Goal: Task Accomplishment & Management: Use online tool/utility

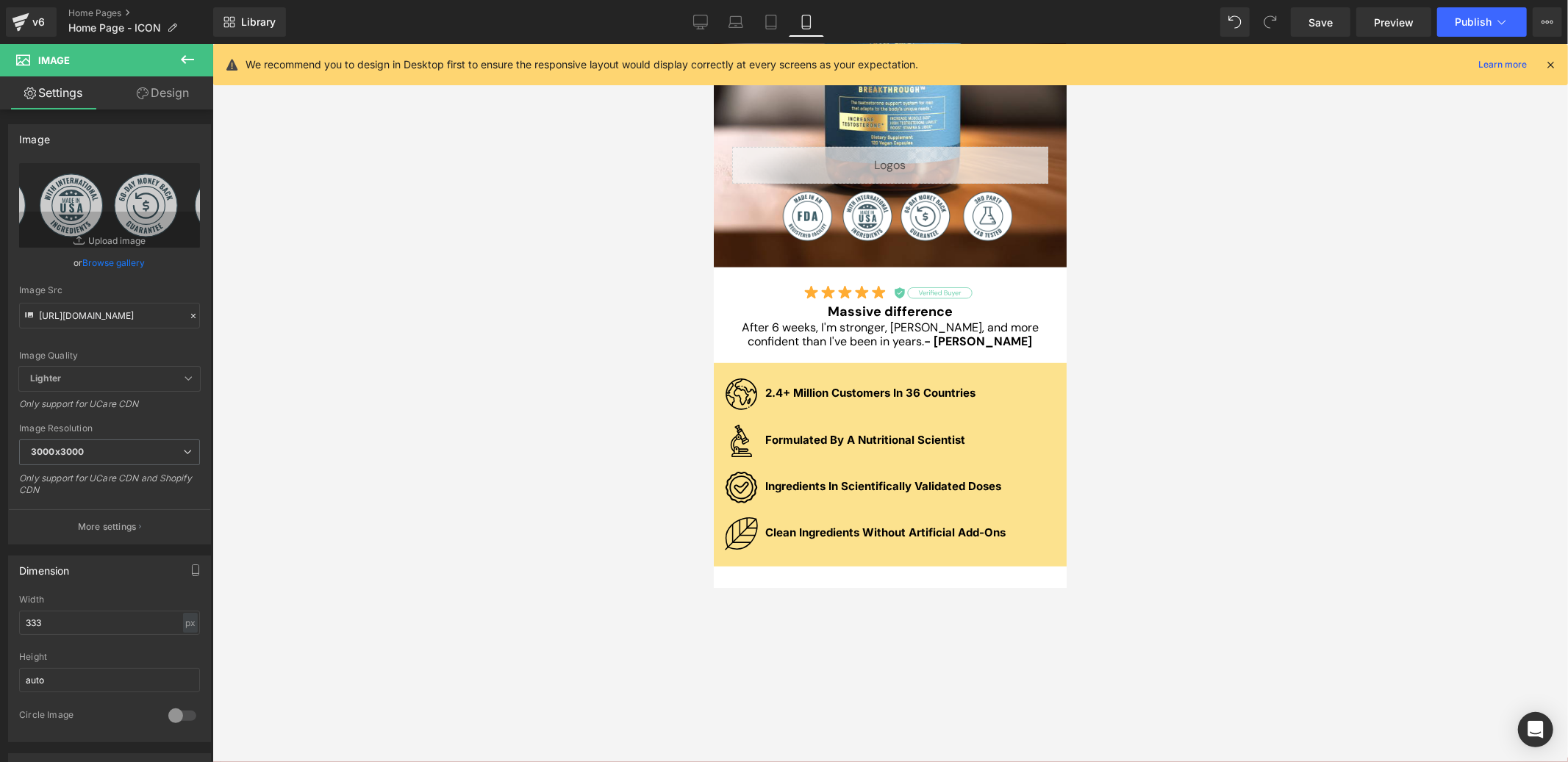
scroll to position [516, 0]
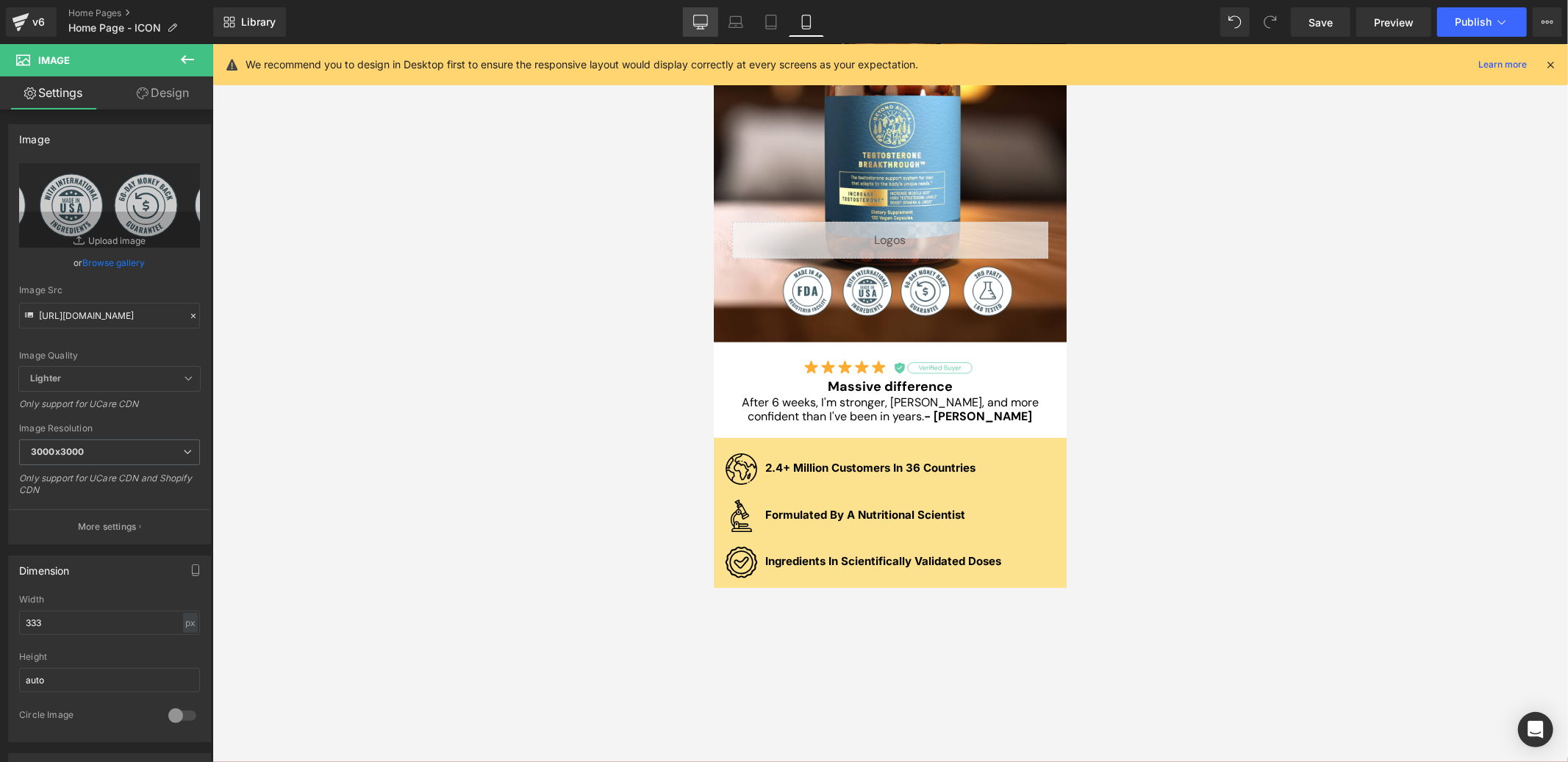
click at [717, 23] on link "Desktop" at bounding box center [700, 22] width 35 height 30
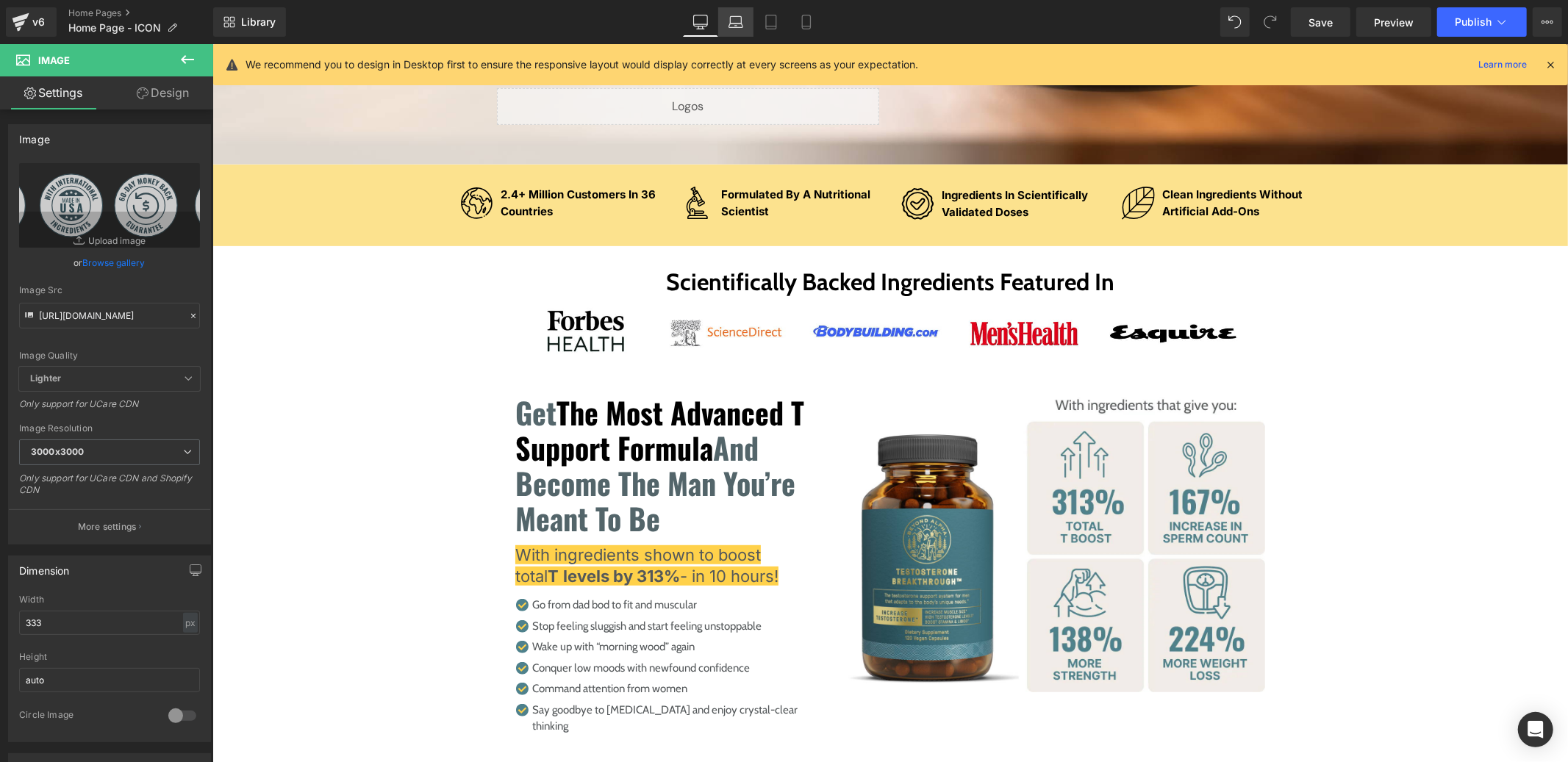
scroll to position [253, 0]
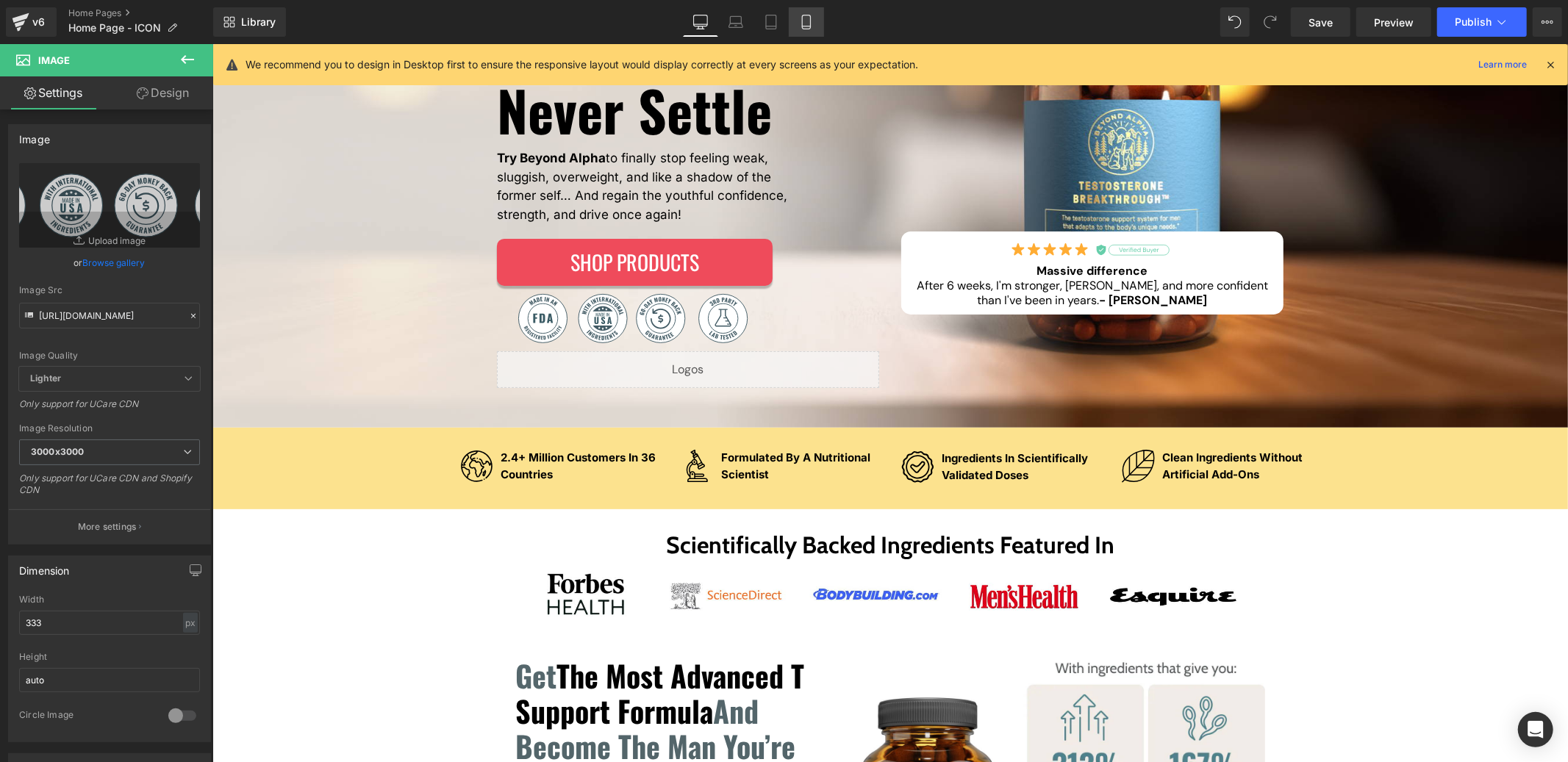
click at [799, 23] on icon at bounding box center [806, 21] width 14 height 14
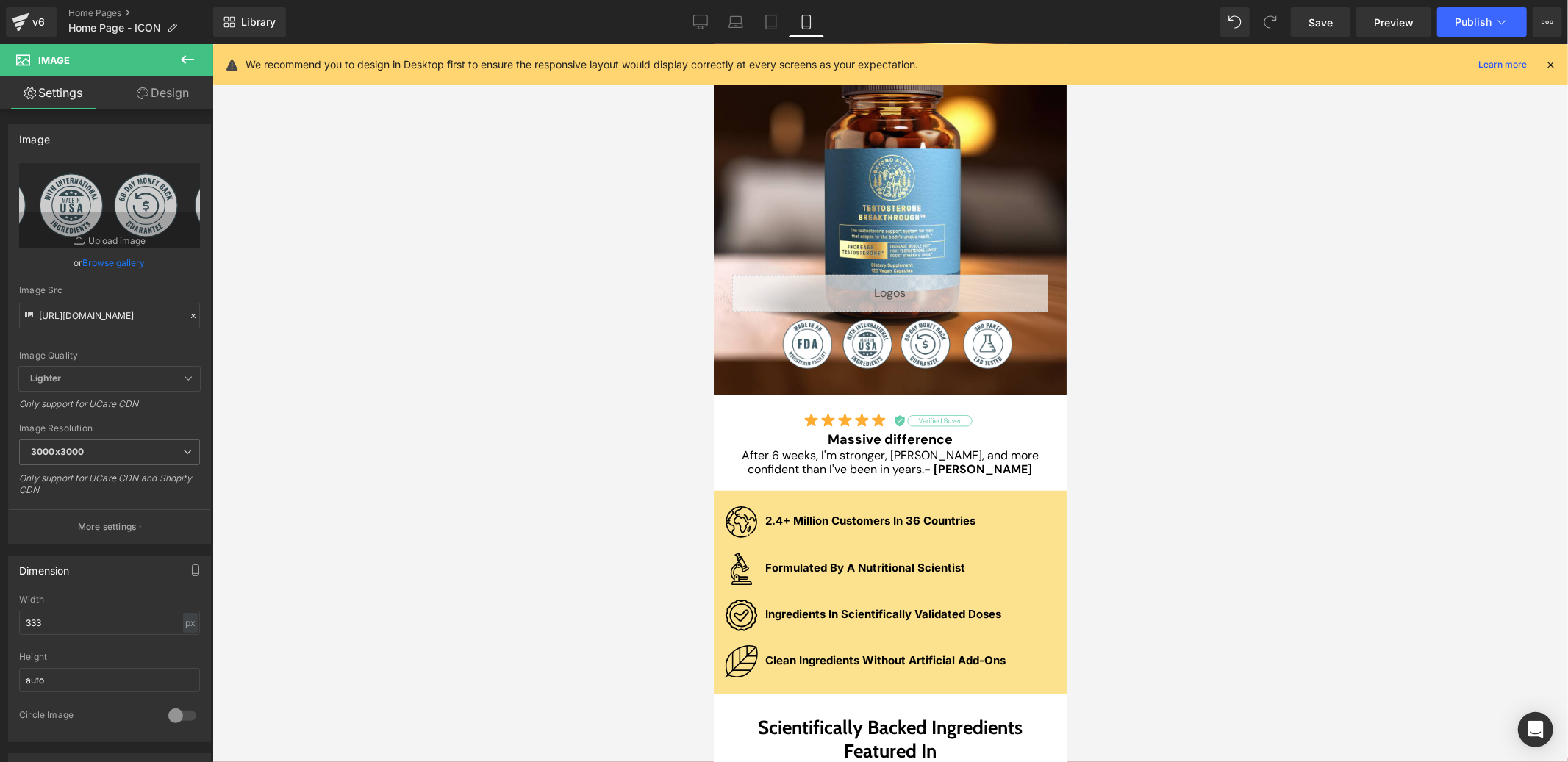
scroll to position [356, 0]
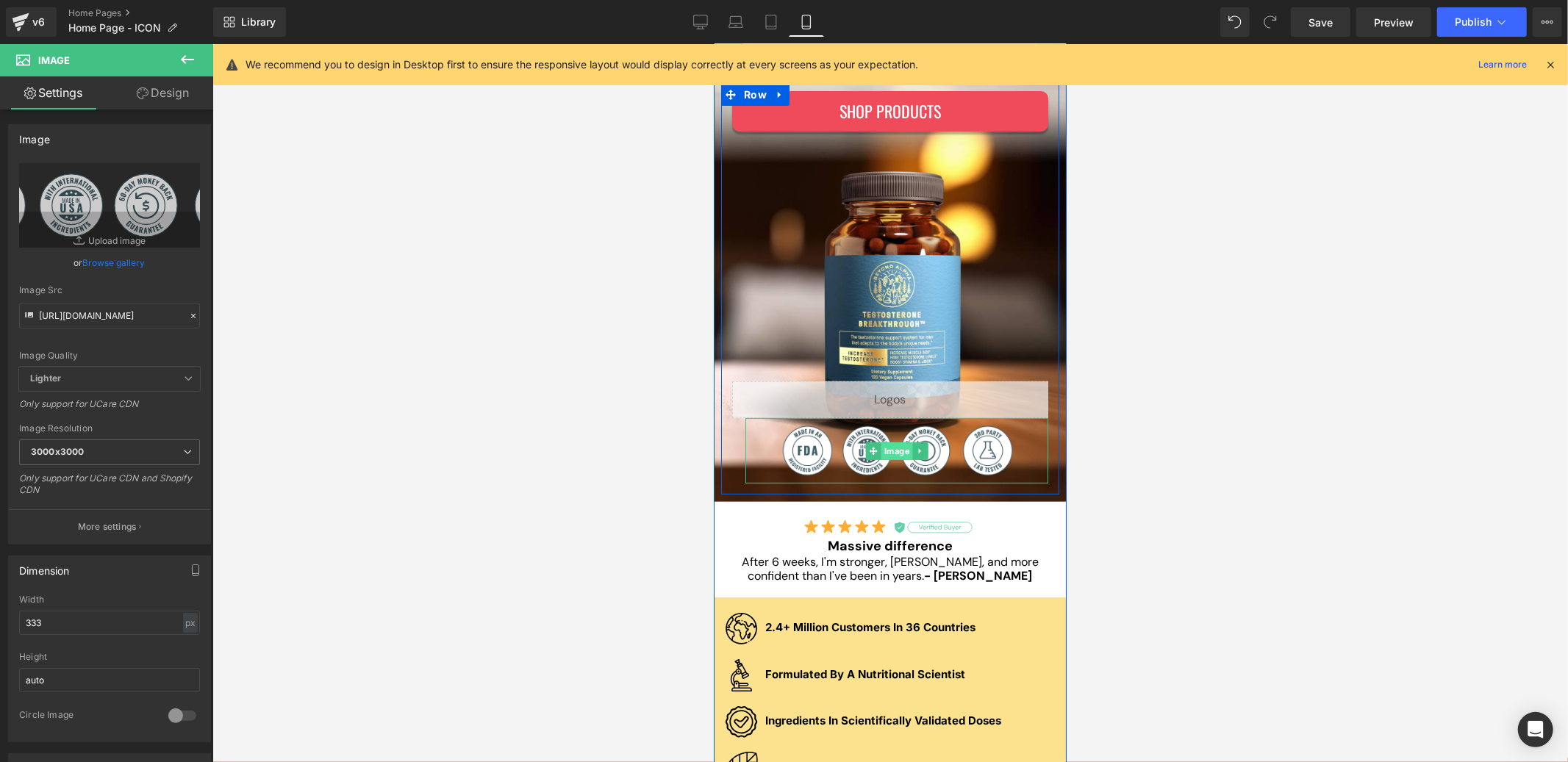
click at [881, 453] on div "Image" at bounding box center [895, 451] width 303 height 66
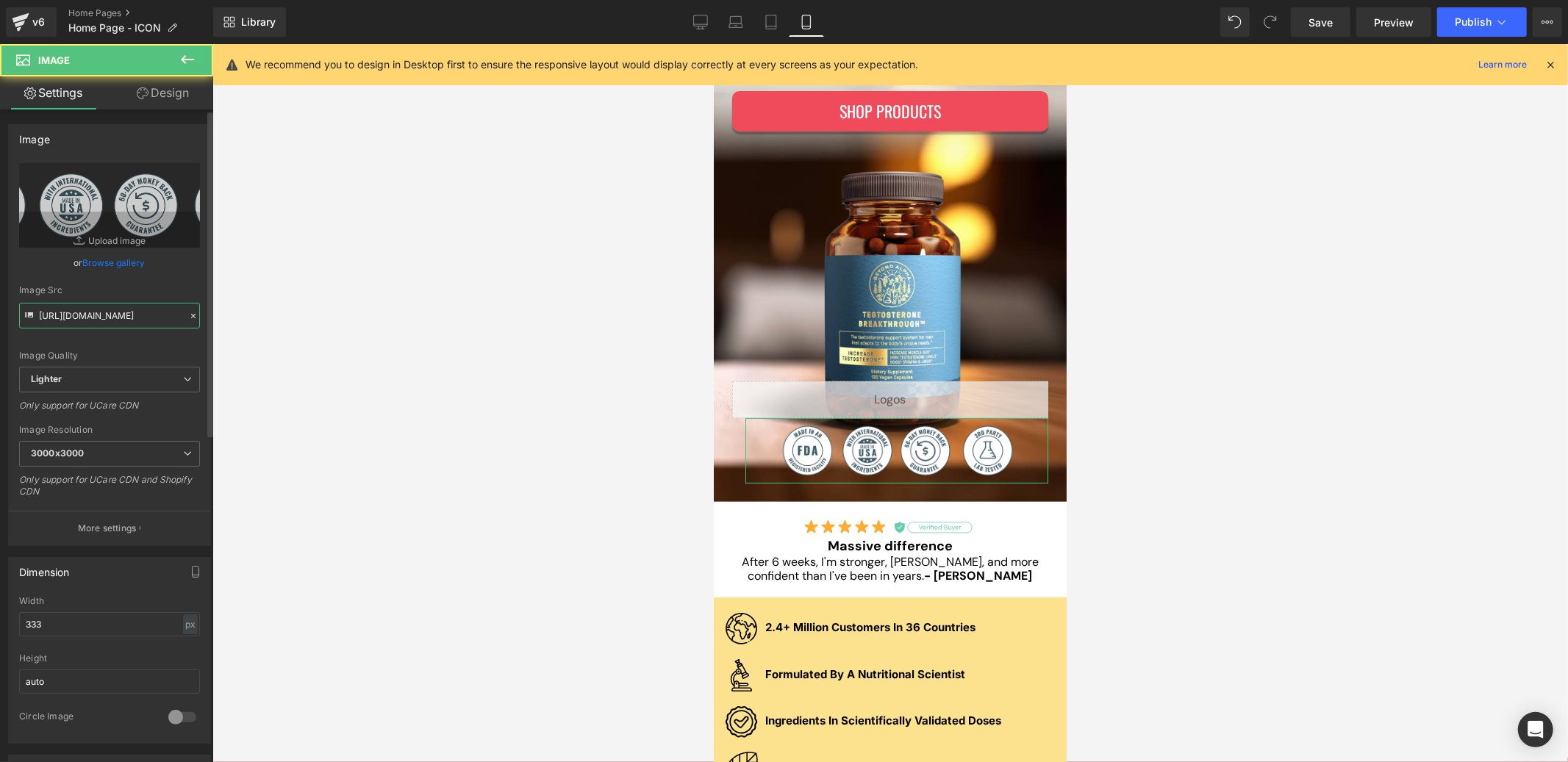
click at [94, 316] on input "[URL][DOMAIN_NAME]" at bounding box center [110, 316] width 181 height 25
click at [716, 25] on link "Desktop" at bounding box center [700, 22] width 35 height 30
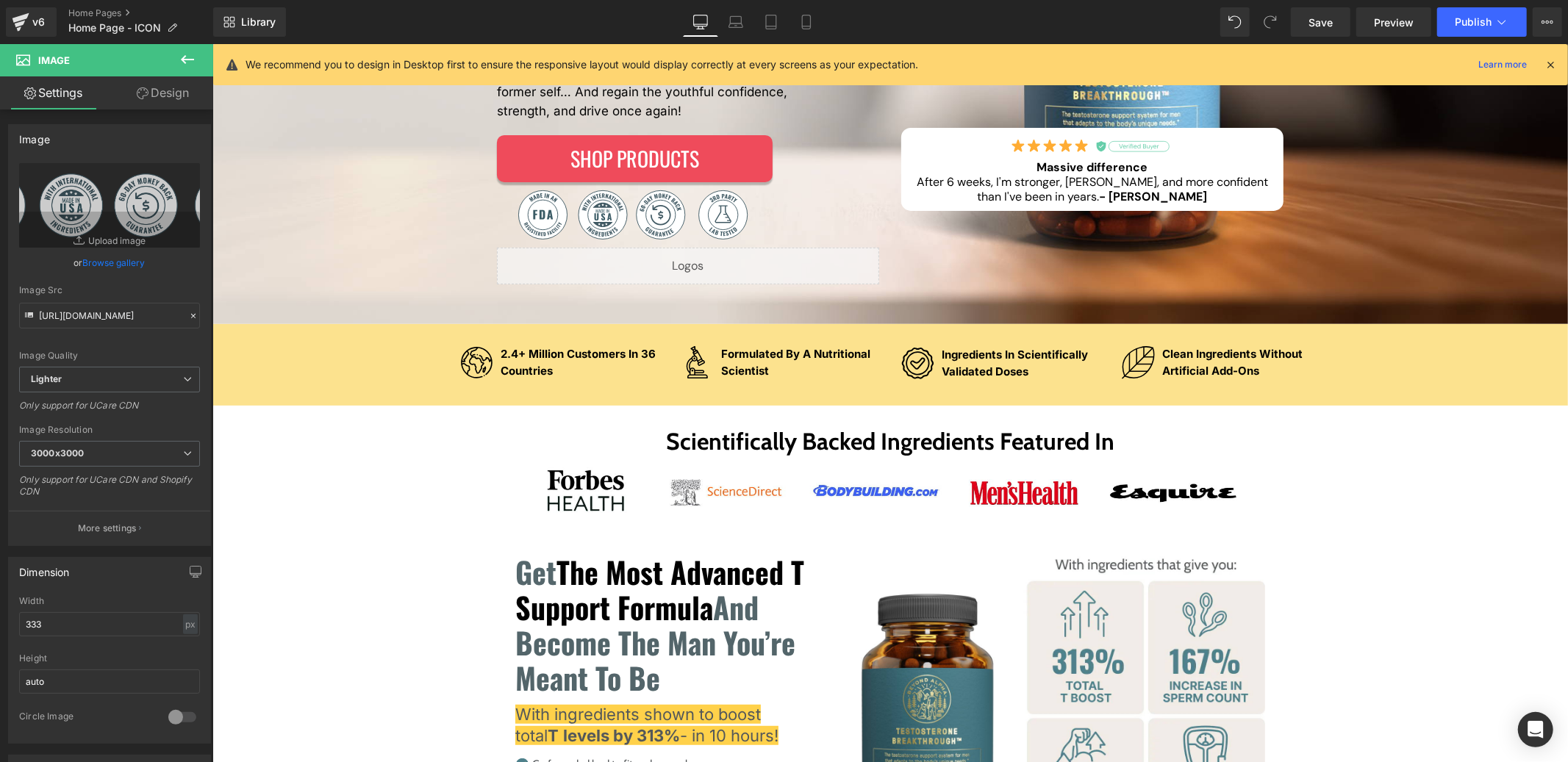
scroll to position [0, 0]
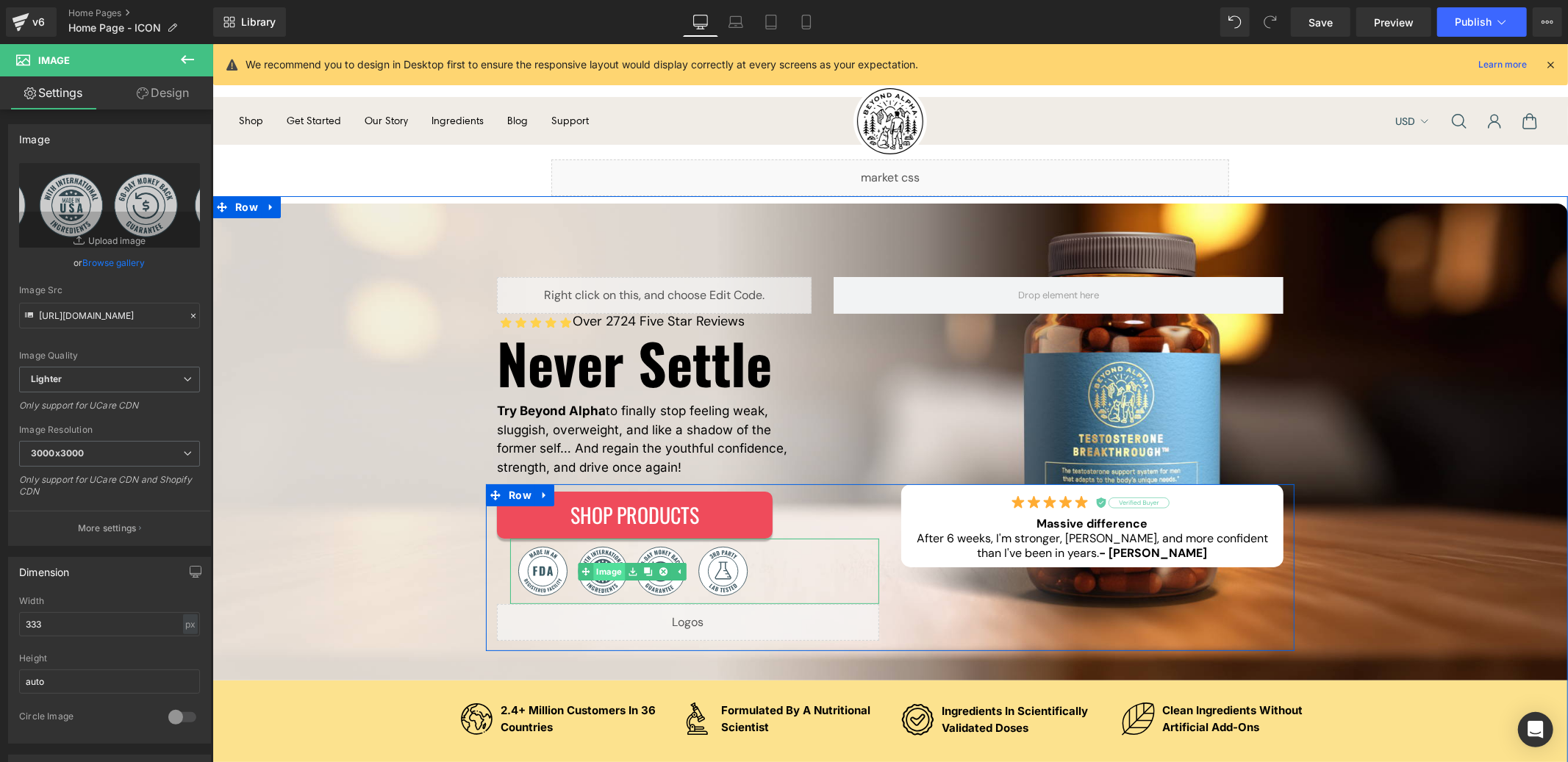
click at [588, 570] on div "Image" at bounding box center [694, 571] width 369 height 66
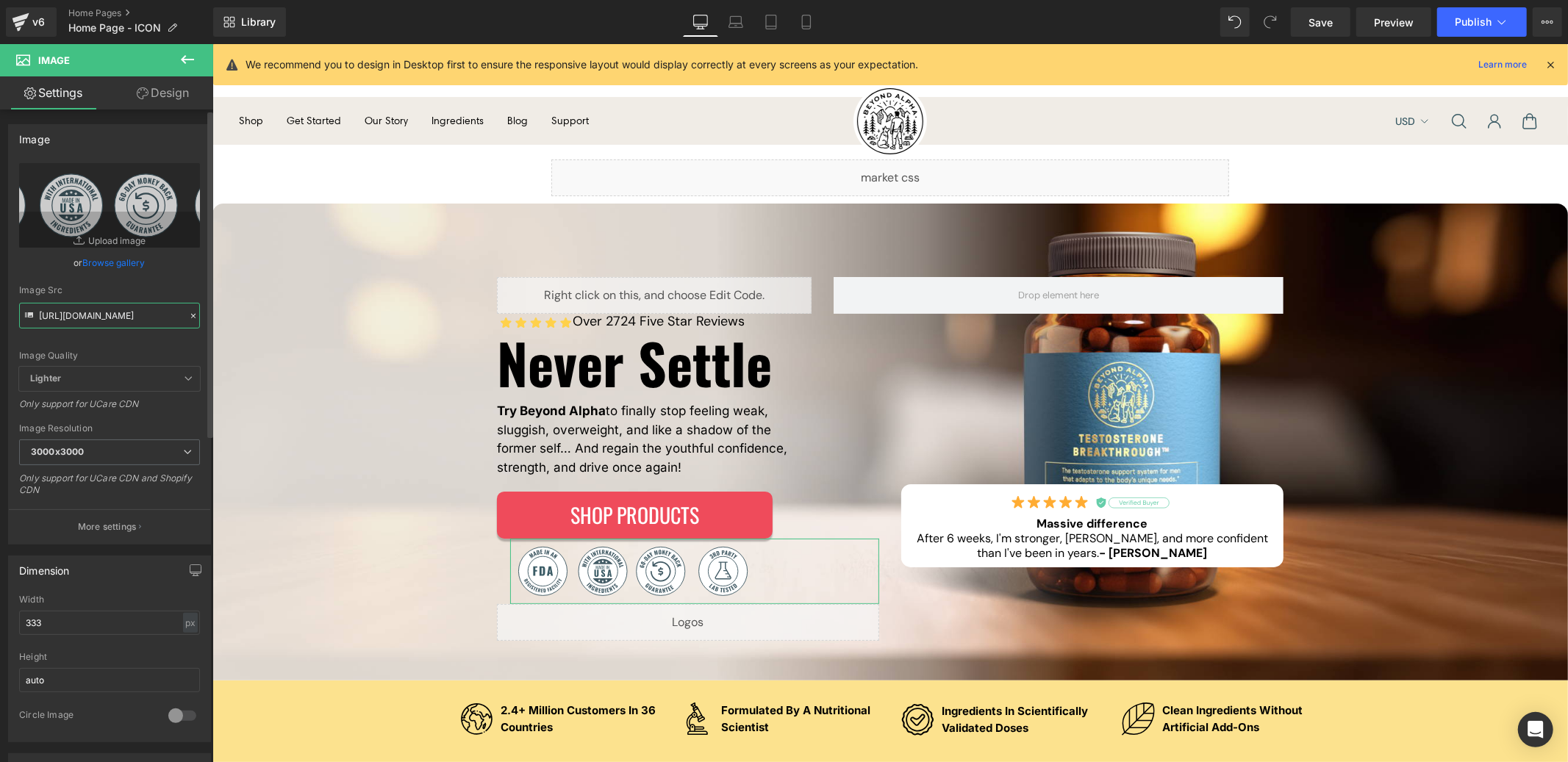
click at [100, 304] on input "[URL][DOMAIN_NAME]" at bounding box center [110, 316] width 181 height 25
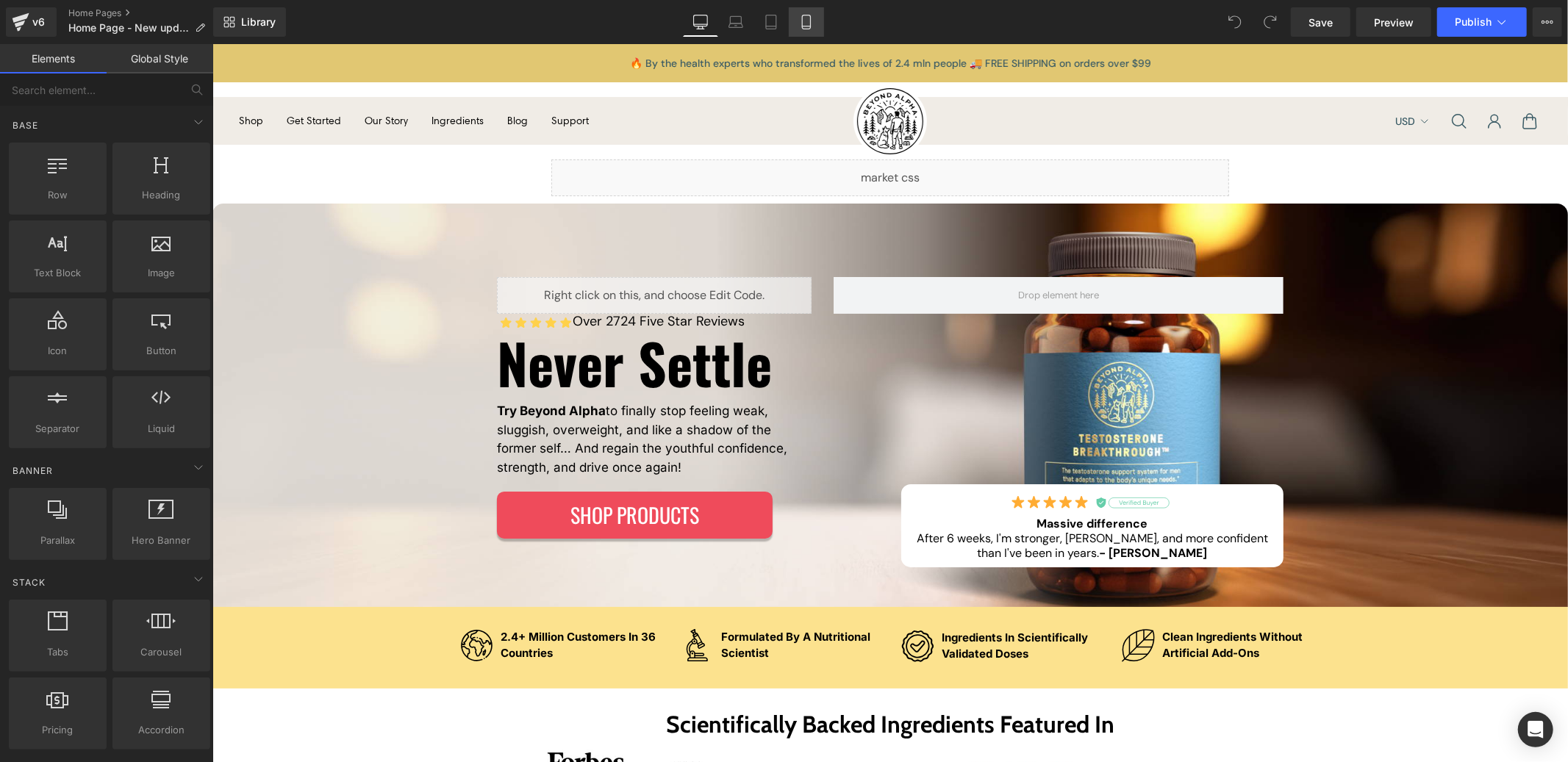
click at [812, 24] on icon at bounding box center [806, 21] width 14 height 14
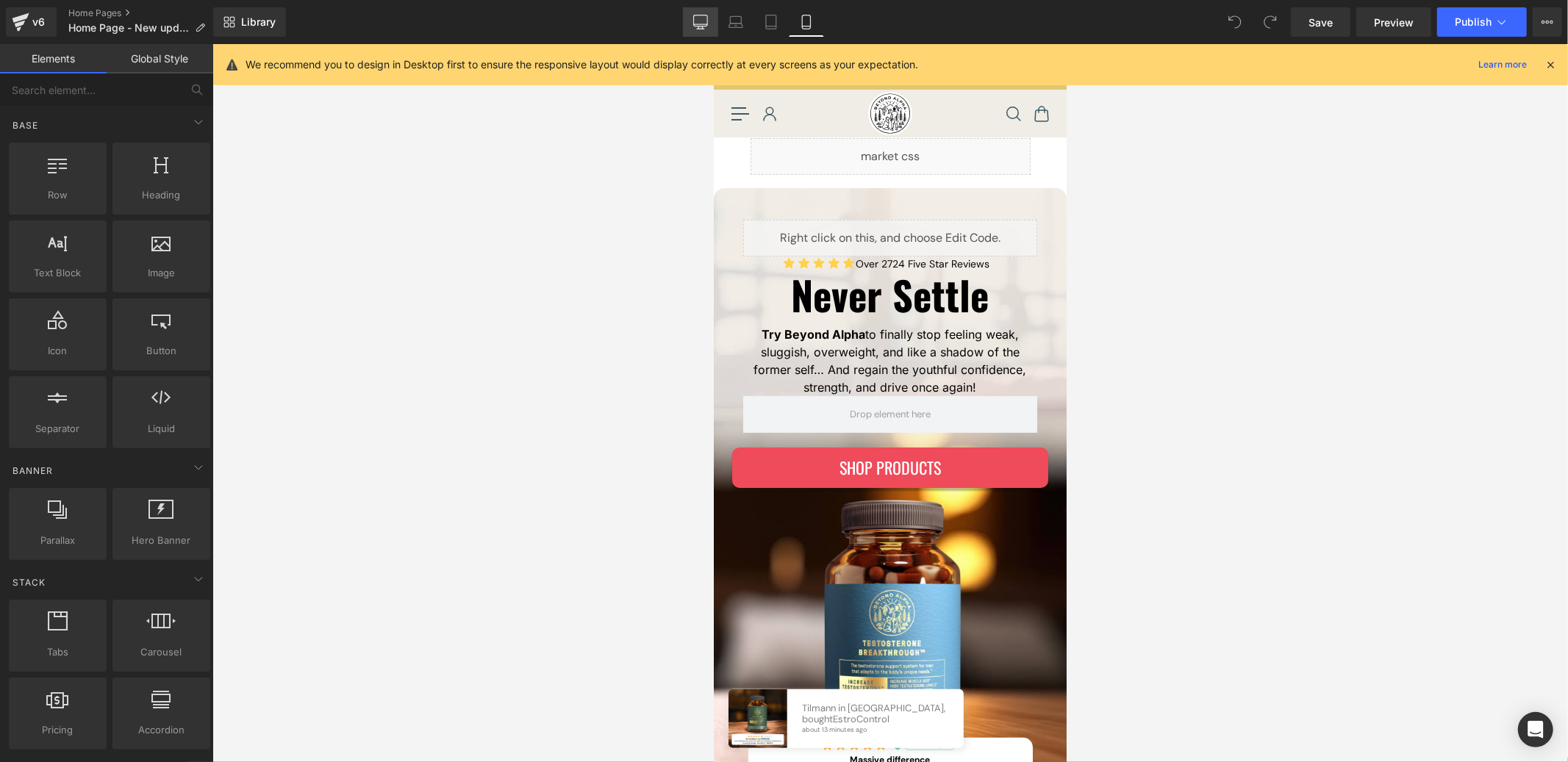
click at [708, 20] on icon at bounding box center [700, 21] width 14 height 14
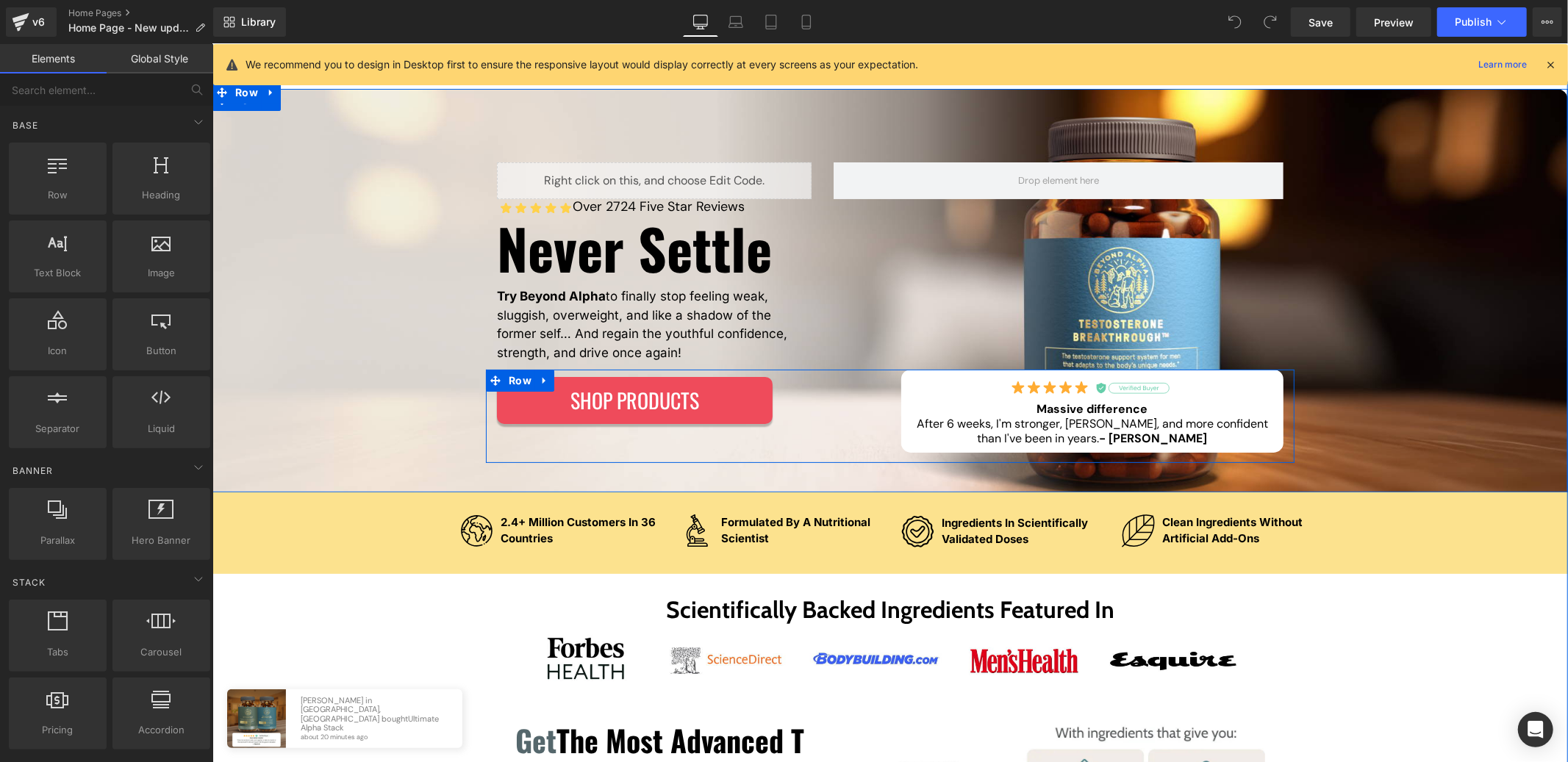
click at [591, 434] on div "SHOP PRODUCTS Button Image Massive difference Heading After 6 weeks, I'm strong…" at bounding box center [889, 415] width 808 height 94
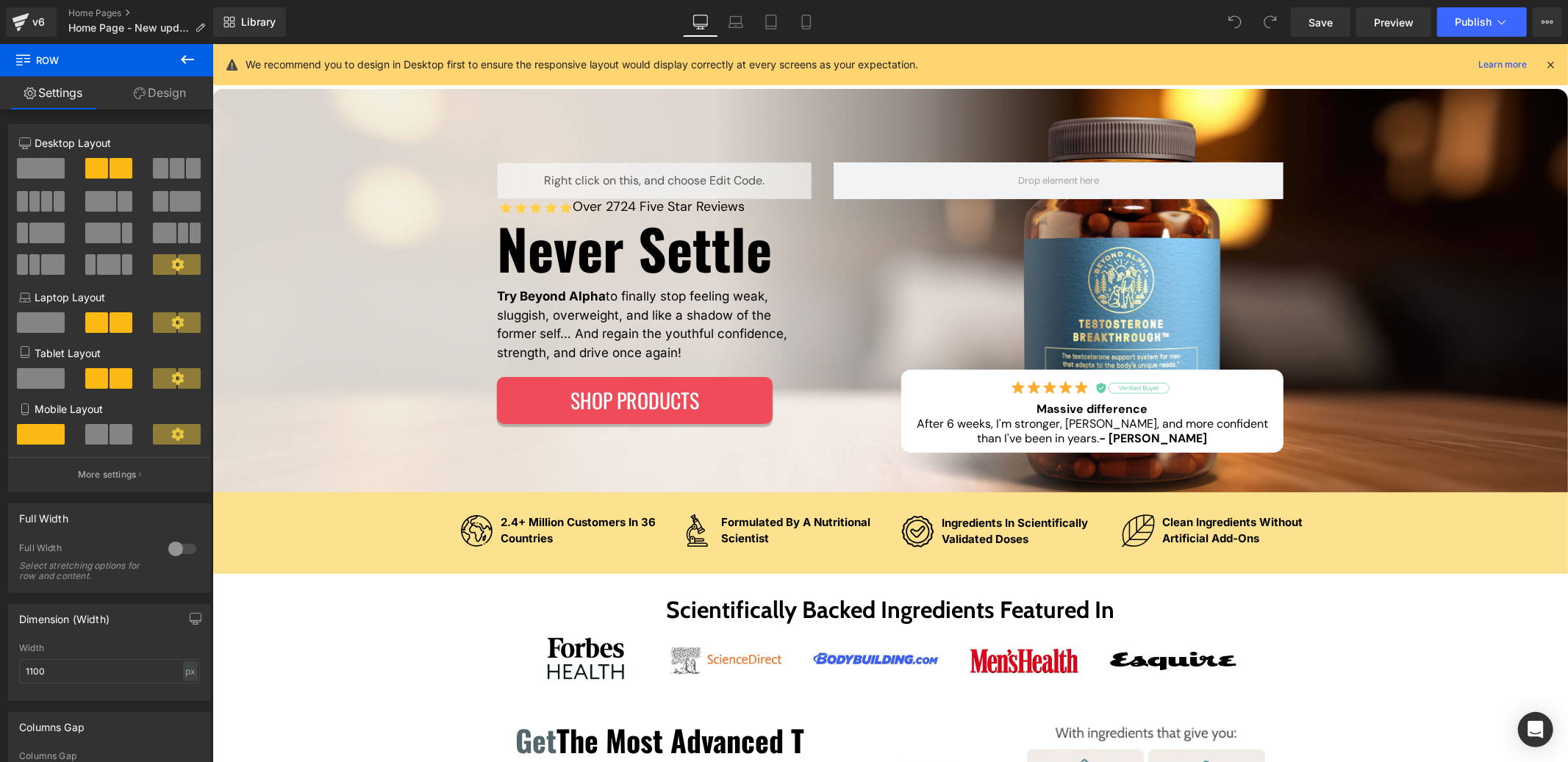
click at [179, 61] on icon at bounding box center [187, 59] width 18 height 18
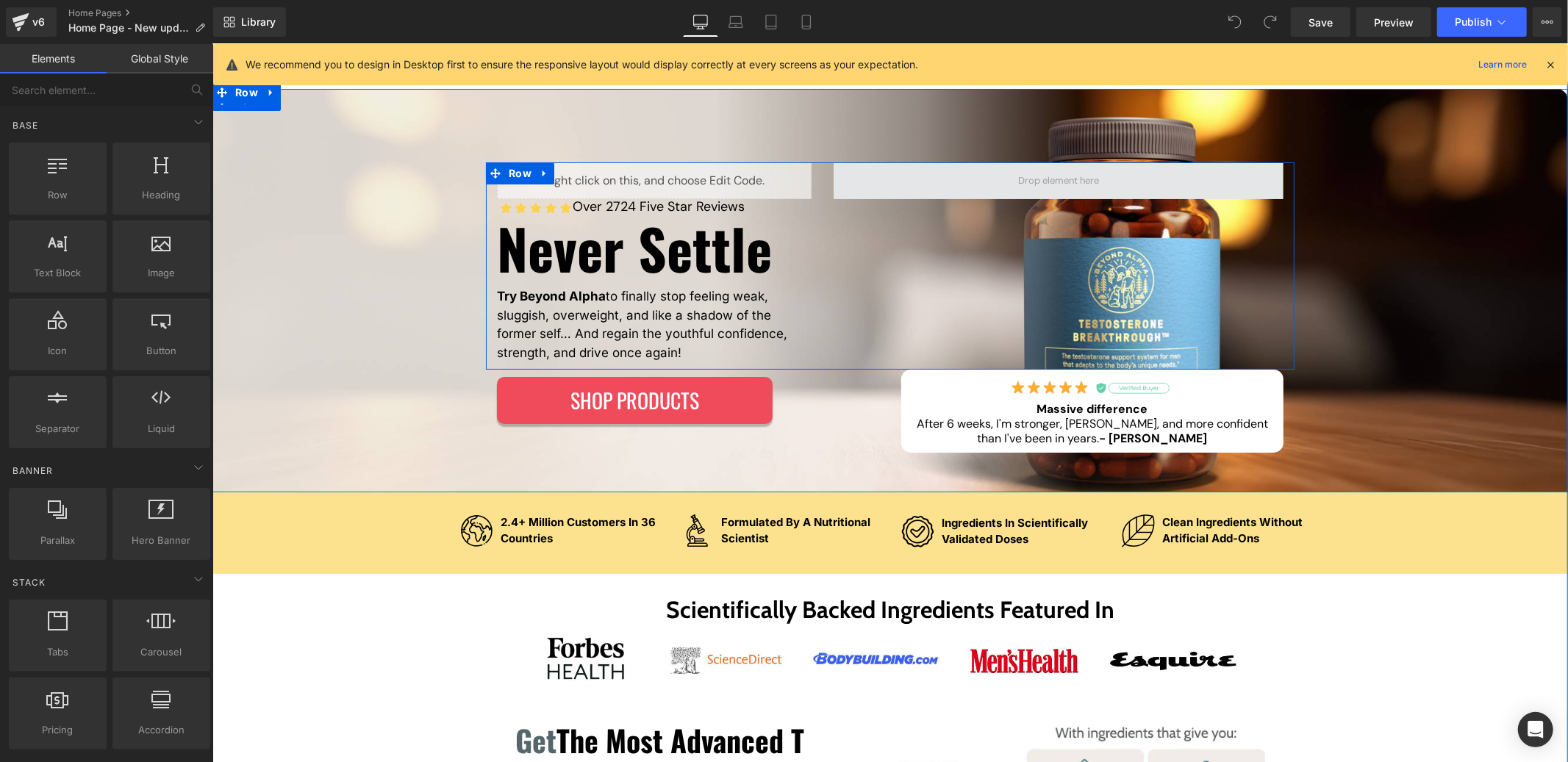
click at [1062, 186] on span at bounding box center [1057, 180] width 91 height 22
click at [1025, 185] on span at bounding box center [1057, 180] width 91 height 22
click at [1025, 186] on span at bounding box center [1057, 180] width 91 height 22
click at [1030, 189] on span at bounding box center [1057, 180] width 91 height 22
click at [1031, 174] on span at bounding box center [1057, 180] width 91 height 22
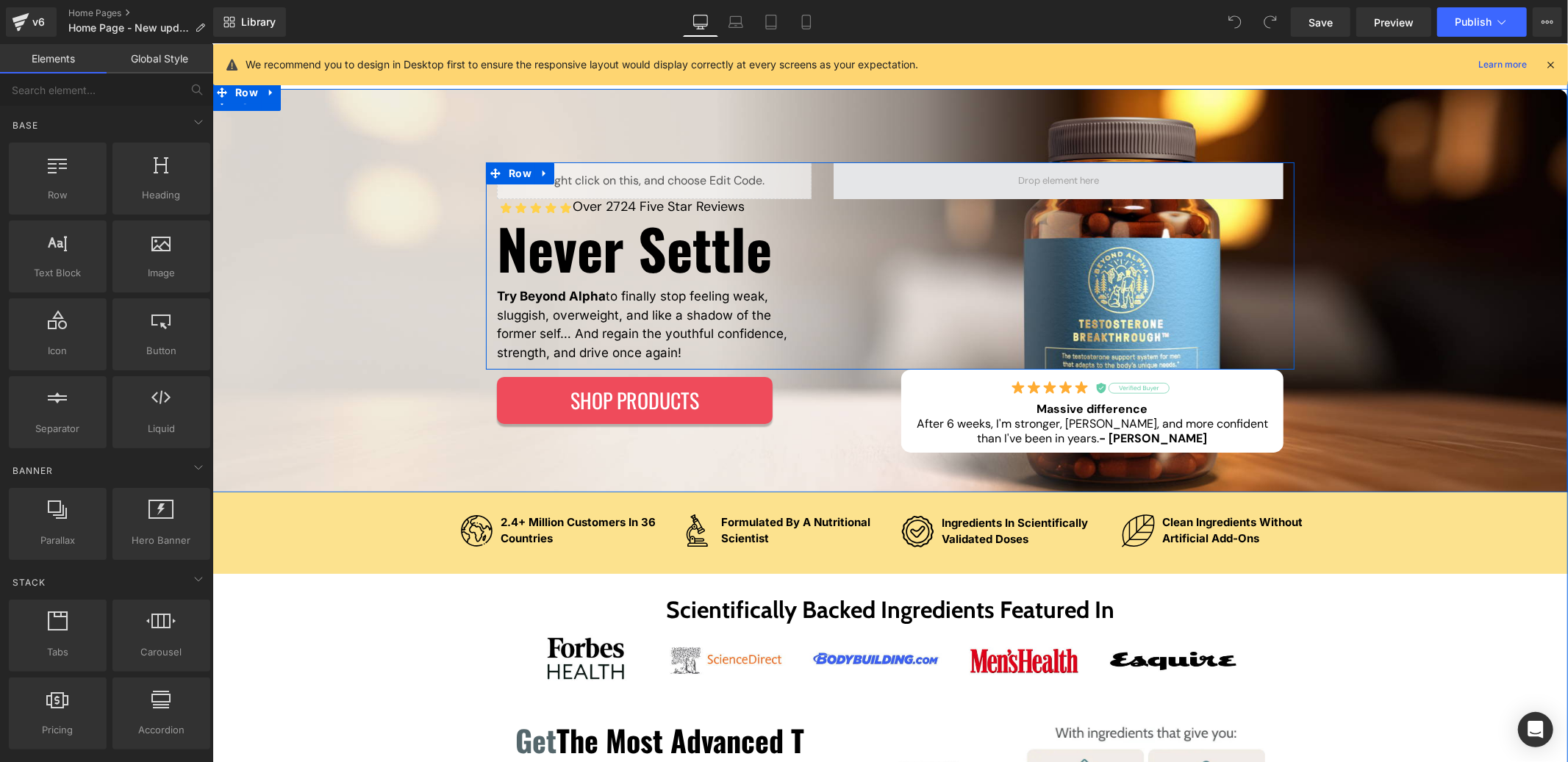
click at [1031, 174] on span at bounding box center [1057, 180] width 91 height 22
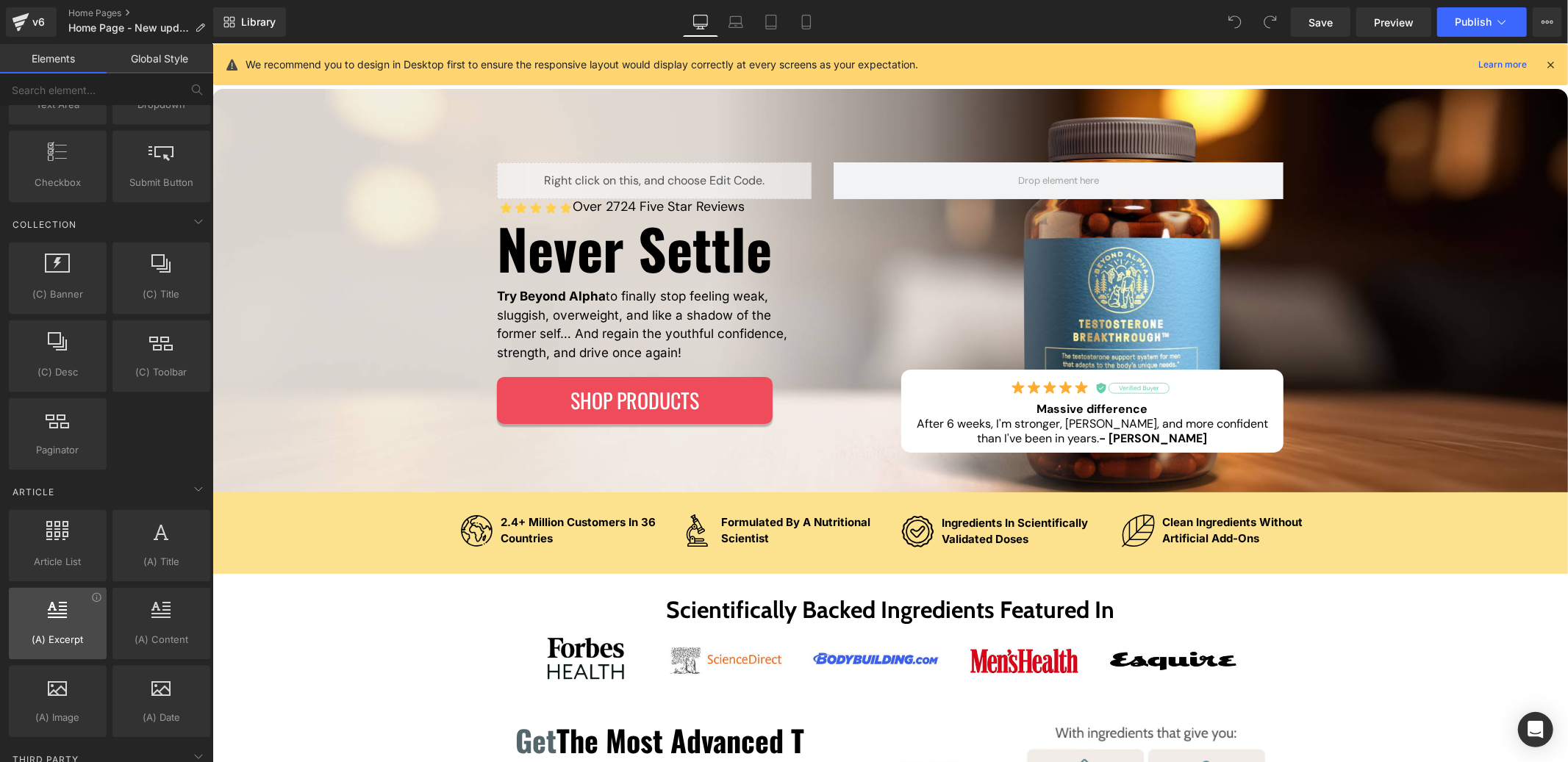
scroll to position [2670, 0]
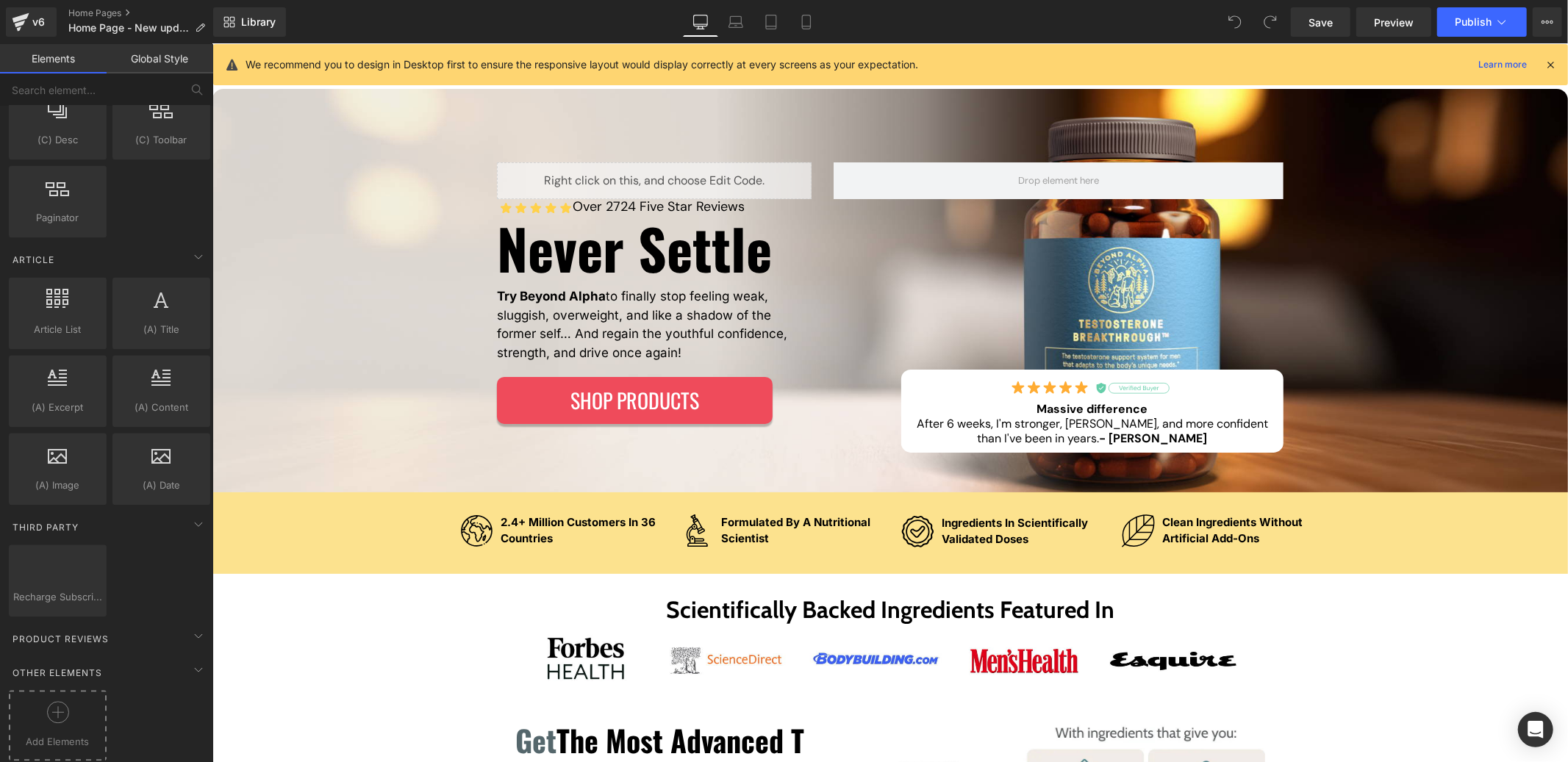
click at [68, 690] on div "Add Elements" at bounding box center [57, 726] width 98 height 71
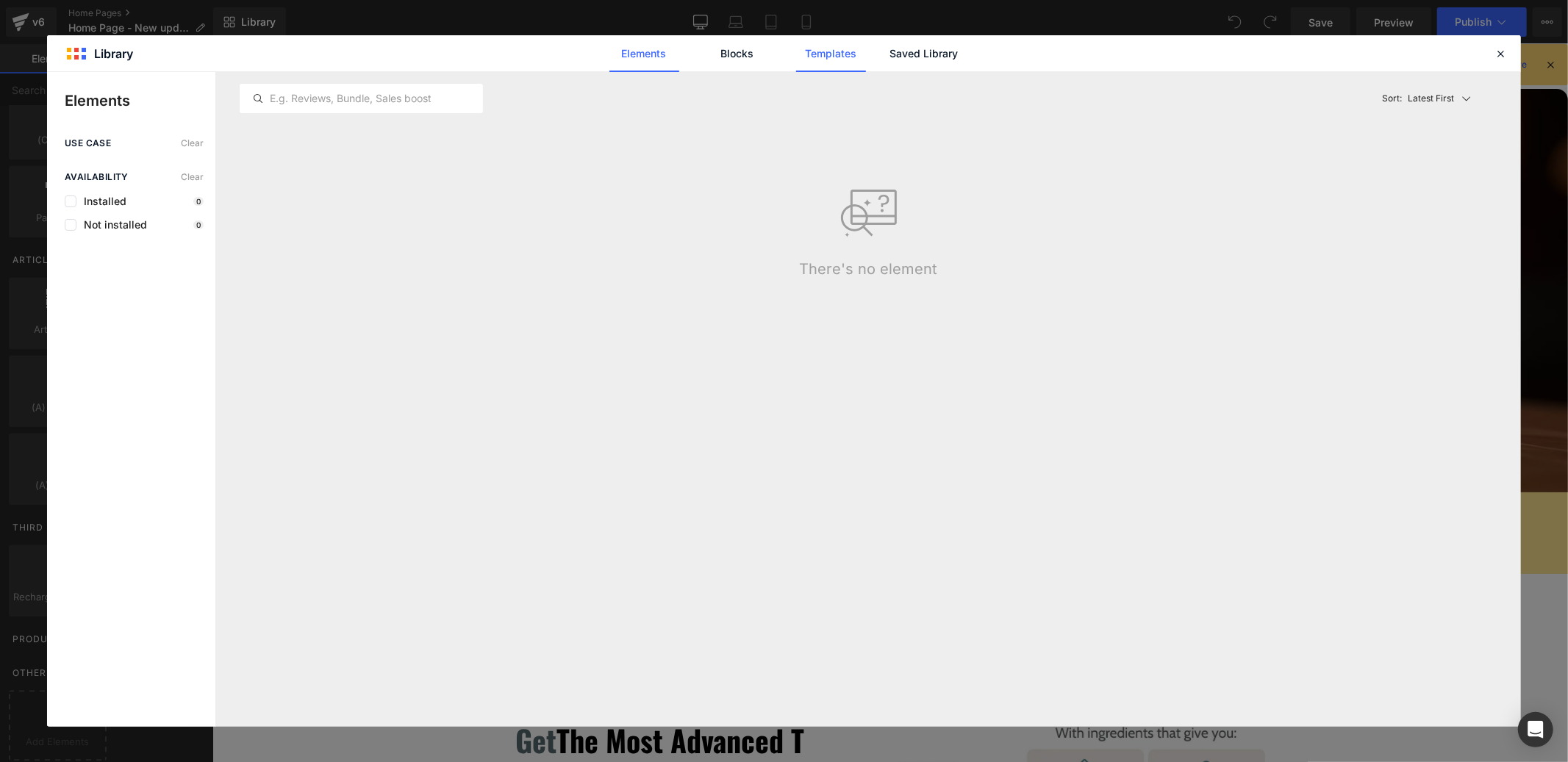
click at [835, 54] on link "Templates" at bounding box center [830, 54] width 70 height 37
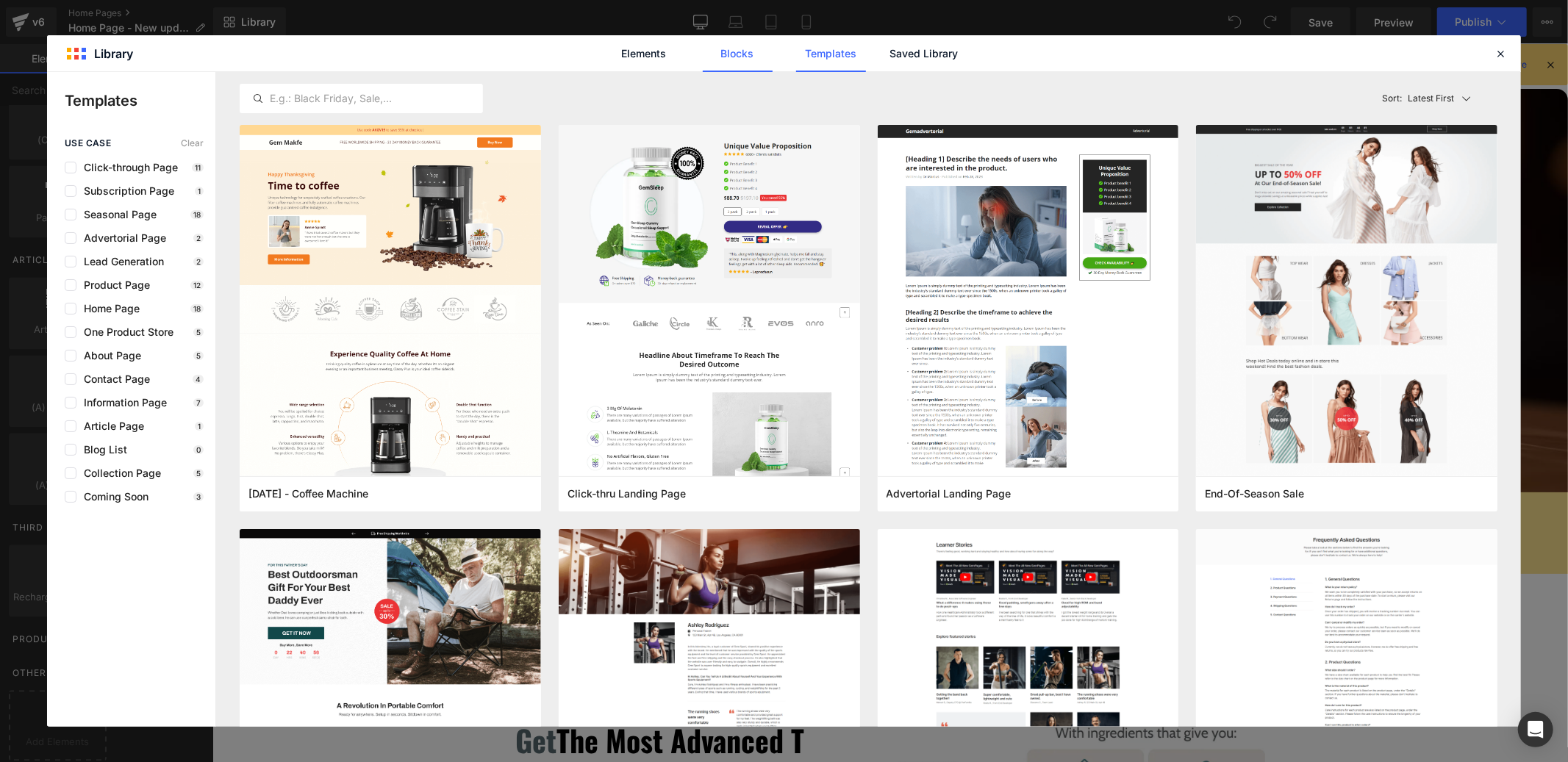
click at [749, 51] on link "Blocks" at bounding box center [738, 54] width 70 height 37
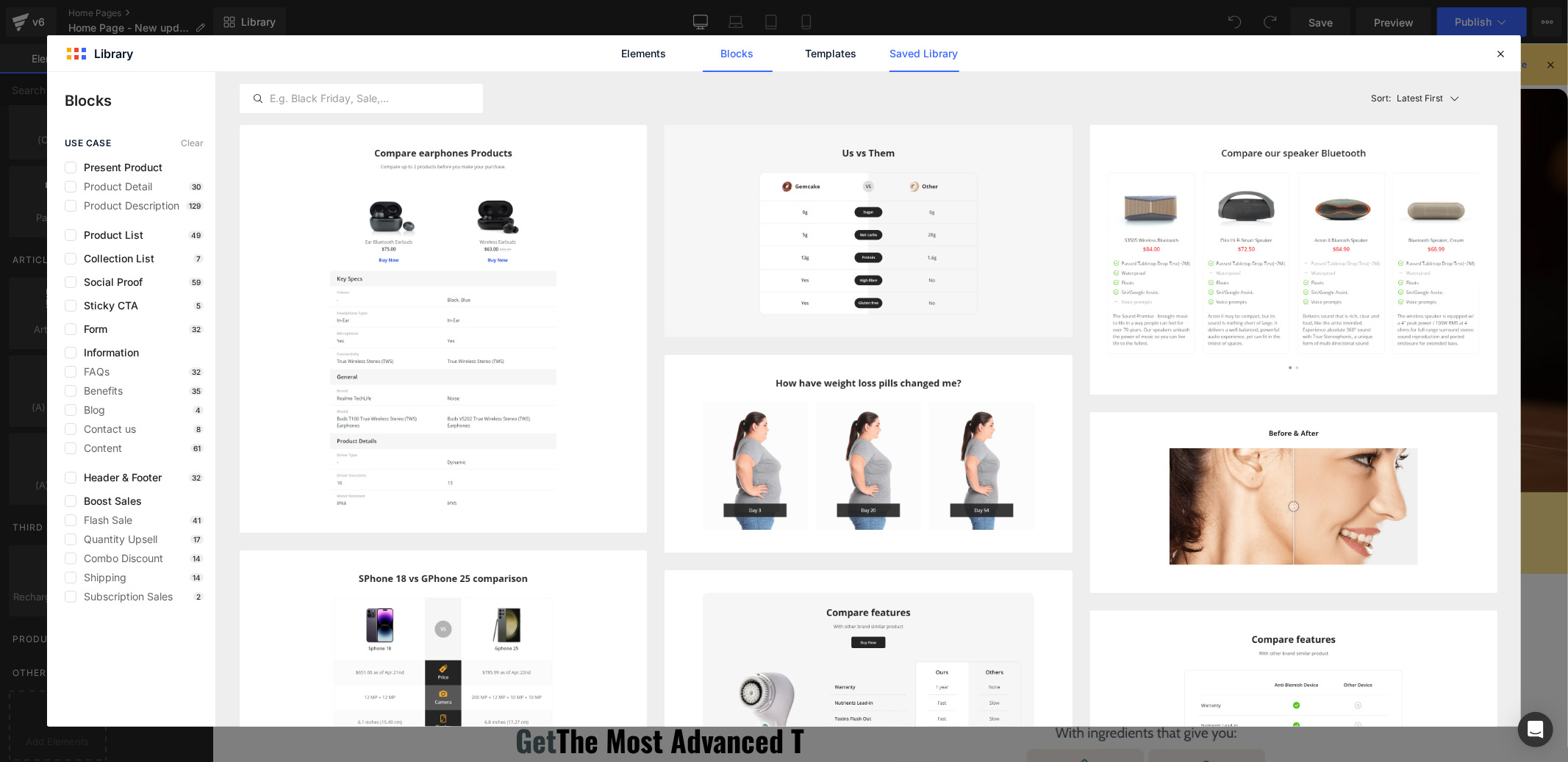
click at [921, 56] on link "Saved Library" at bounding box center [924, 54] width 70 height 37
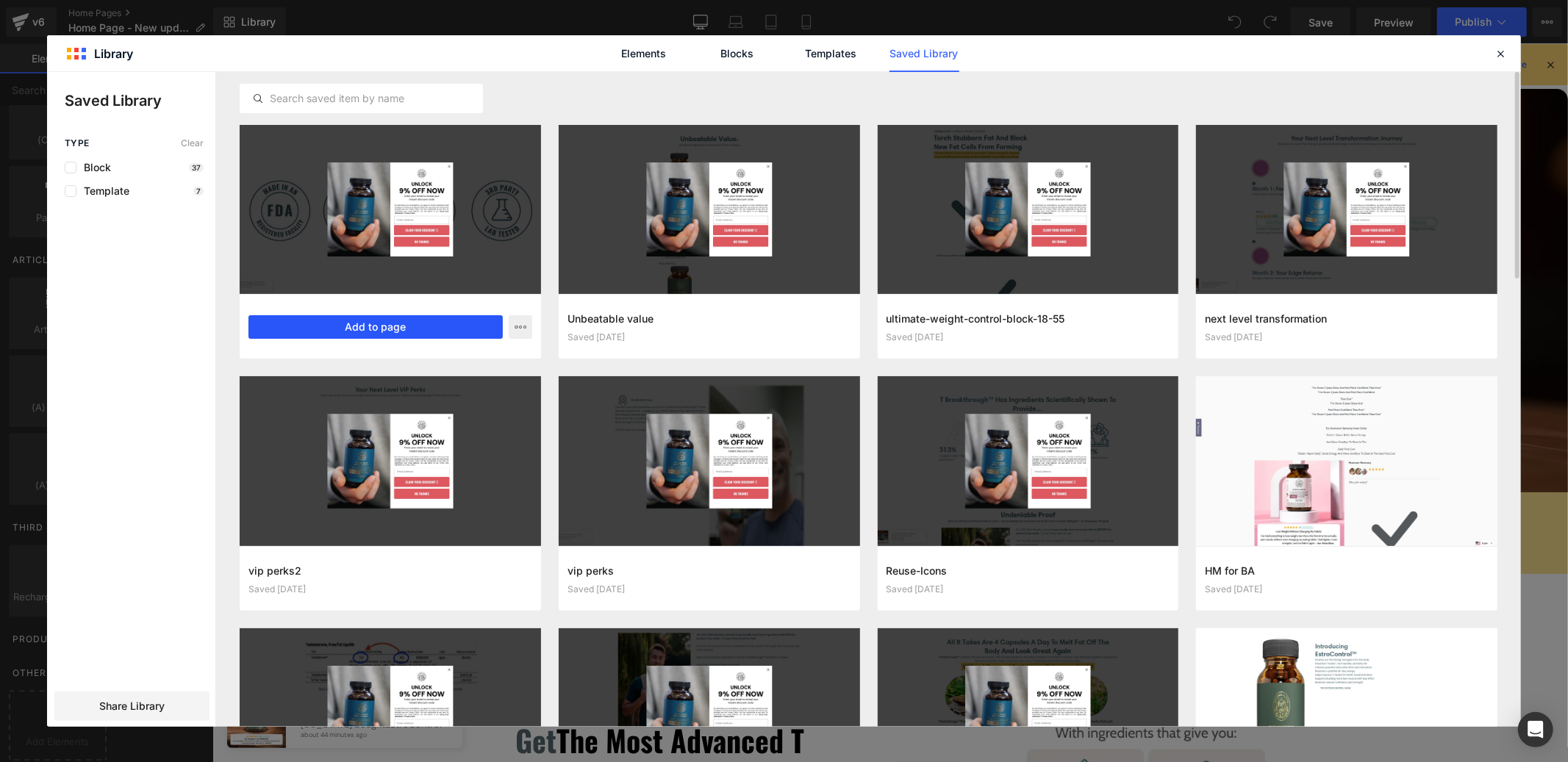
click at [396, 332] on button "Add to page" at bounding box center [375, 327] width 254 height 24
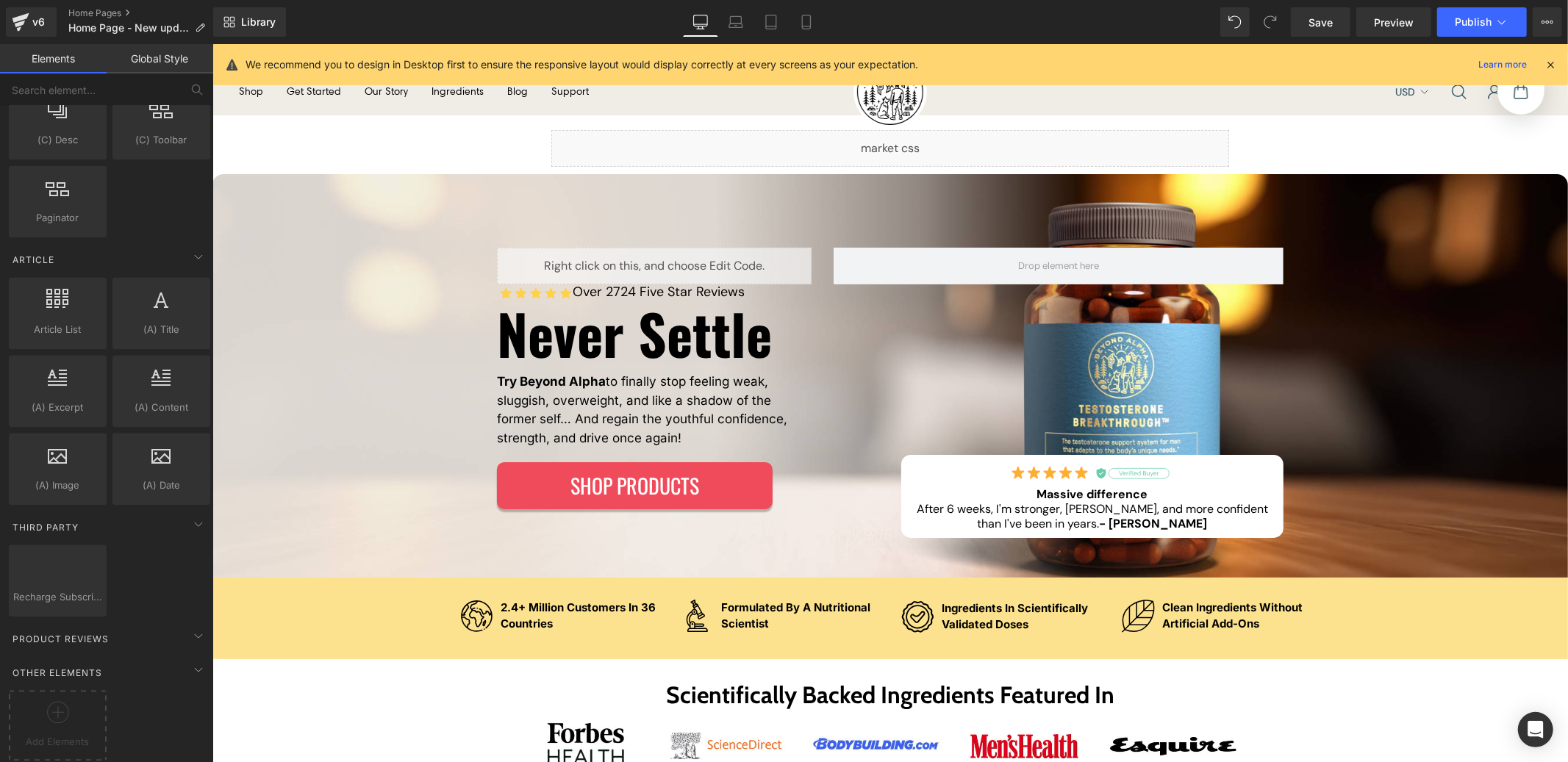
scroll to position [0, 0]
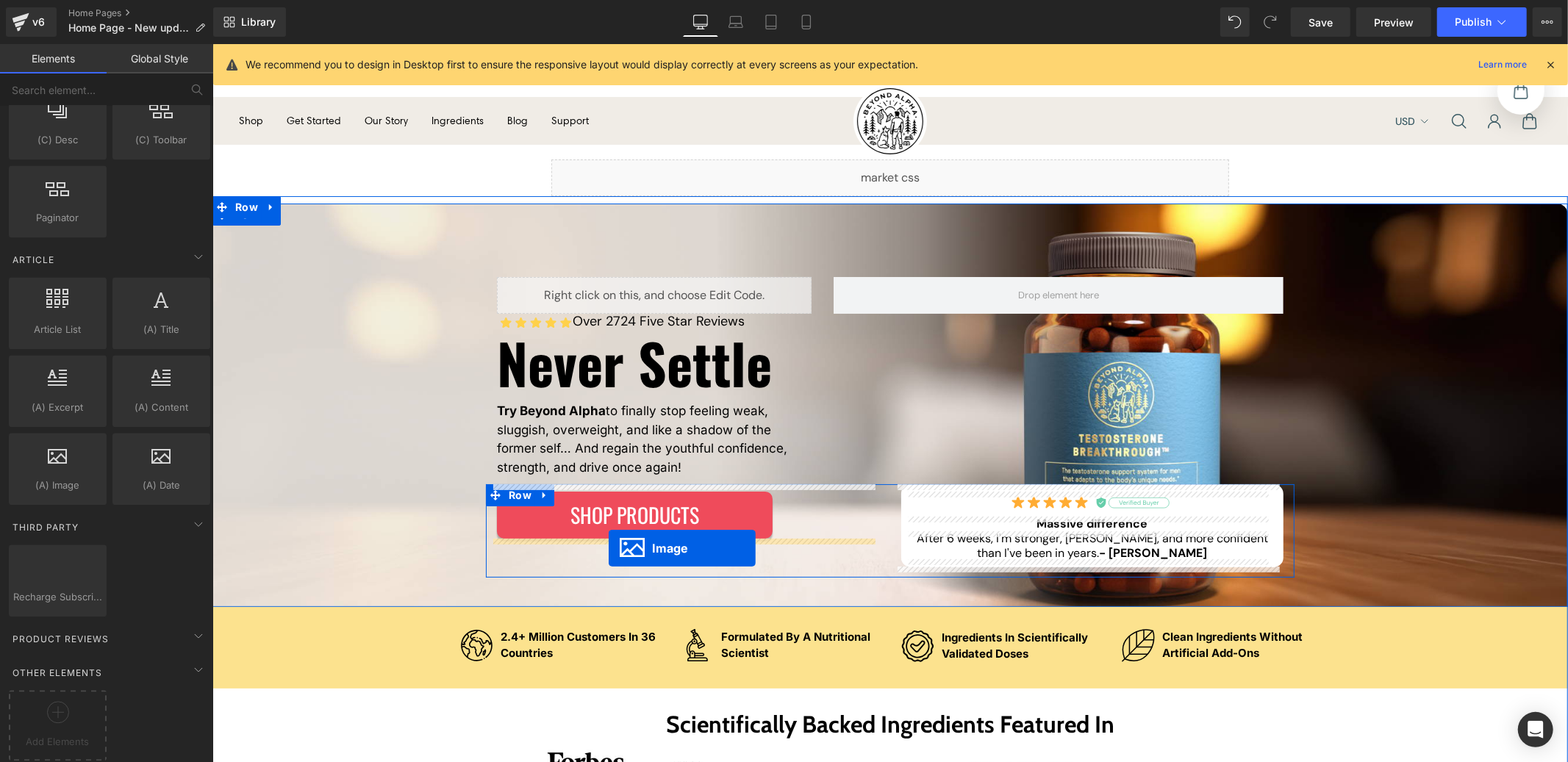
drag, startPoint x: 660, startPoint y: 149, endPoint x: 608, endPoint y: 548, distance: 402.4
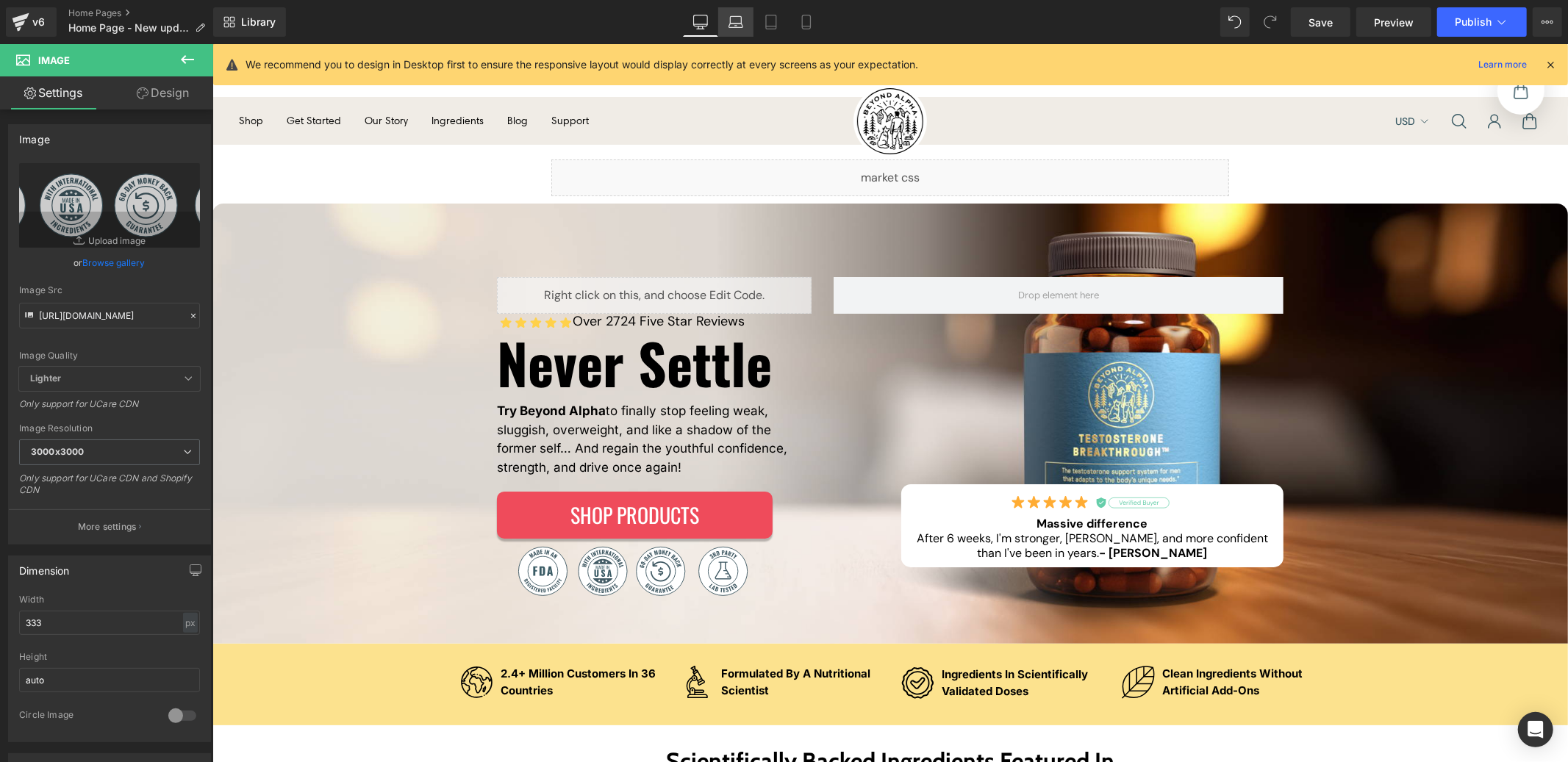
click at [738, 29] on icon at bounding box center [735, 21] width 14 height 14
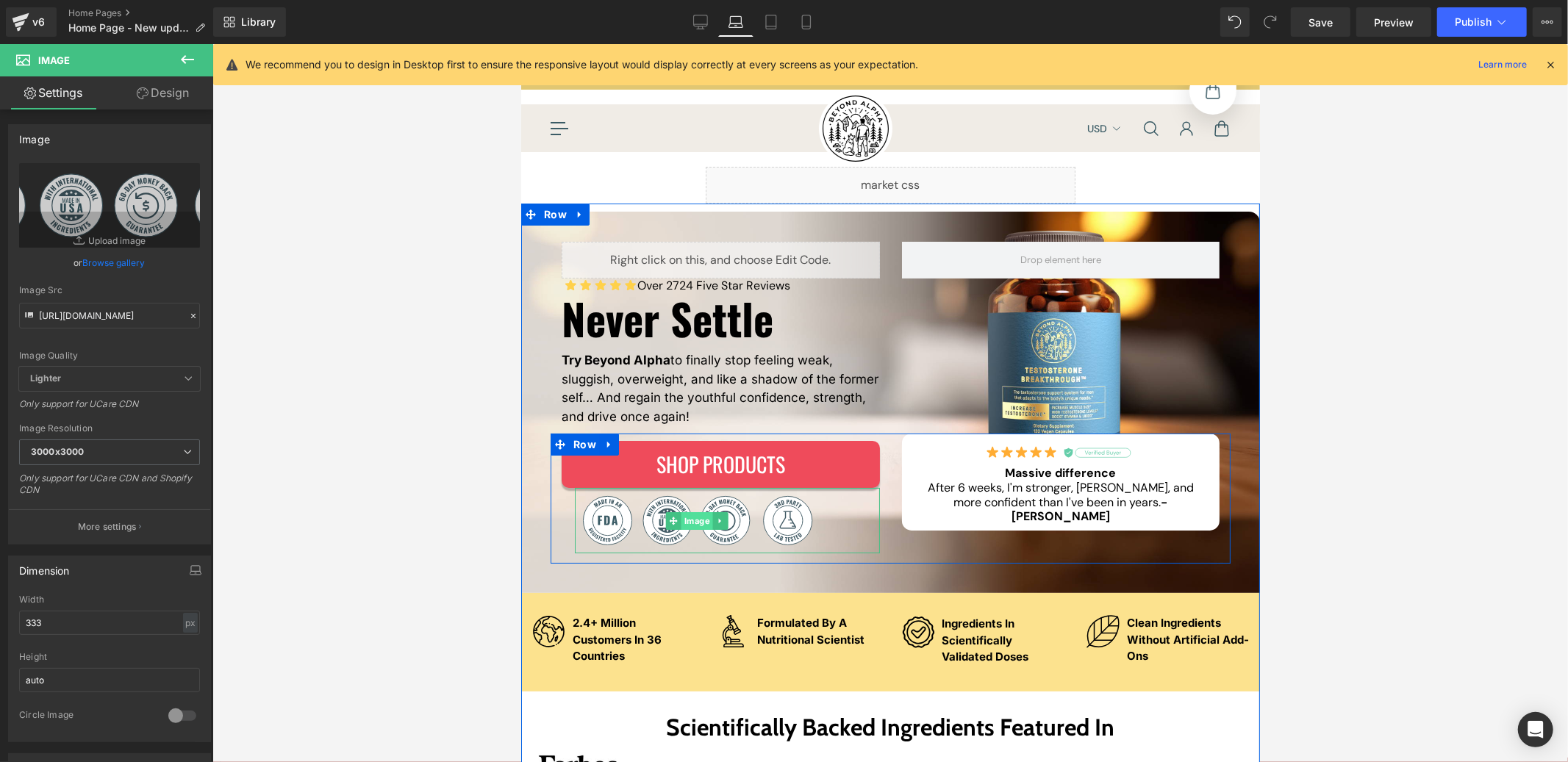
click at [689, 523] on link "Image" at bounding box center [689, 520] width 47 height 18
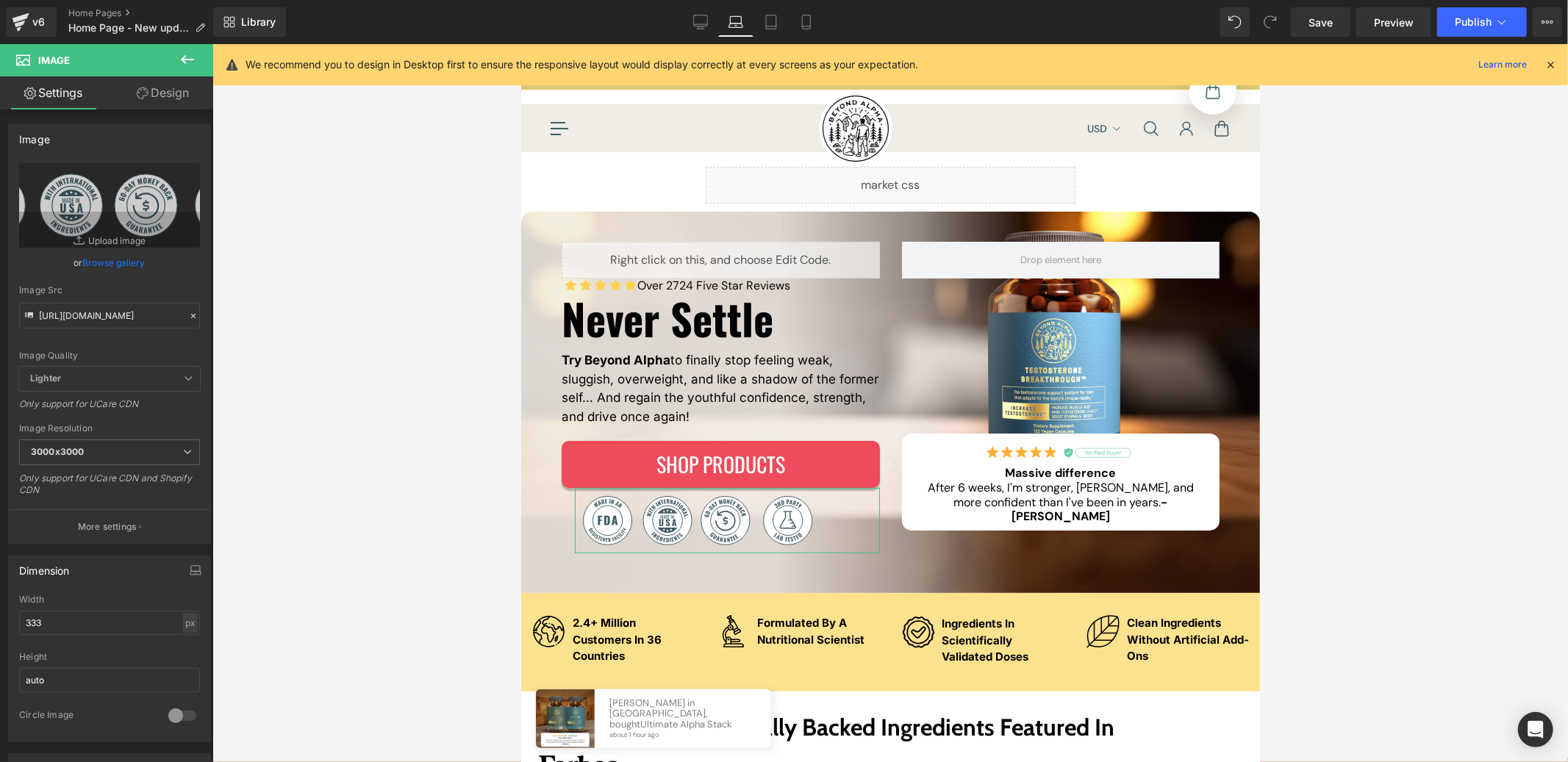
click at [161, 100] on link "Design" at bounding box center [163, 93] width 106 height 33
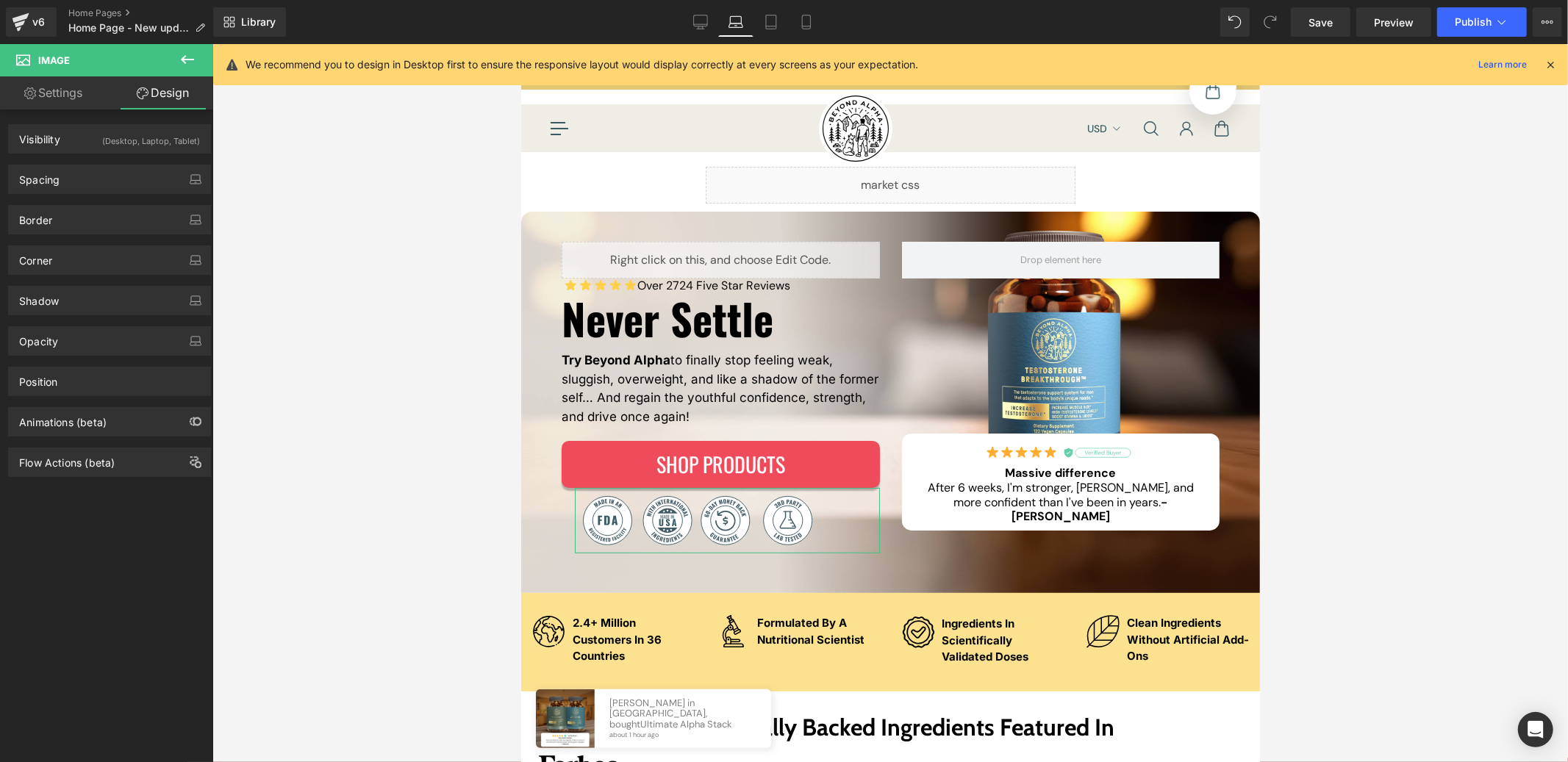
click at [73, 195] on div "Border Border Style Custom Custom Setup Global Style Custom Setup Global Style …" at bounding box center [110, 214] width 219 height 41
click at [73, 185] on div "Spacing" at bounding box center [109, 179] width 202 height 28
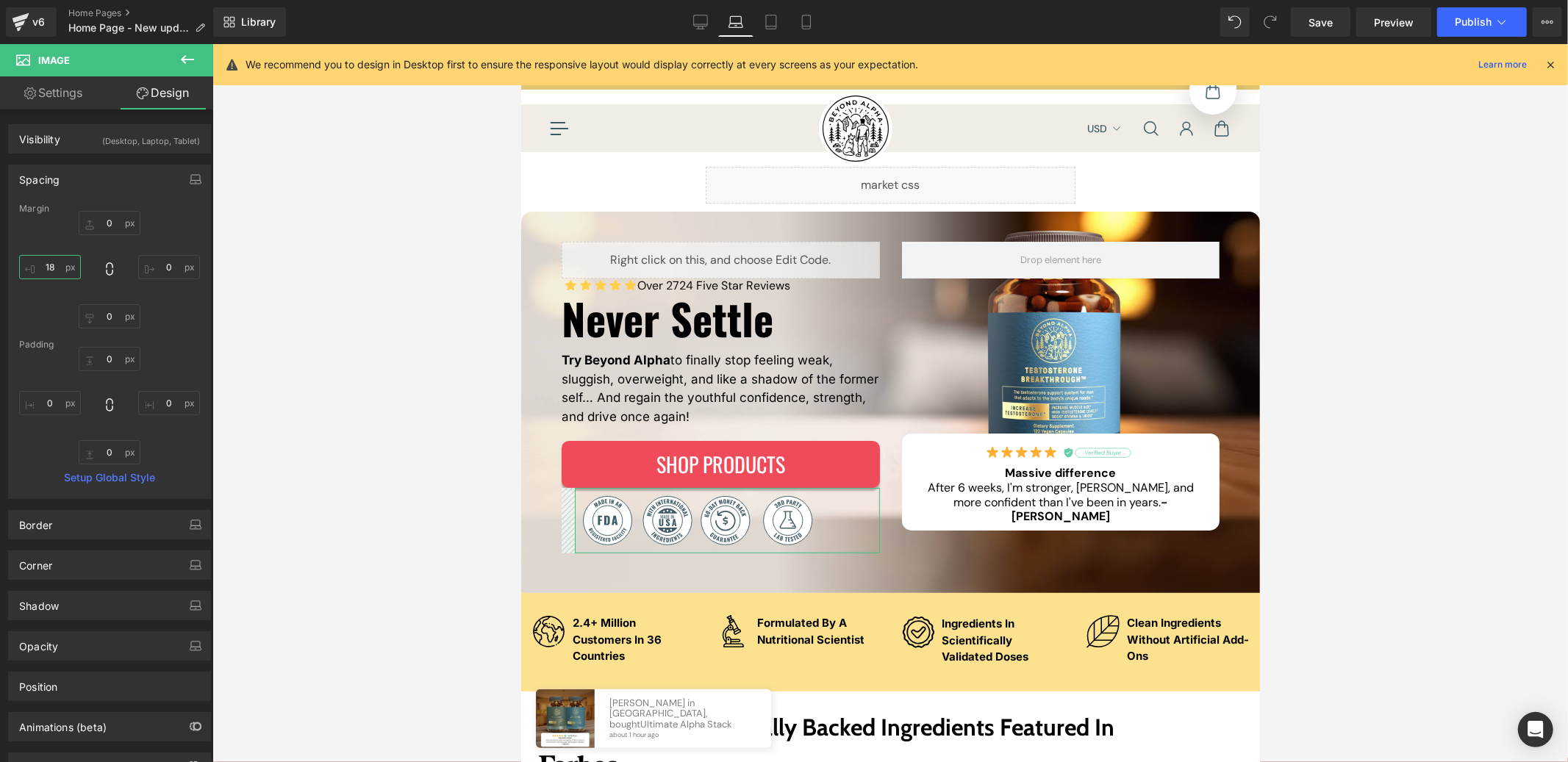
drag, startPoint x: 26, startPoint y: 266, endPoint x: 30, endPoint y: 251, distance: 15.5
click at [30, 251] on div at bounding box center [110, 269] width 181 height 117
click at [35, 264] on input "text" at bounding box center [50, 267] width 62 height 24
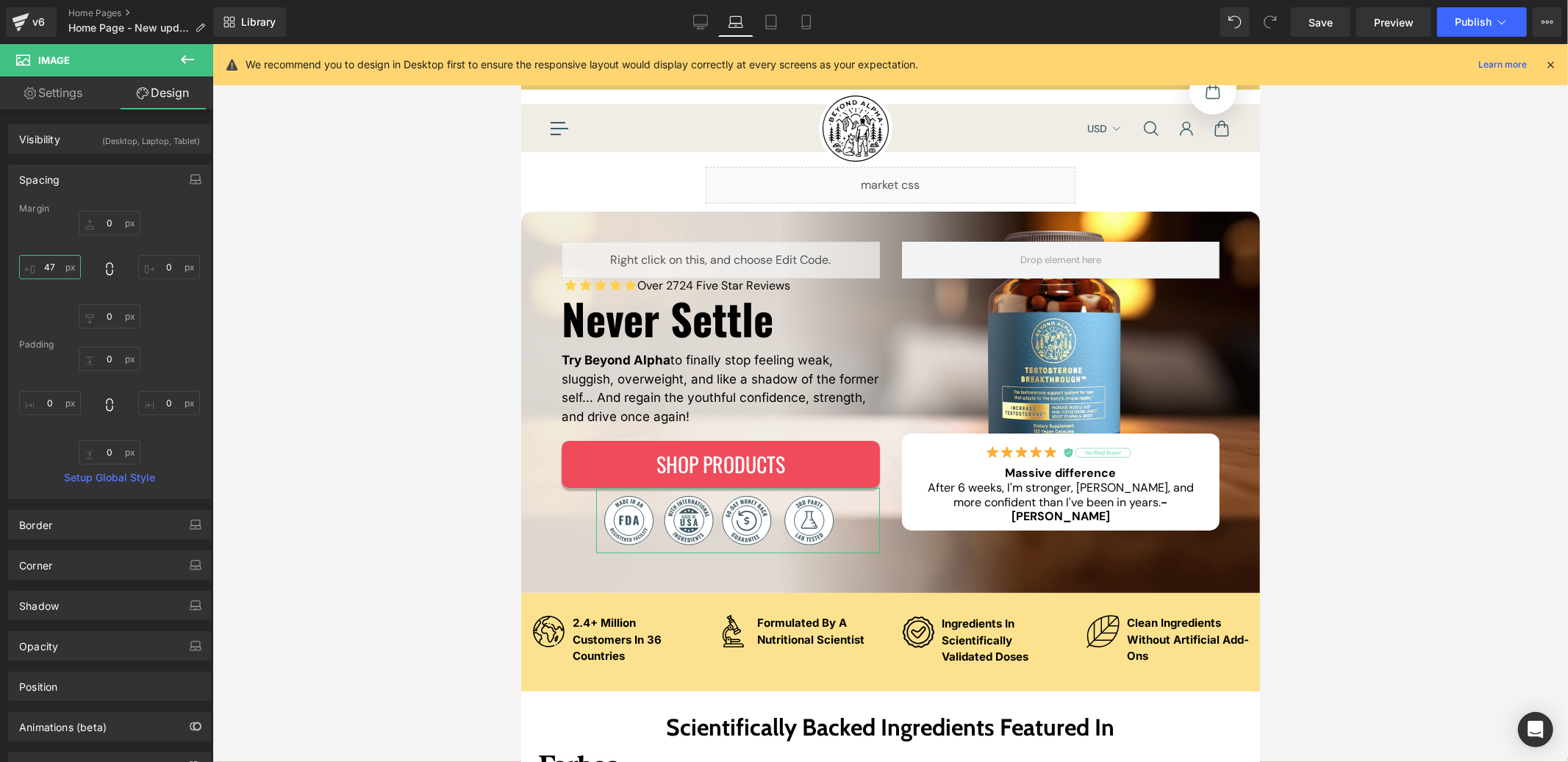
type input "48"
click at [701, 34] on link "Desktop" at bounding box center [700, 22] width 35 height 30
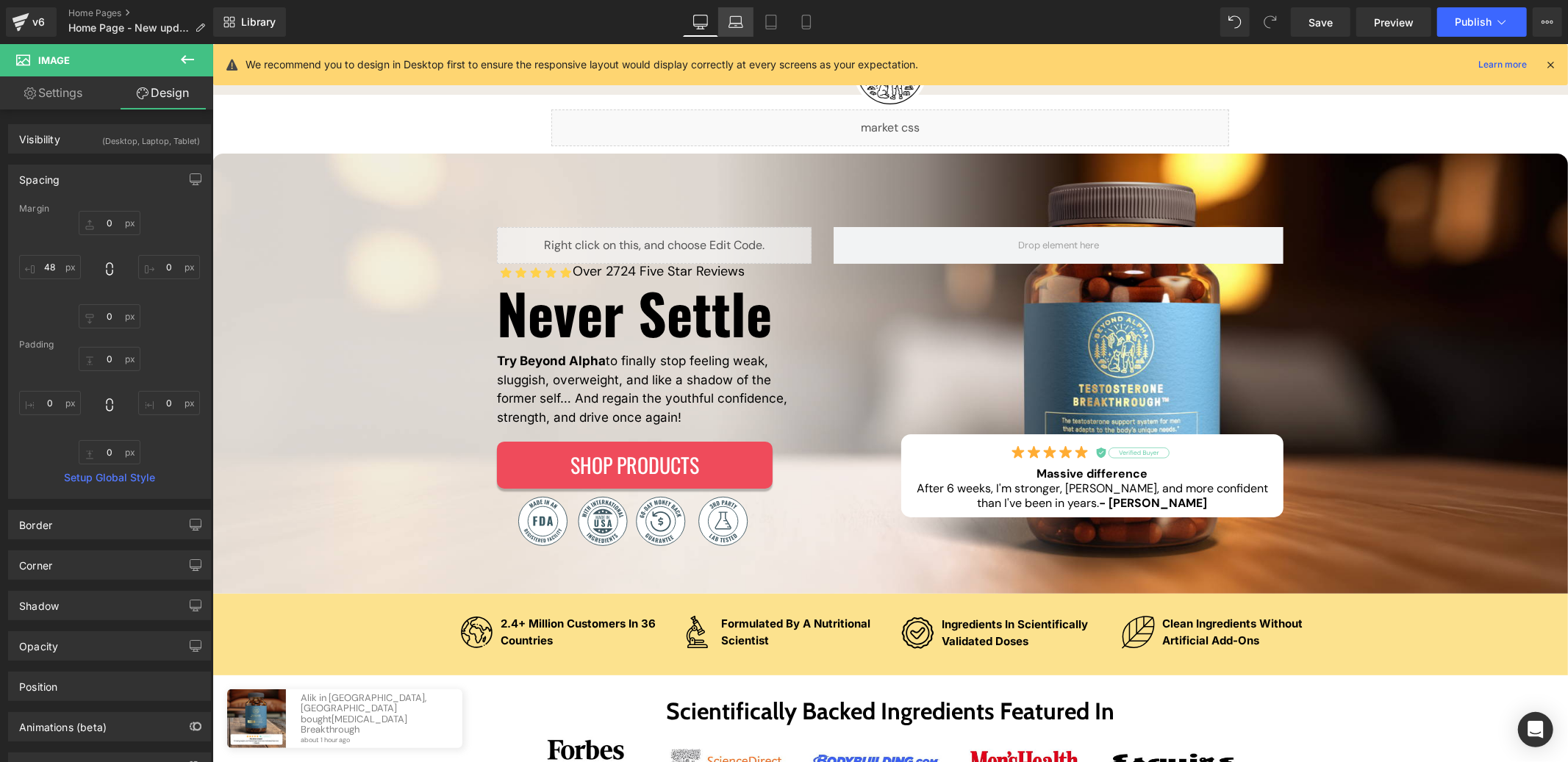
click at [730, 30] on link "Laptop" at bounding box center [736, 22] width 35 height 30
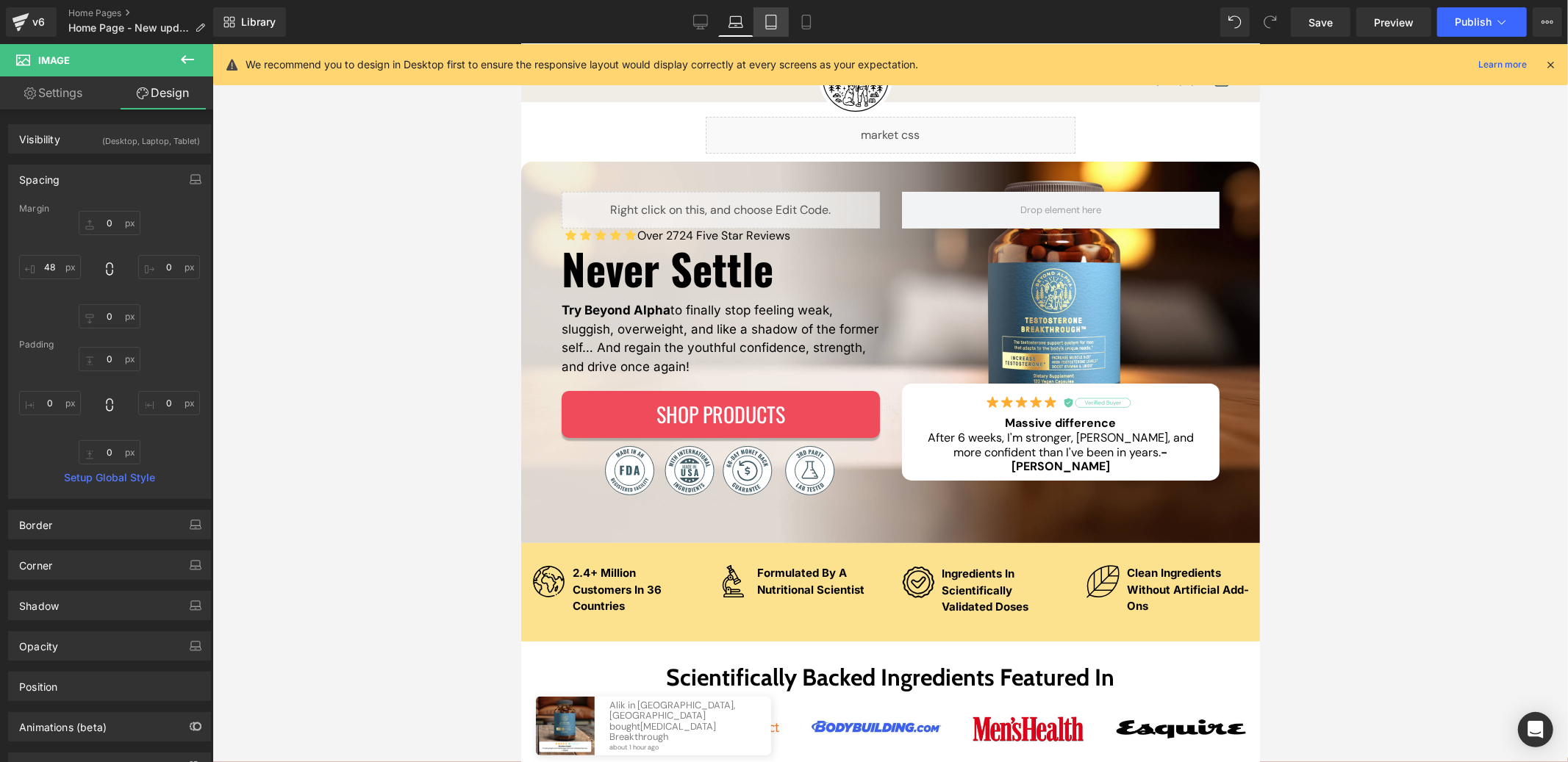
scroll to position [0, 0]
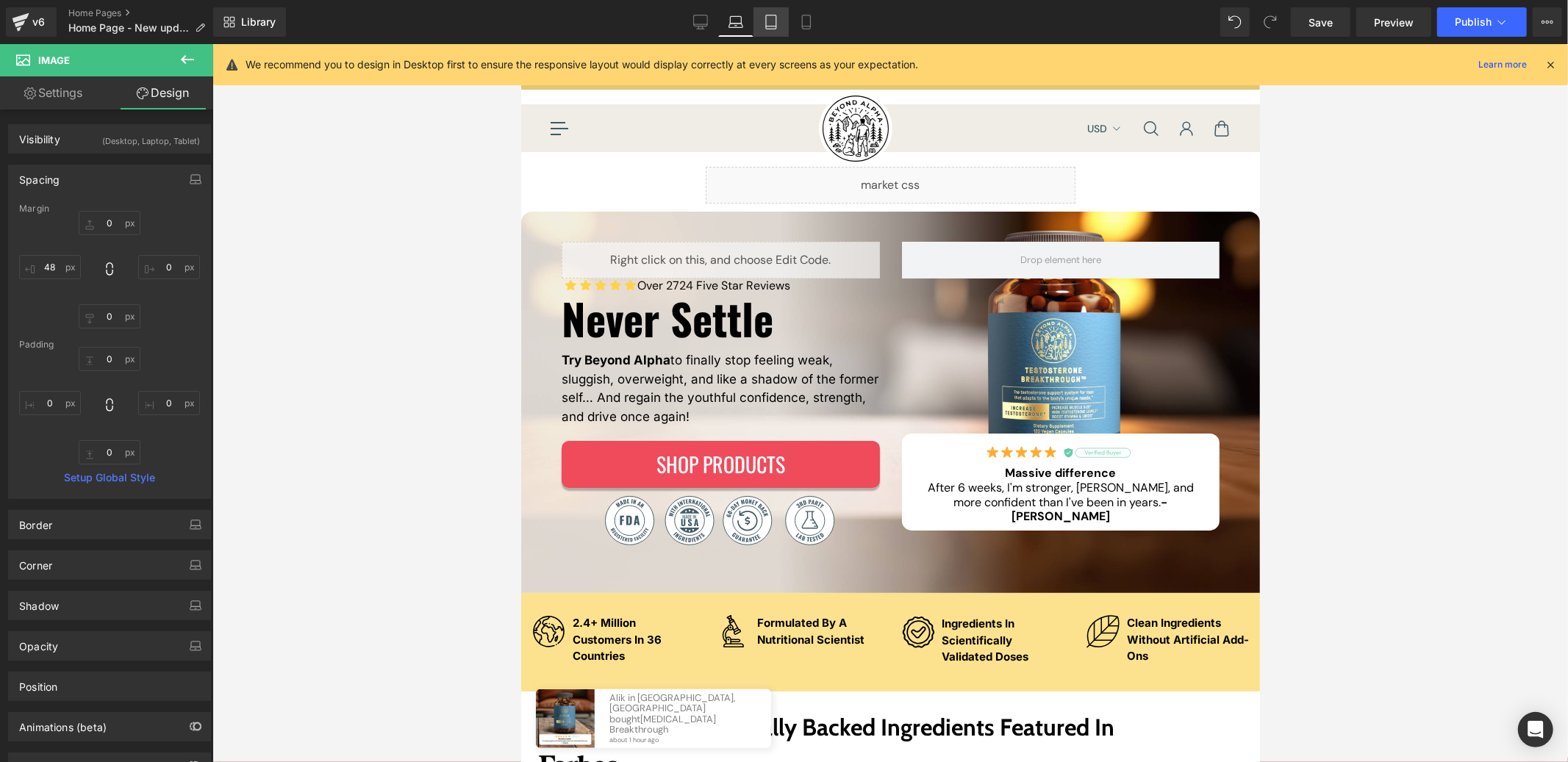
click at [761, 31] on link "Tablet" at bounding box center [771, 22] width 35 height 30
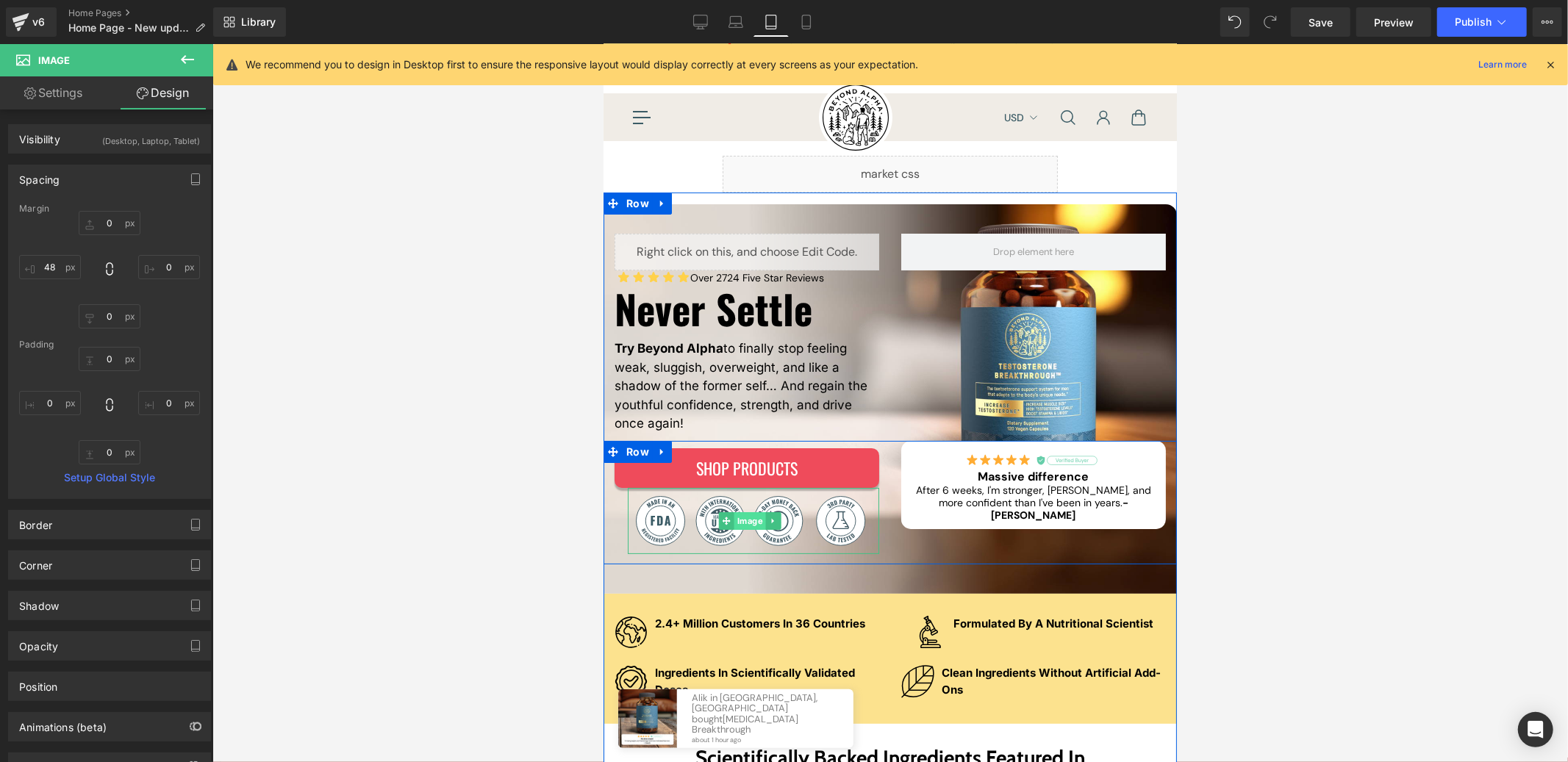
click at [735, 525] on div "Image" at bounding box center [753, 520] width 251 height 66
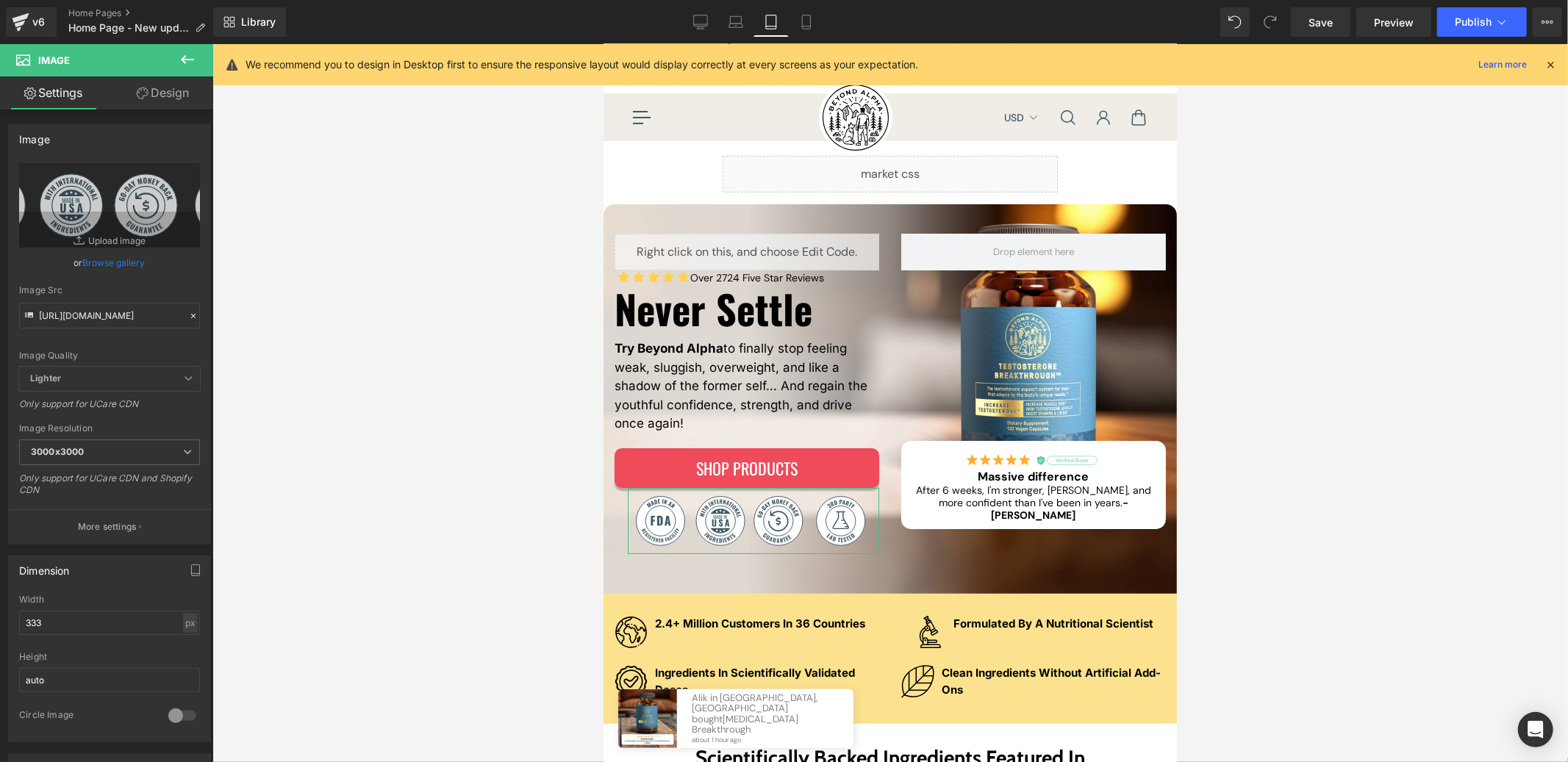
click at [149, 96] on link "Design" at bounding box center [163, 93] width 106 height 33
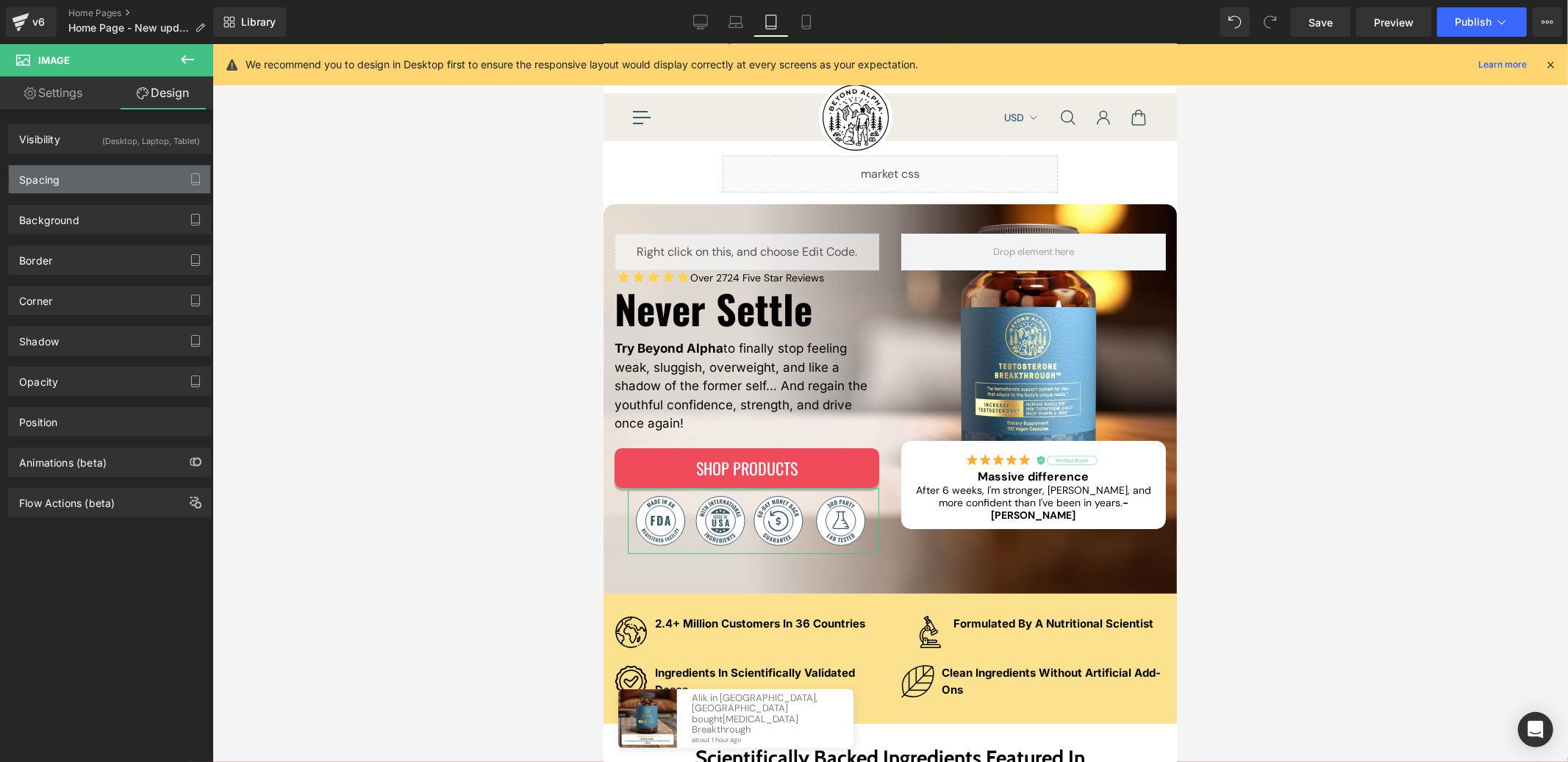
click at [89, 165] on div "Spacing" at bounding box center [109, 179] width 202 height 28
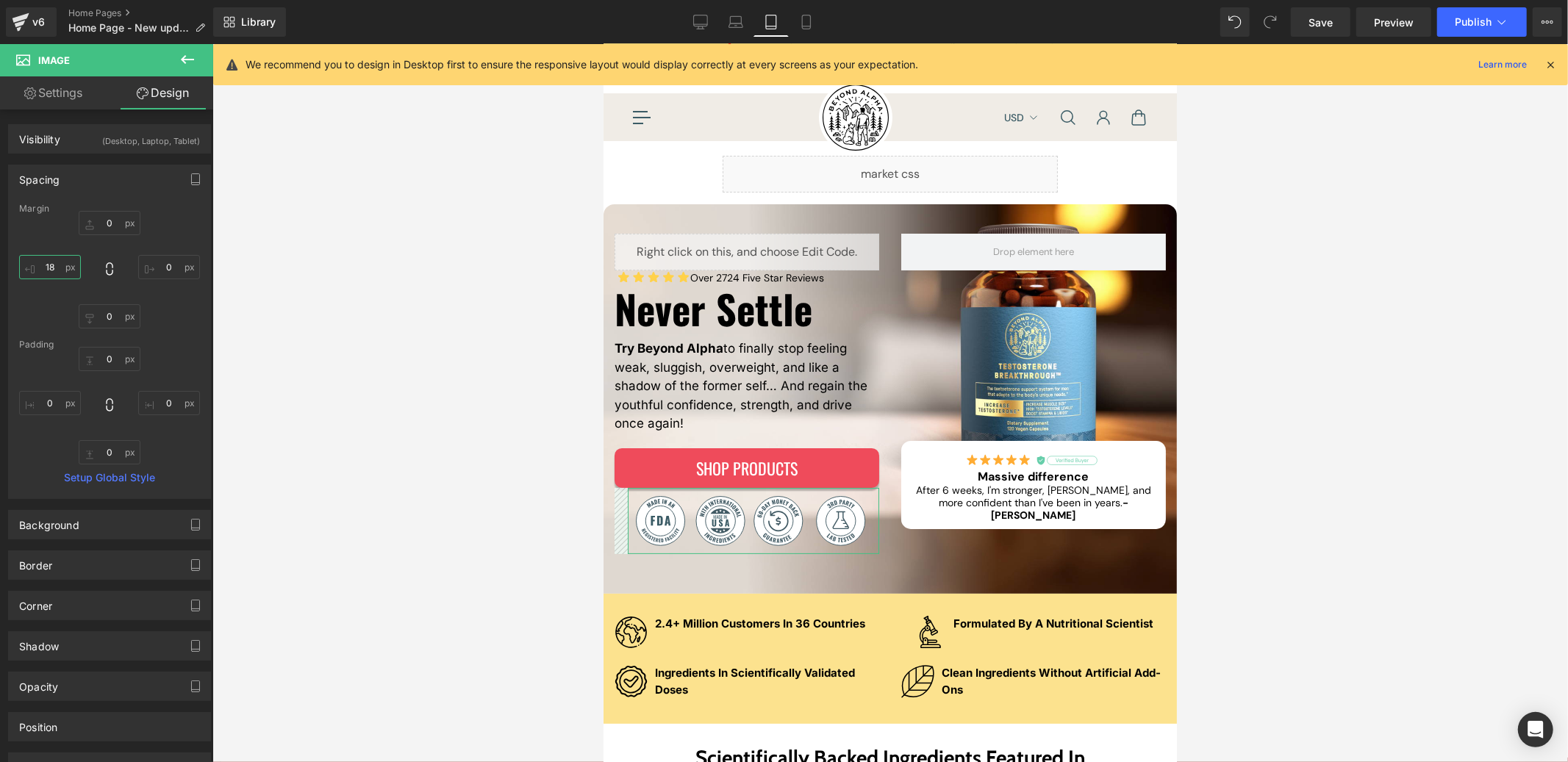
click at [55, 271] on input "18" at bounding box center [50, 267] width 62 height 24
type input "11"
click at [828, 30] on div "Library Tablet Desktop Laptop Tablet Mobile Save Preview Publish Scheduled View…" at bounding box center [890, 22] width 1354 height 30
click at [808, 23] on icon at bounding box center [806, 22] width 8 height 14
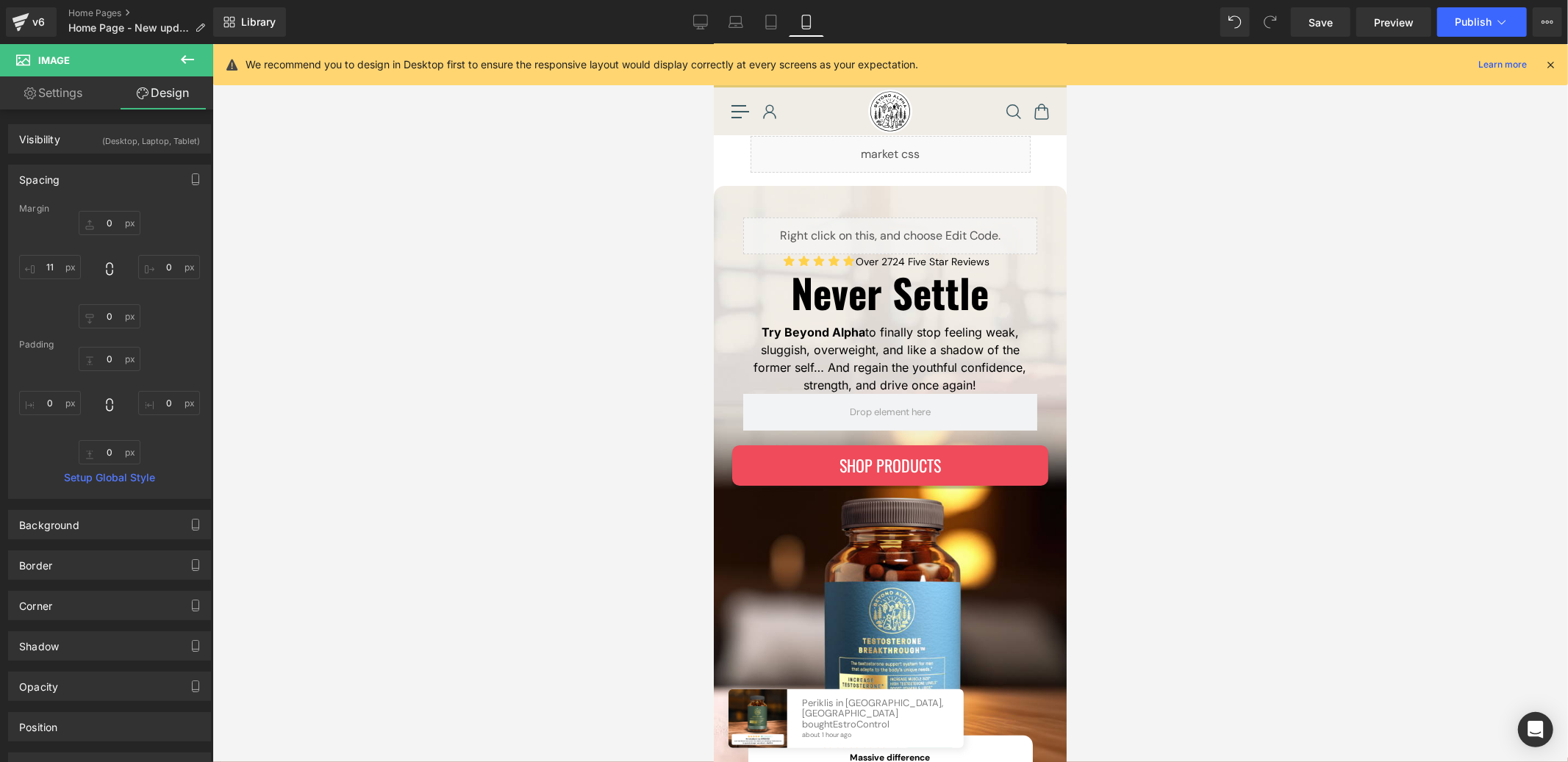
scroll to position [0, 0]
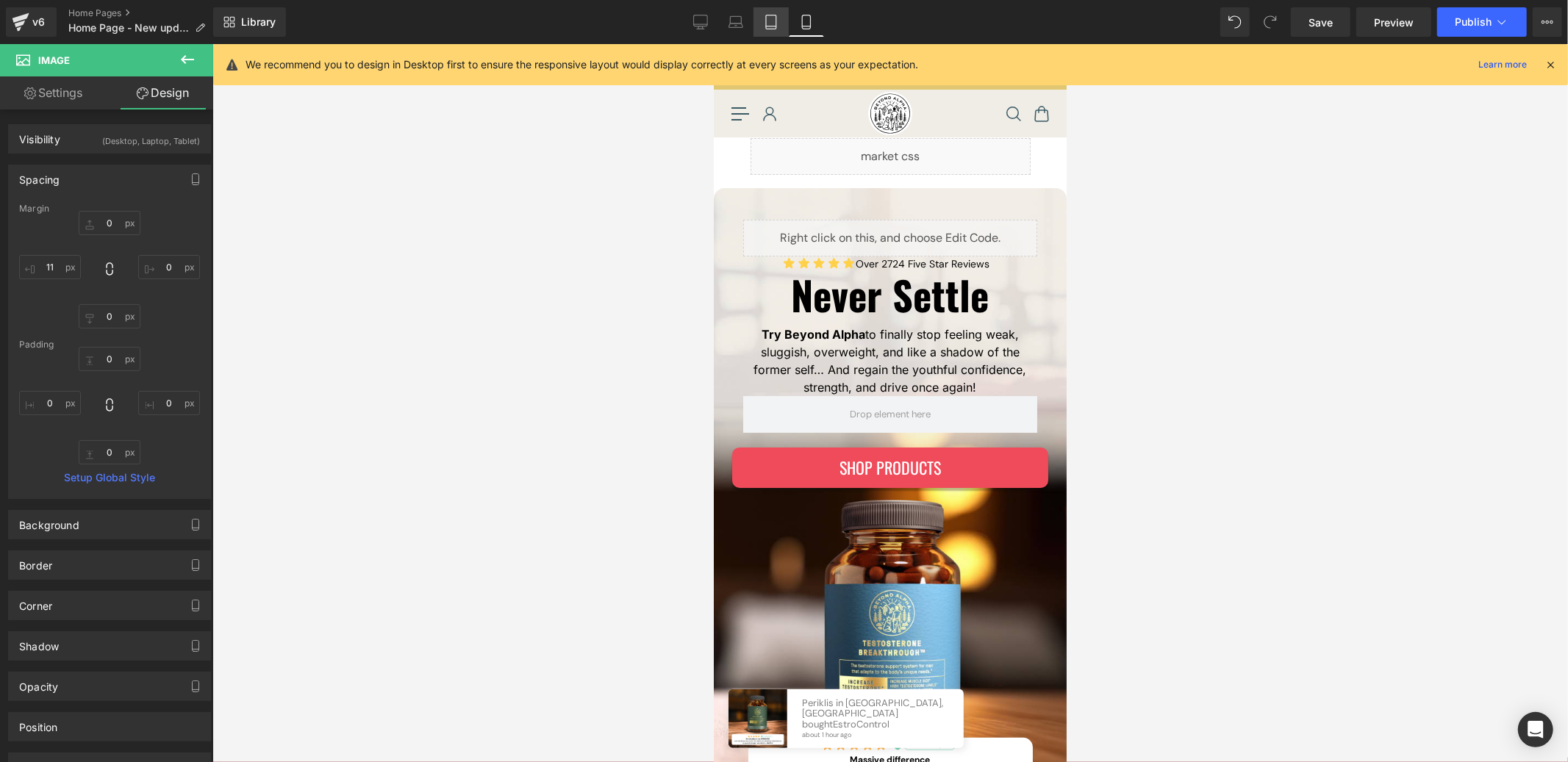
click at [770, 26] on icon at bounding box center [770, 21] width 14 height 14
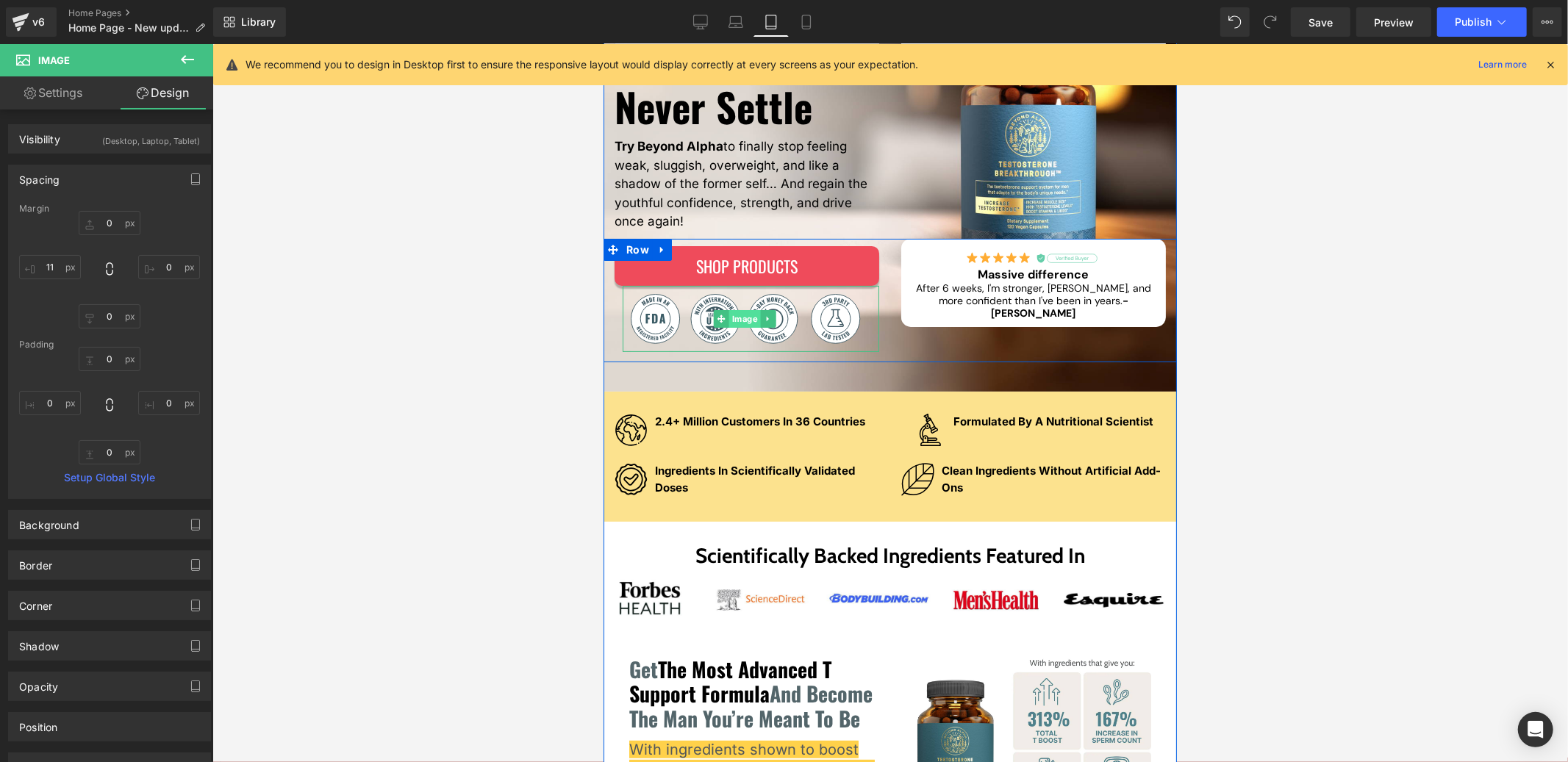
click at [742, 322] on link "Image" at bounding box center [737, 318] width 47 height 18
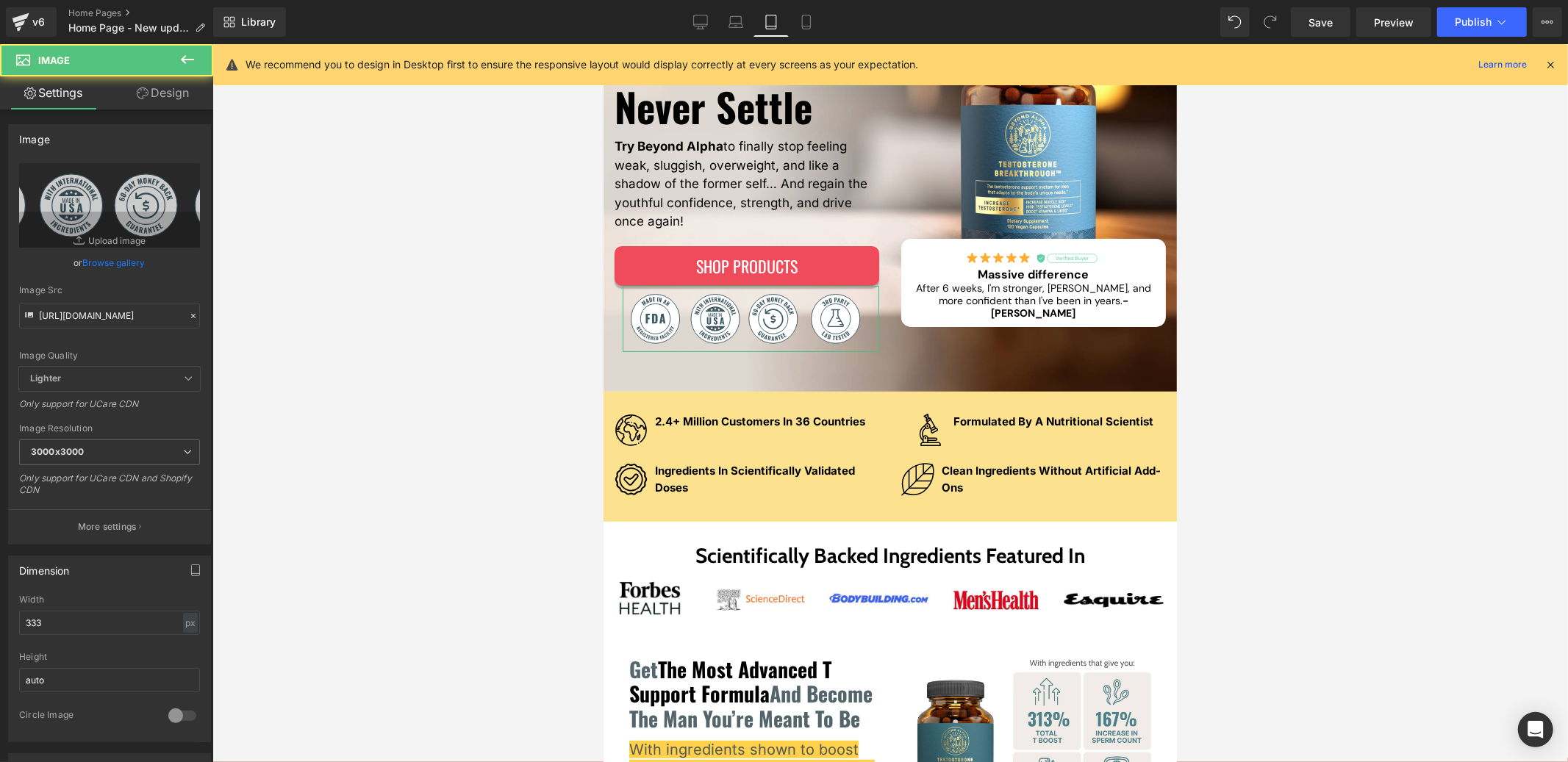
click at [154, 94] on link "Design" at bounding box center [163, 93] width 106 height 33
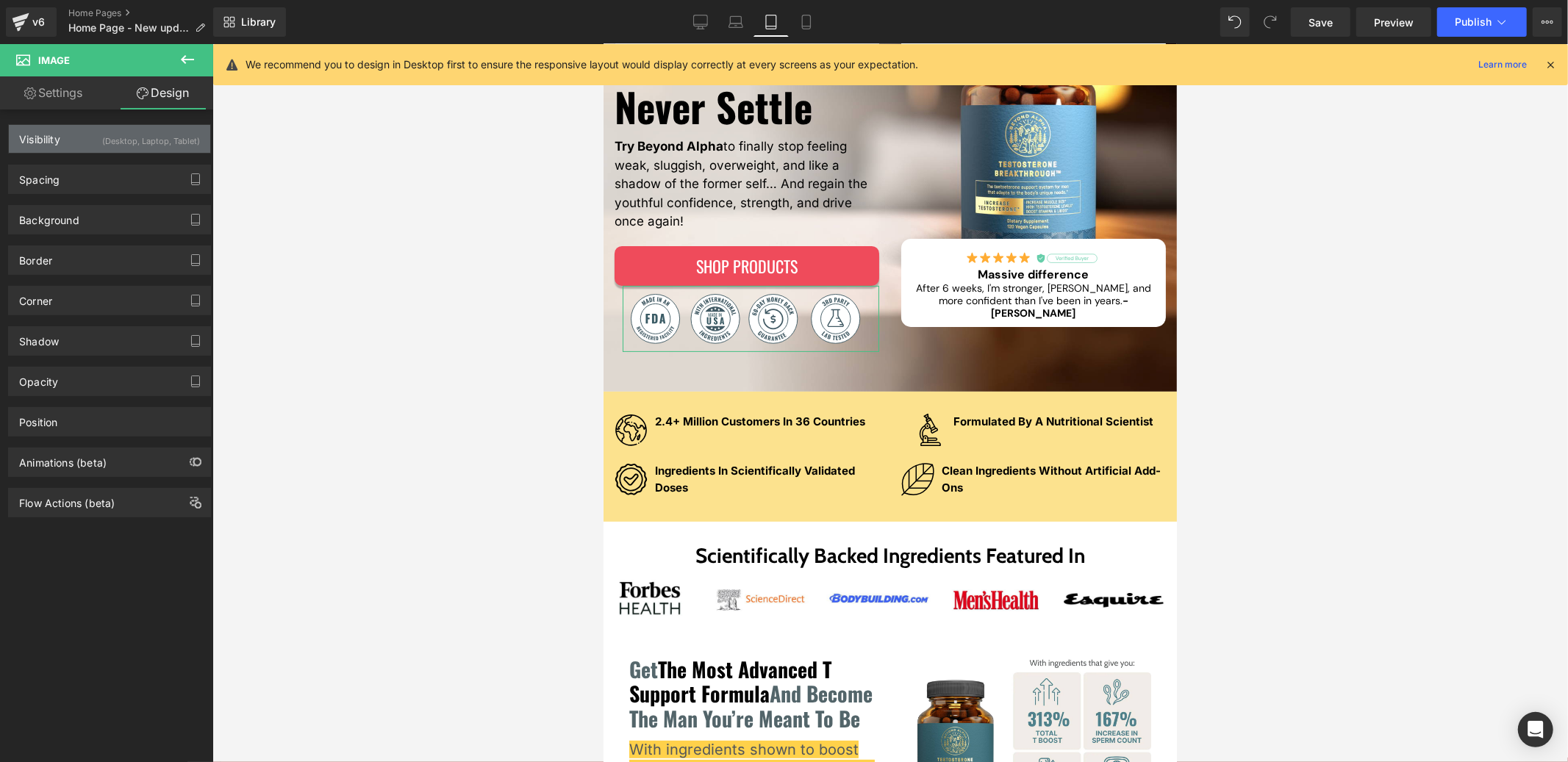
click at [90, 138] on div "Visibility (Desktop, Laptop, Tablet)" at bounding box center [109, 138] width 202 height 28
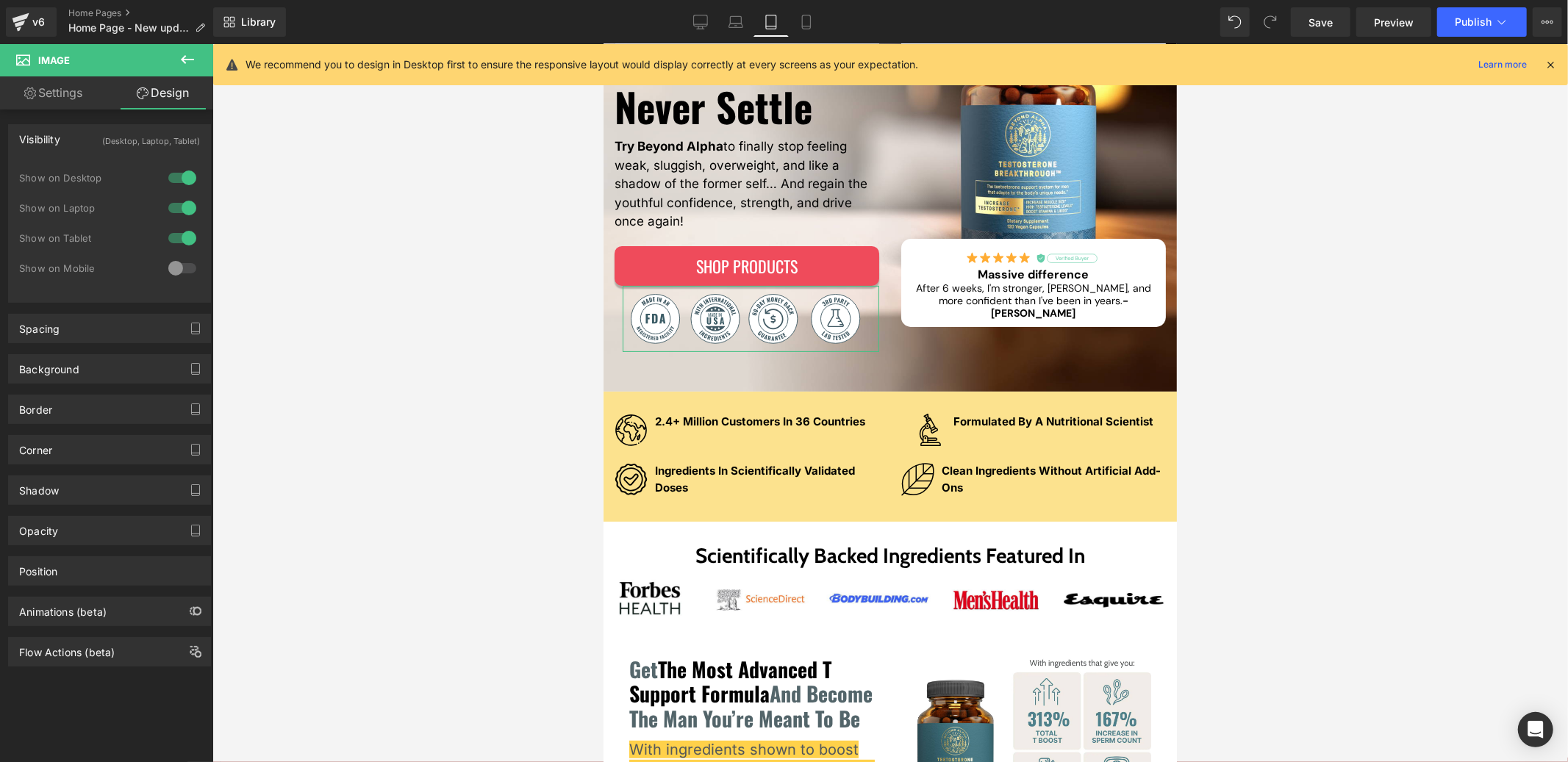
click at [180, 262] on div at bounding box center [182, 268] width 35 height 24
click at [820, 21] on link "Mobile" at bounding box center [807, 22] width 35 height 30
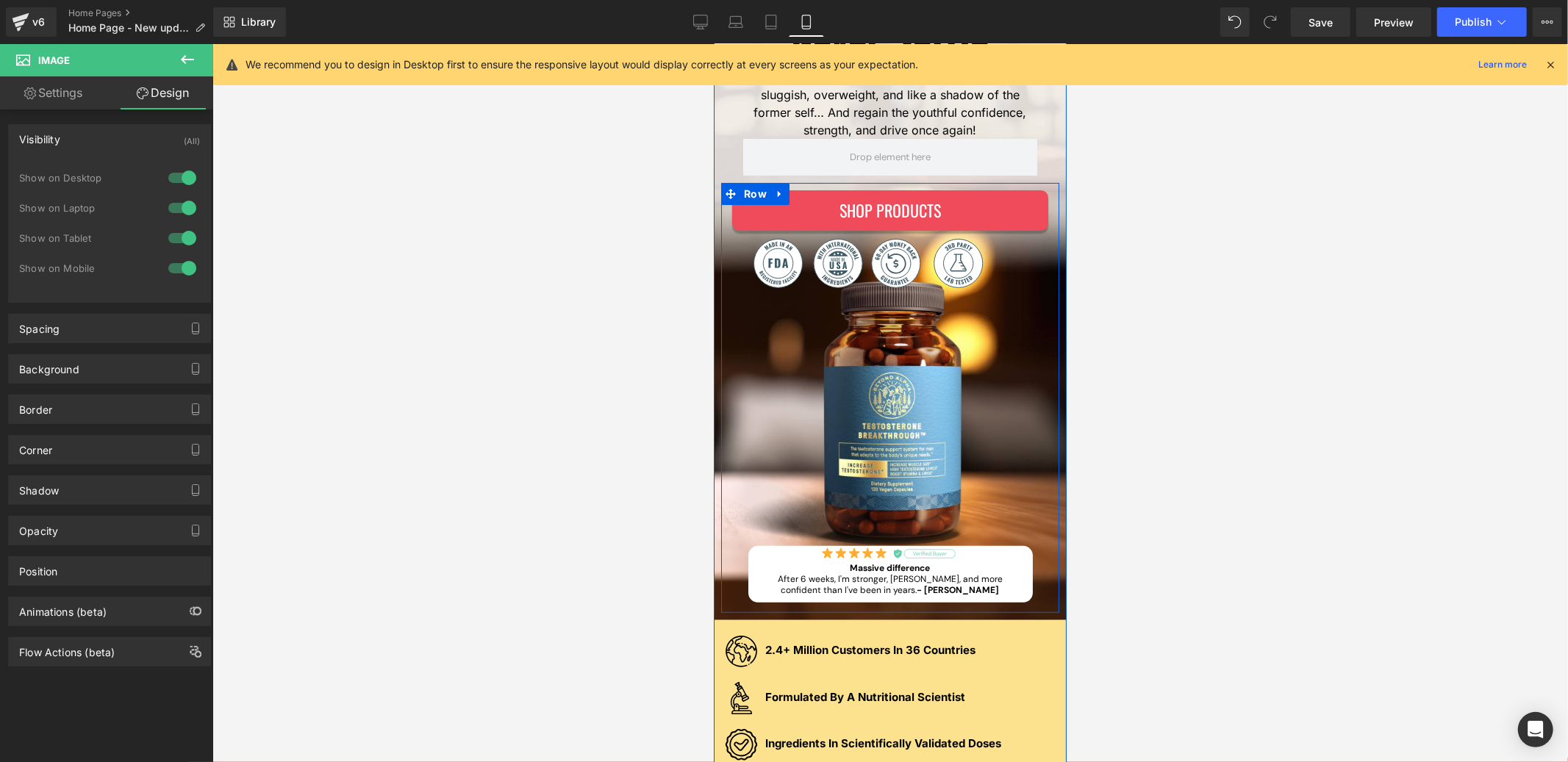
scroll to position [478, 0]
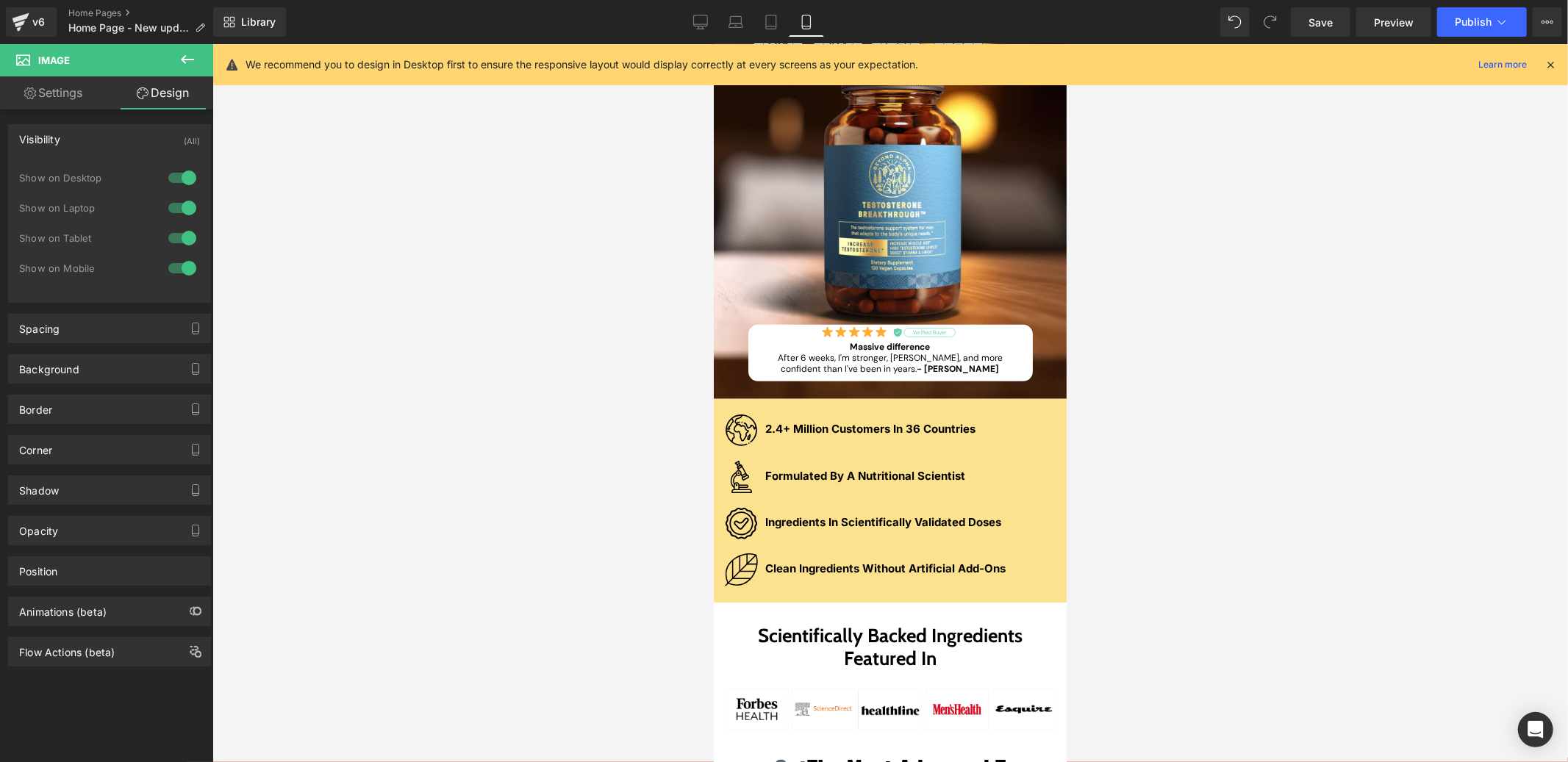
click at [186, 64] on icon at bounding box center [187, 59] width 18 height 18
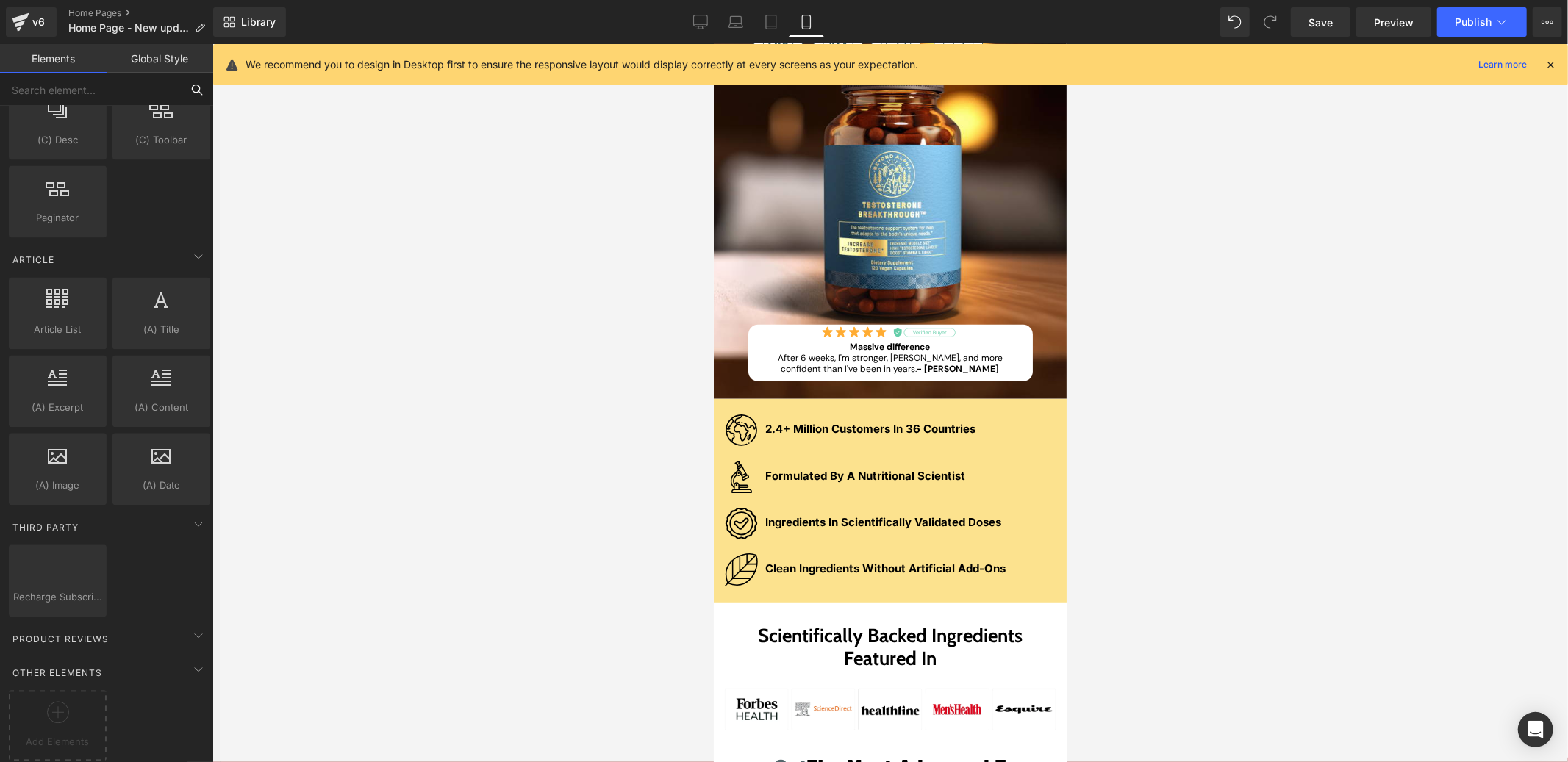
click at [83, 89] on input "text" at bounding box center [90, 89] width 181 height 32
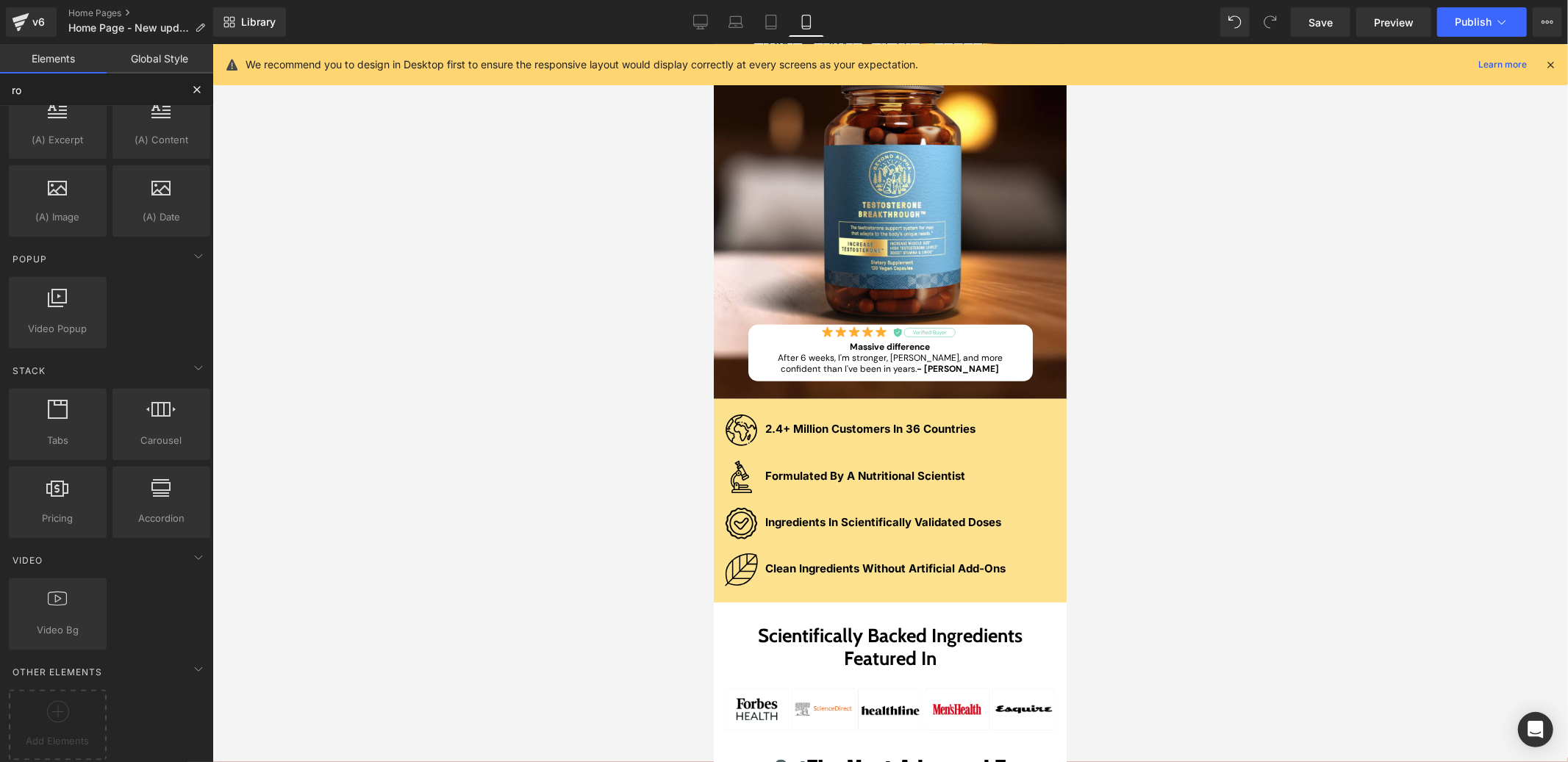
scroll to position [760, 0]
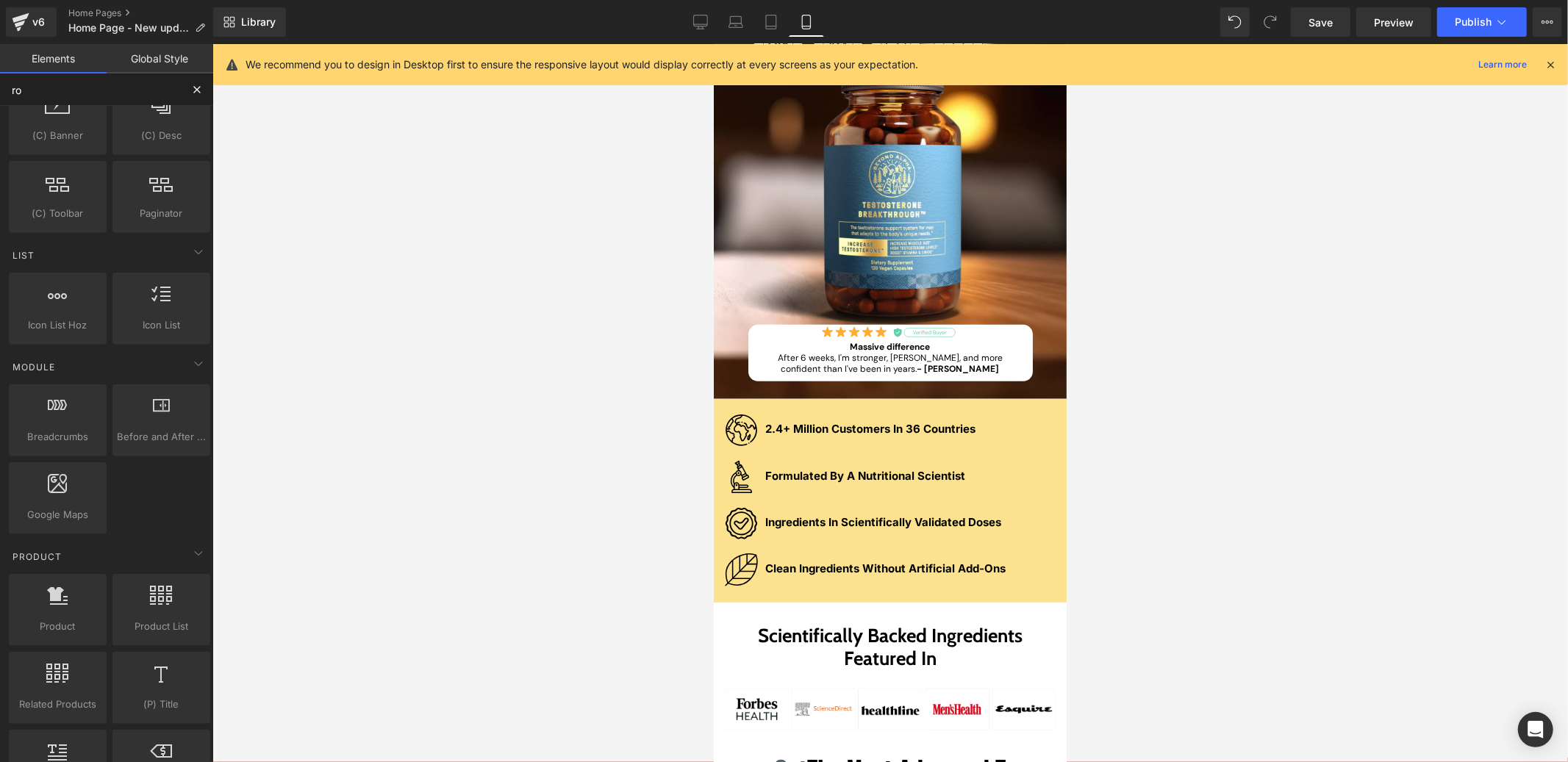
type input "row"
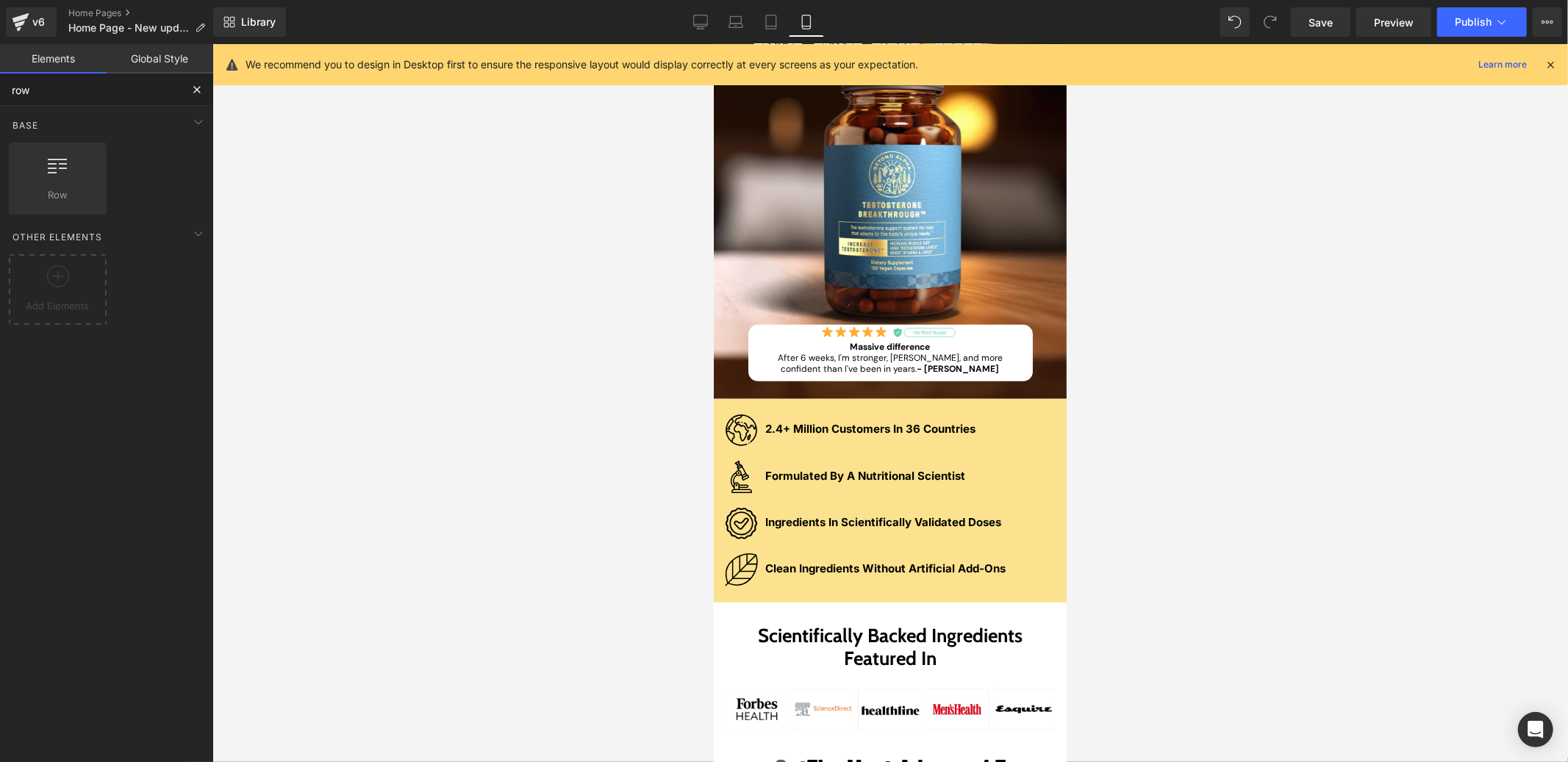
scroll to position [0, 0]
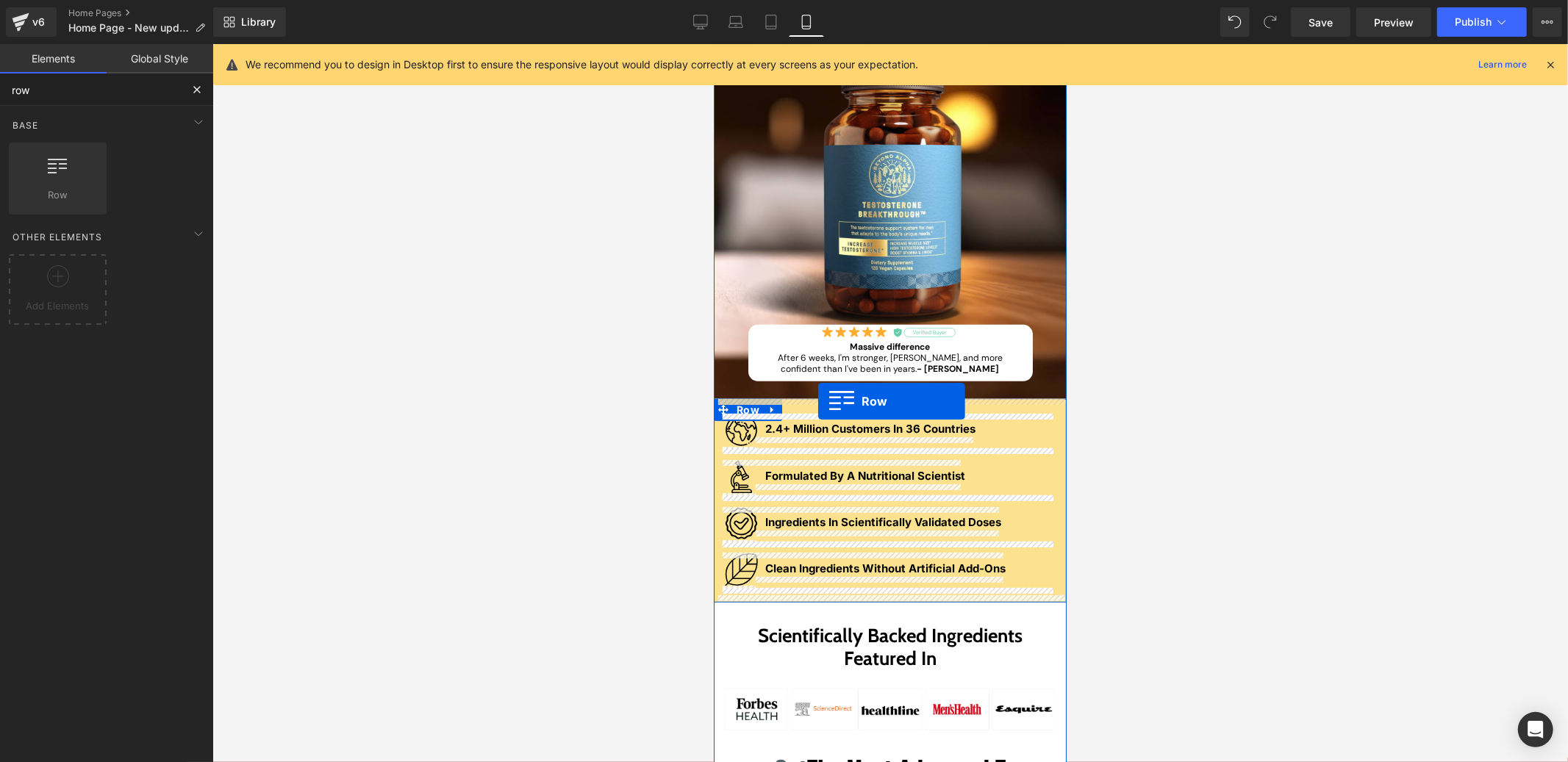
drag, startPoint x: 803, startPoint y: 203, endPoint x: 818, endPoint y: 401, distance: 198.6
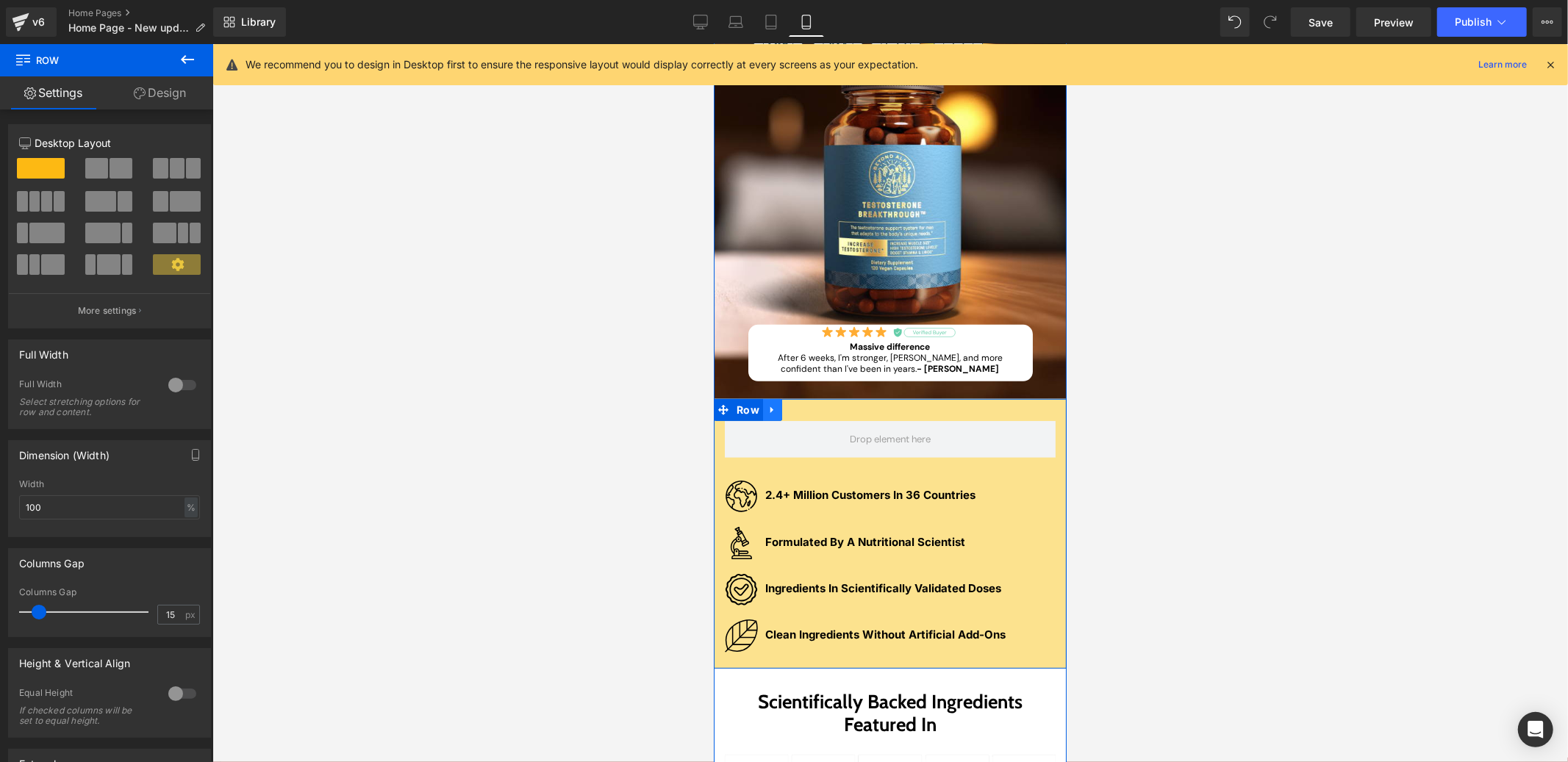
click at [770, 412] on icon at bounding box center [771, 409] width 10 height 11
click at [805, 411] on icon at bounding box center [810, 409] width 10 height 10
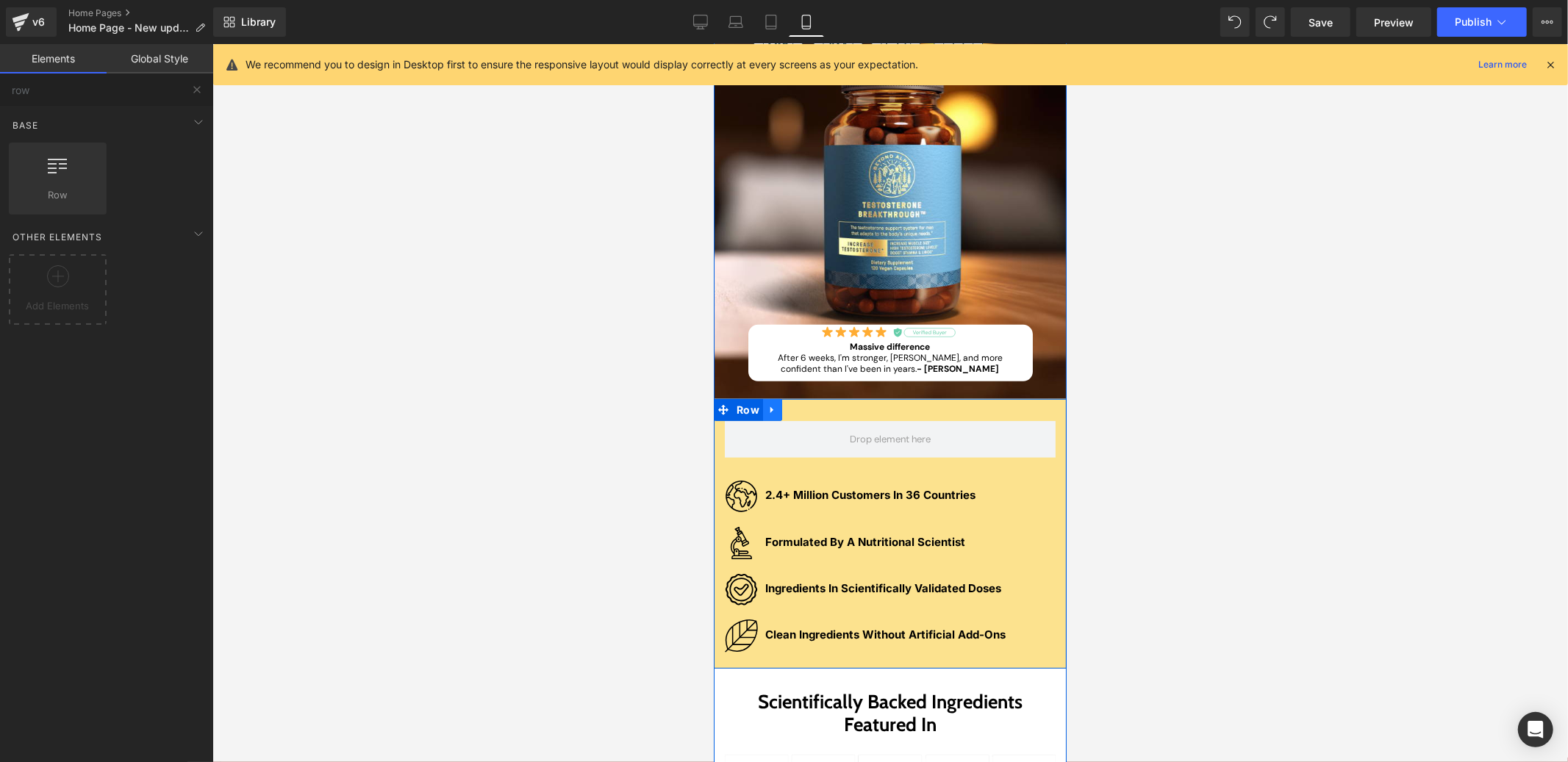
click at [769, 413] on icon at bounding box center [771, 409] width 10 height 11
click at [807, 413] on icon at bounding box center [810, 409] width 10 height 10
click at [897, 447] on span at bounding box center [889, 439] width 91 height 22
click at [769, 413] on icon at bounding box center [771, 409] width 10 height 11
click at [810, 410] on link at bounding box center [810, 409] width 19 height 22
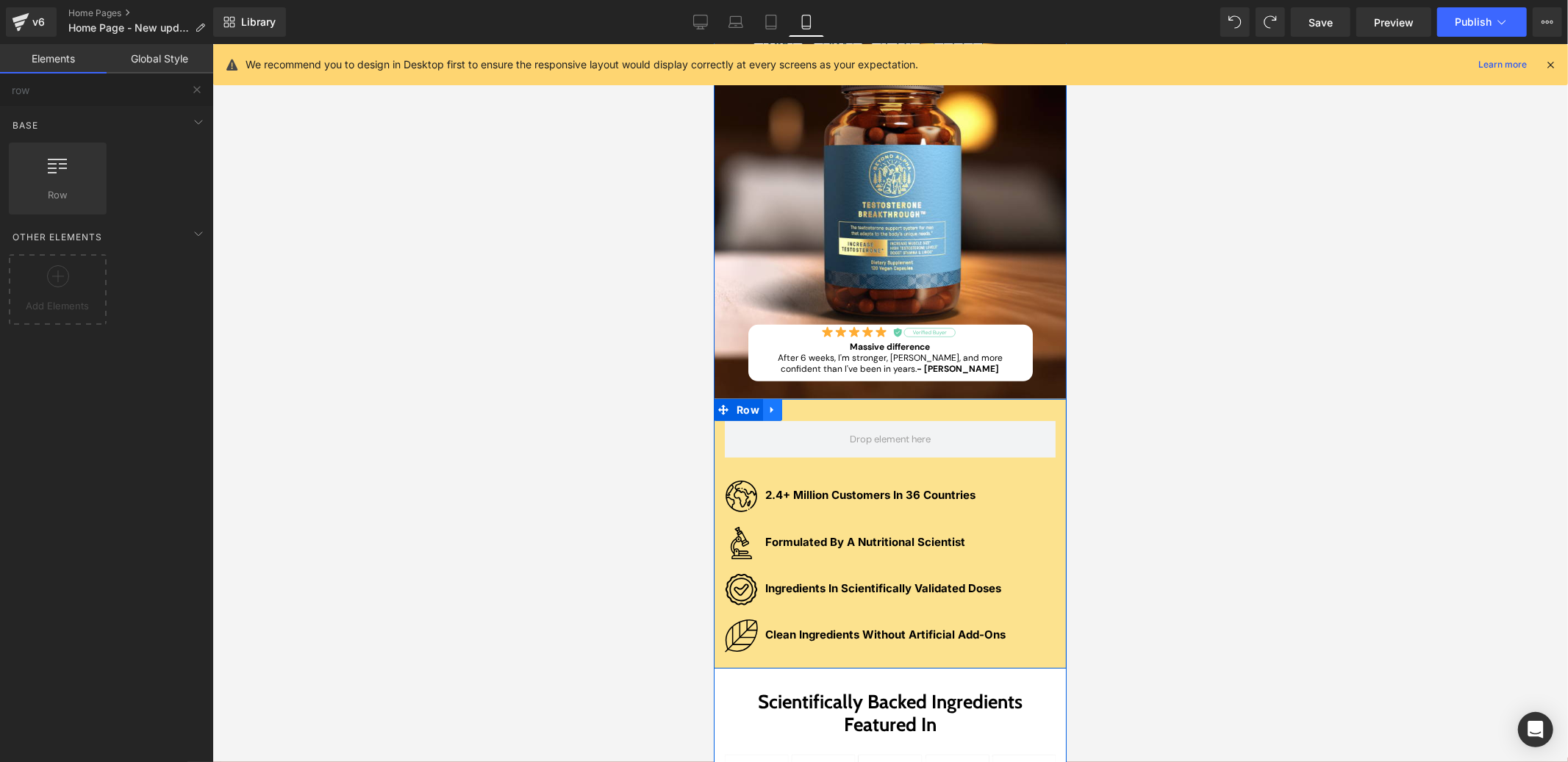
click at [762, 412] on link at bounding box center [771, 409] width 19 height 22
click at [1387, 31] on link "Preview" at bounding box center [1393, 22] width 75 height 30
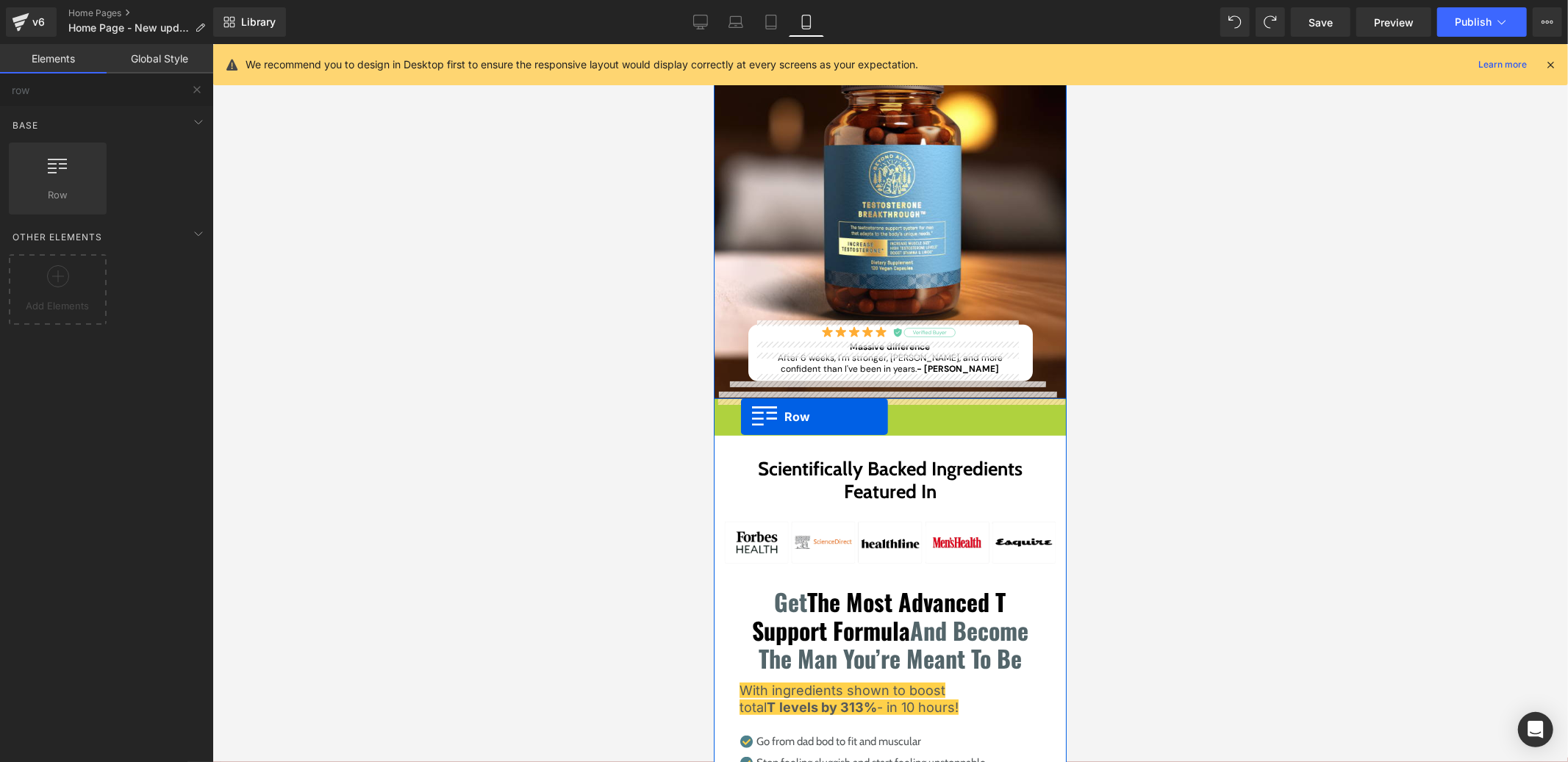
drag, startPoint x: 721, startPoint y: 413, endPoint x: 739, endPoint y: 417, distance: 18.4
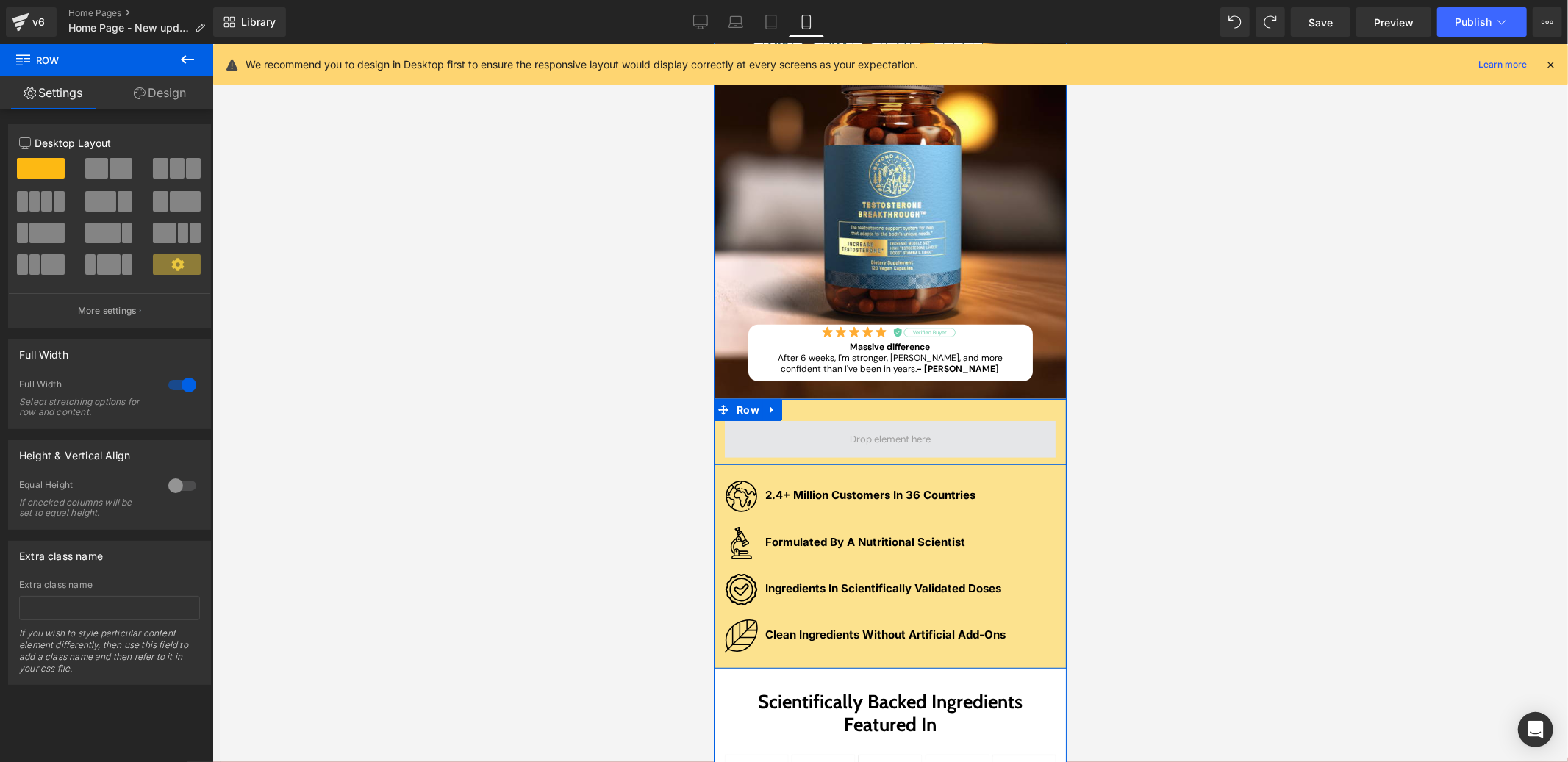
click at [866, 436] on span at bounding box center [889, 439] width 91 height 22
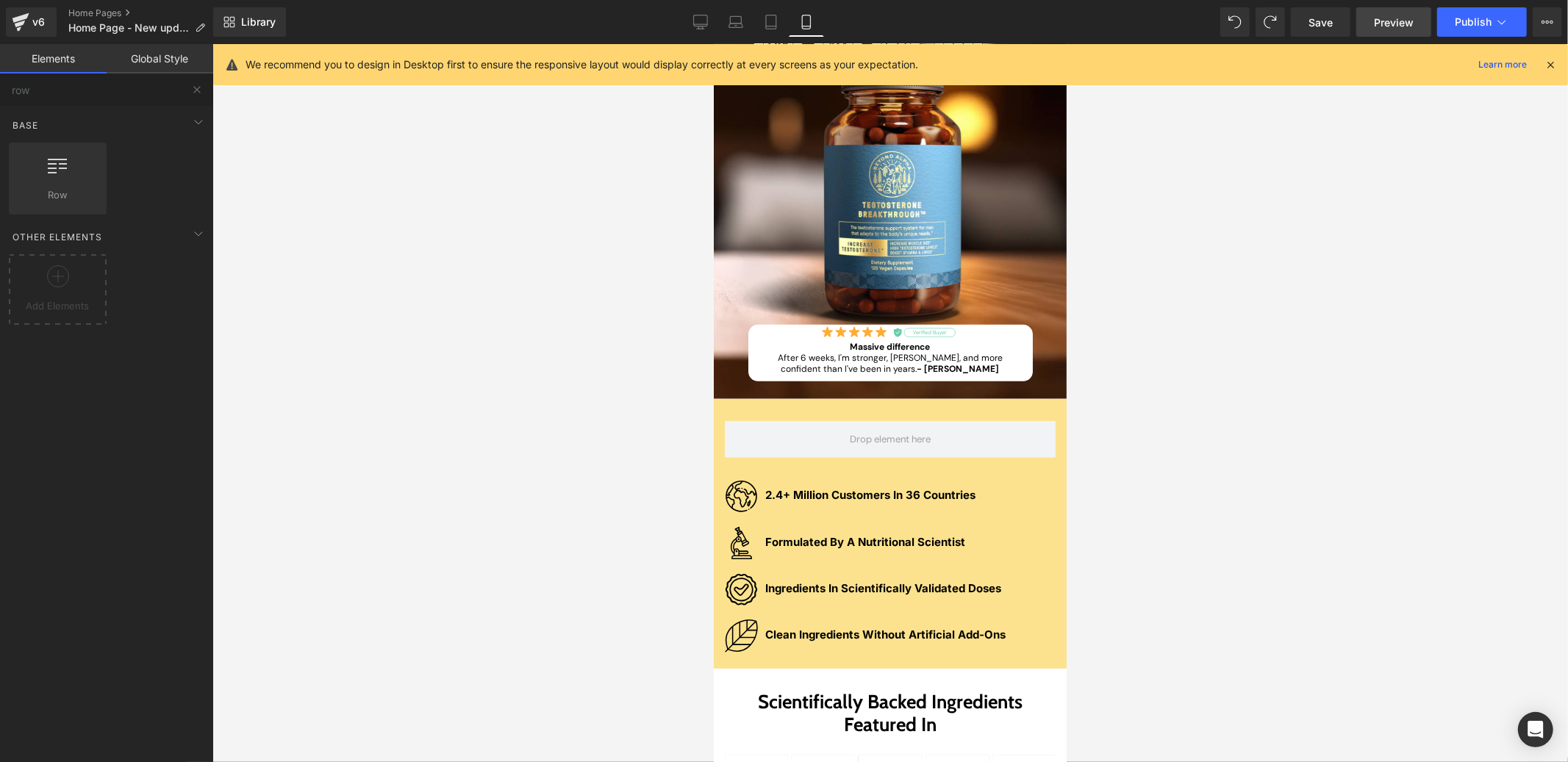
click at [1367, 19] on link "Preview" at bounding box center [1393, 22] width 75 height 30
click at [708, 17] on icon at bounding box center [700, 21] width 14 height 14
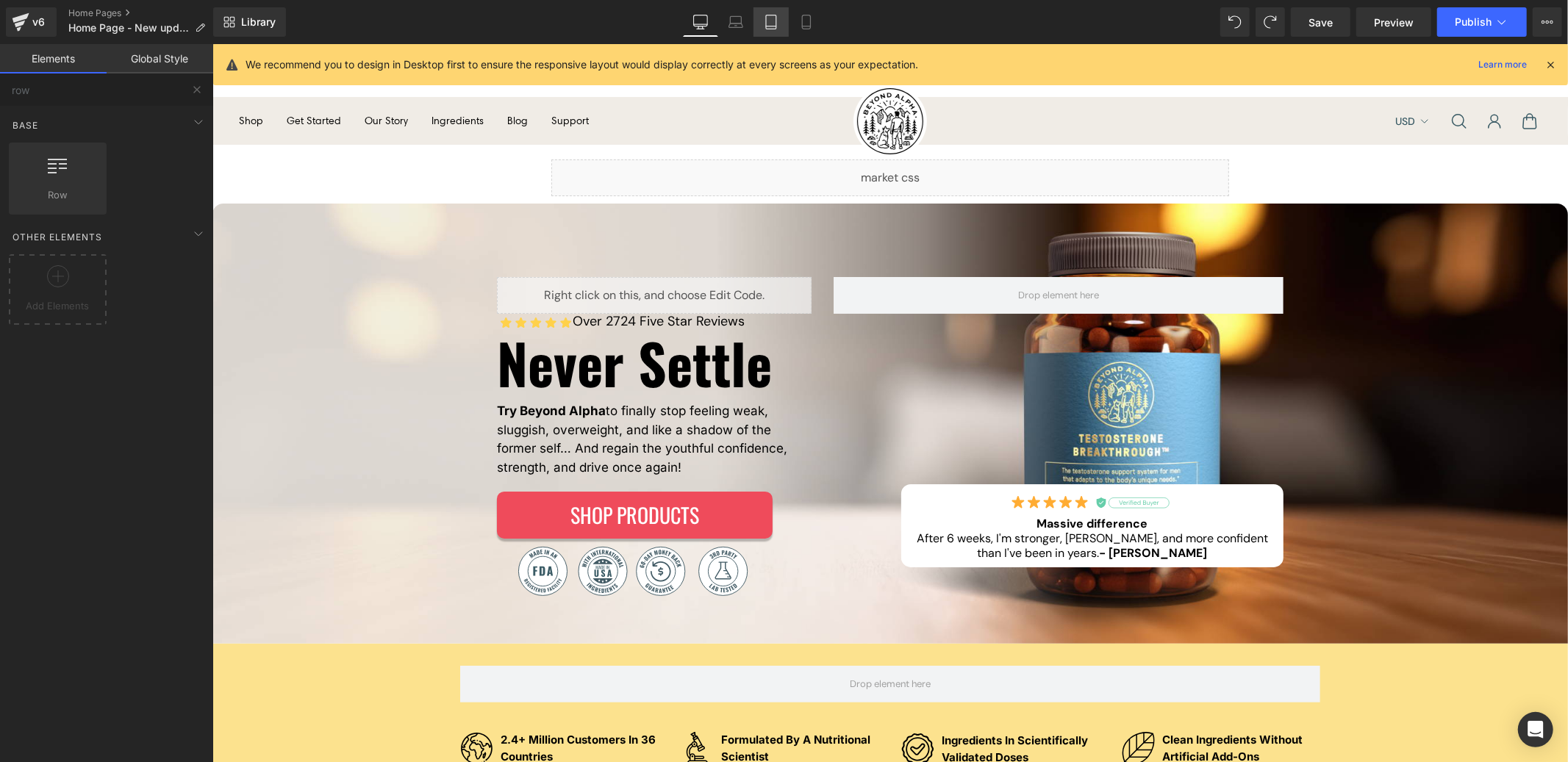
click at [765, 24] on icon at bounding box center [770, 21] width 14 height 14
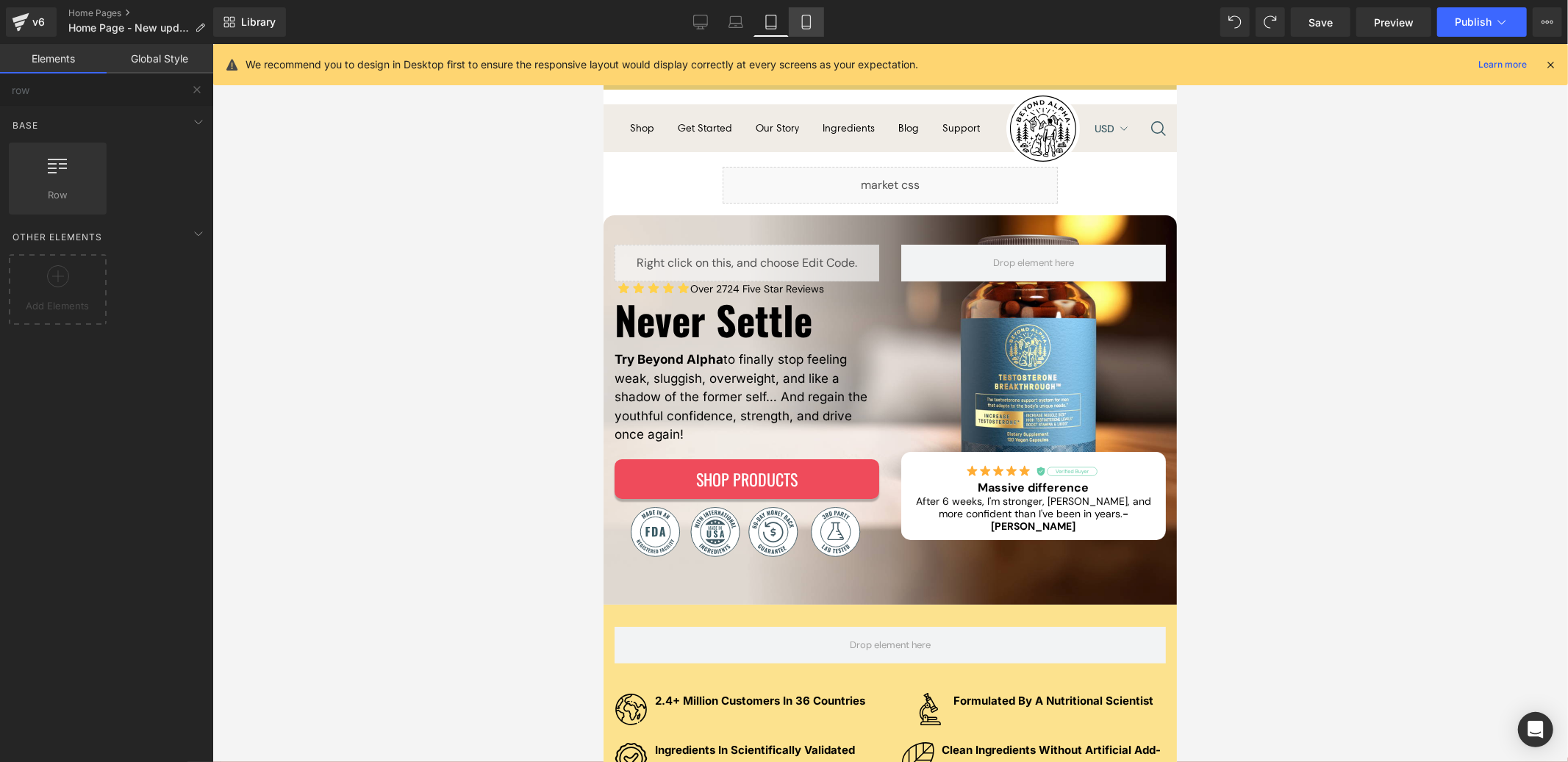
scroll to position [122, 0]
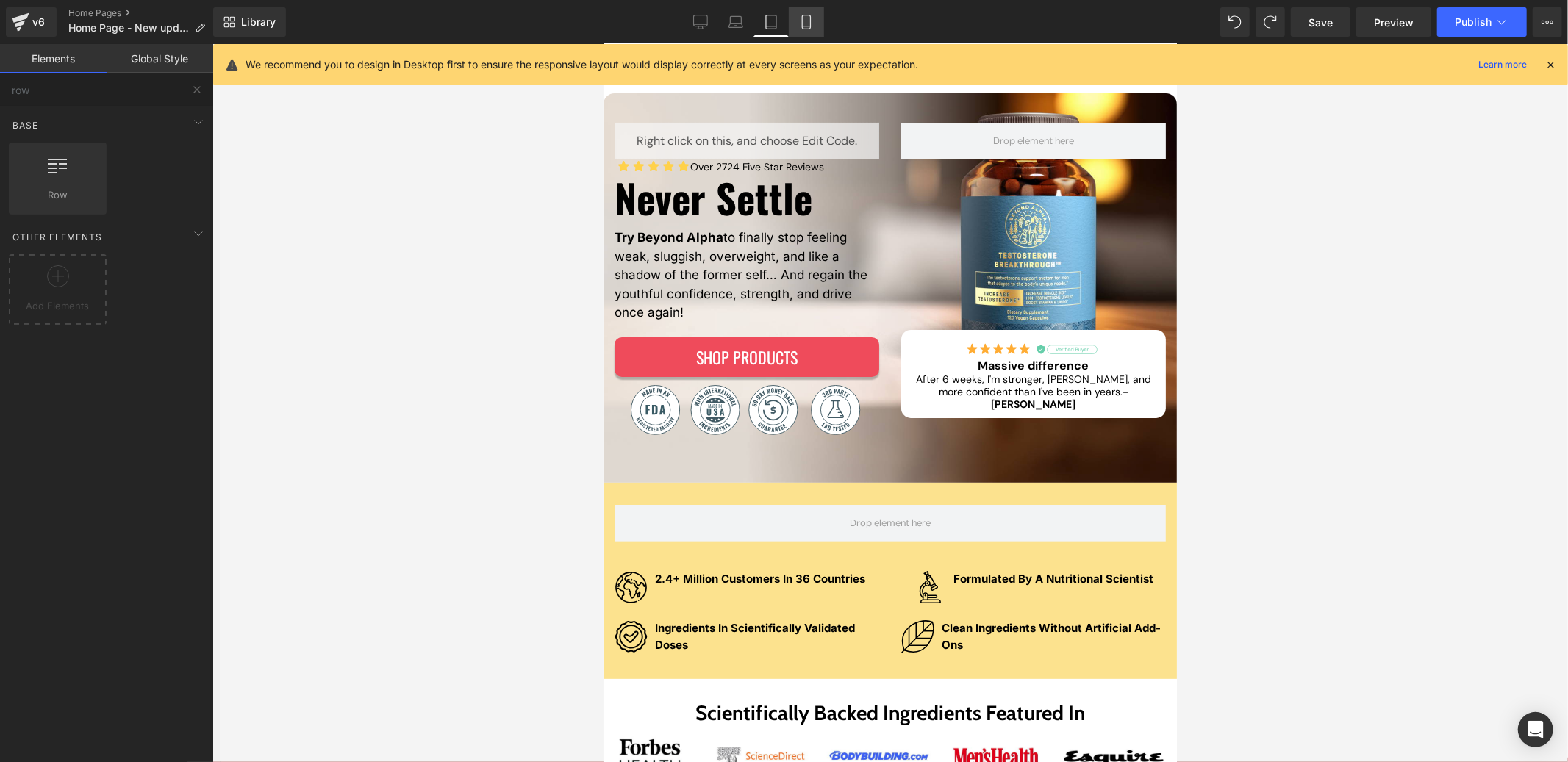
click at [812, 22] on link "Mobile" at bounding box center [807, 22] width 35 height 30
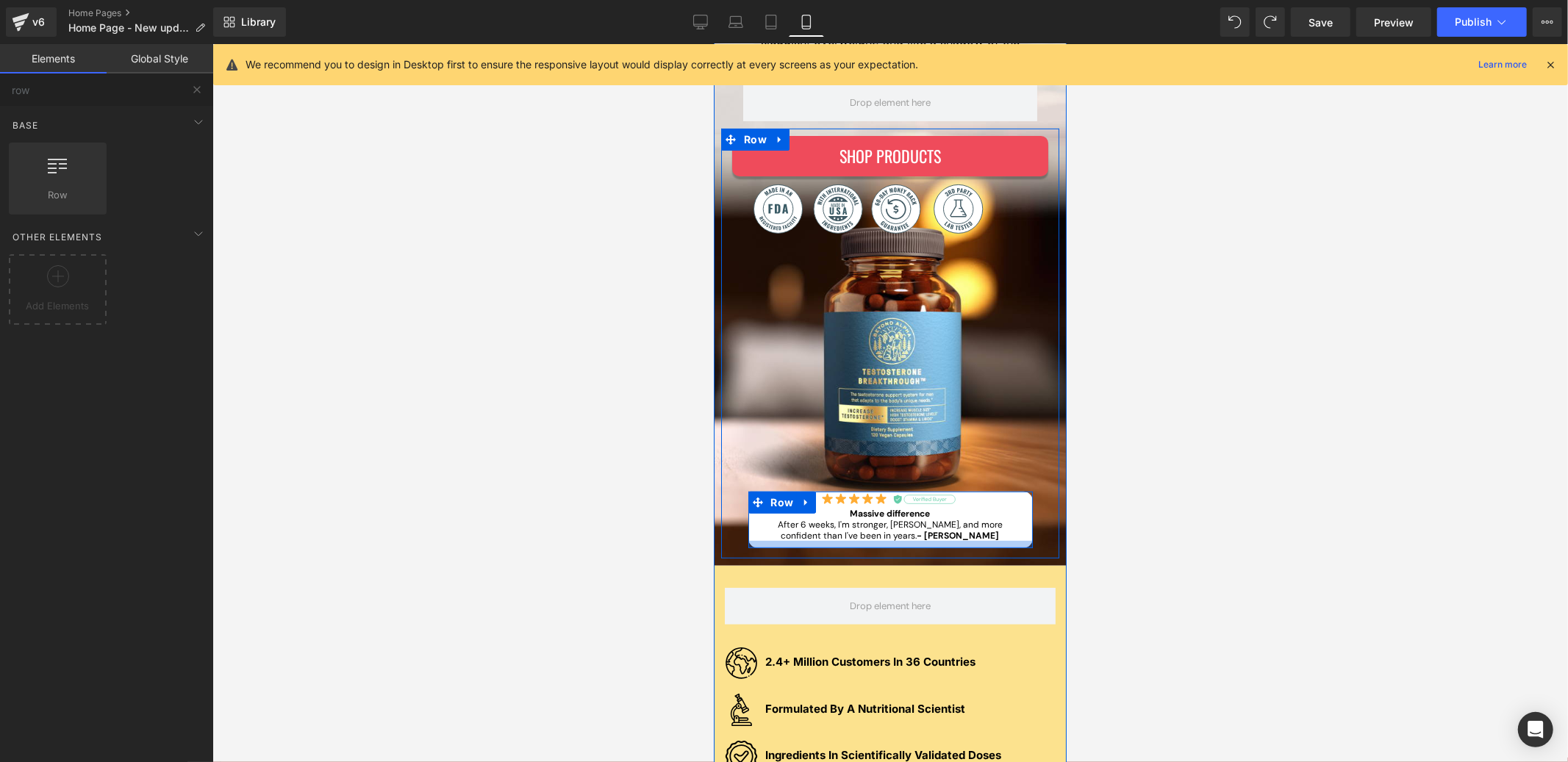
scroll to position [273, 0]
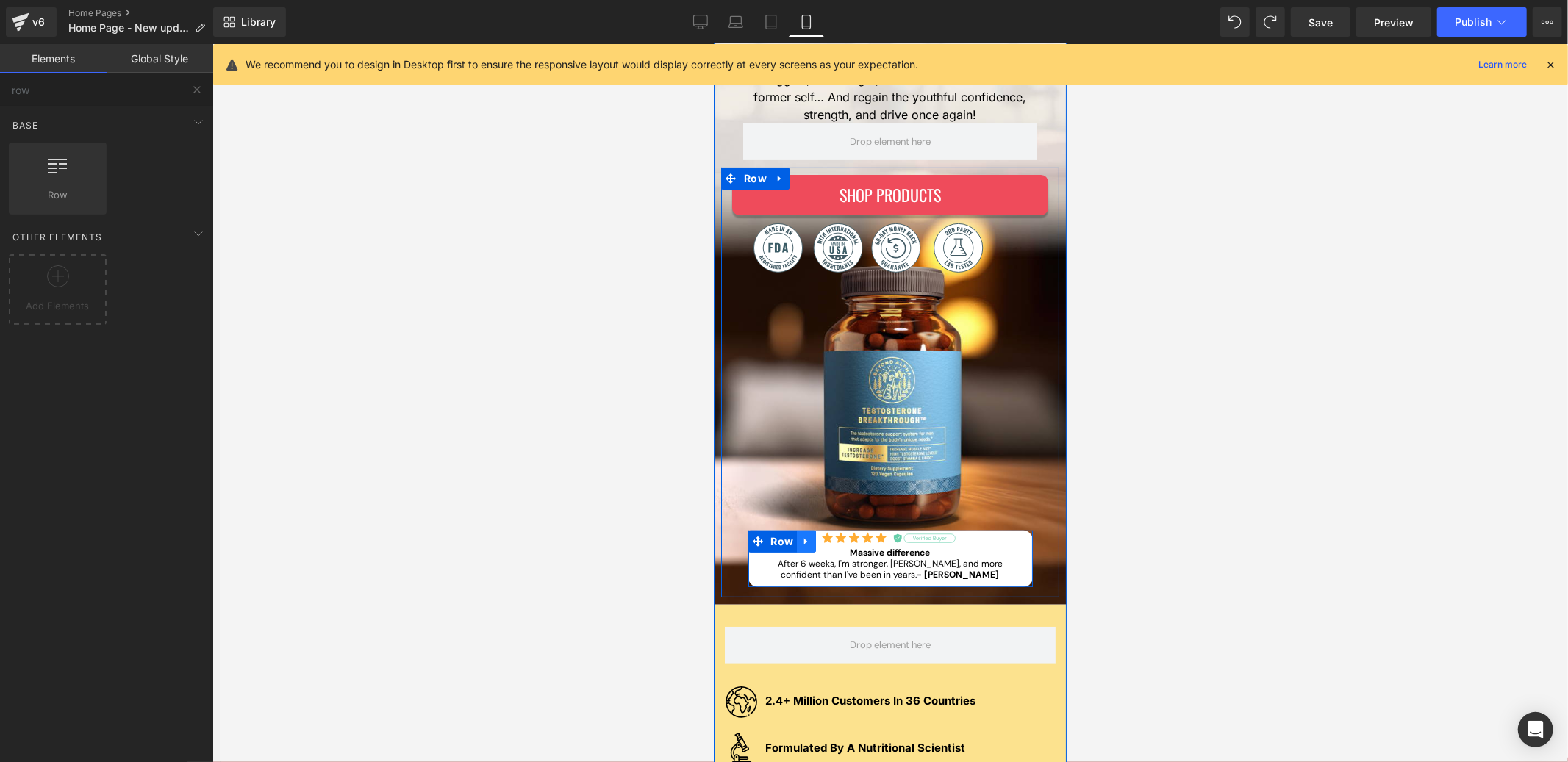
click at [796, 543] on link at bounding box center [805, 541] width 19 height 22
click at [819, 541] on icon at bounding box center [825, 541] width 10 height 10
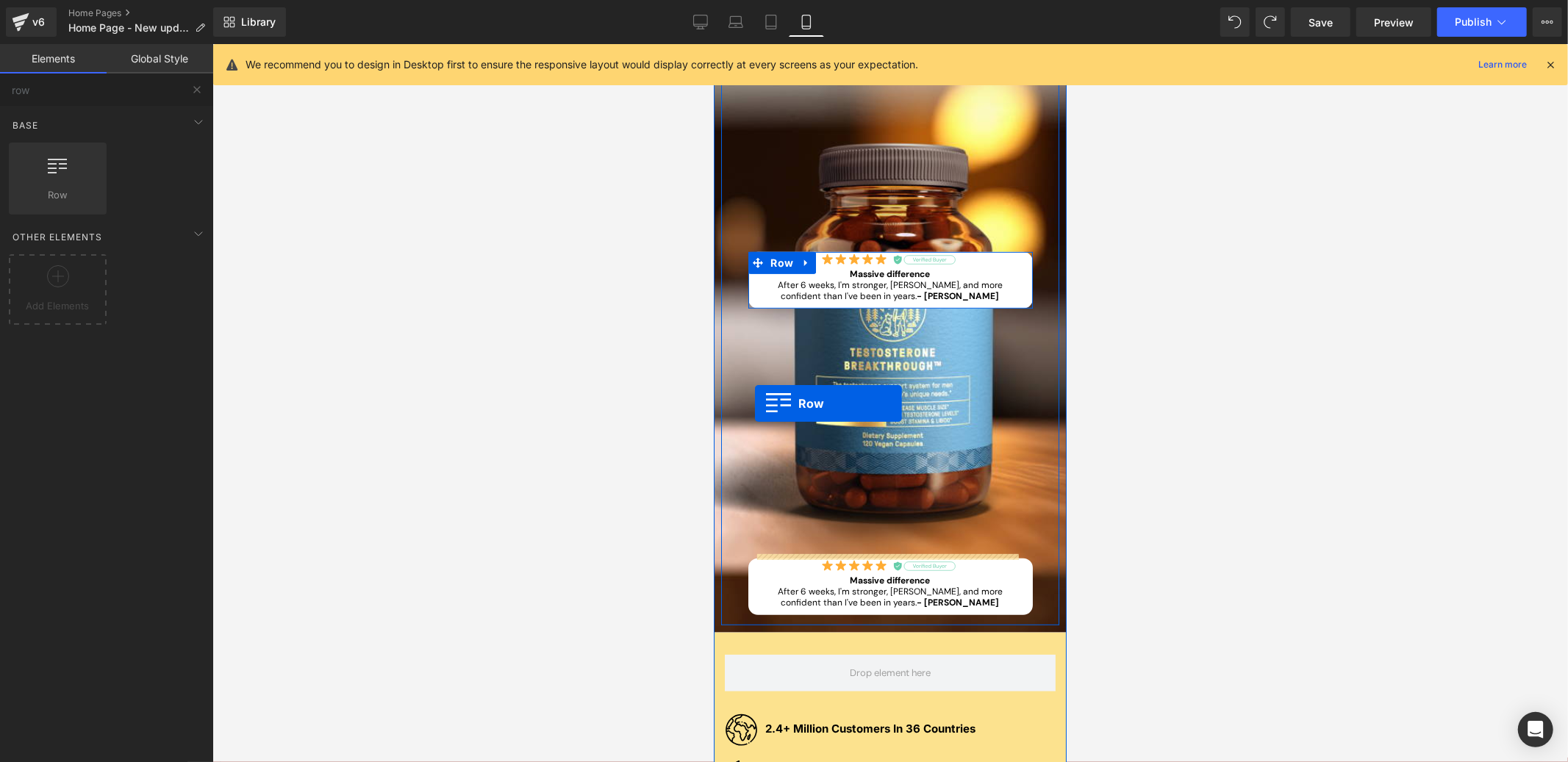
scroll to position [532, 0]
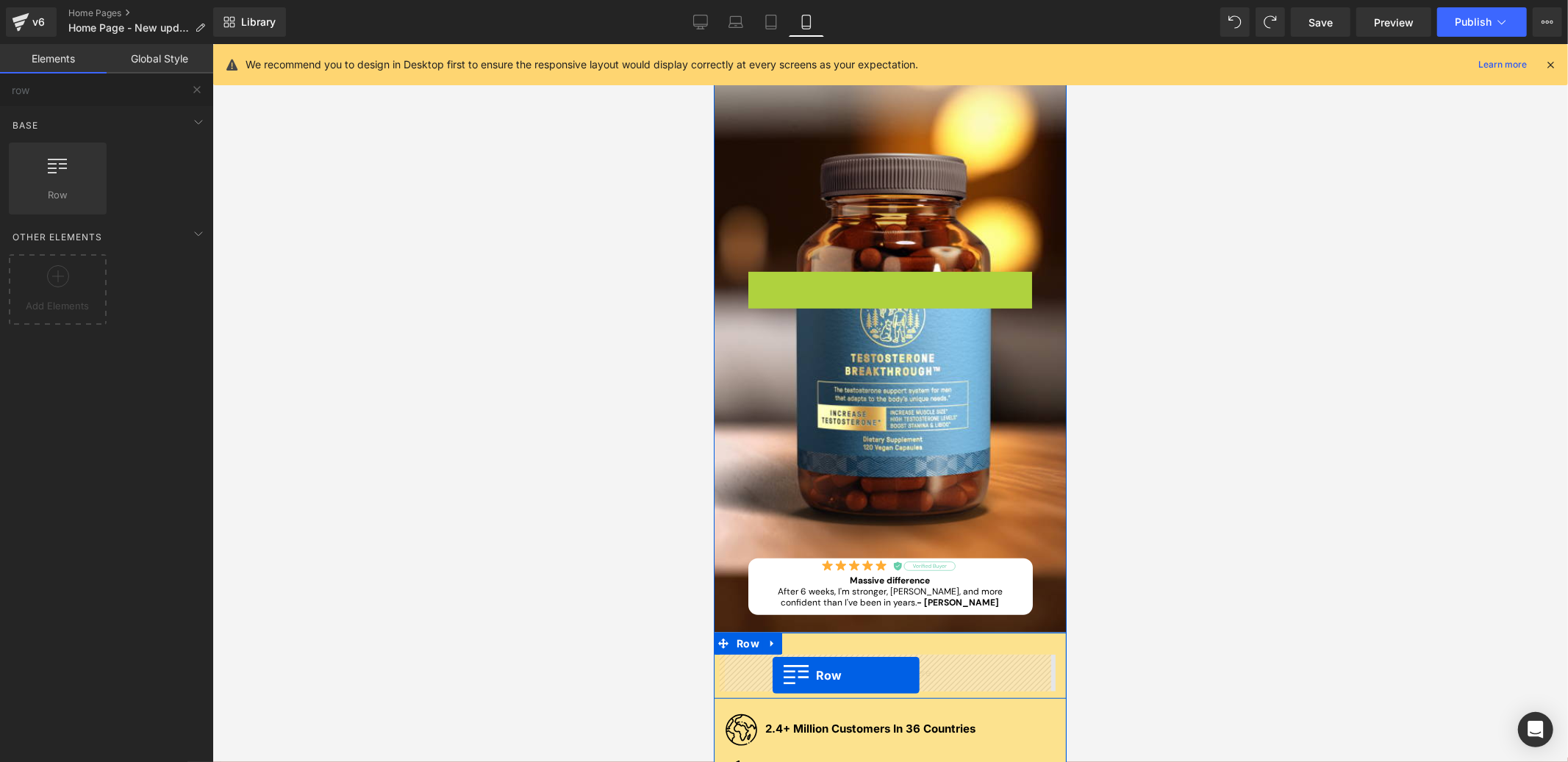
drag, startPoint x: 753, startPoint y: 265, endPoint x: 772, endPoint y: 674, distance: 409.4
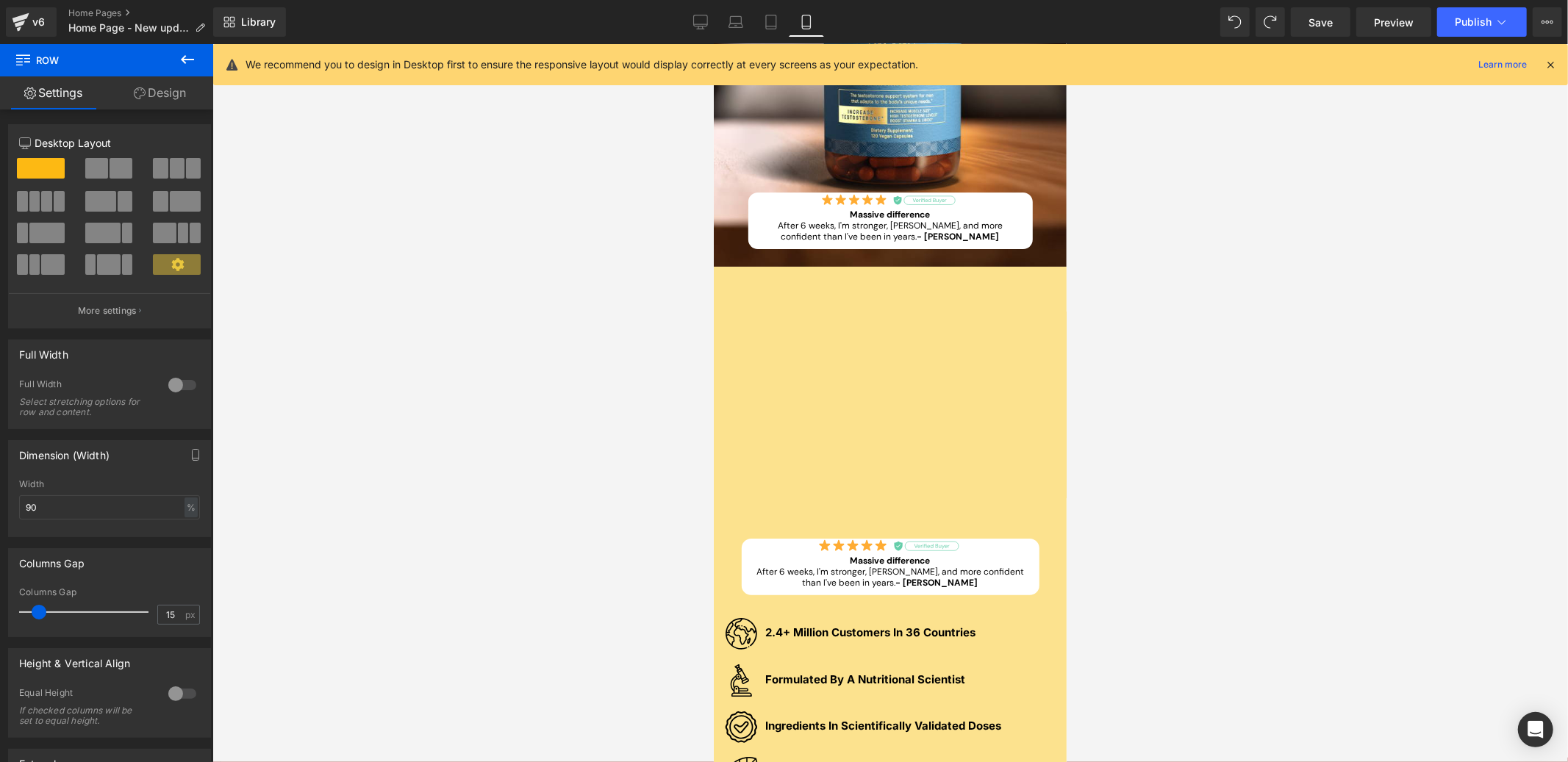
scroll to position [0, 0]
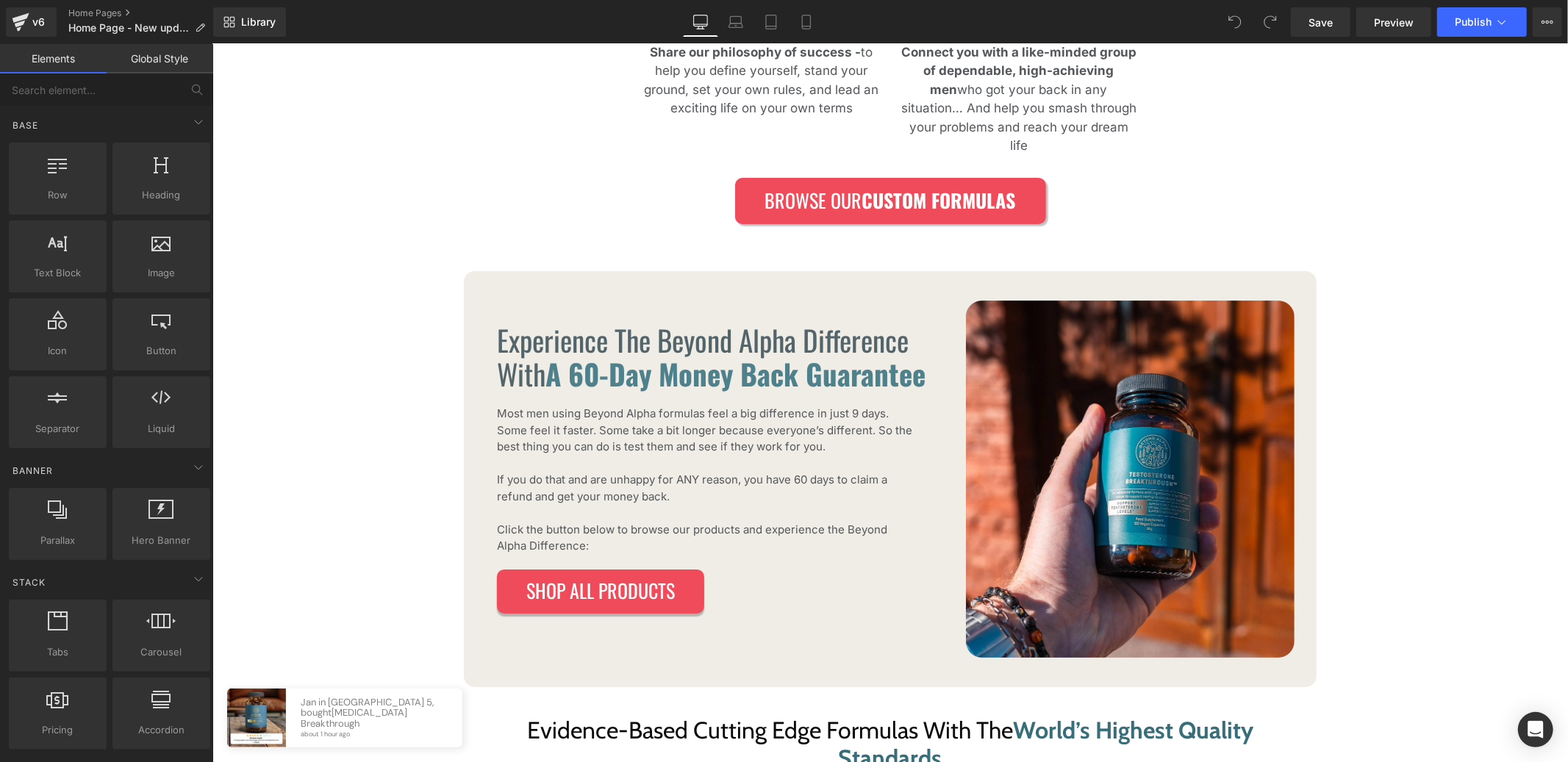
scroll to position [5510, 0]
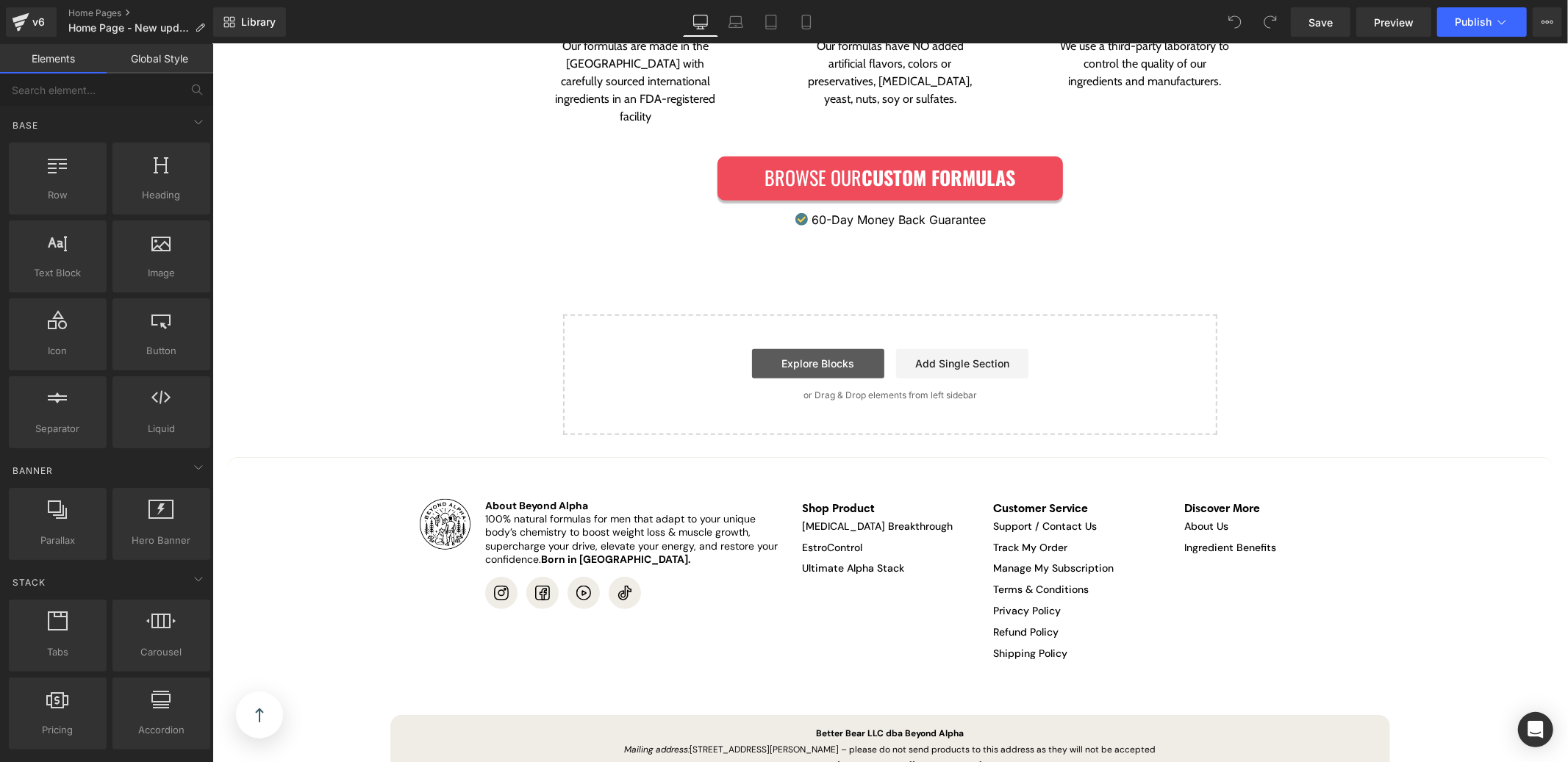
click at [788, 349] on link "Explore Blocks" at bounding box center [817, 363] width 132 height 30
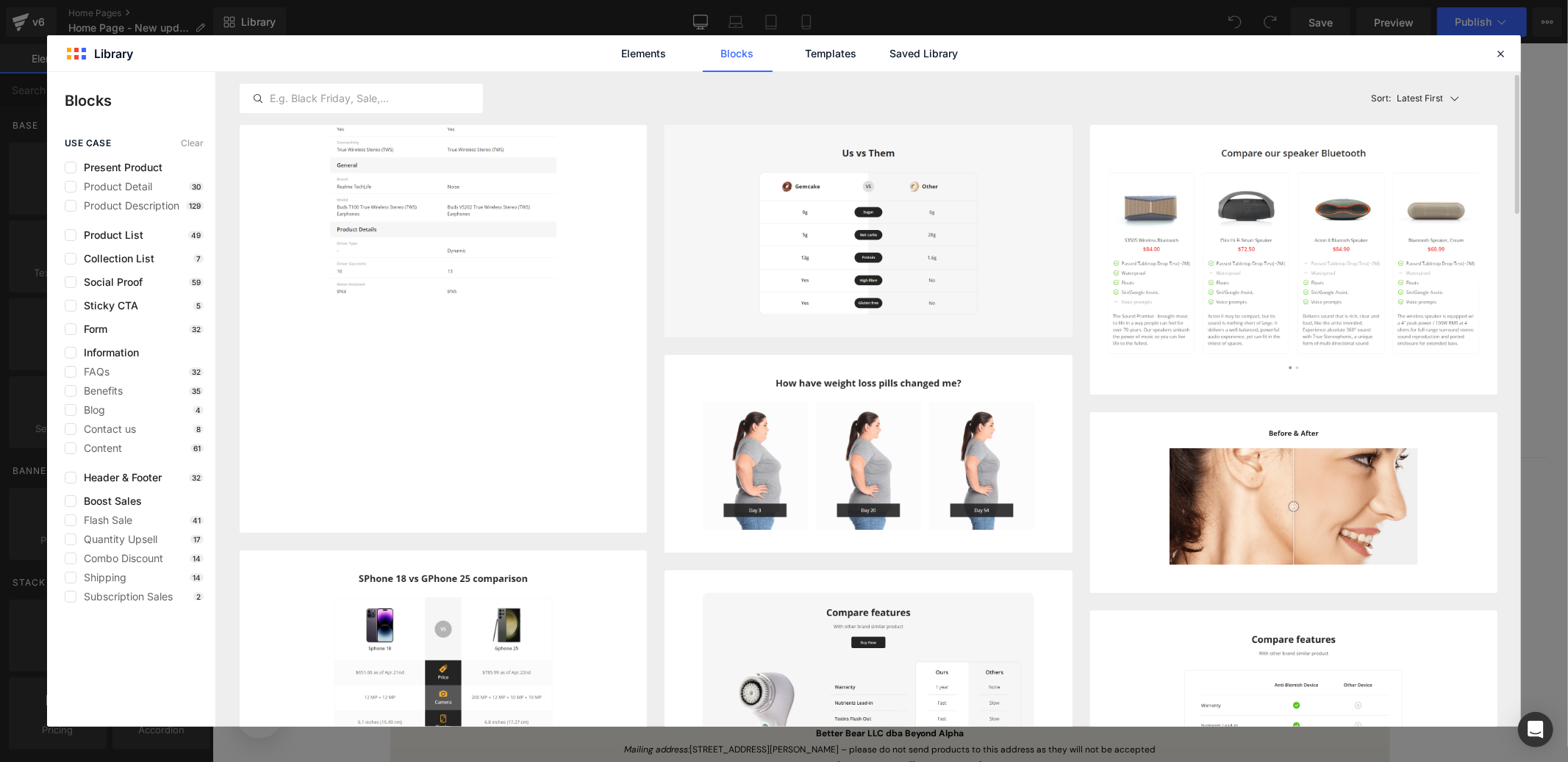
scroll to position [824, 0]
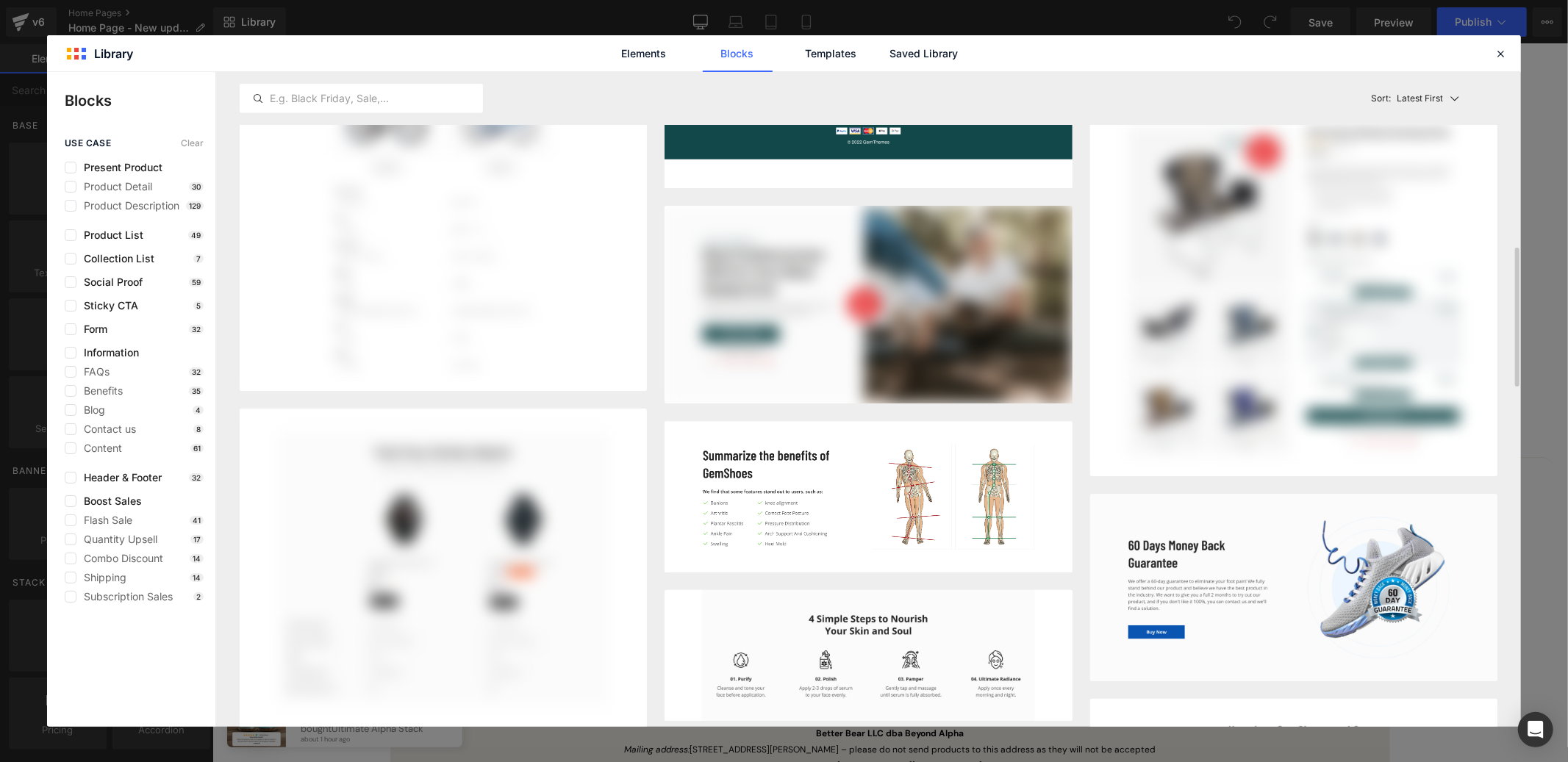
click at [964, 60] on div "Elements Blocks Templates Saved Library" at bounding box center [784, 54] width 373 height 37
click at [954, 57] on link "Saved Library" at bounding box center [924, 54] width 70 height 37
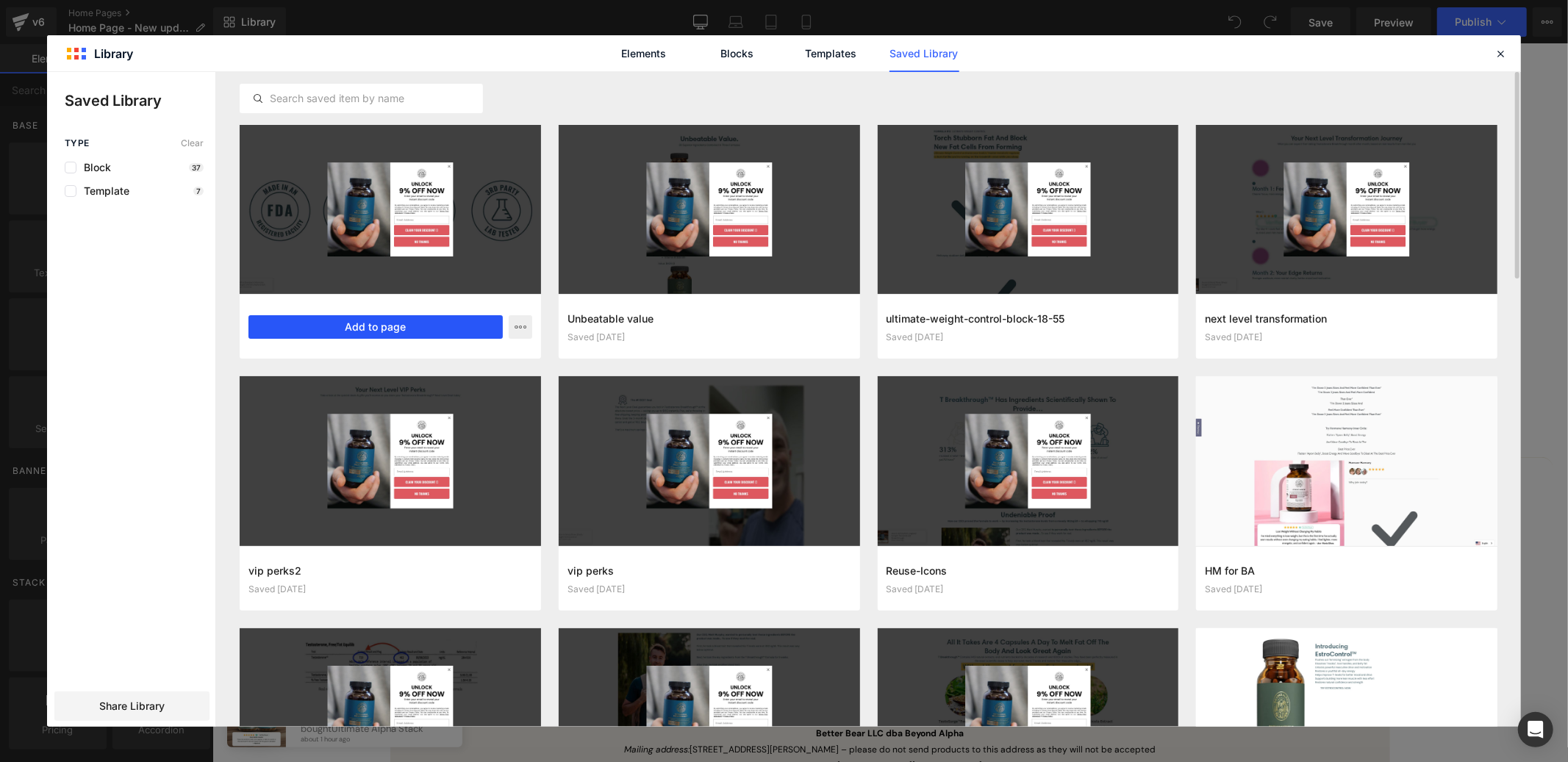
click at [407, 322] on button "Add to page" at bounding box center [375, 327] width 254 height 24
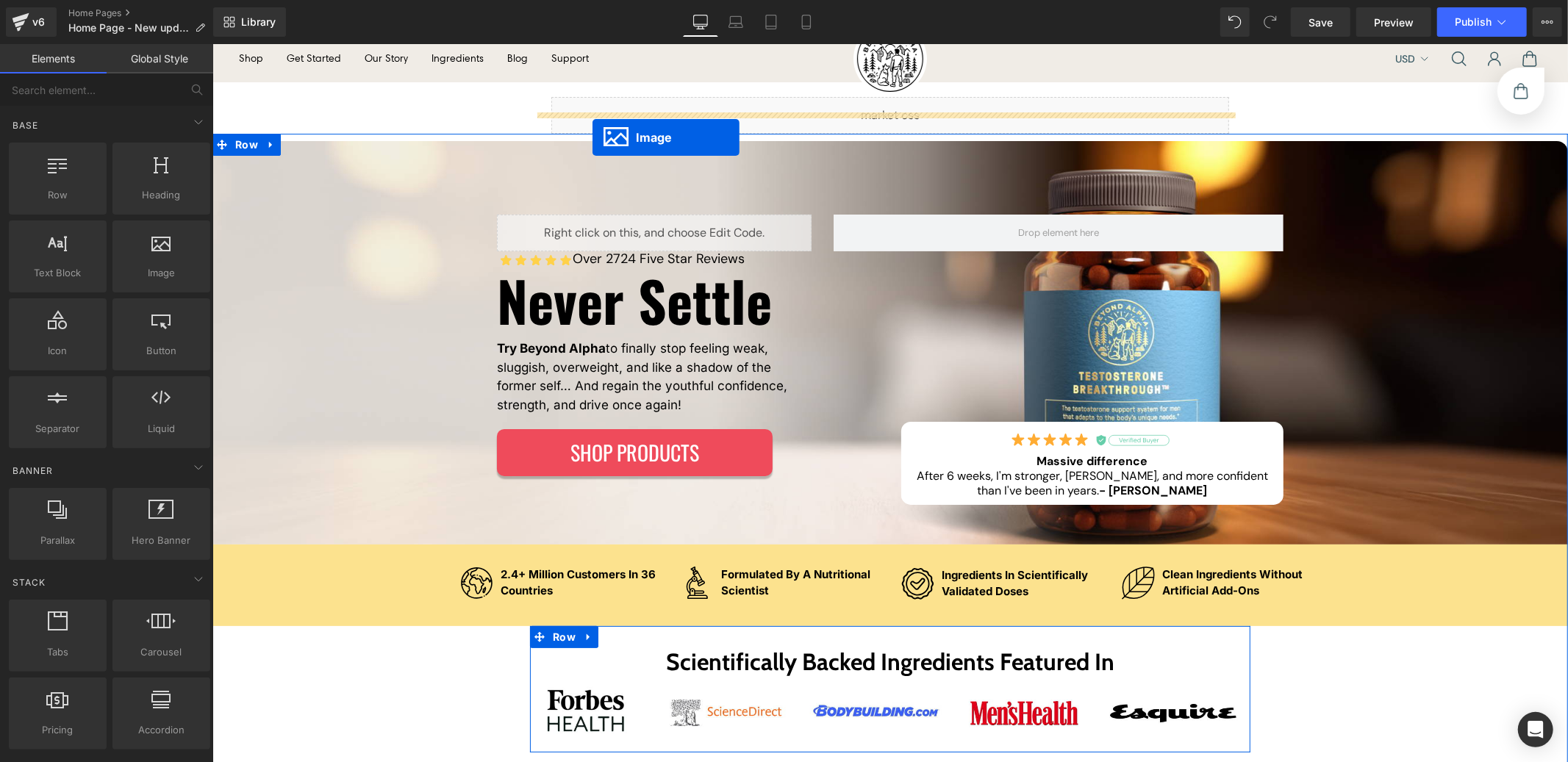
scroll to position [0, 0]
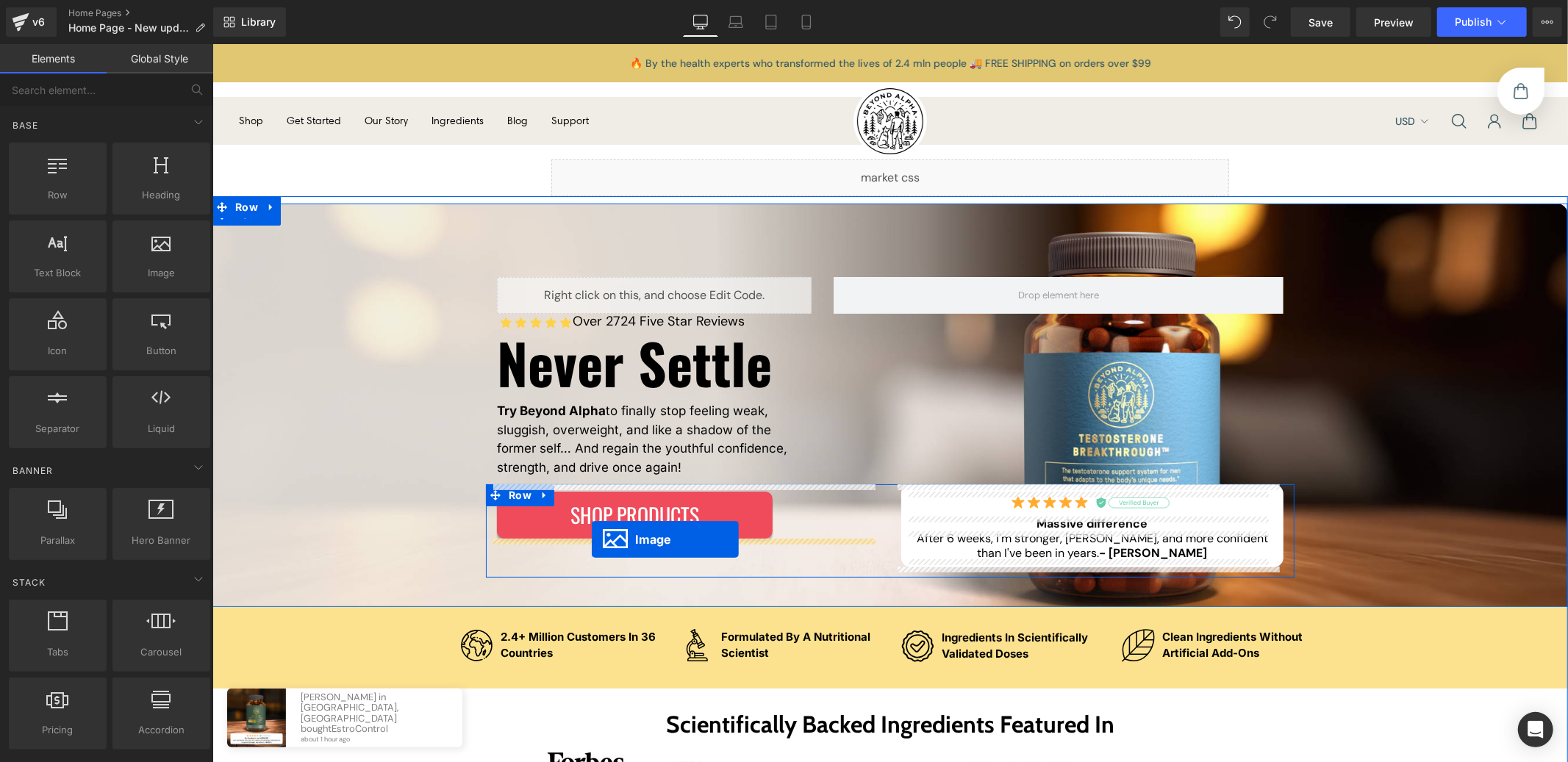
drag, startPoint x: 660, startPoint y: 150, endPoint x: 591, endPoint y: 538, distance: 394.1
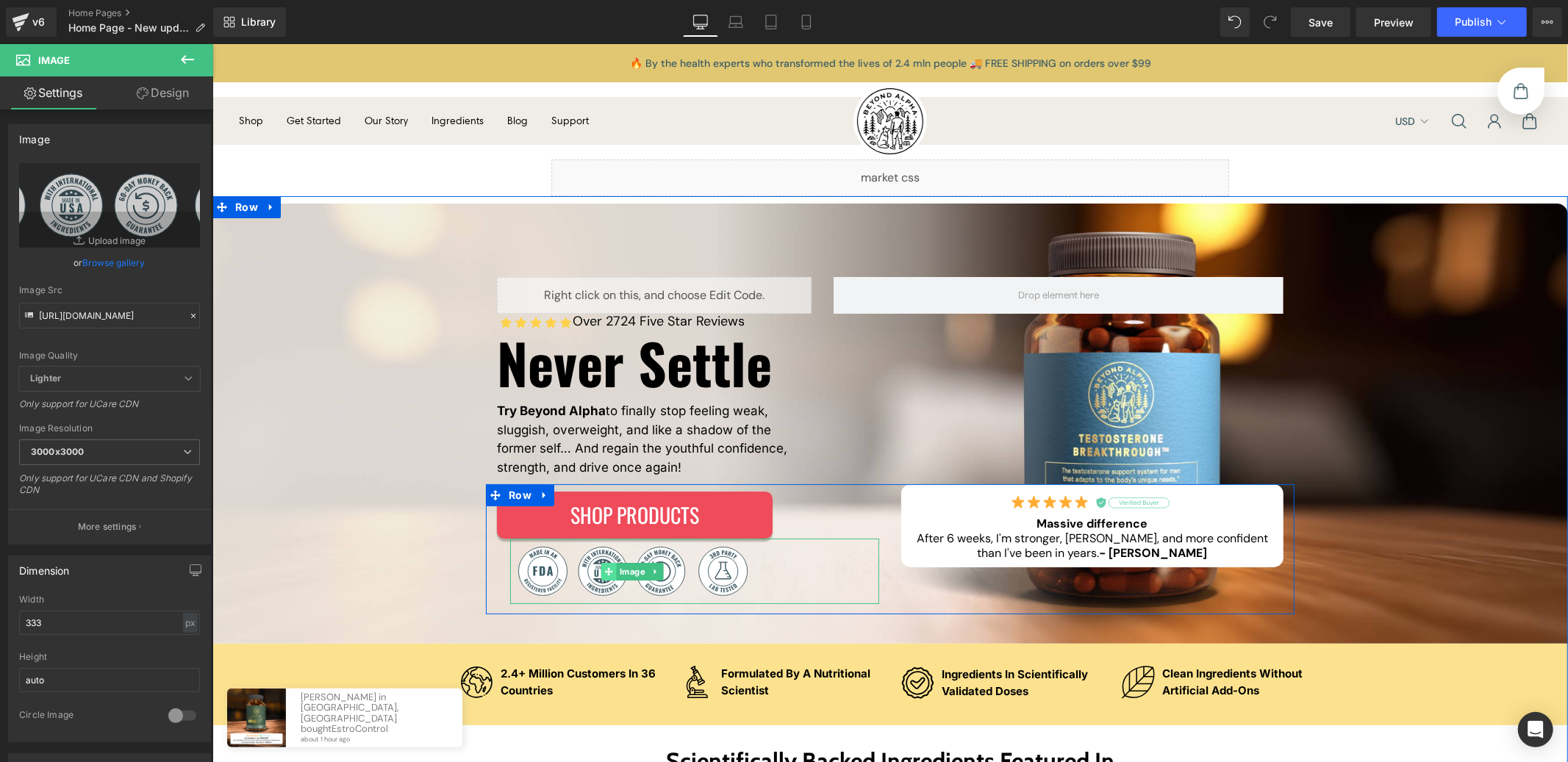
click at [630, 573] on link "Image" at bounding box center [624, 570] width 47 height 18
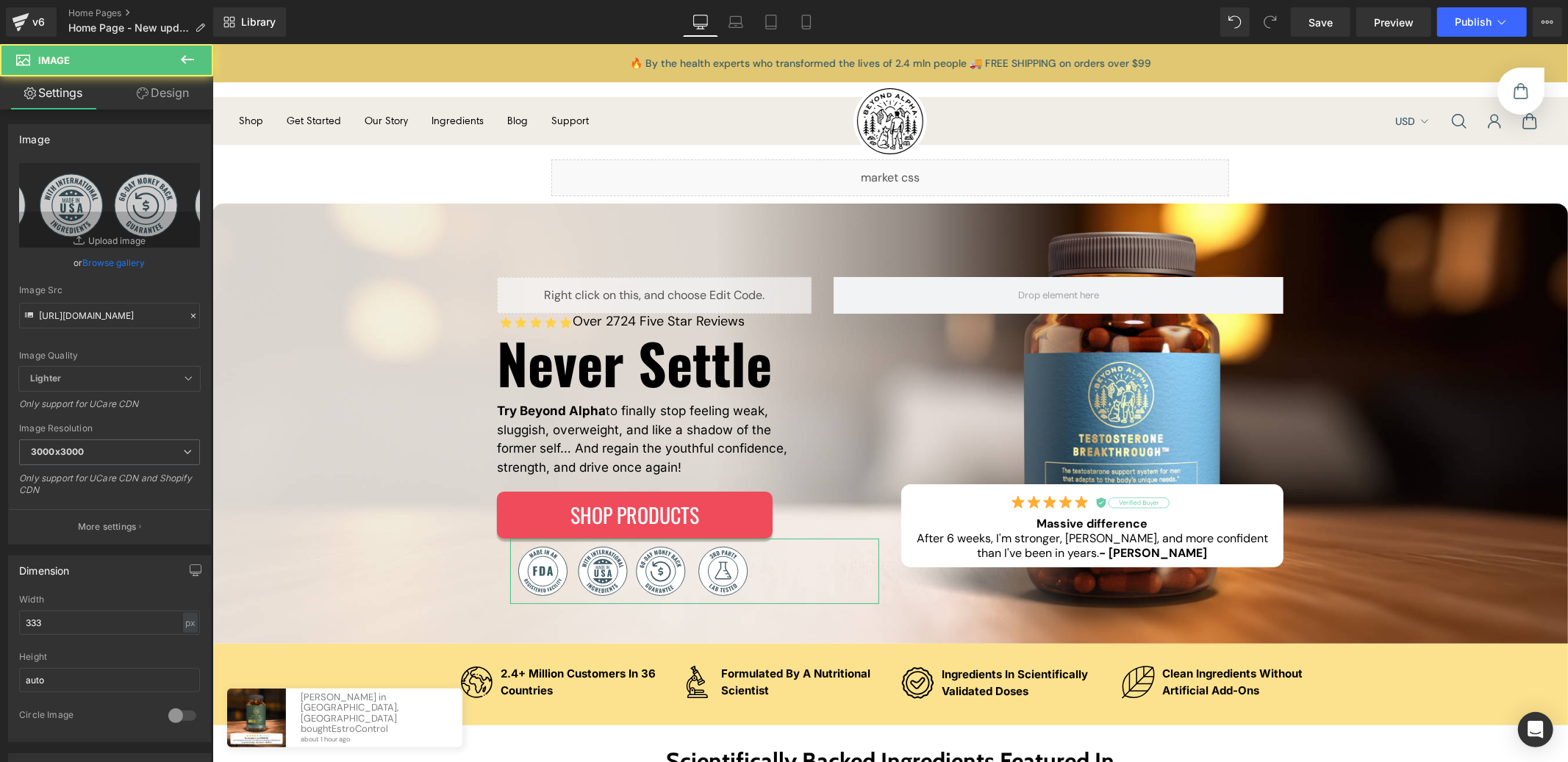
click at [174, 107] on link "Design" at bounding box center [163, 93] width 106 height 33
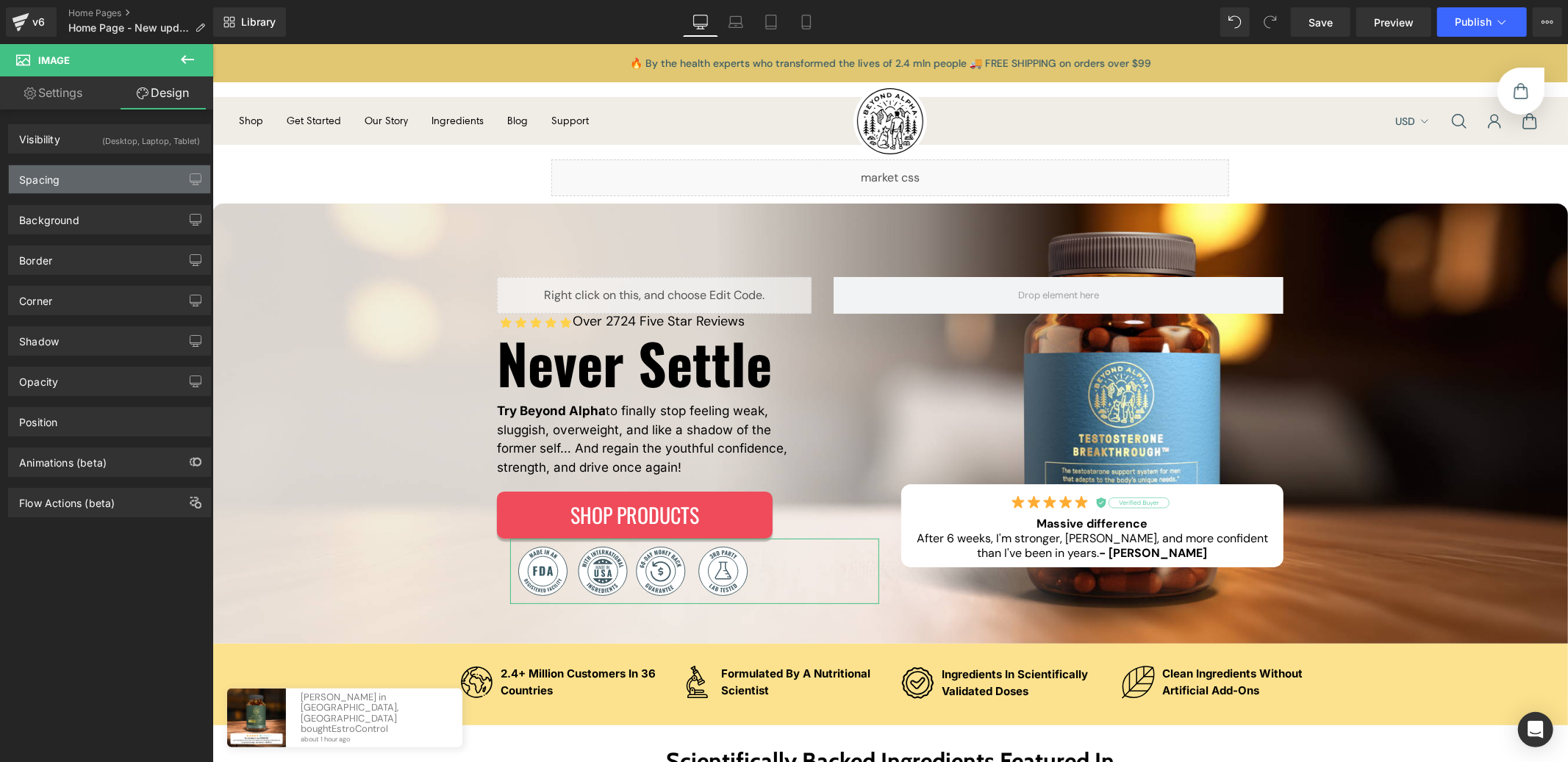
click at [37, 180] on div "Spacing" at bounding box center [40, 176] width 41 height 20
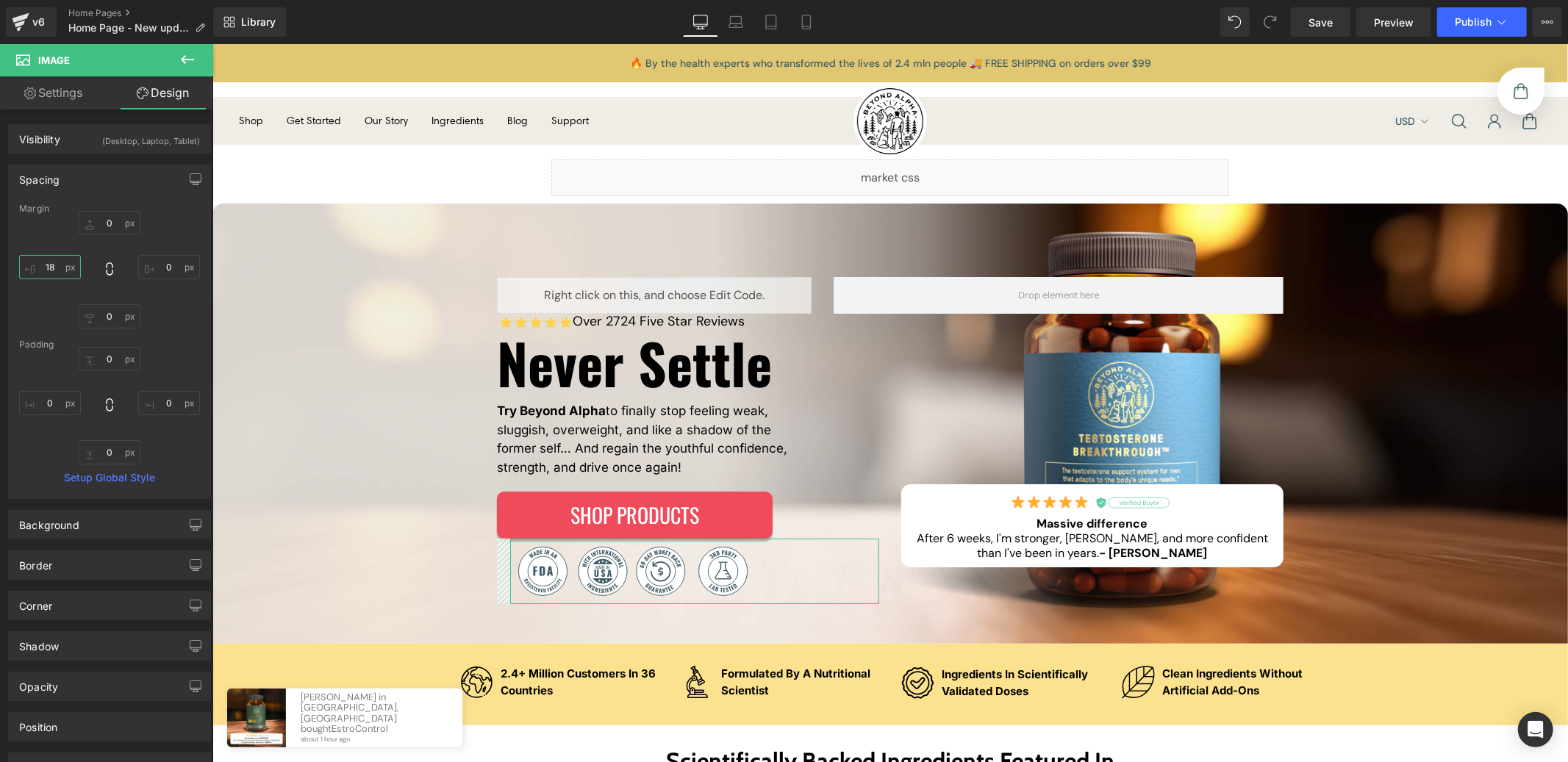
drag, startPoint x: 29, startPoint y: 265, endPoint x: 31, endPoint y: 256, distance: 9.2
click at [31, 256] on input "18" at bounding box center [50, 267] width 62 height 24
type input "14"
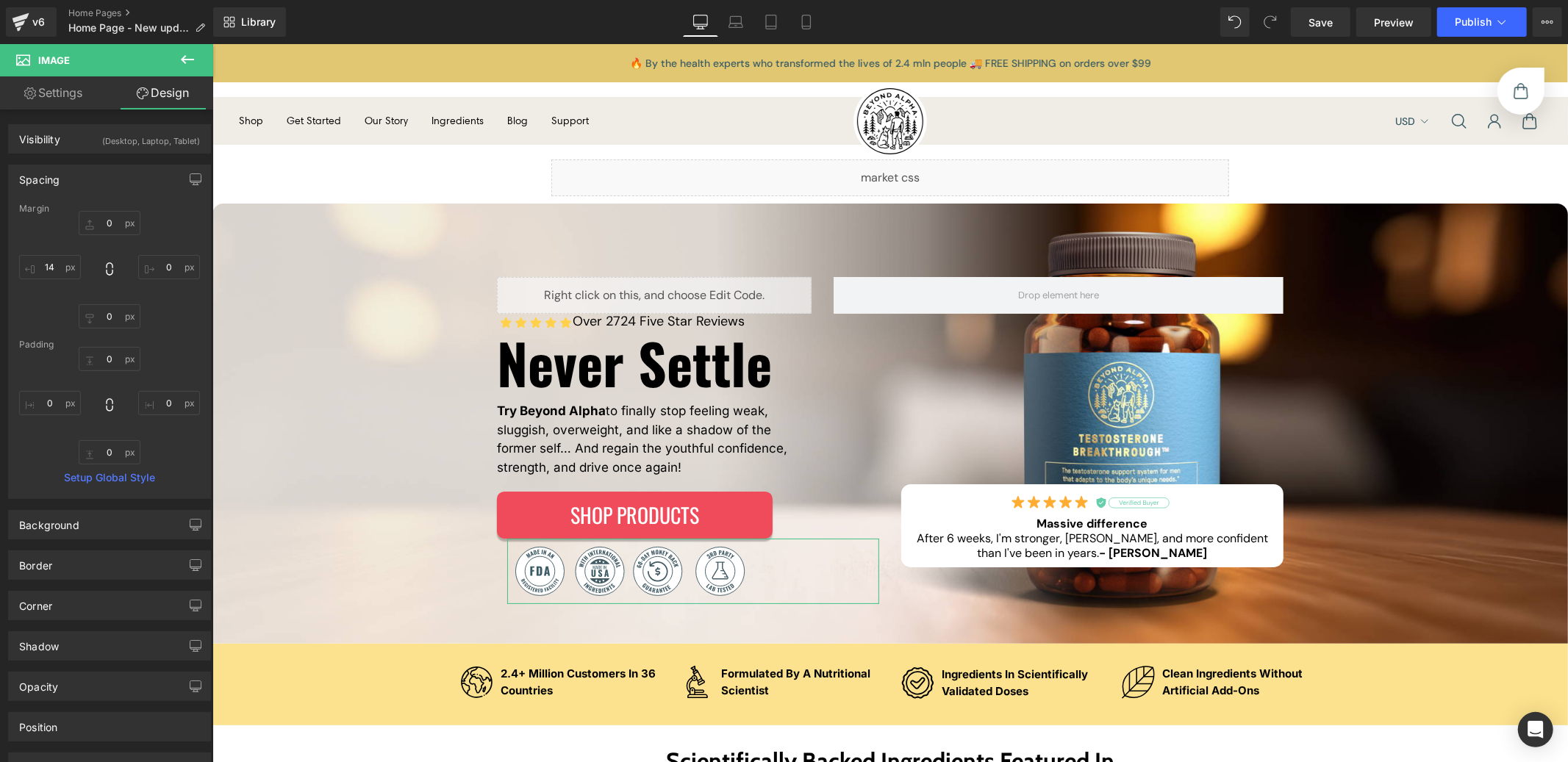
click at [162, 154] on div "Spacing [GEOGRAPHIC_DATA] 0 0 0 14 [GEOGRAPHIC_DATA] 0 0 0 0 Setup Global Style" at bounding box center [110, 326] width 219 height 345
click at [162, 149] on div "Visibility (Desktop, Laptop, Tablet)" at bounding box center [109, 138] width 202 height 28
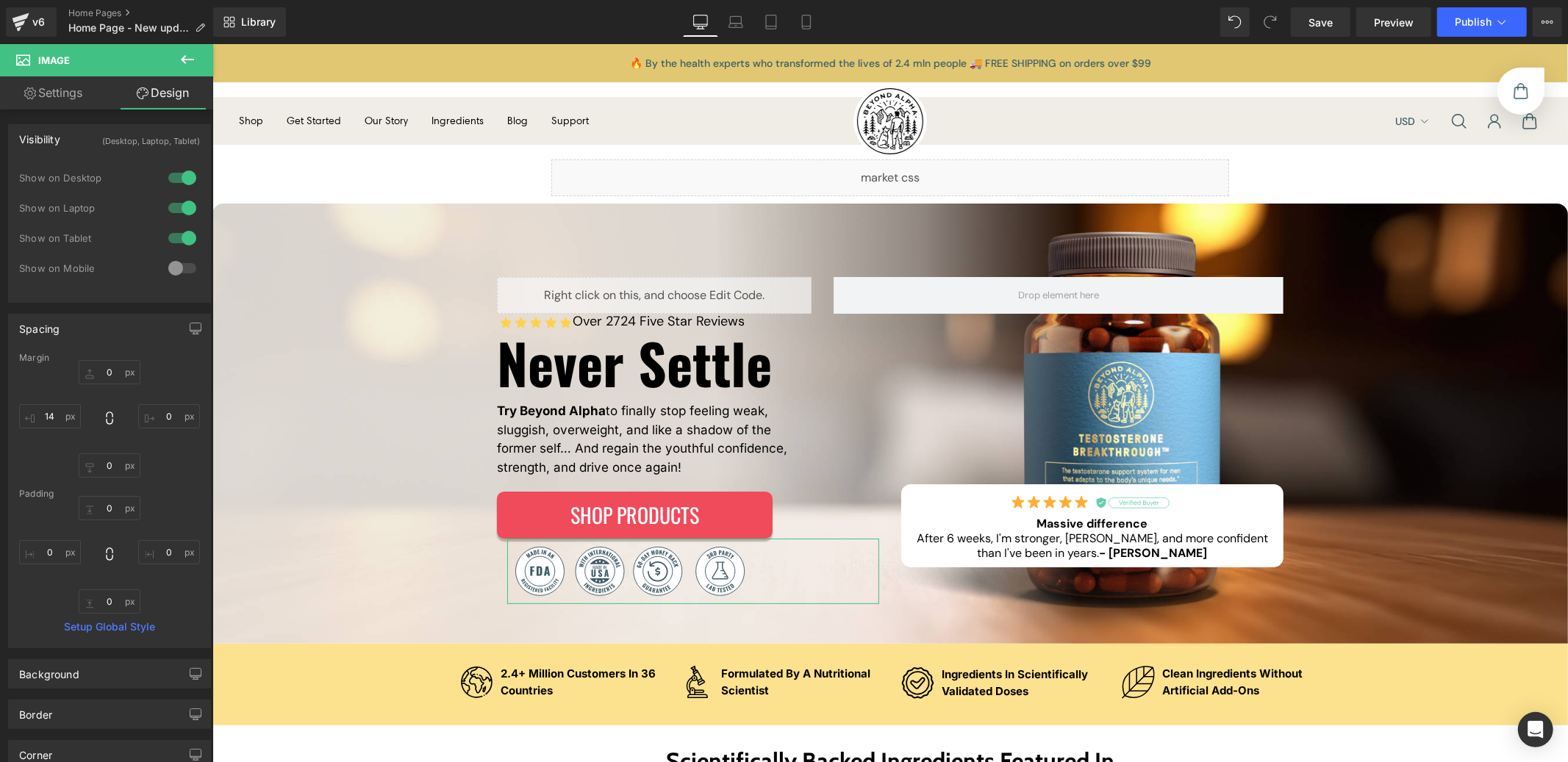
click at [180, 266] on div at bounding box center [182, 268] width 35 height 24
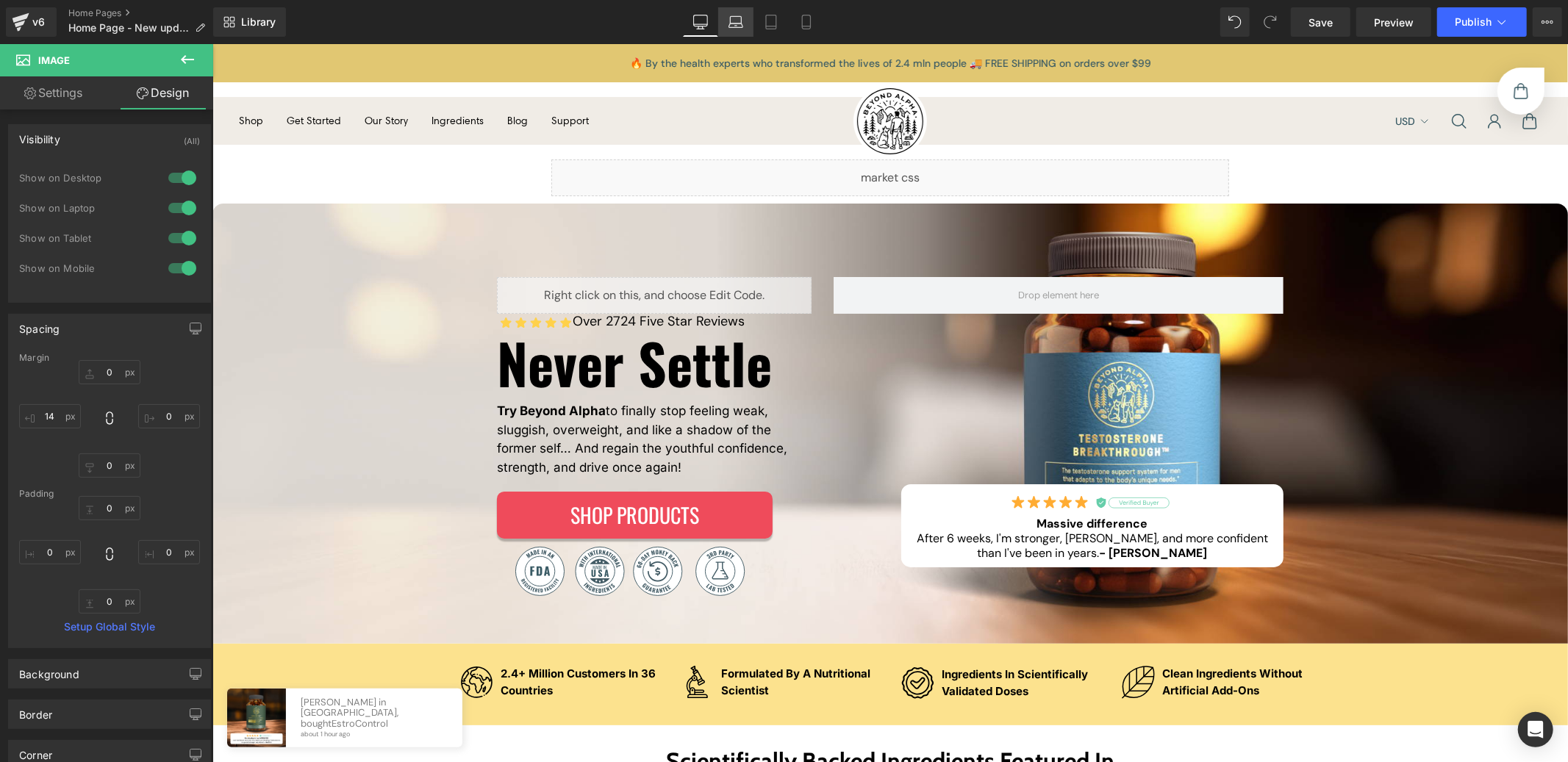
click at [751, 25] on link "Laptop" at bounding box center [736, 22] width 35 height 30
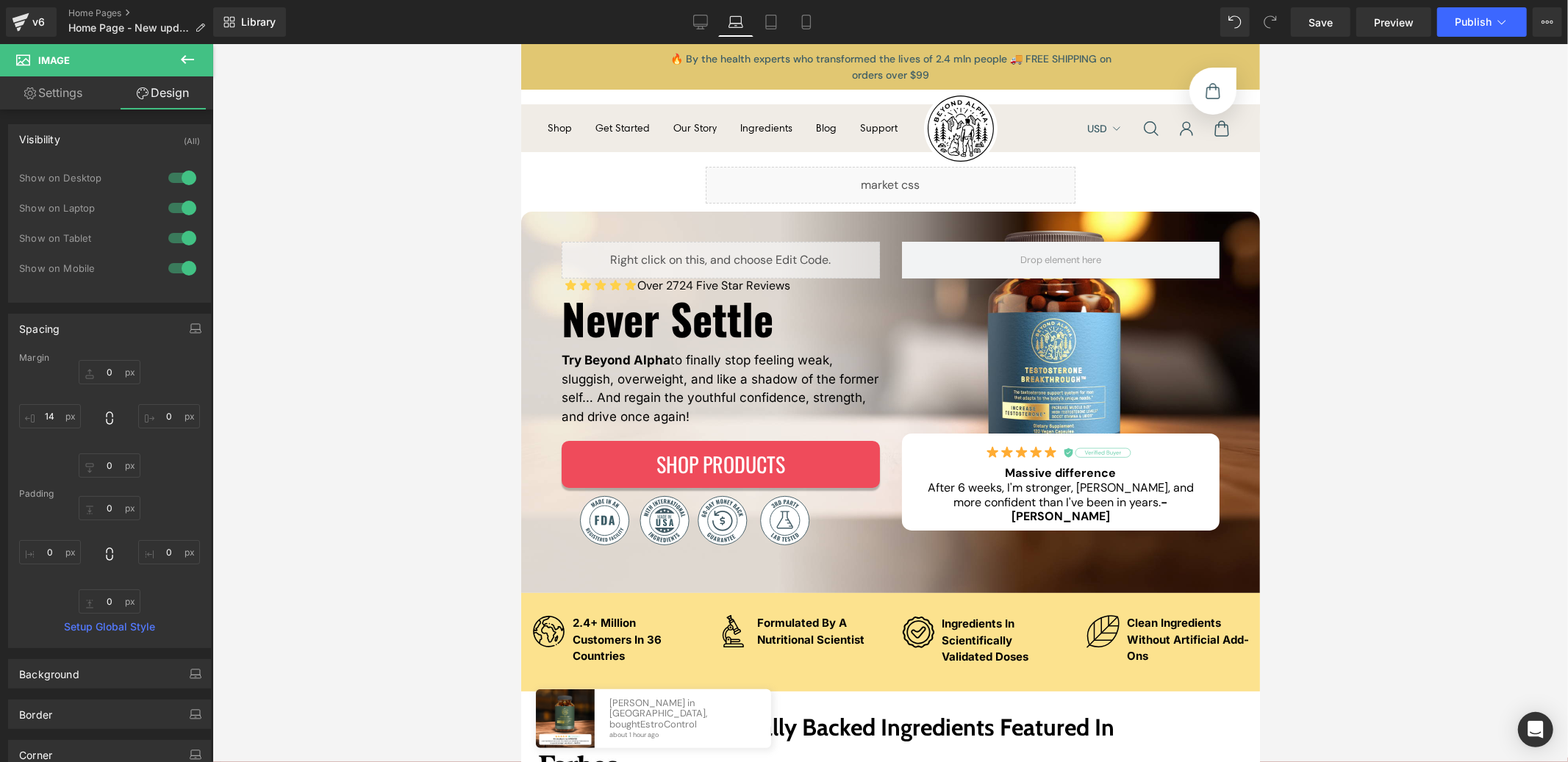
scroll to position [202, 0]
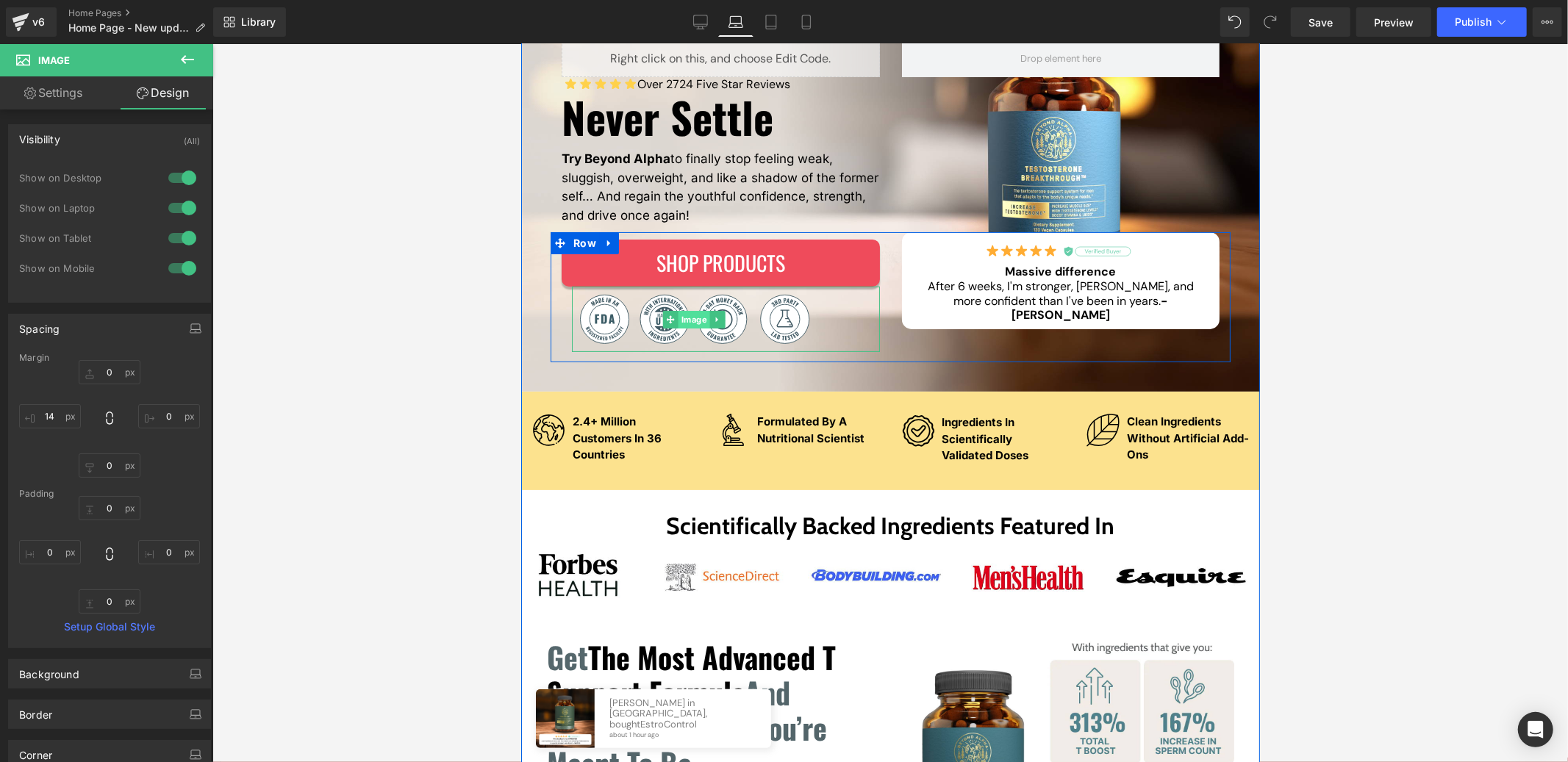
click at [684, 318] on div "Image" at bounding box center [725, 319] width 308 height 66
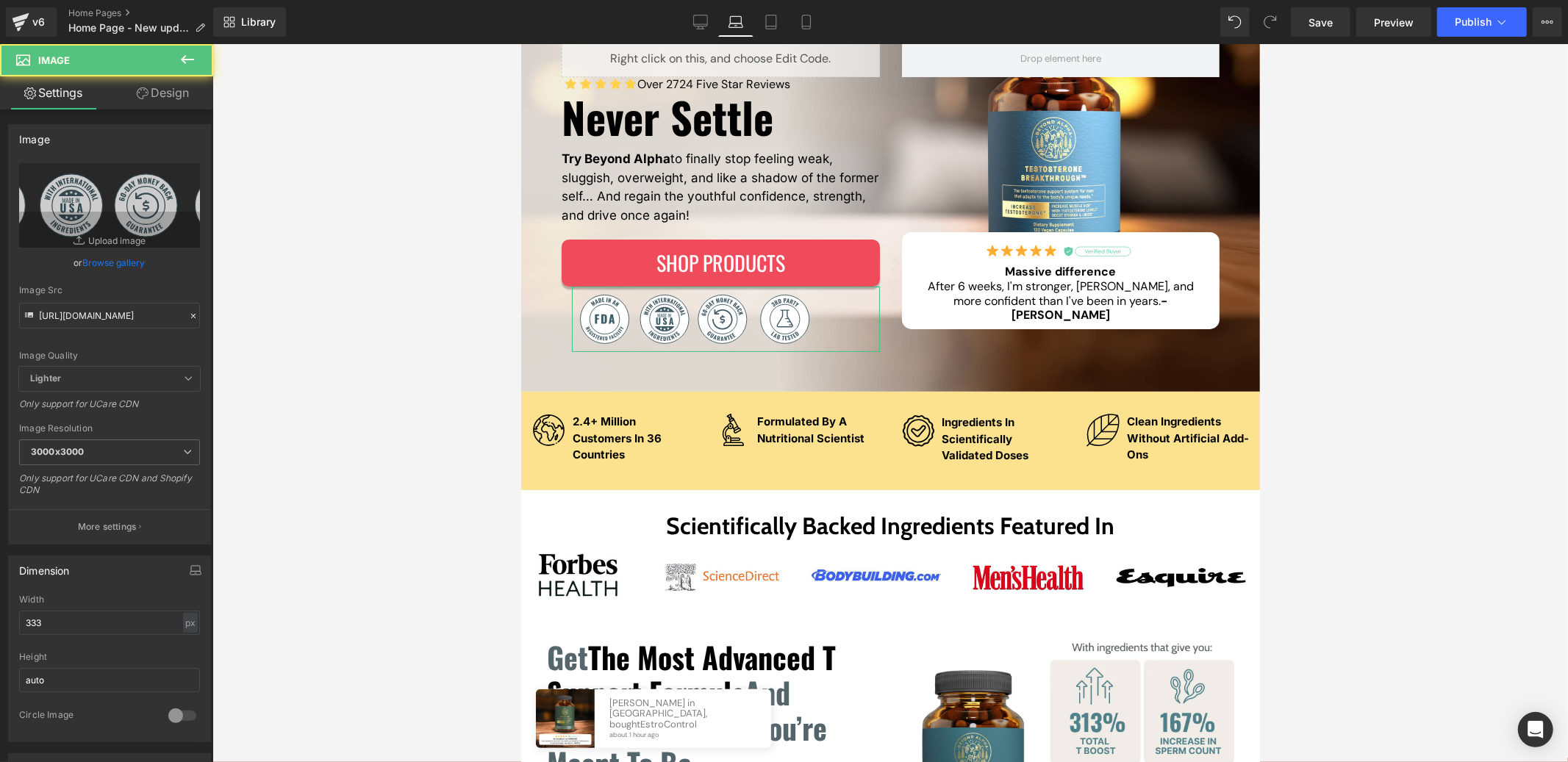
click at [191, 97] on link "Design" at bounding box center [163, 93] width 106 height 33
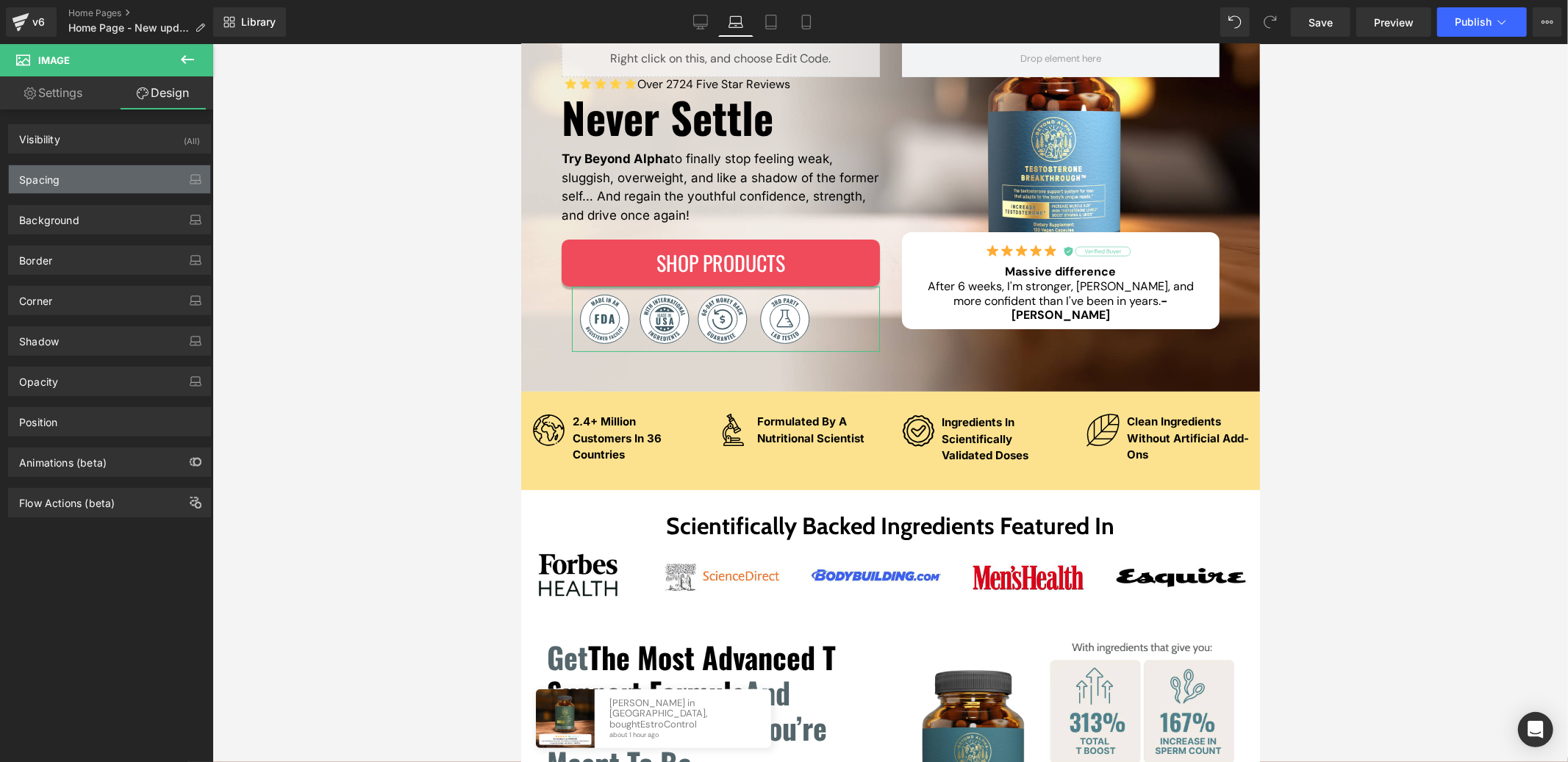
click at [73, 180] on div "Spacing" at bounding box center [109, 179] width 202 height 28
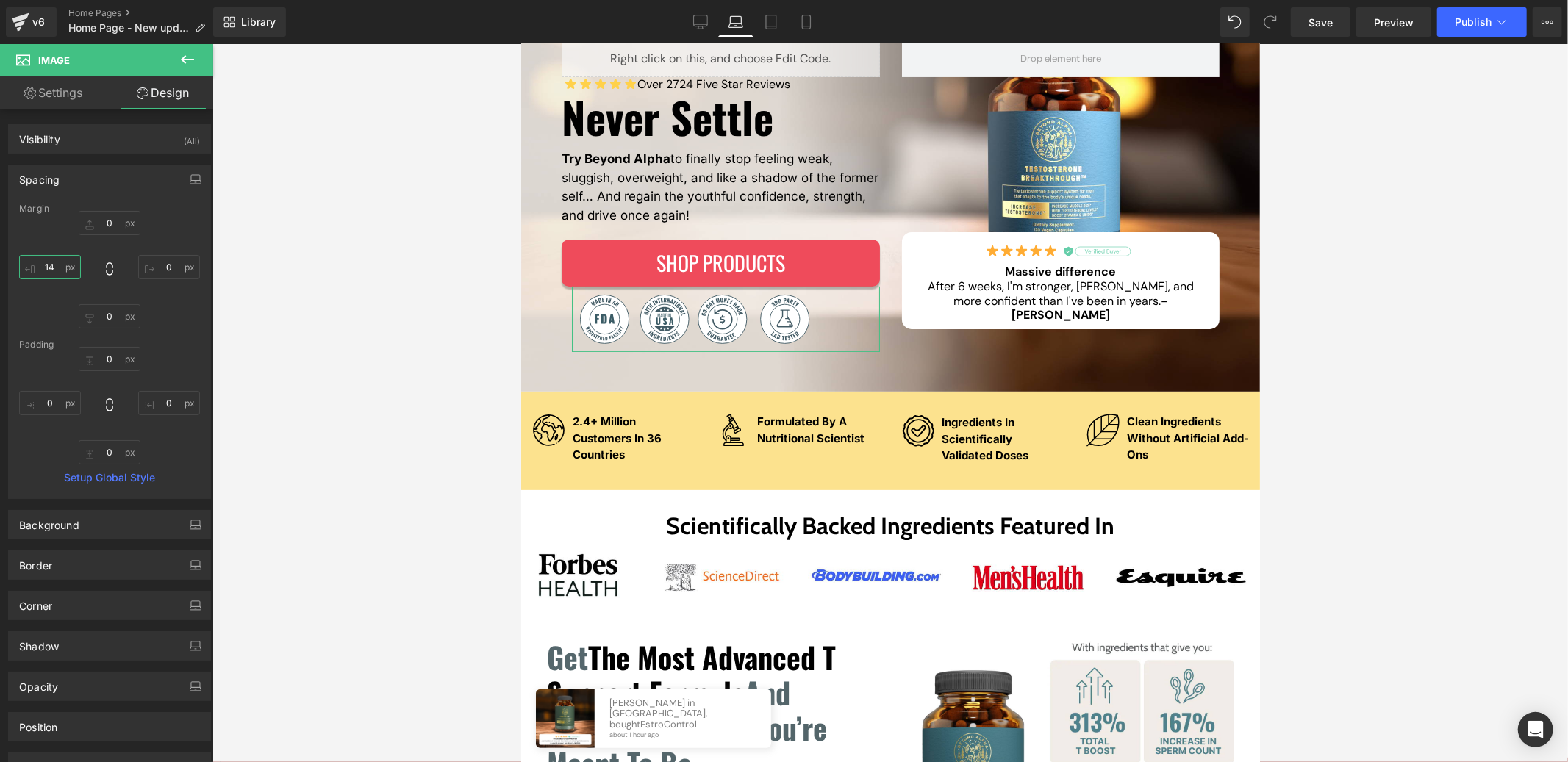
click at [59, 268] on input "14" at bounding box center [50, 267] width 62 height 24
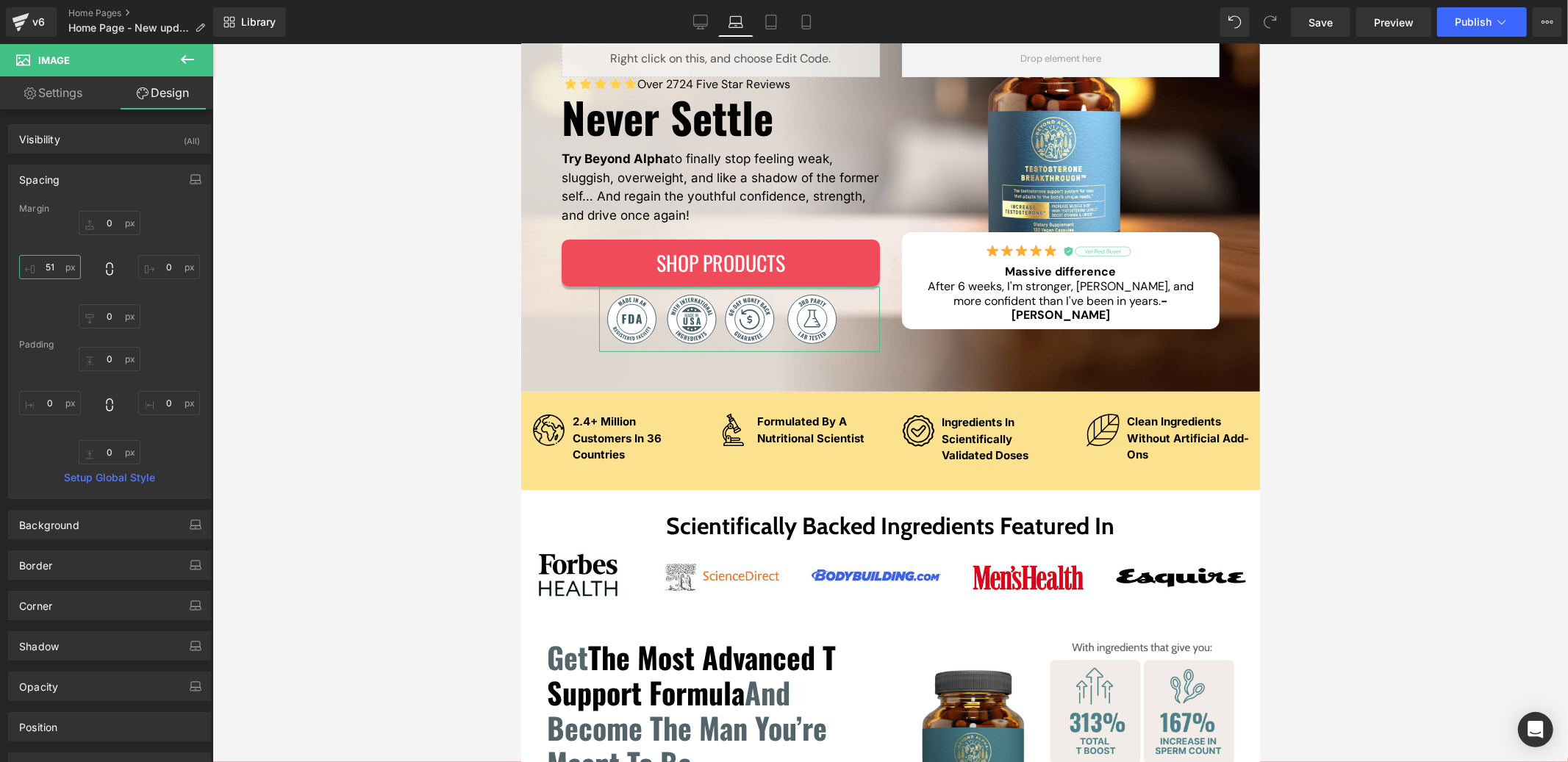
type input "52"
click at [778, 27] on icon at bounding box center [770, 21] width 14 height 14
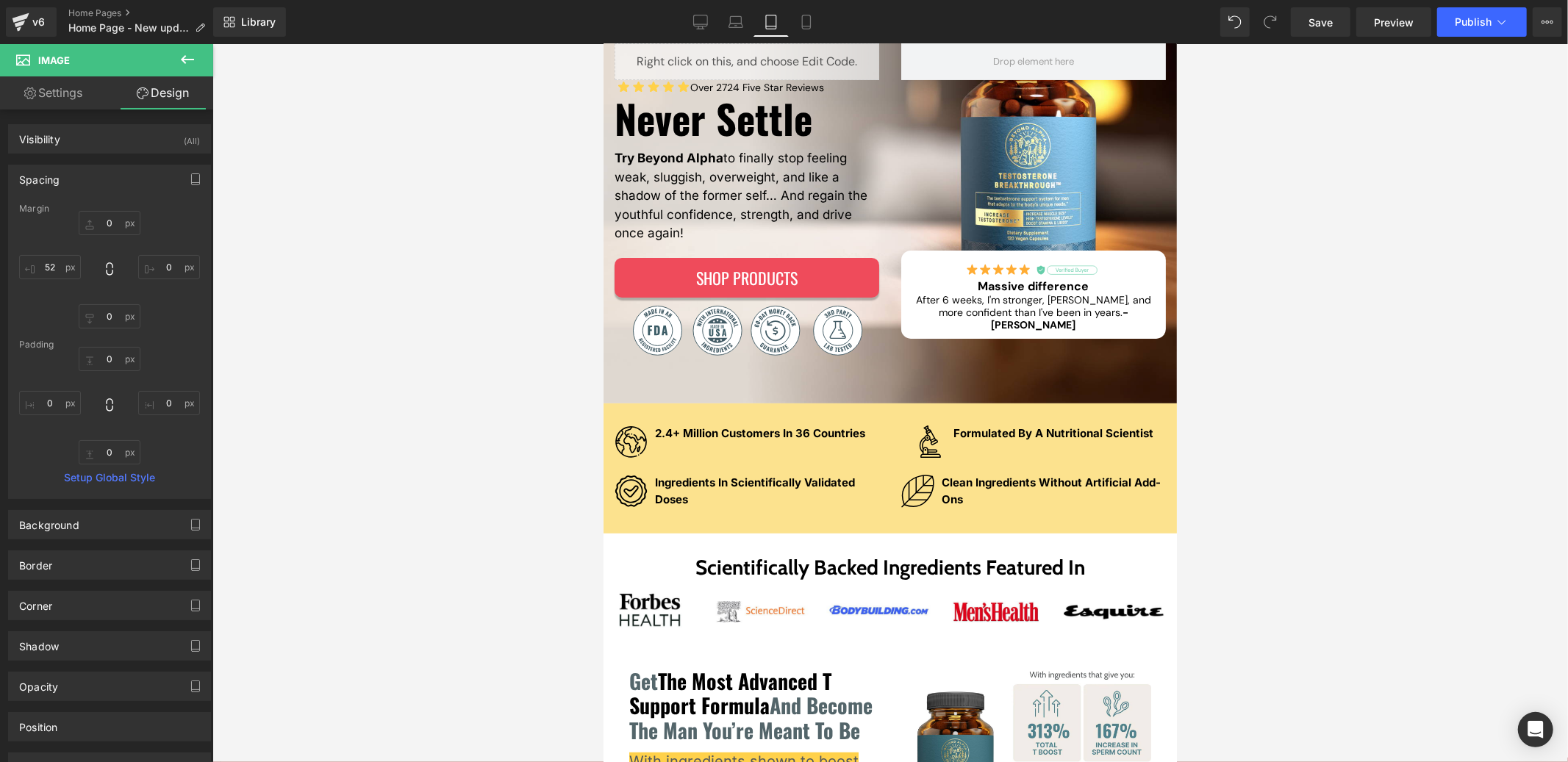
scroll to position [213, 0]
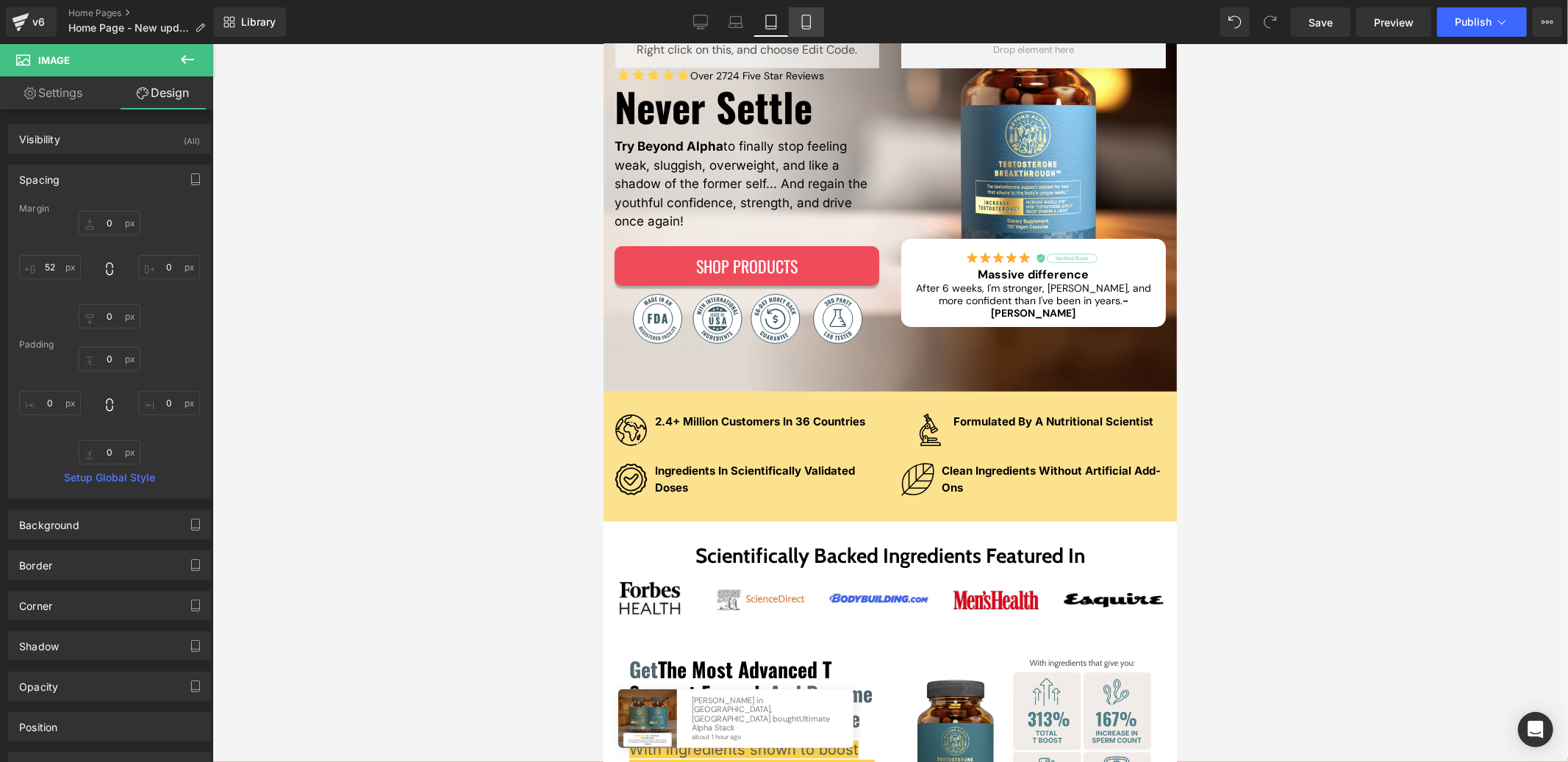
click at [795, 21] on link "Mobile" at bounding box center [807, 22] width 35 height 30
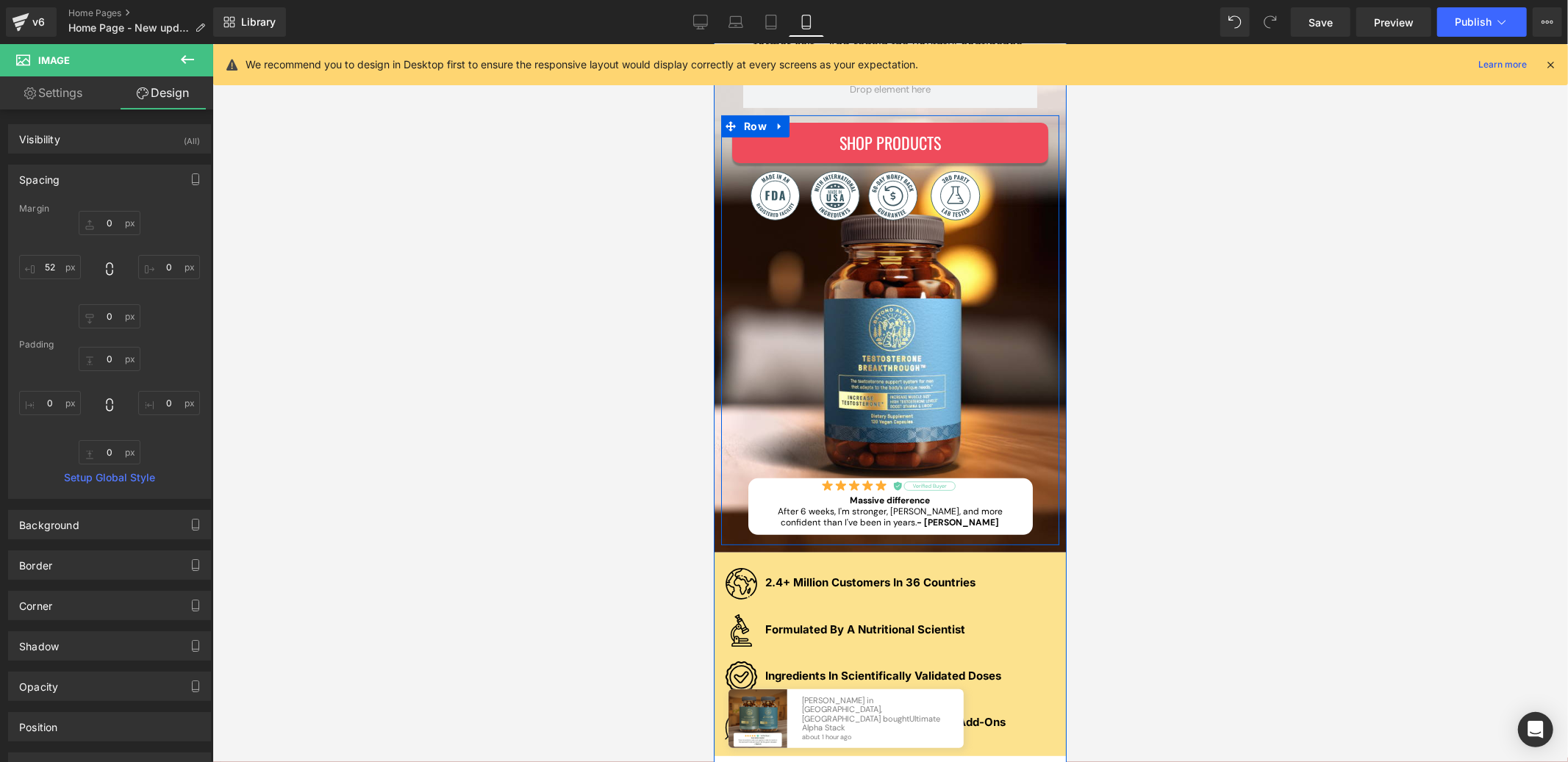
scroll to position [334, 0]
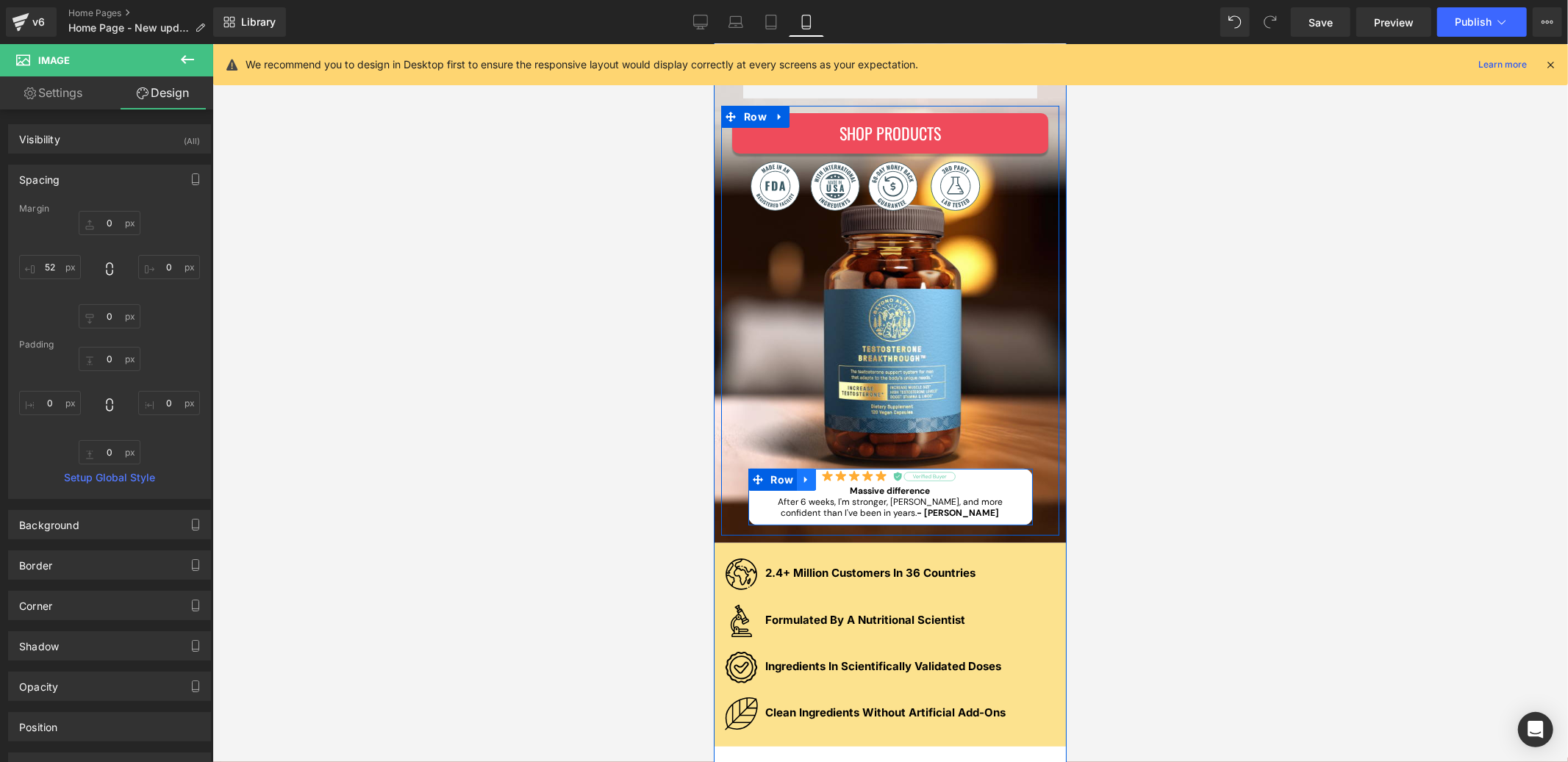
click at [803, 480] on icon at bounding box center [804, 479] width 3 height 7
click at [819, 481] on icon at bounding box center [825, 479] width 10 height 10
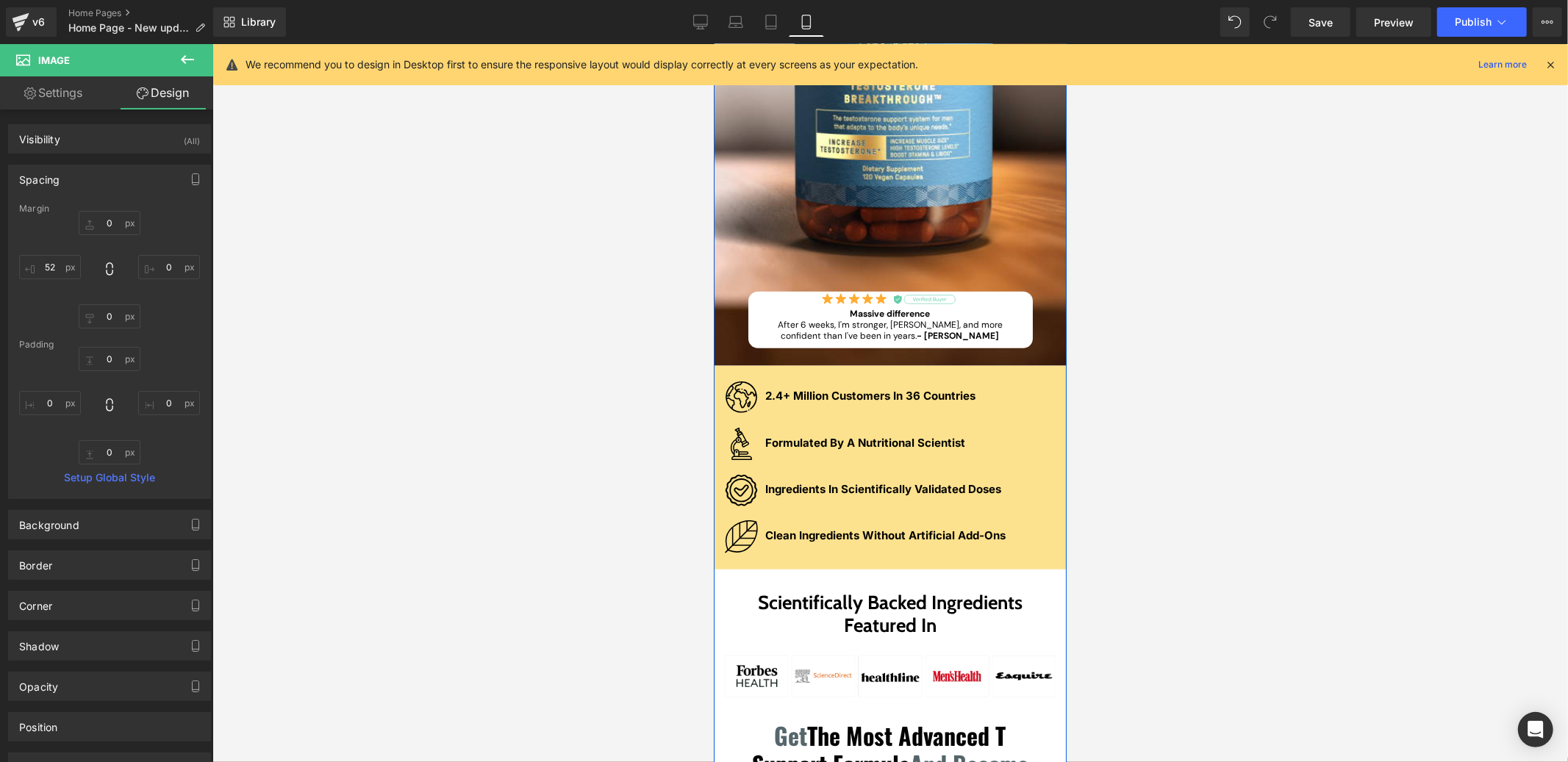
scroll to position [662, 0]
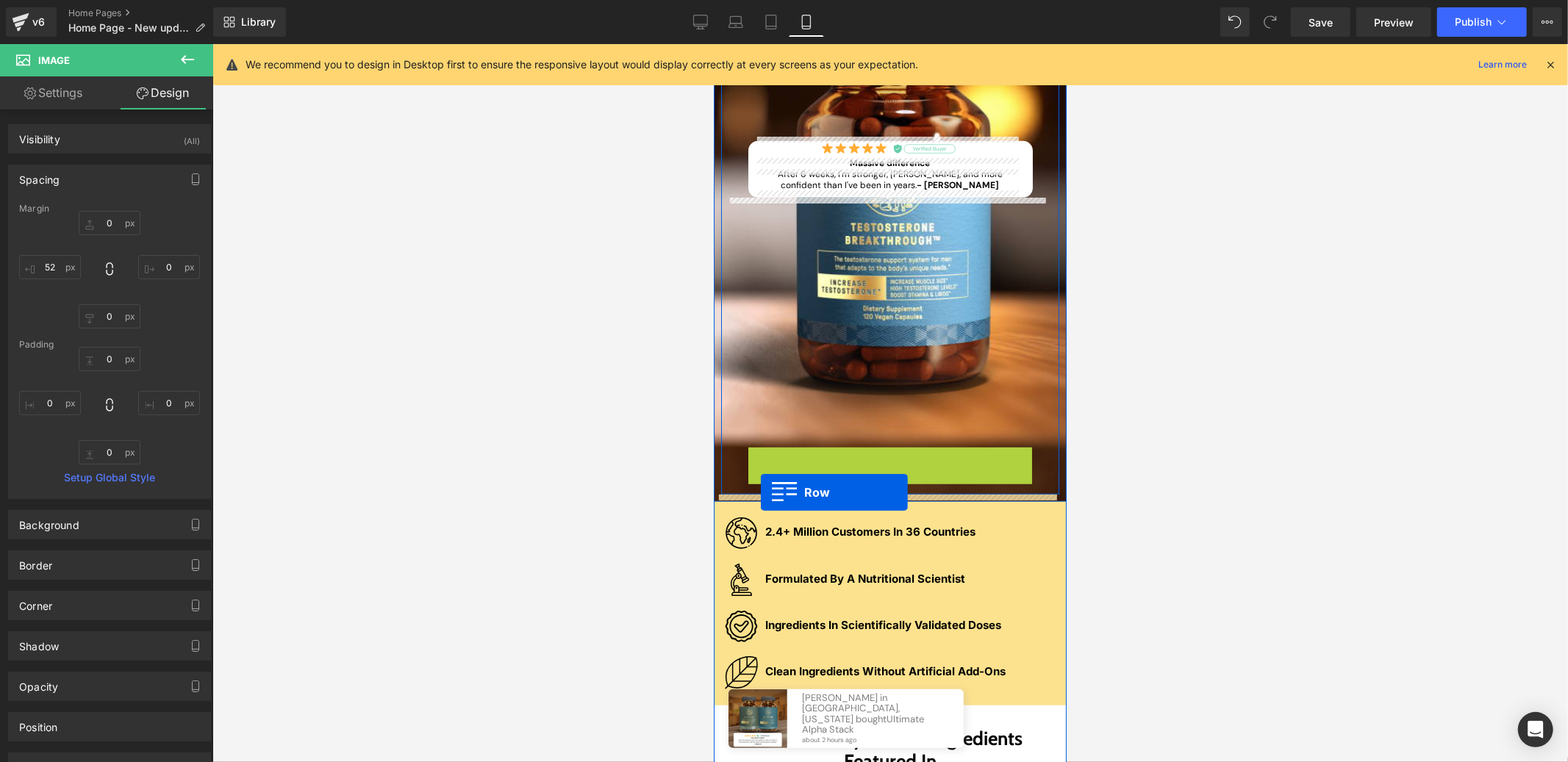
drag, startPoint x: 755, startPoint y: 459, endPoint x: 760, endPoint y: 492, distance: 33.4
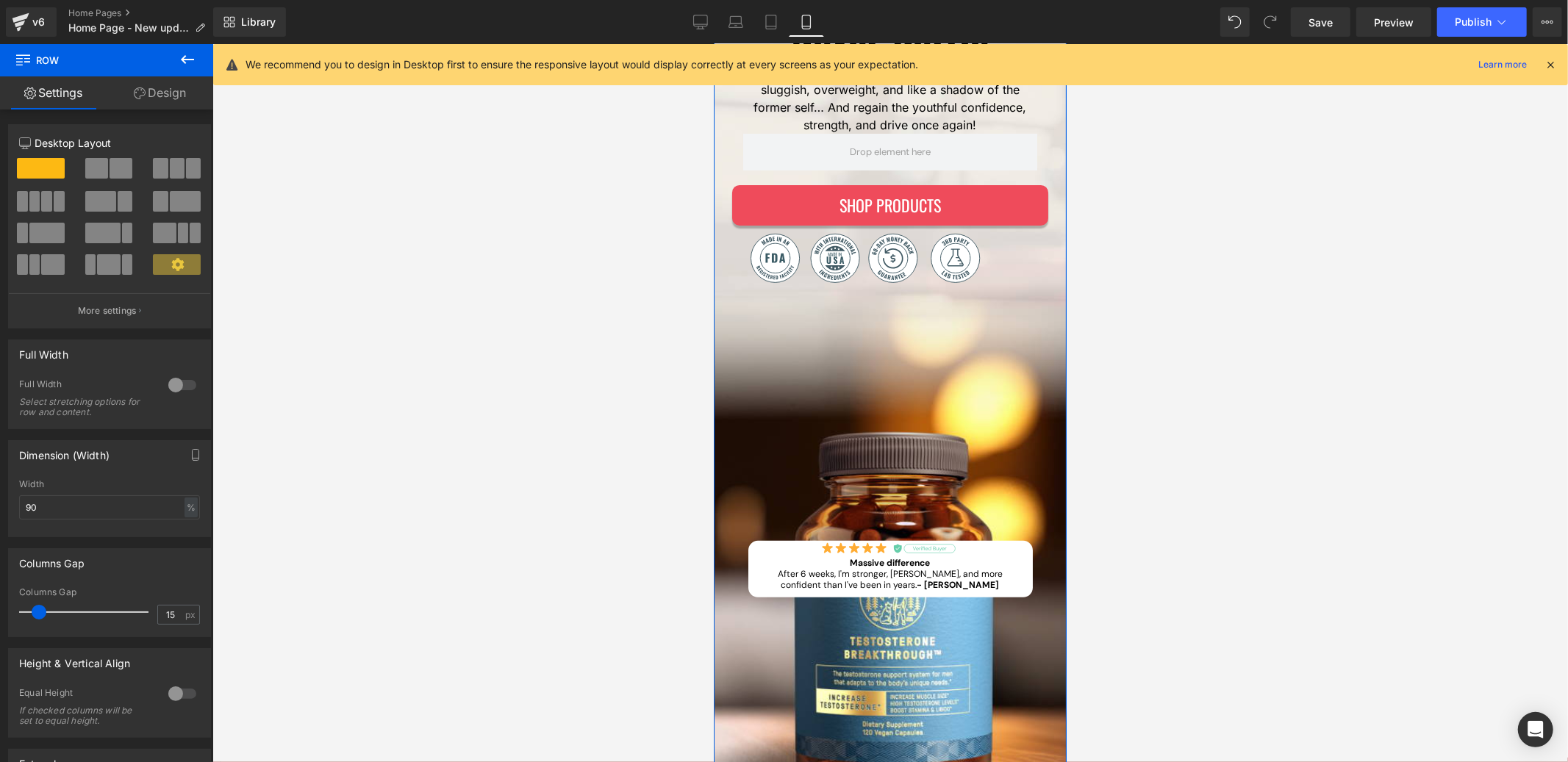
scroll to position [586, 0]
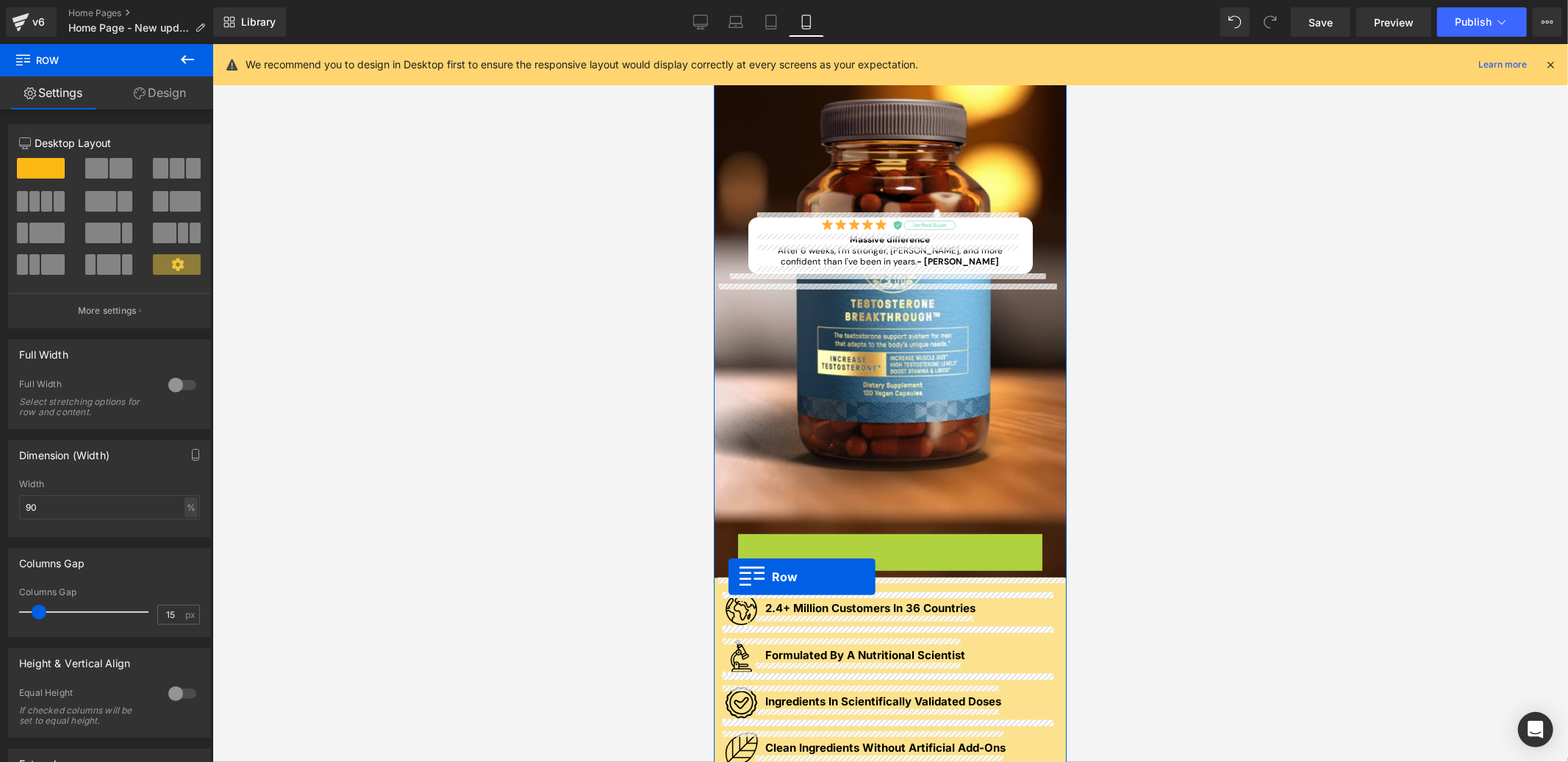
drag, startPoint x: 743, startPoint y: 544, endPoint x: 727, endPoint y: 576, distance: 35.8
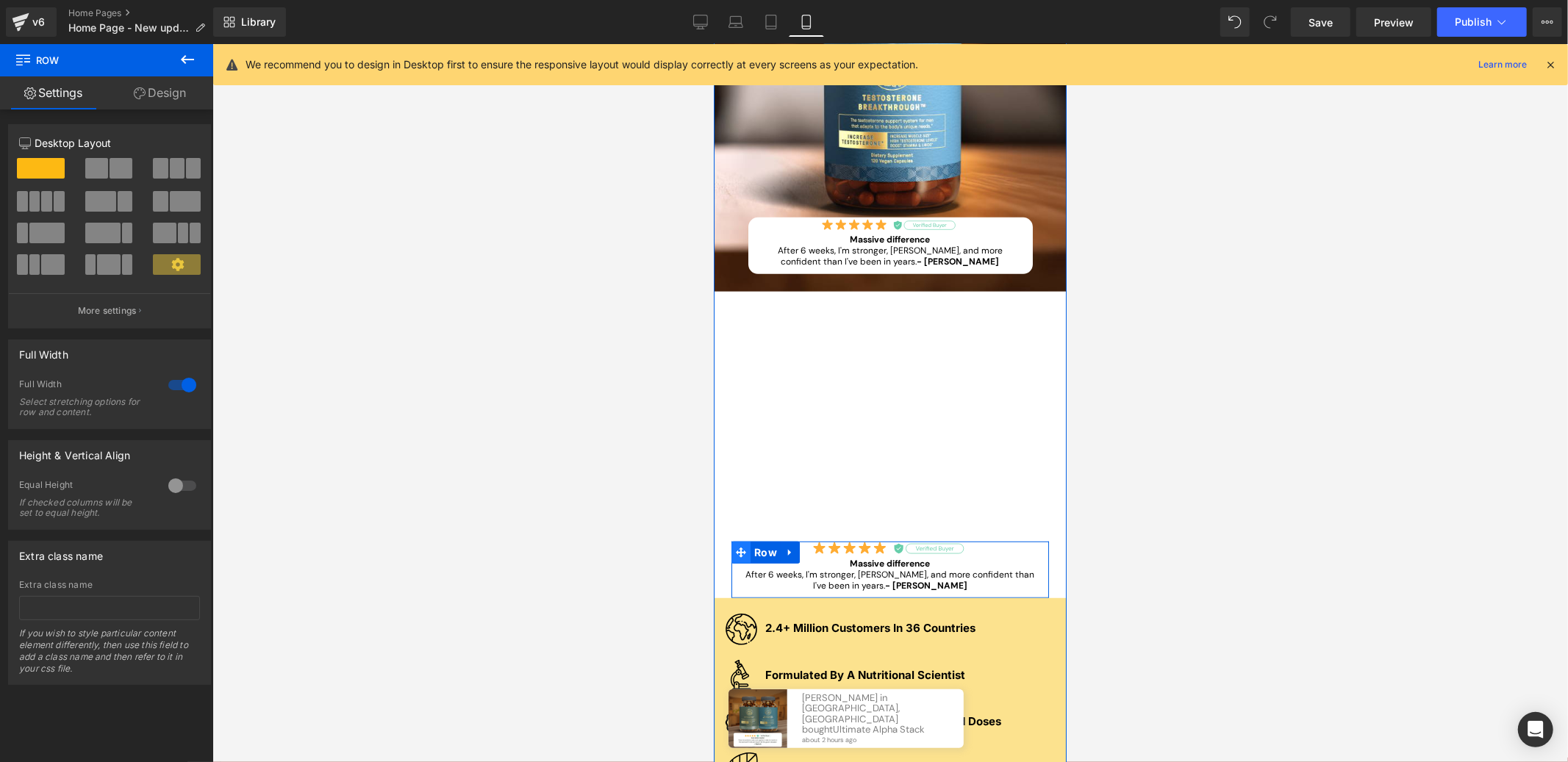
click at [735, 551] on icon at bounding box center [740, 552] width 10 height 10
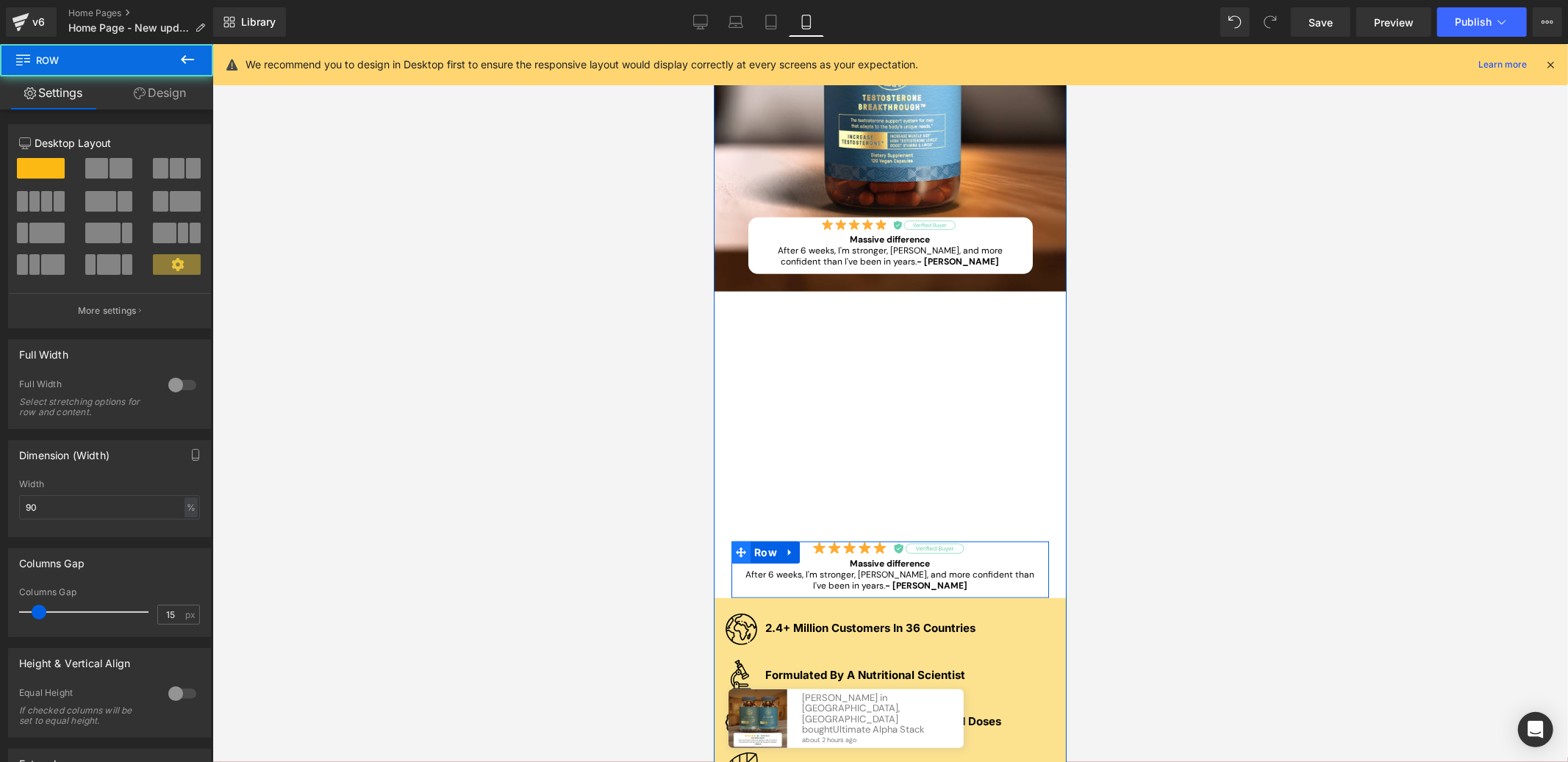
click at [735, 548] on icon at bounding box center [740, 552] width 10 height 10
click at [95, 505] on input "90" at bounding box center [110, 507] width 181 height 24
click at [95, 506] on input "90" at bounding box center [110, 507] width 181 height 24
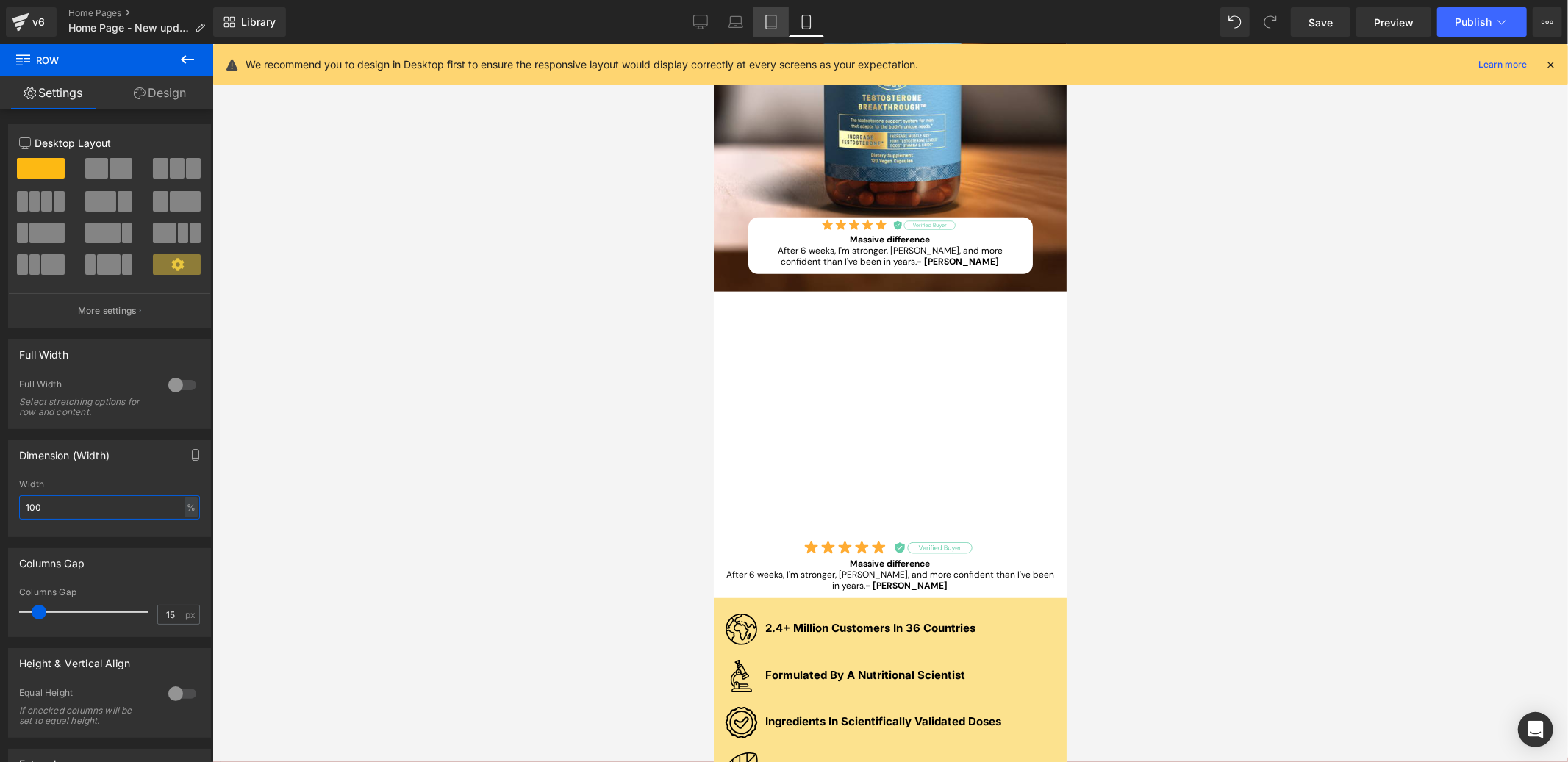
type input "100"
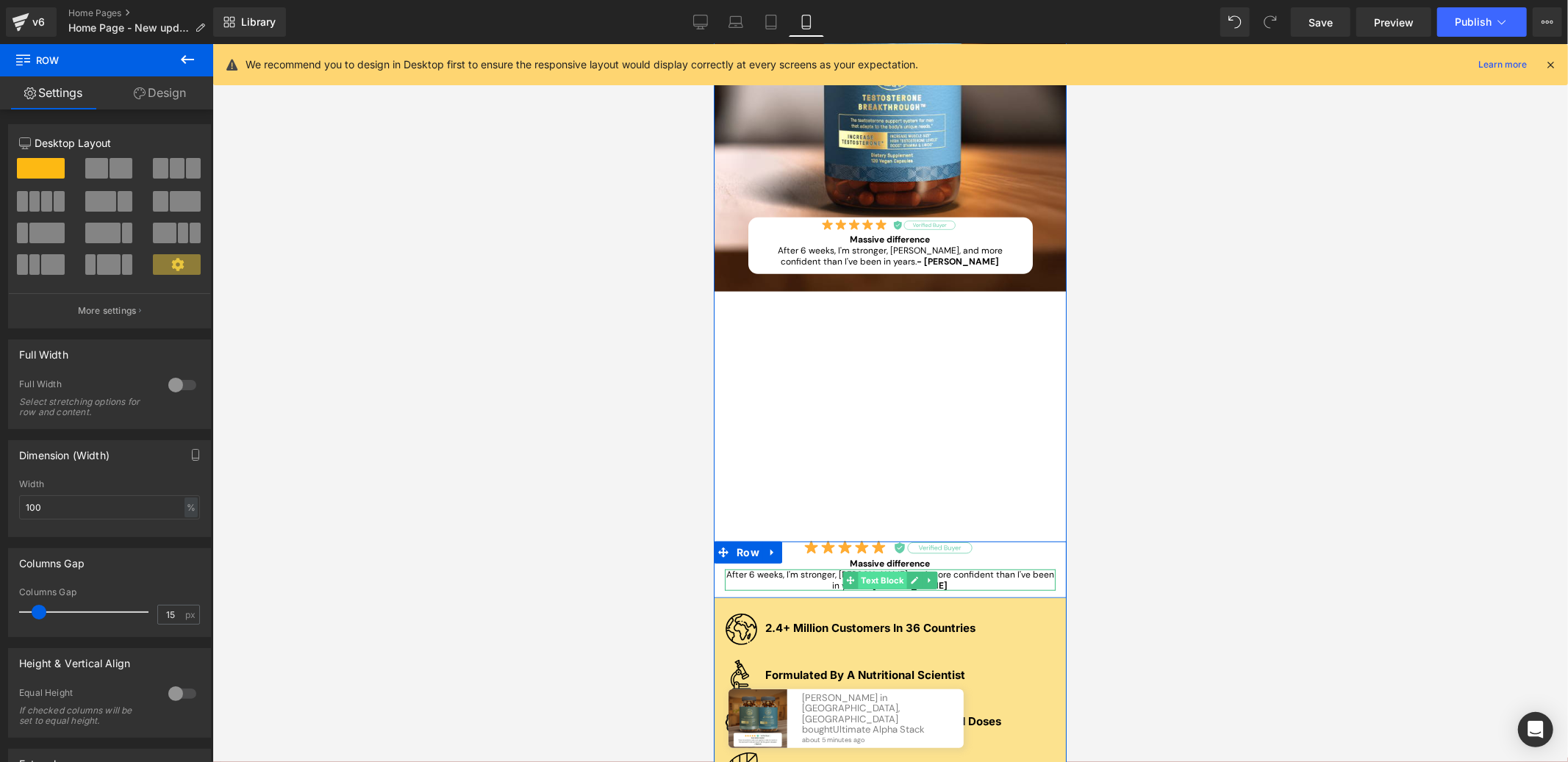
click at [881, 583] on div "After 6 weeks, I'm stronger, leaner, and more confident than I've been in years…" at bounding box center [889, 579] width 331 height 21
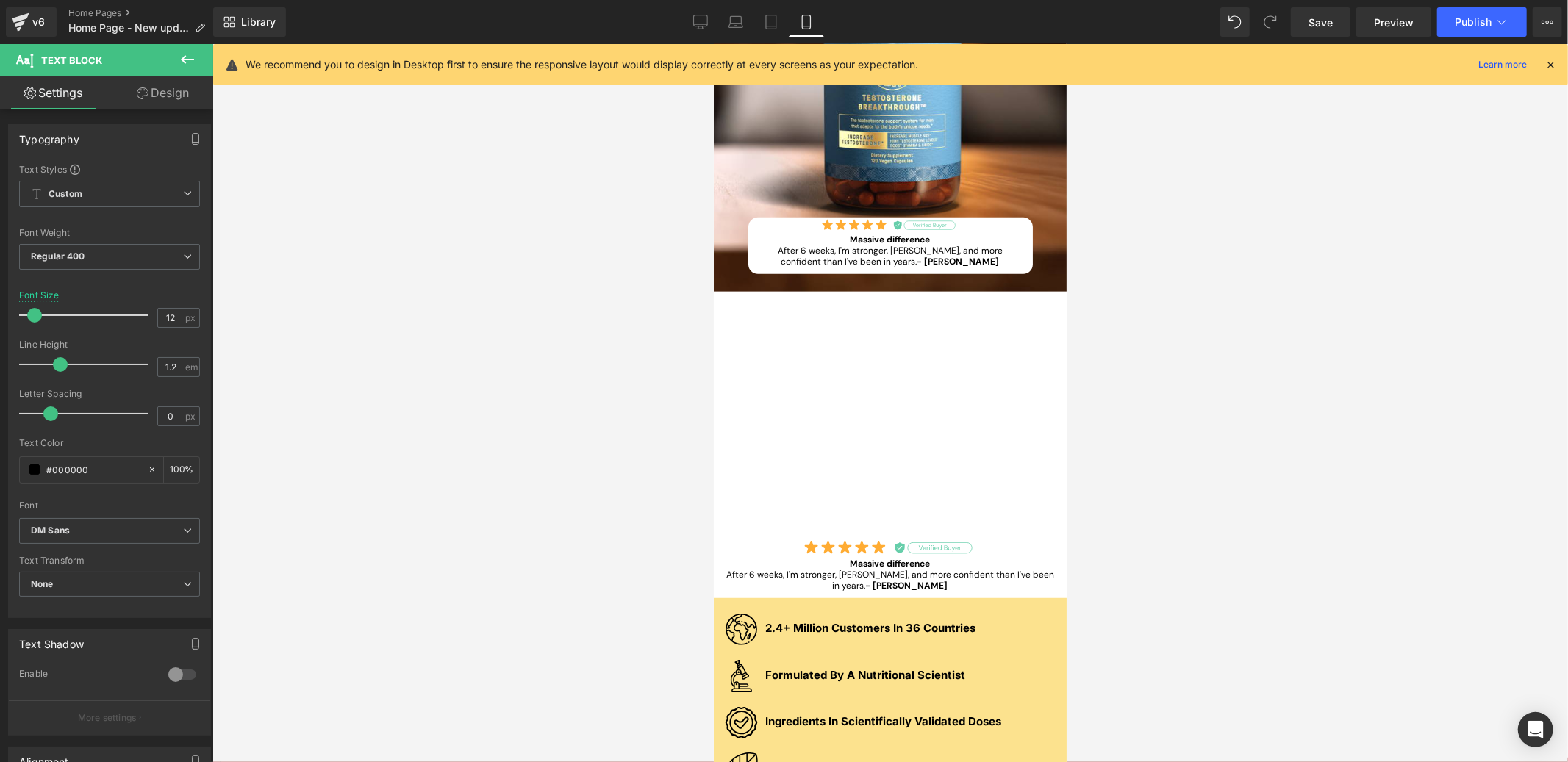
click at [138, 94] on icon at bounding box center [143, 94] width 12 height 12
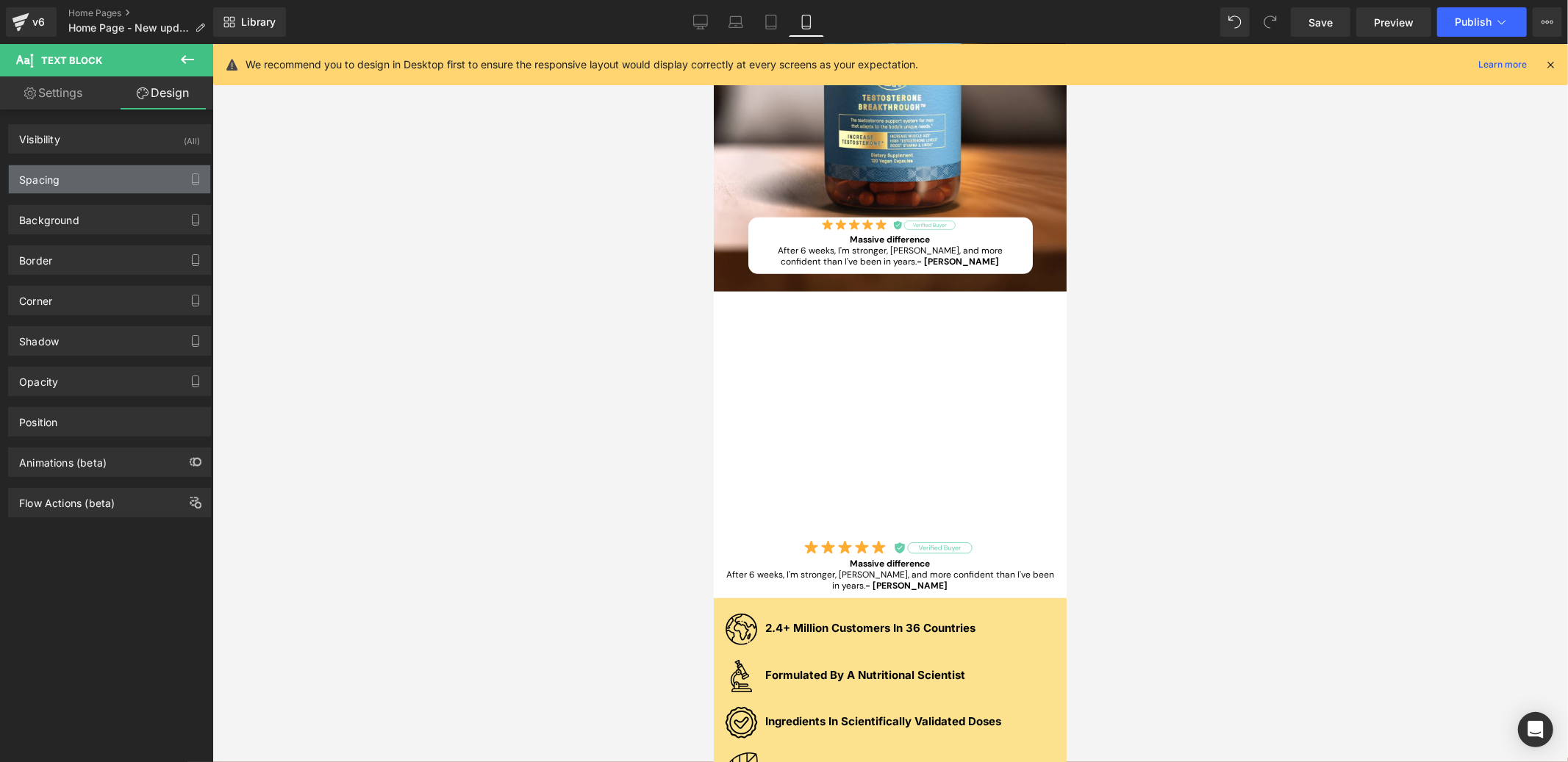
click at [93, 177] on div "Spacing" at bounding box center [109, 179] width 202 height 28
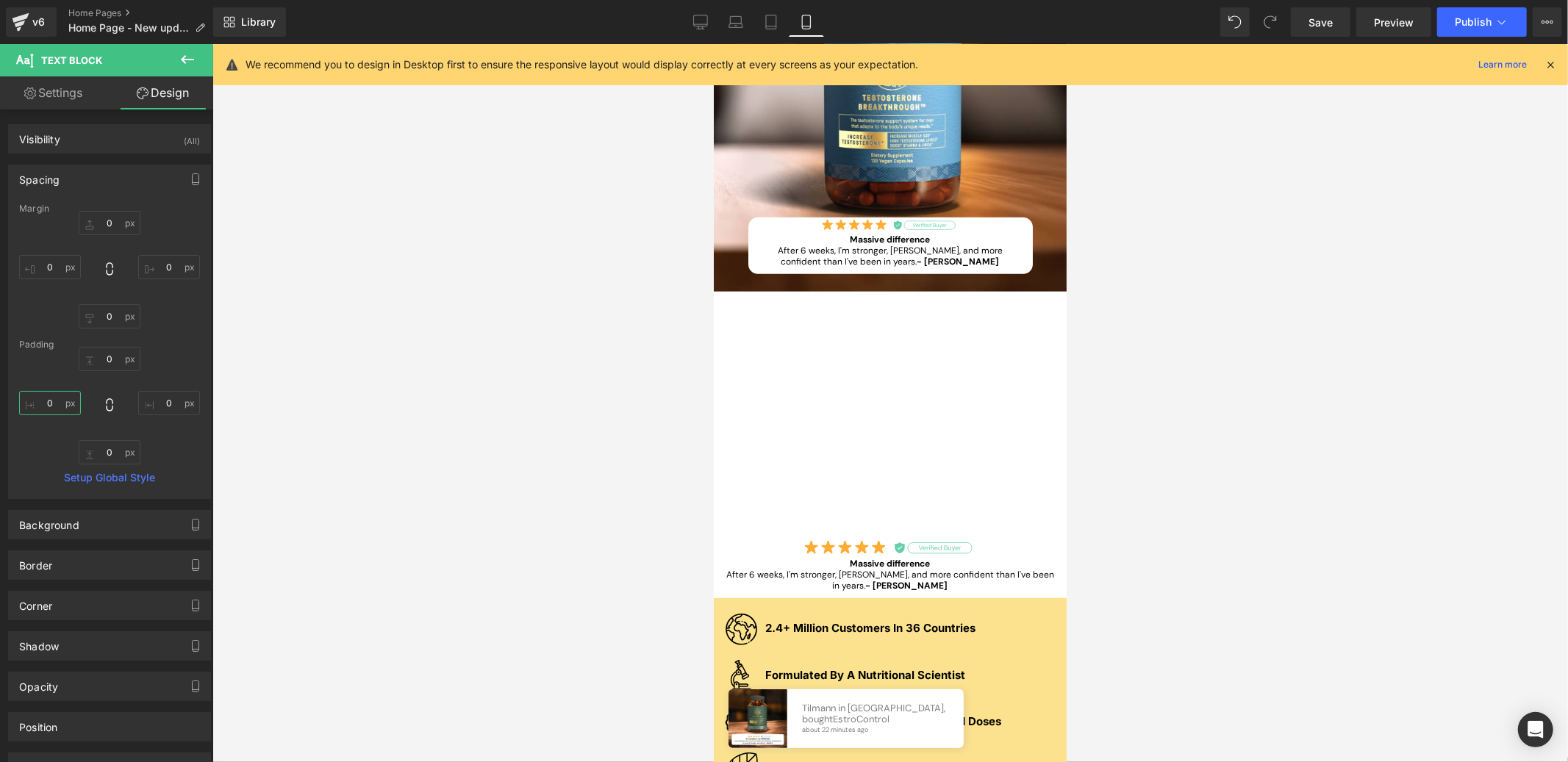
click at [52, 408] on input "0" at bounding box center [50, 403] width 62 height 24
type input "50"
click at [159, 399] on input "0" at bounding box center [169, 403] width 62 height 24
type input "50"
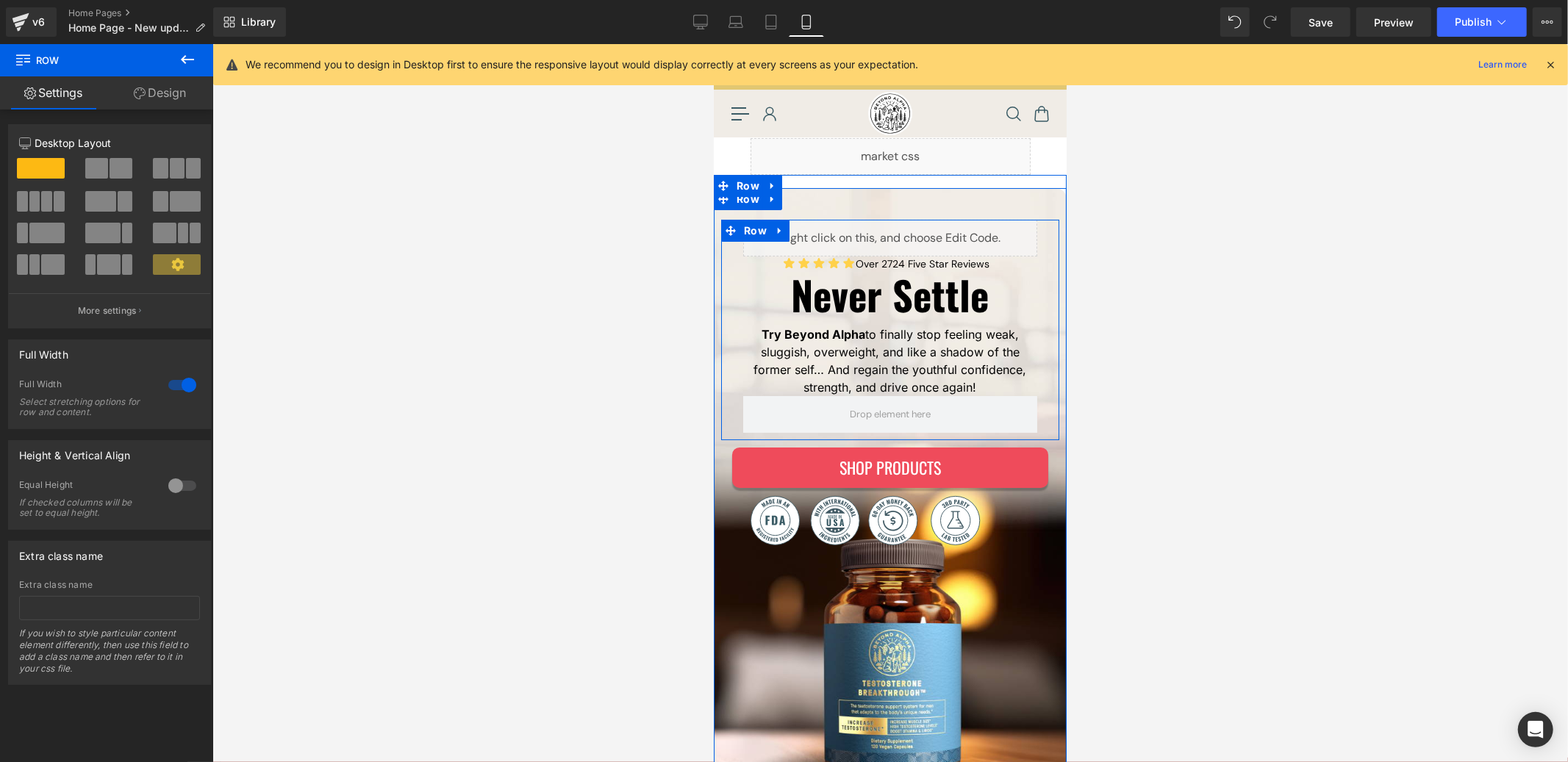
scroll to position [284, 0]
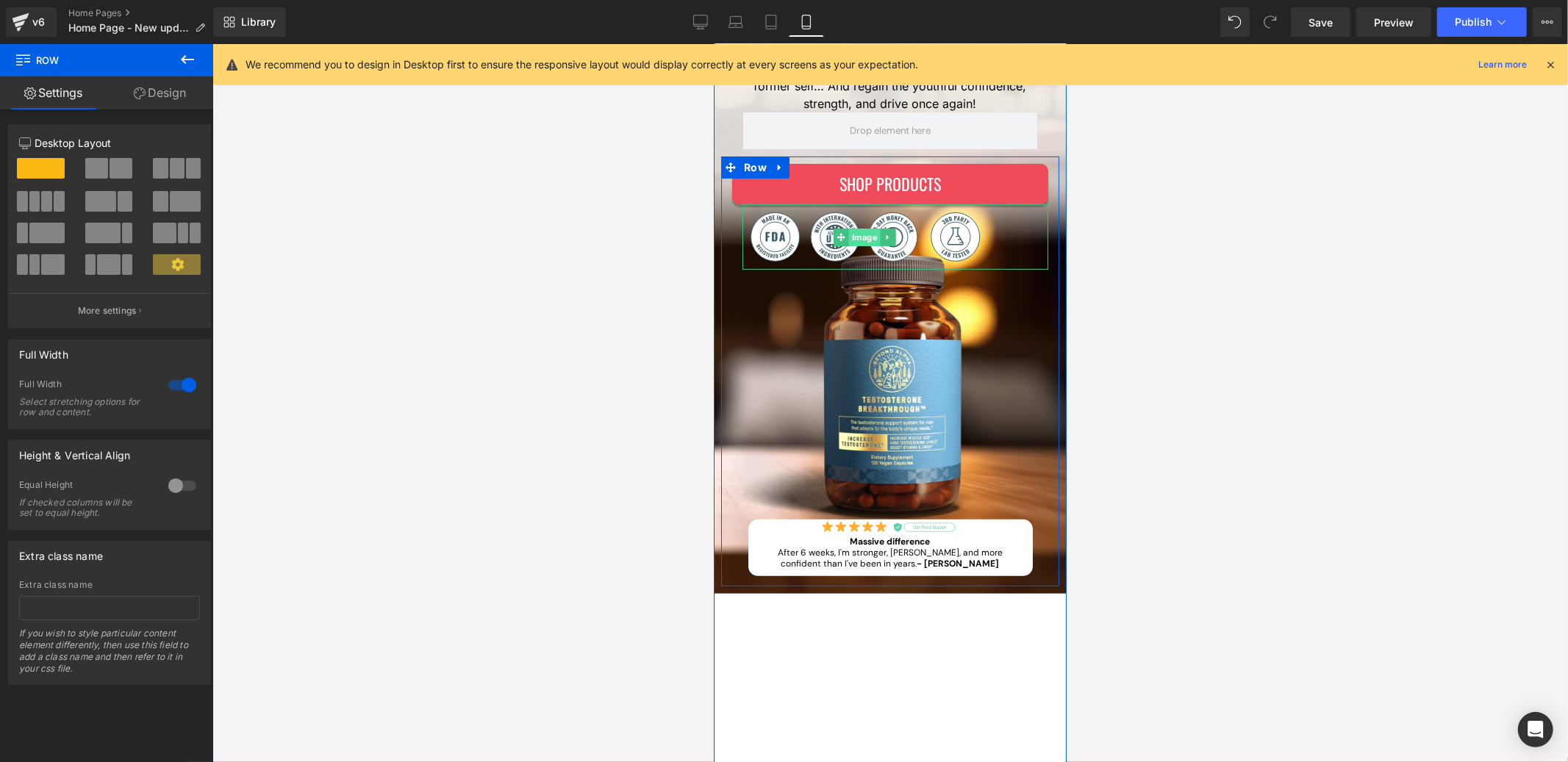
click at [863, 238] on link "Image" at bounding box center [857, 236] width 47 height 18
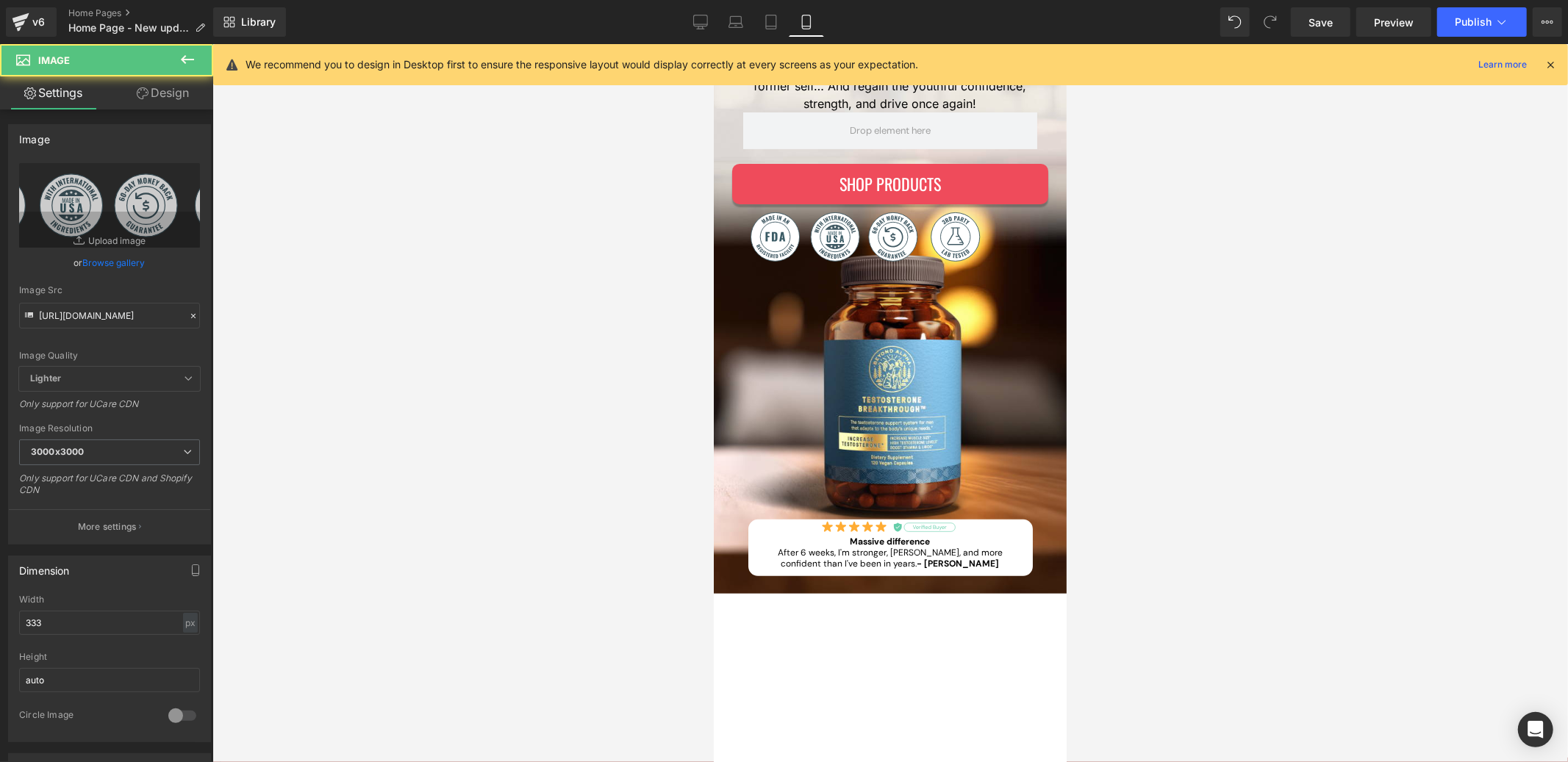
click at [138, 91] on icon at bounding box center [143, 94] width 12 height 12
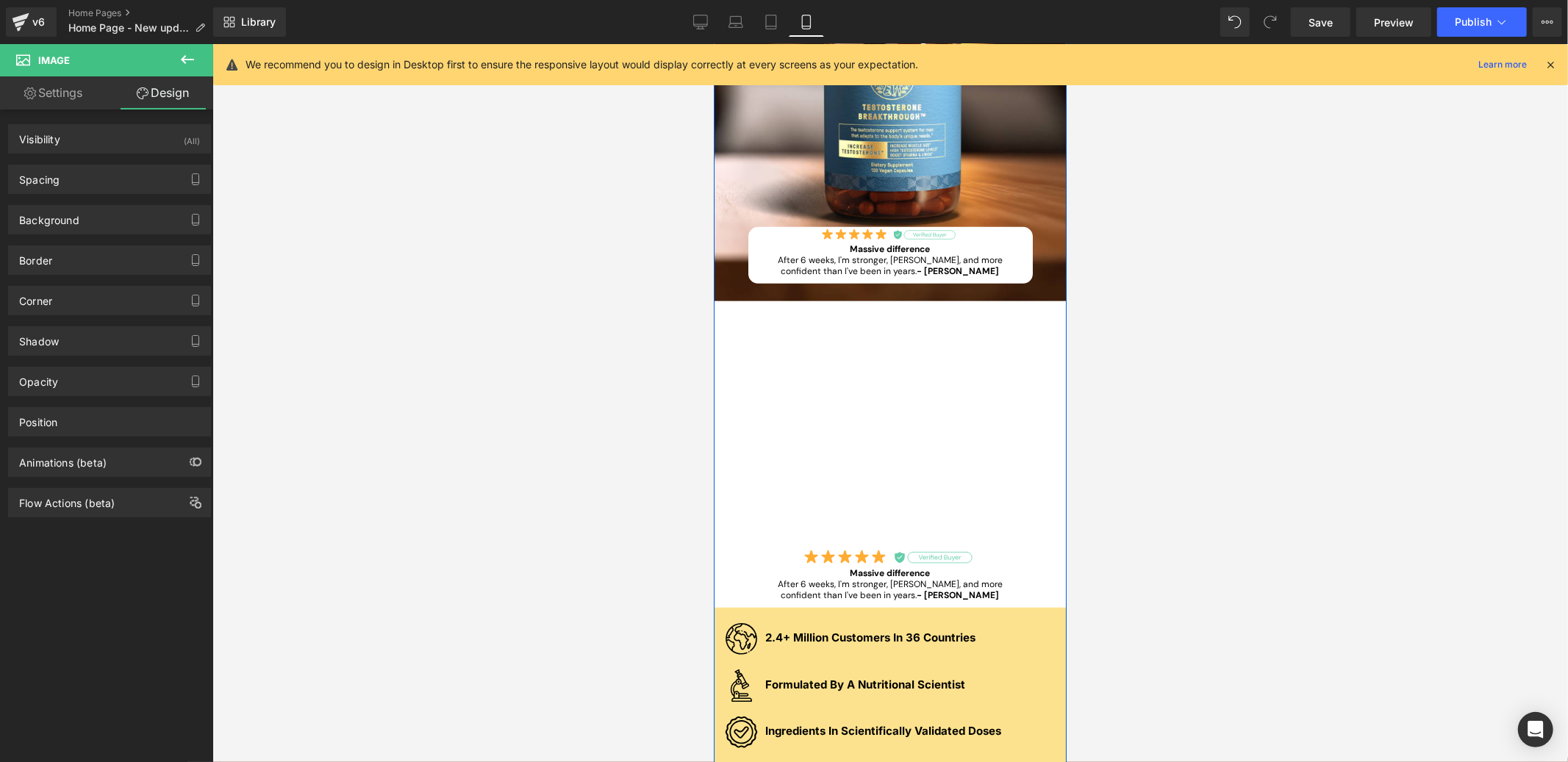
scroll to position [732, 0]
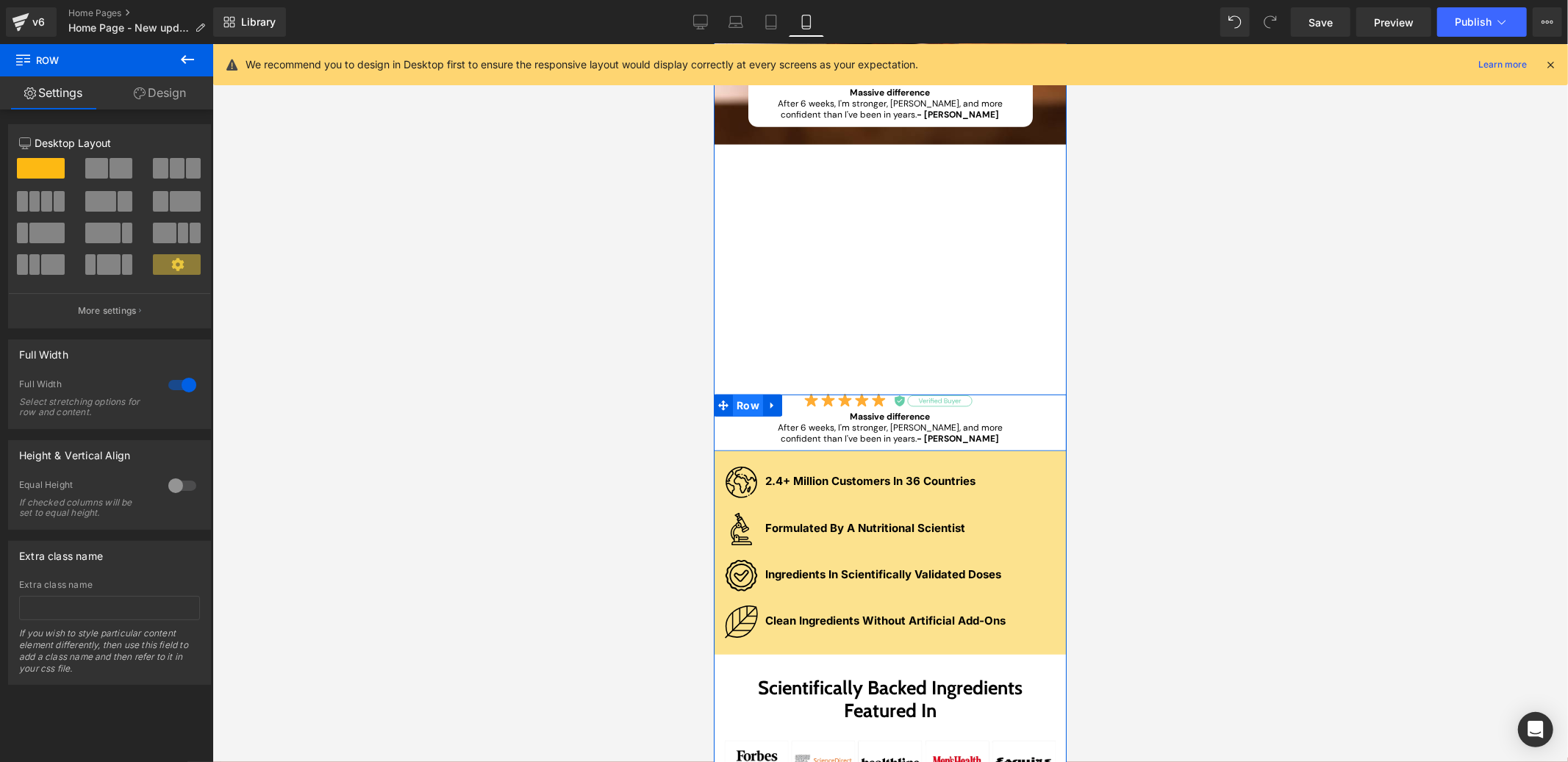
click at [733, 403] on span "Row" at bounding box center [748, 405] width 30 height 22
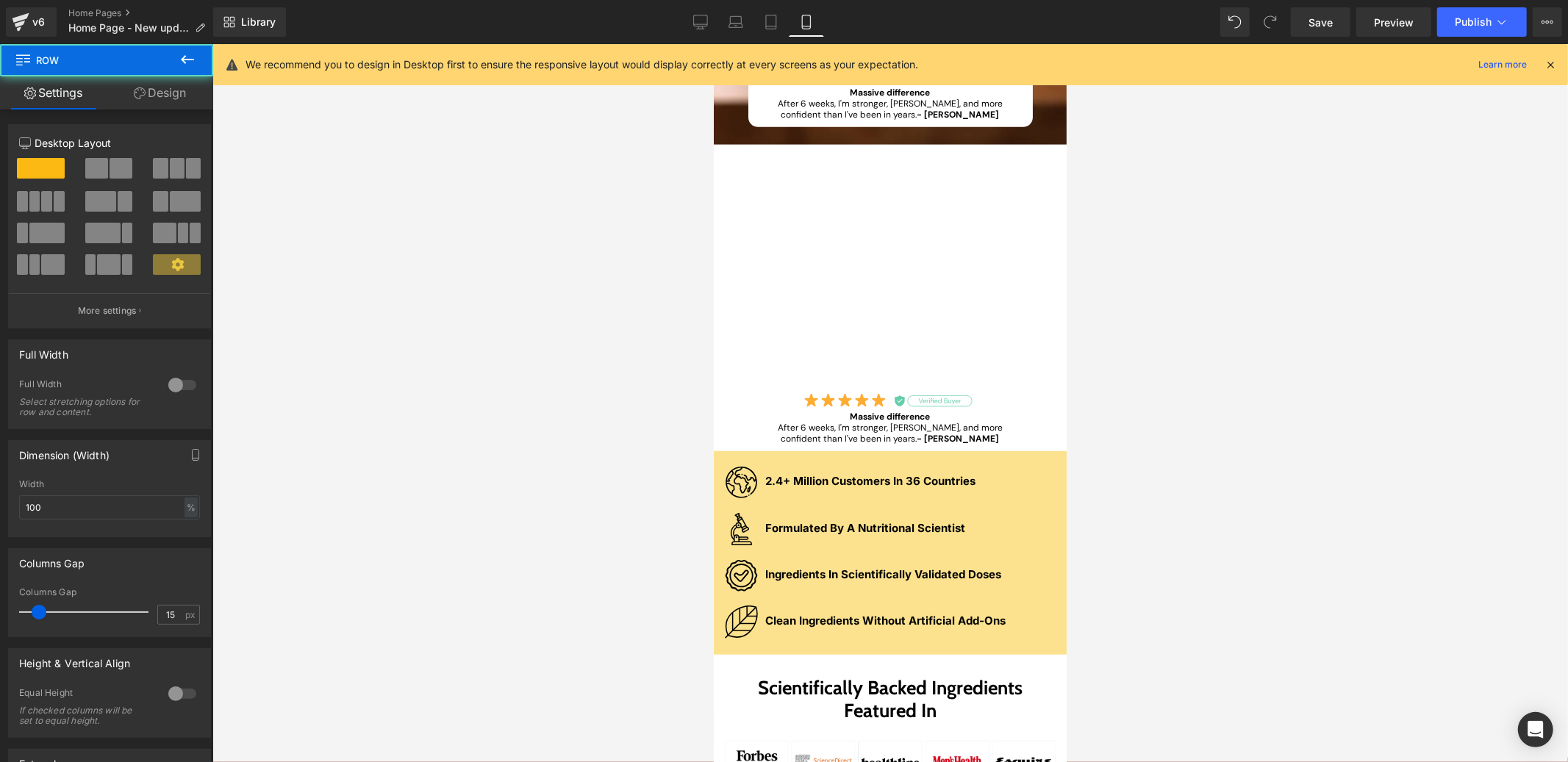
click at [167, 100] on link "Design" at bounding box center [160, 93] width 106 height 33
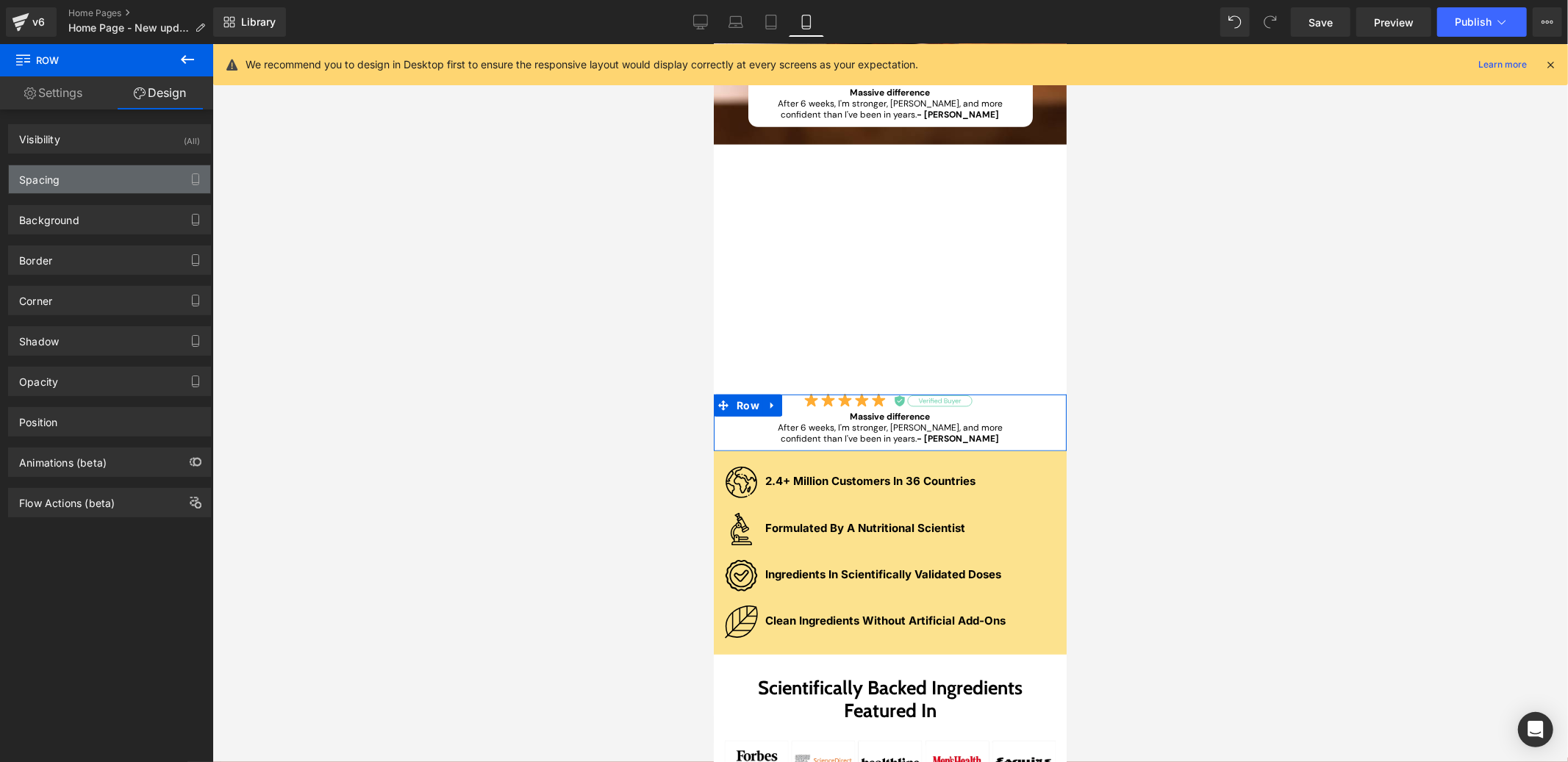
click at [90, 177] on div "Spacing" at bounding box center [109, 179] width 202 height 28
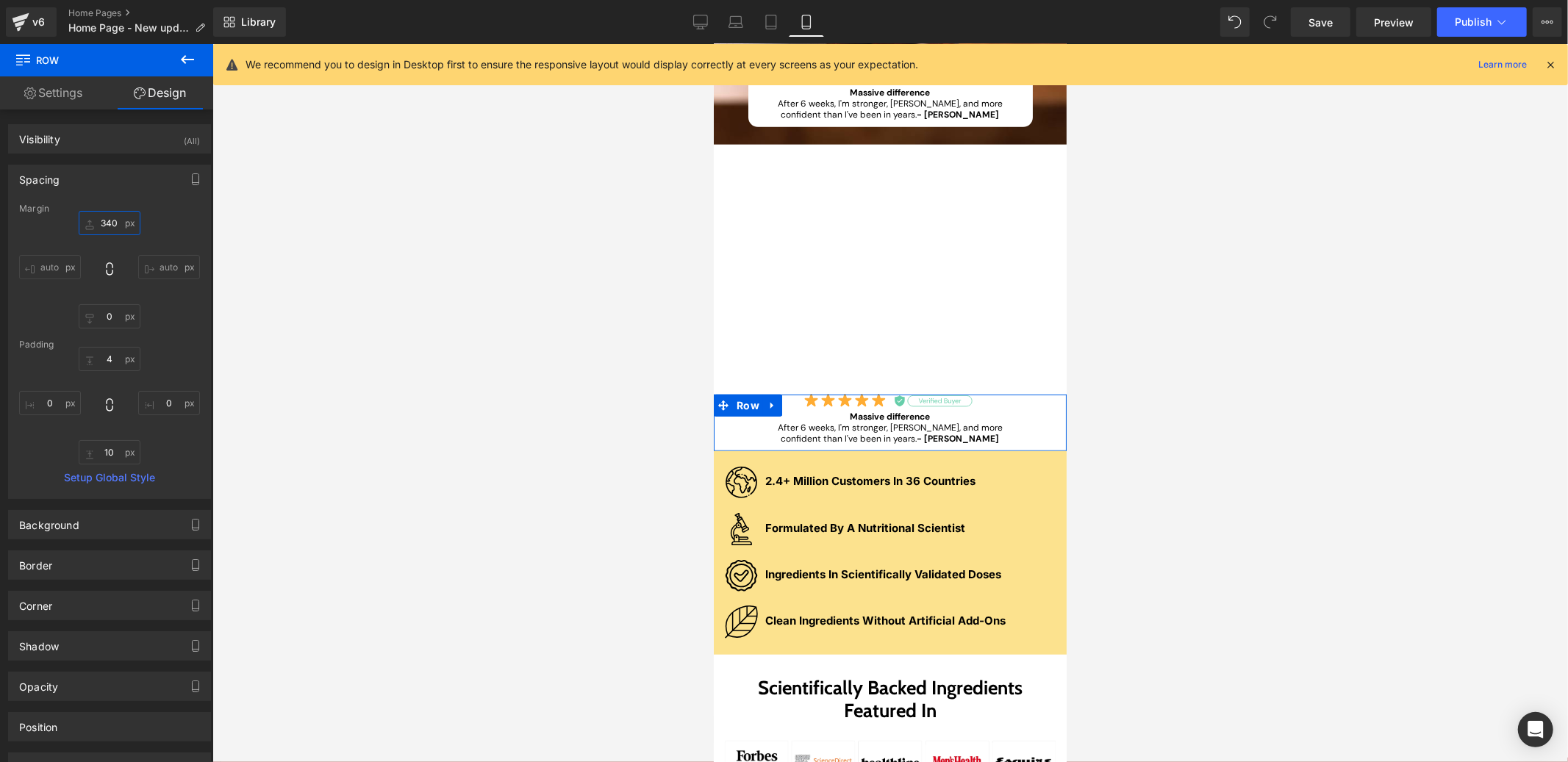
click at [105, 218] on input "text" at bounding box center [109, 223] width 62 height 24
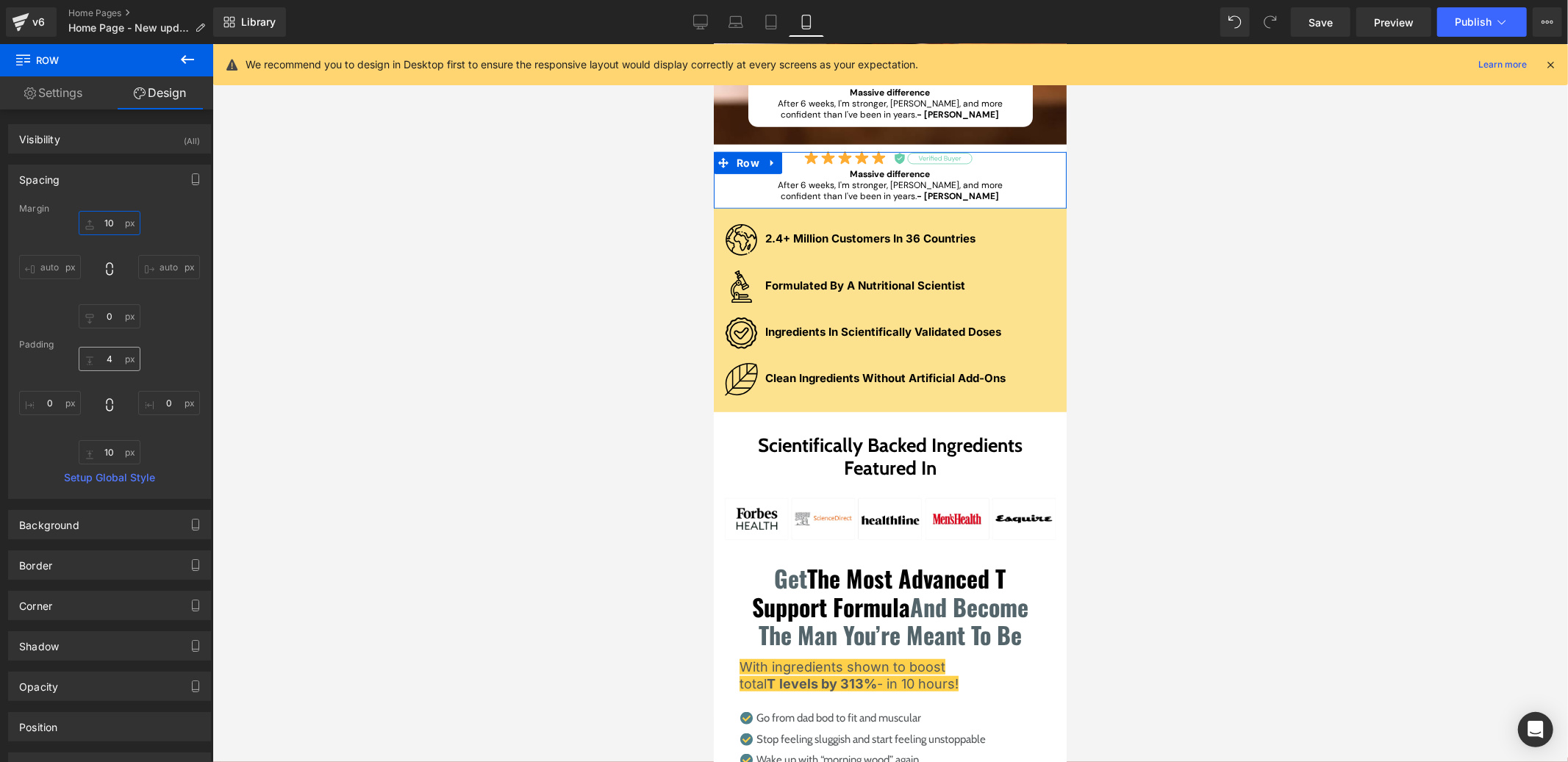
type input "10"
click at [116, 362] on input "text" at bounding box center [109, 359] width 62 height 24
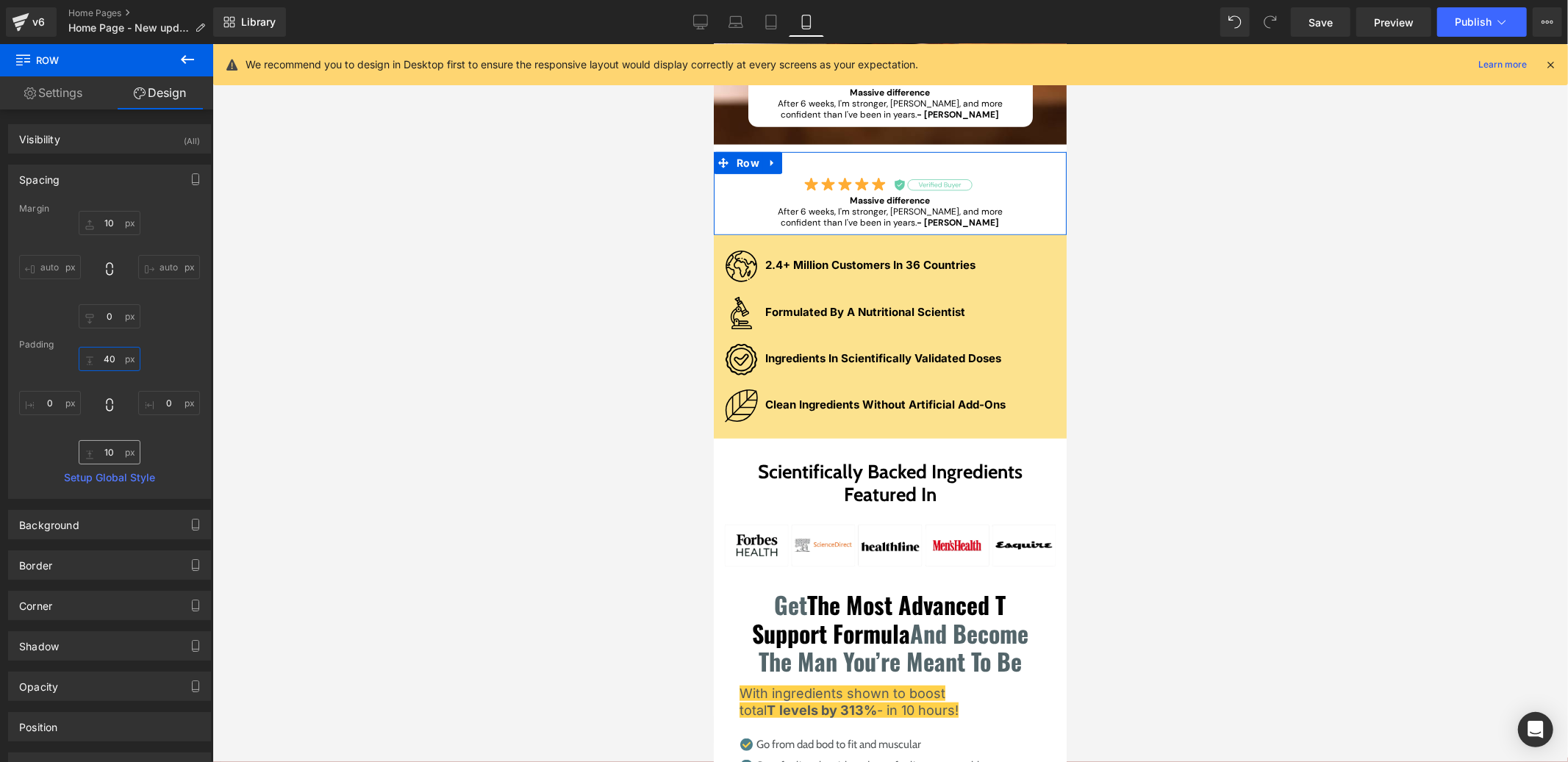
type input "40"
click at [108, 449] on input "text" at bounding box center [109, 452] width 62 height 24
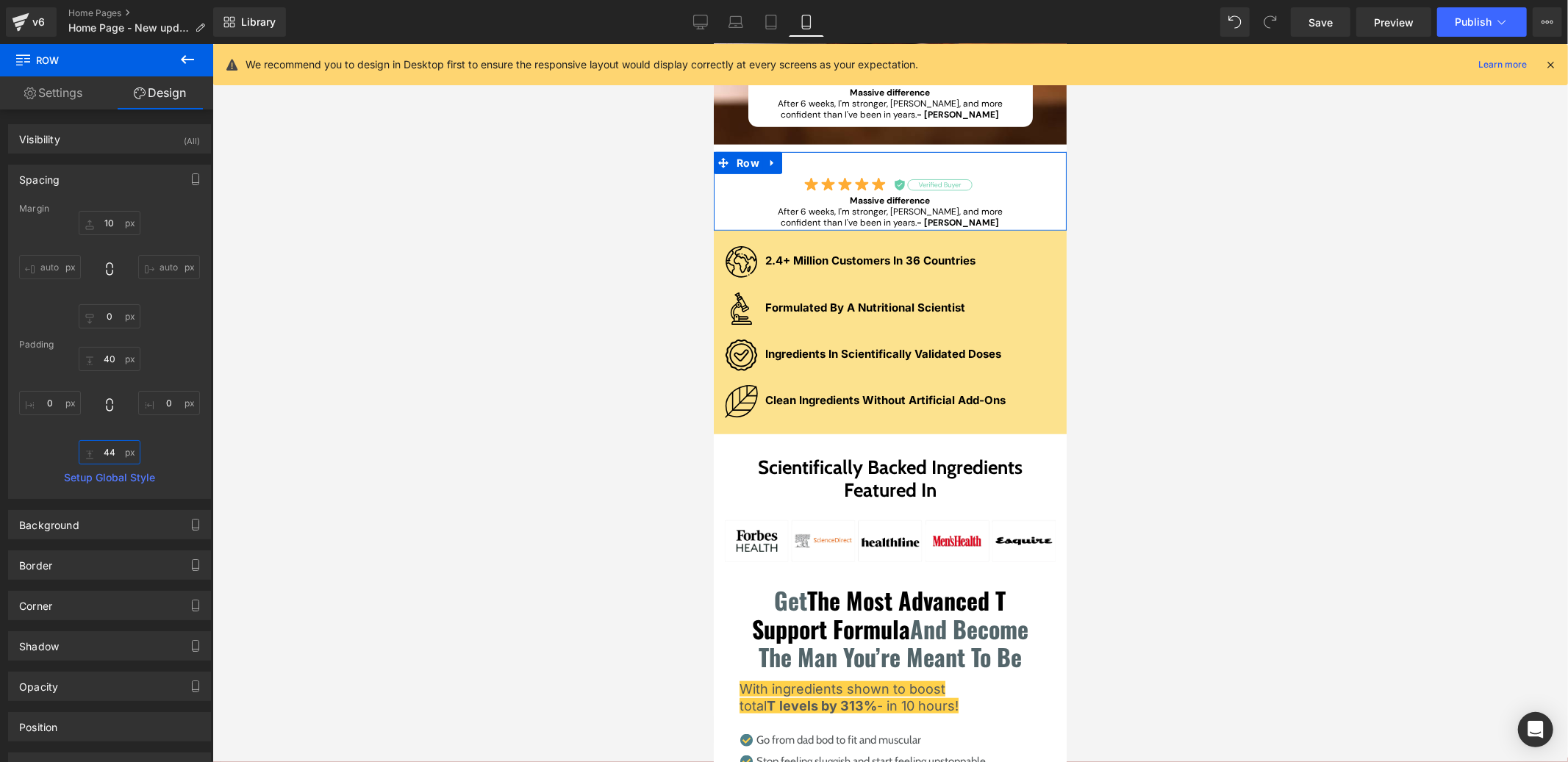
type input "440"
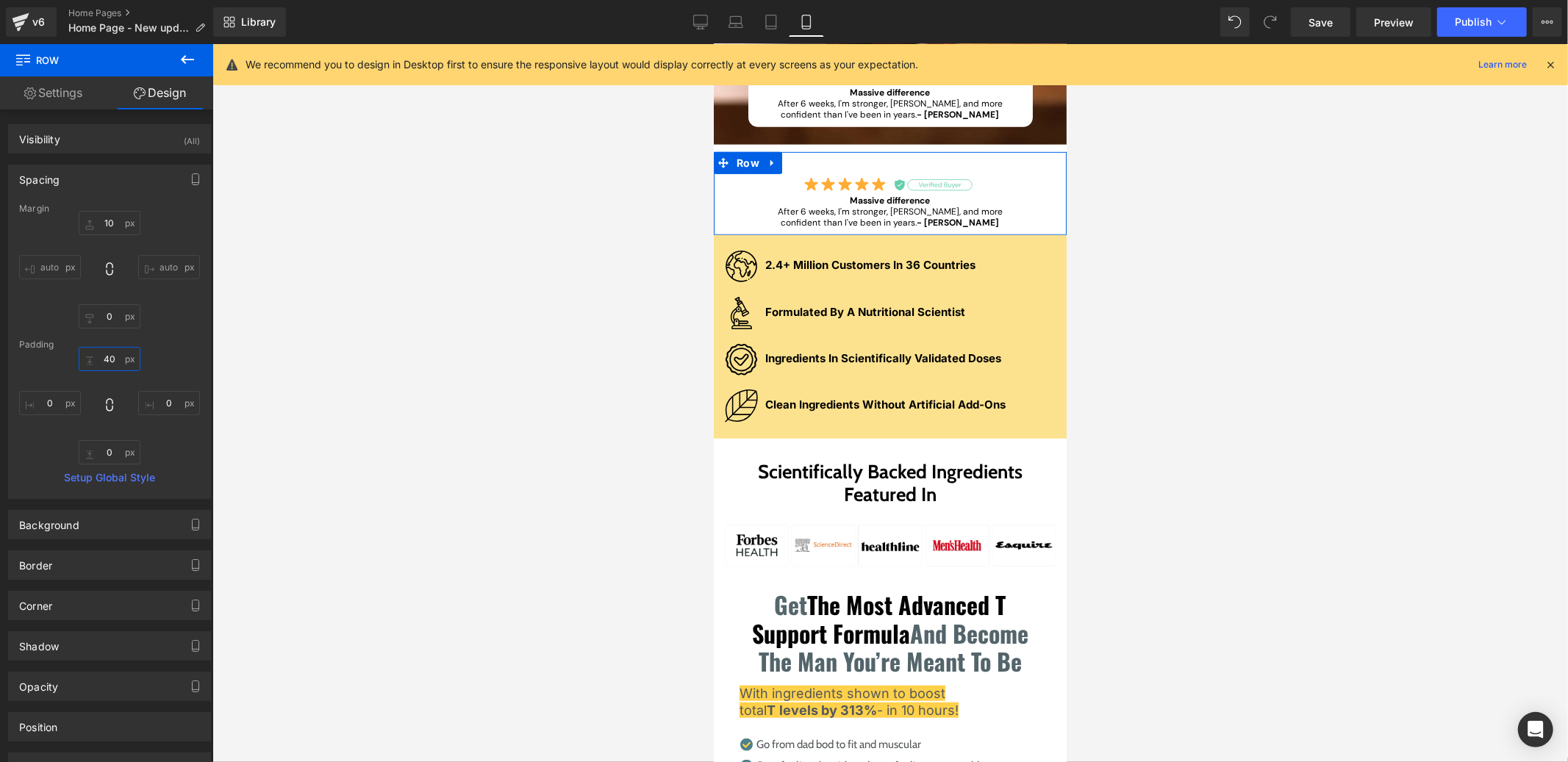
click at [110, 355] on input "40" at bounding box center [109, 359] width 62 height 24
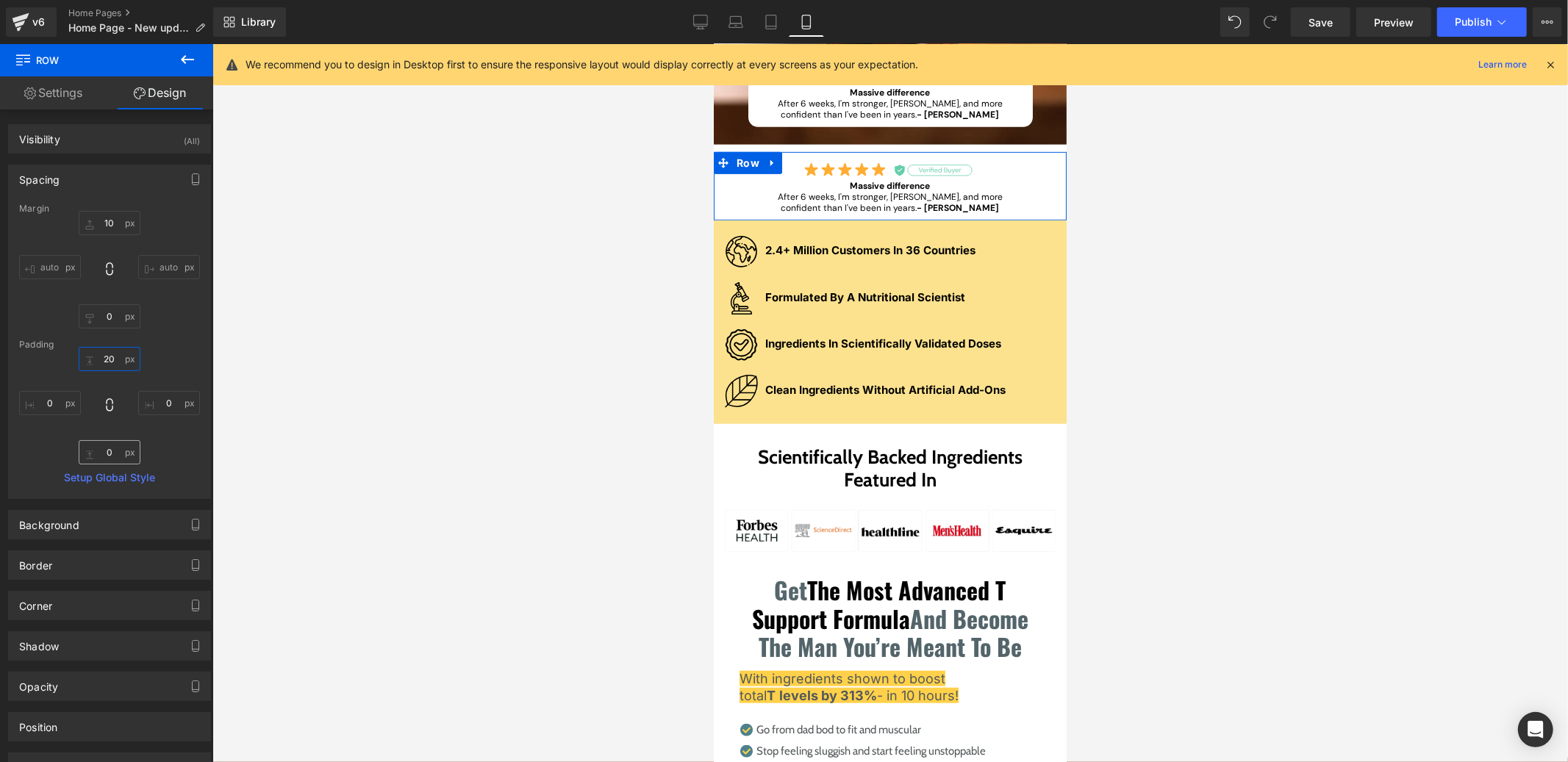
type input "20"
click at [100, 445] on input "text" at bounding box center [109, 452] width 62 height 24
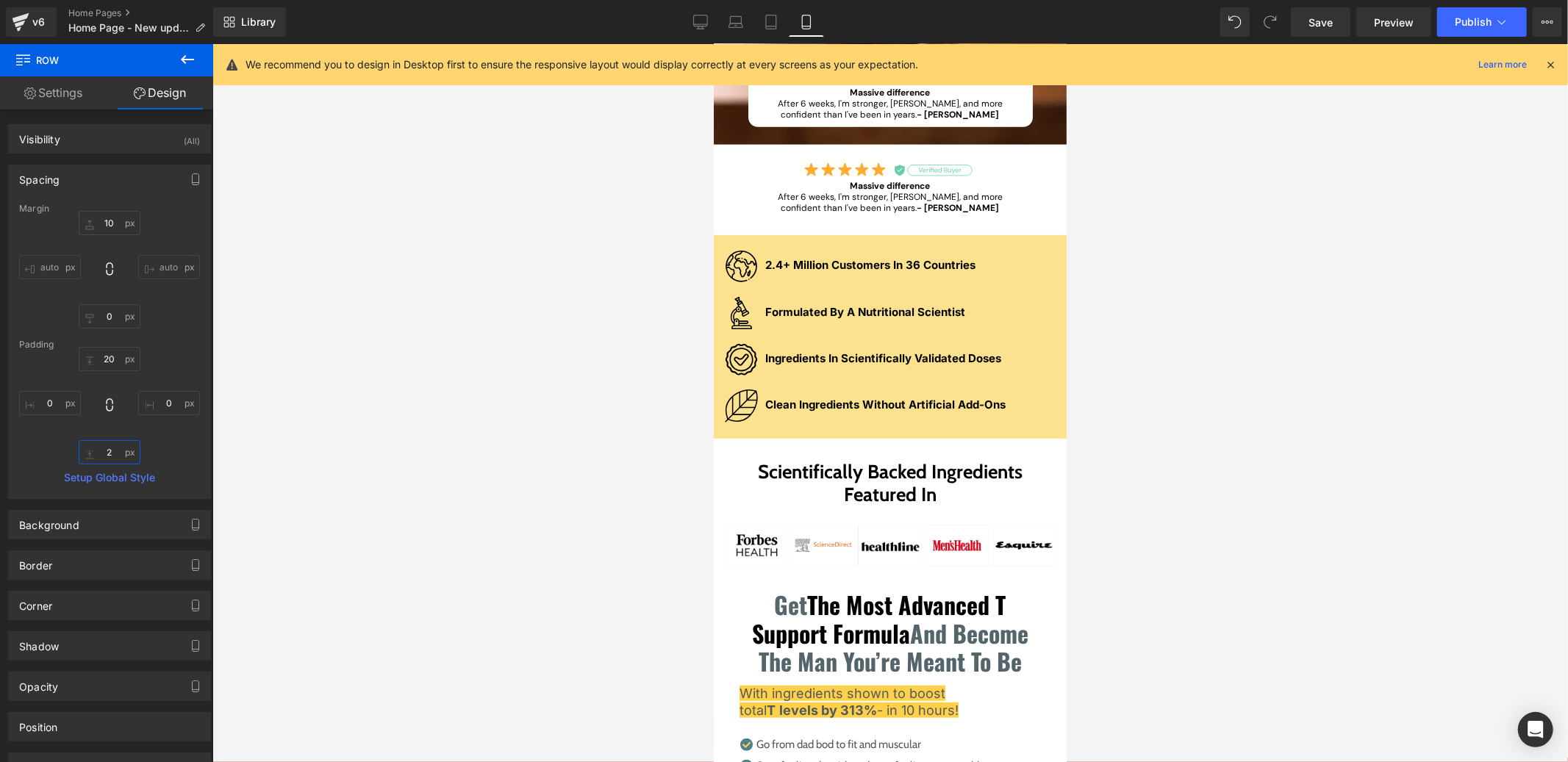
type input "20"
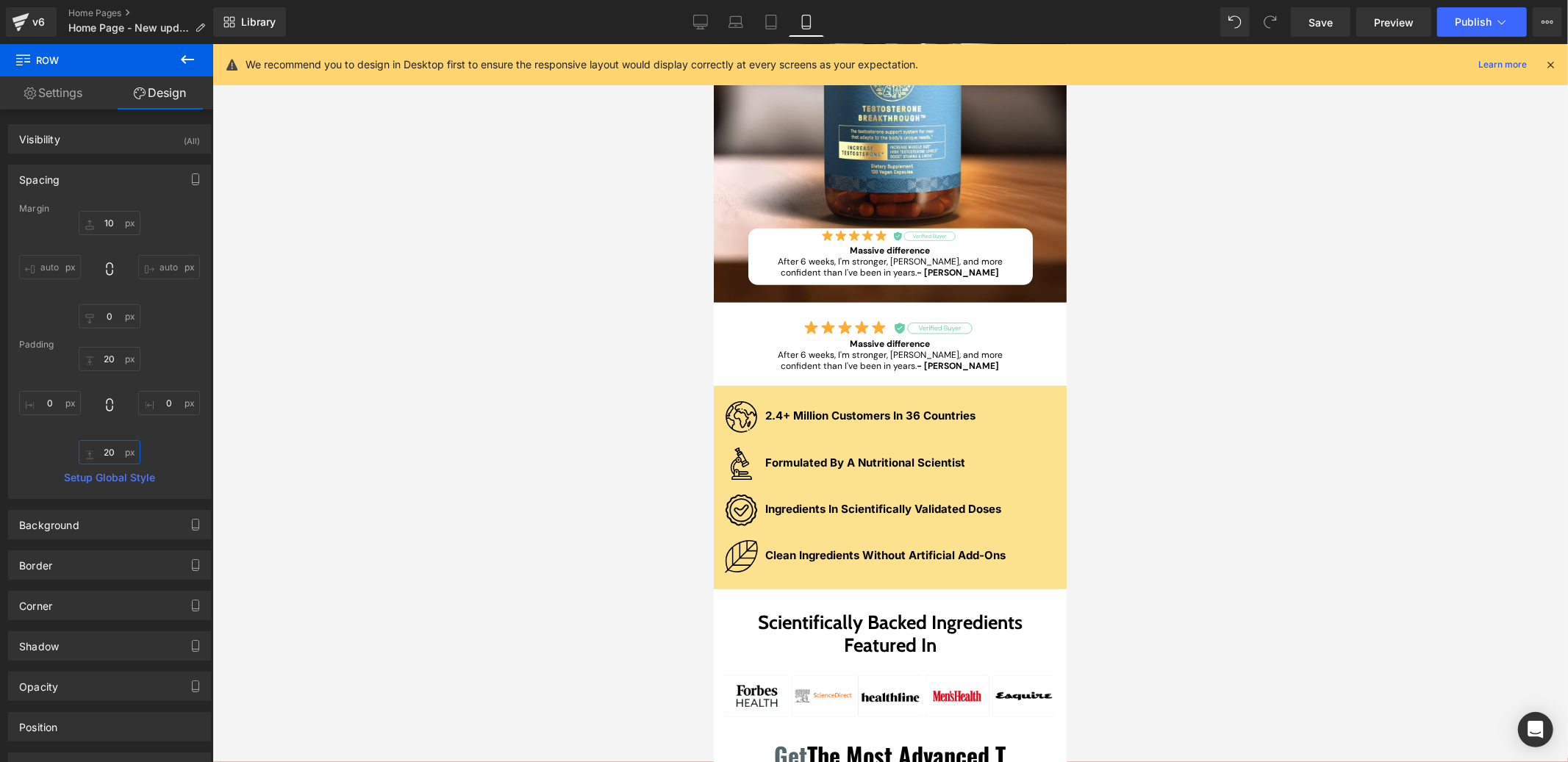
scroll to position [393, 0]
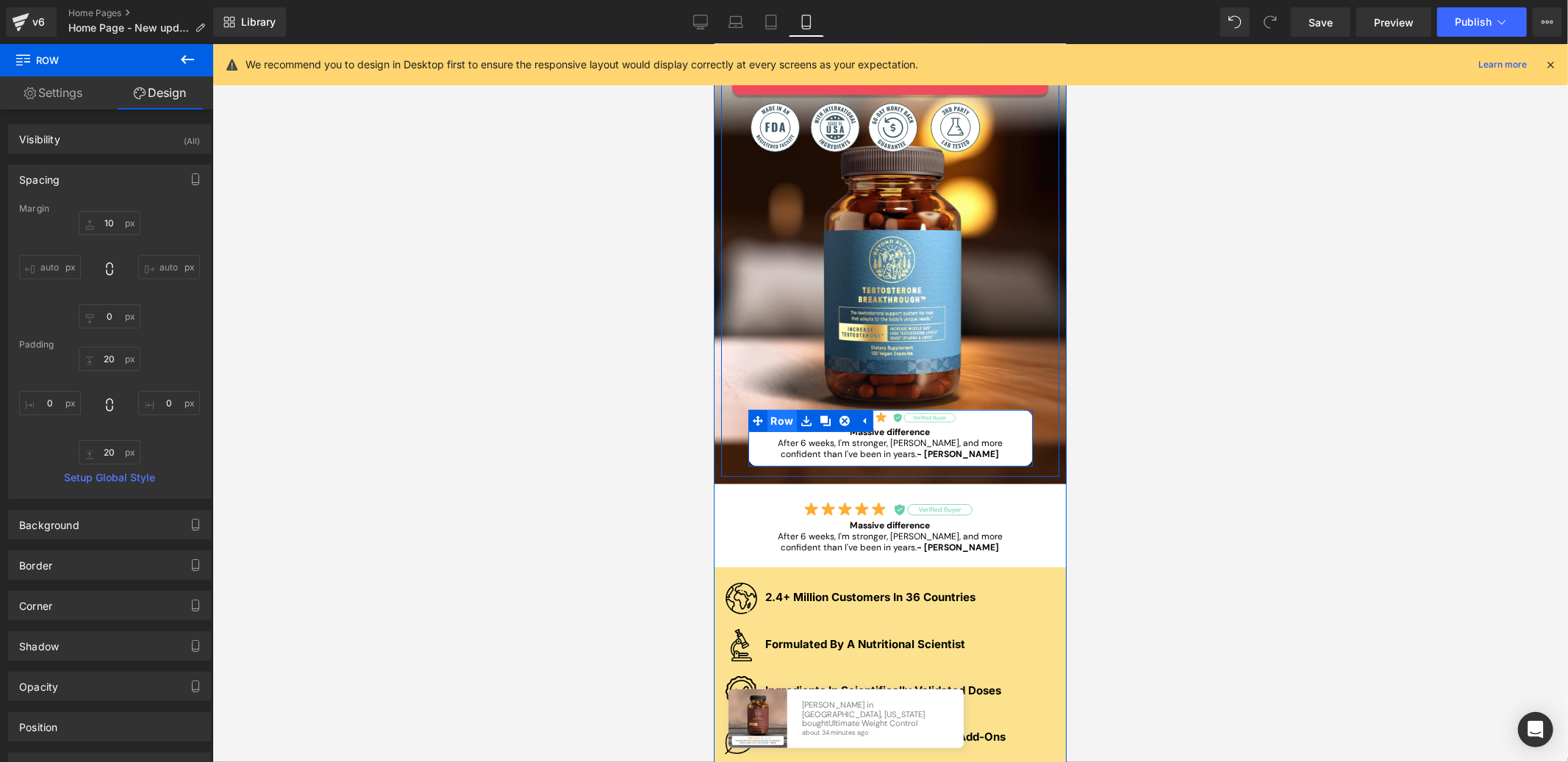
click at [781, 420] on span "Row" at bounding box center [781, 420] width 30 height 22
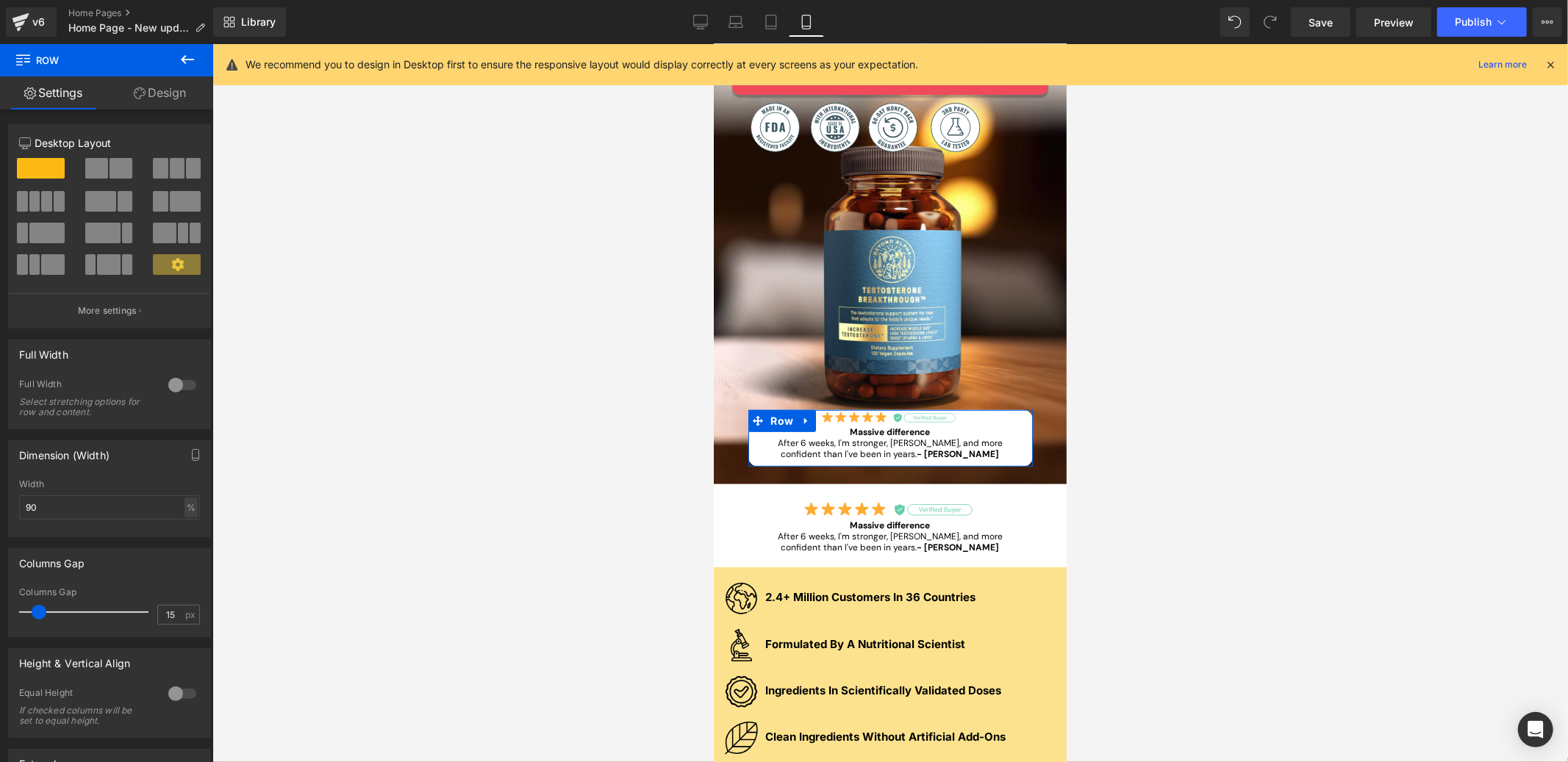
click at [152, 94] on link "Design" at bounding box center [160, 93] width 106 height 33
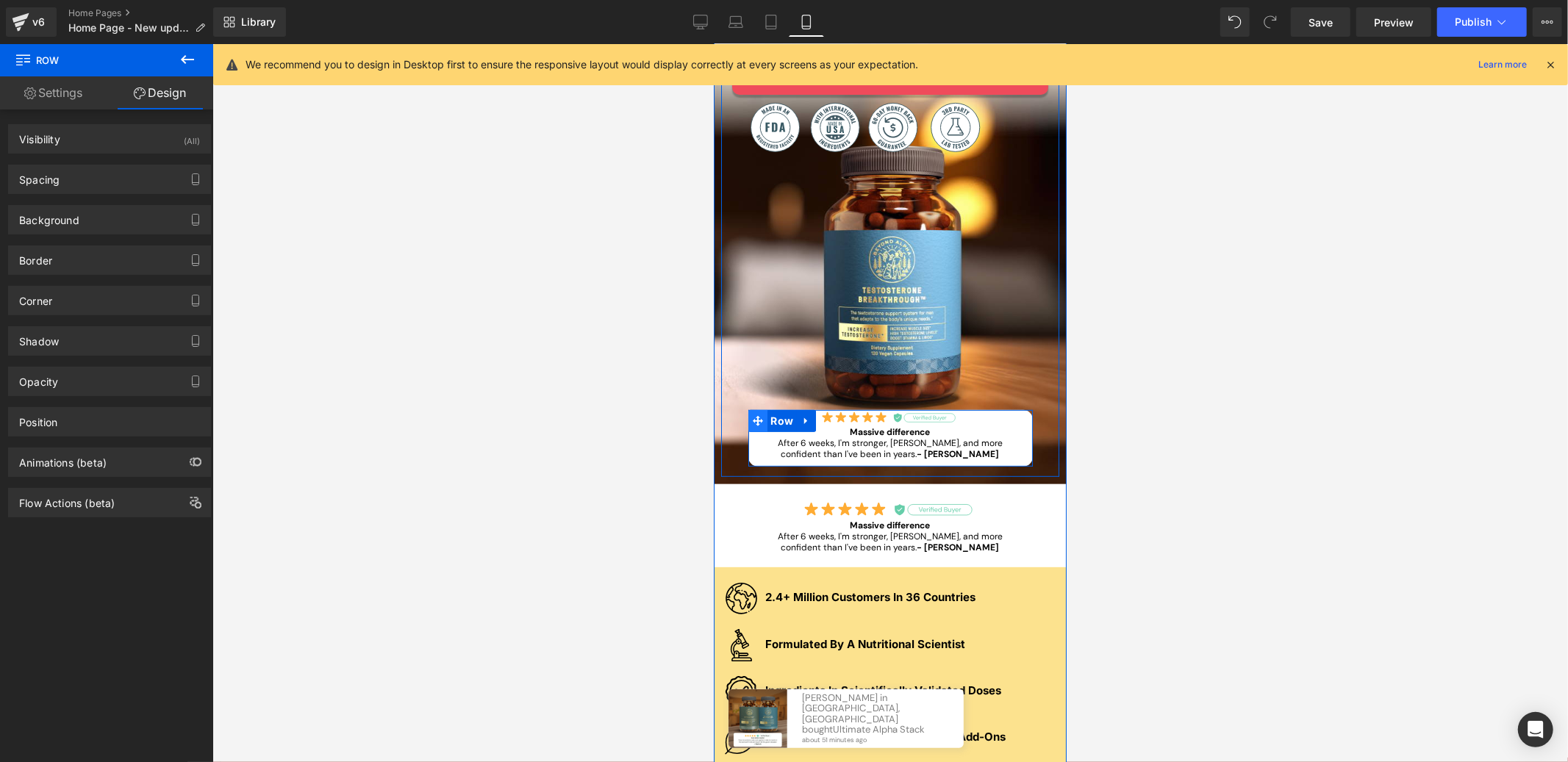
click at [752, 421] on icon at bounding box center [757, 420] width 10 height 11
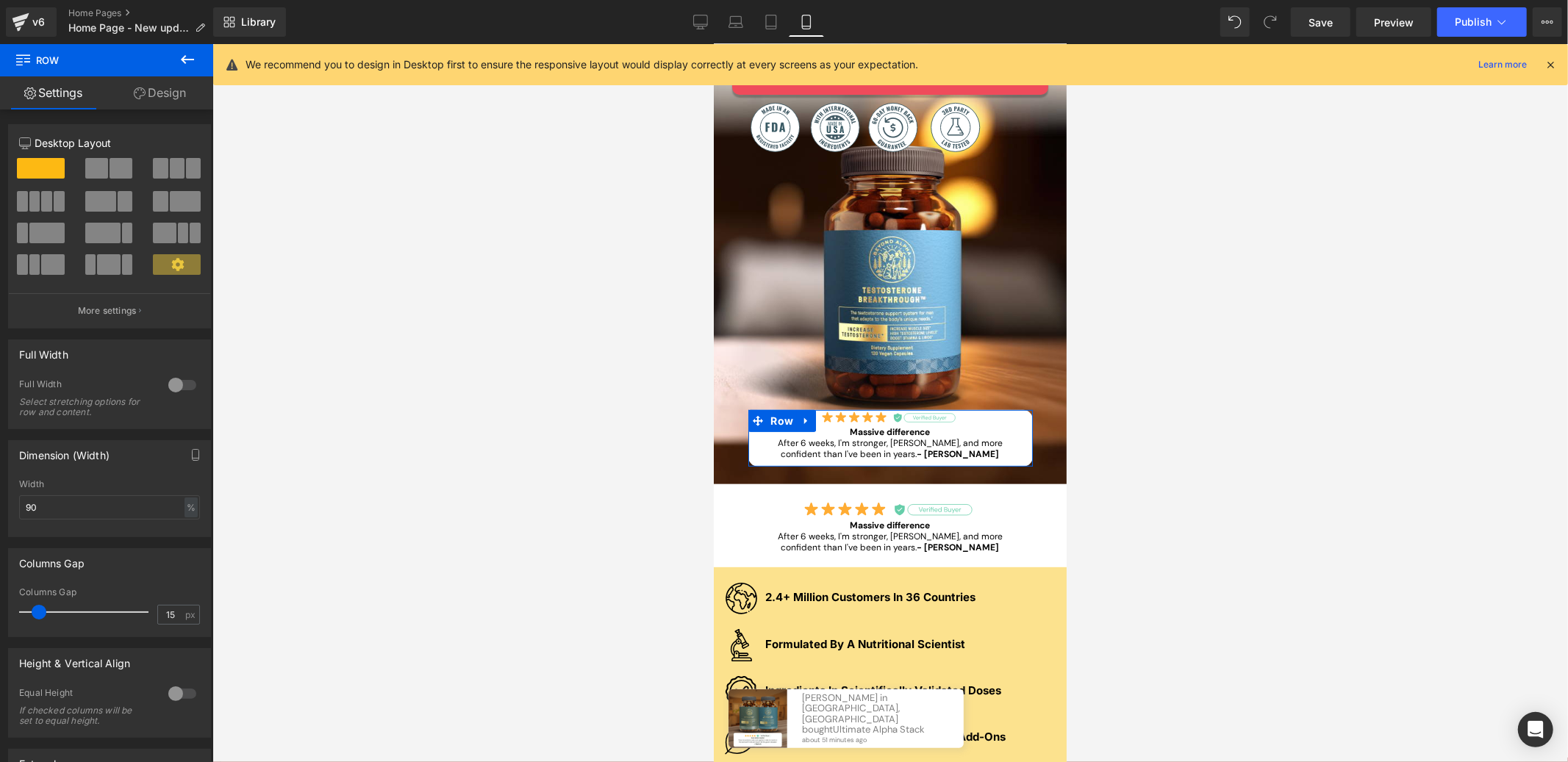
click at [163, 100] on link "Design" at bounding box center [160, 93] width 106 height 33
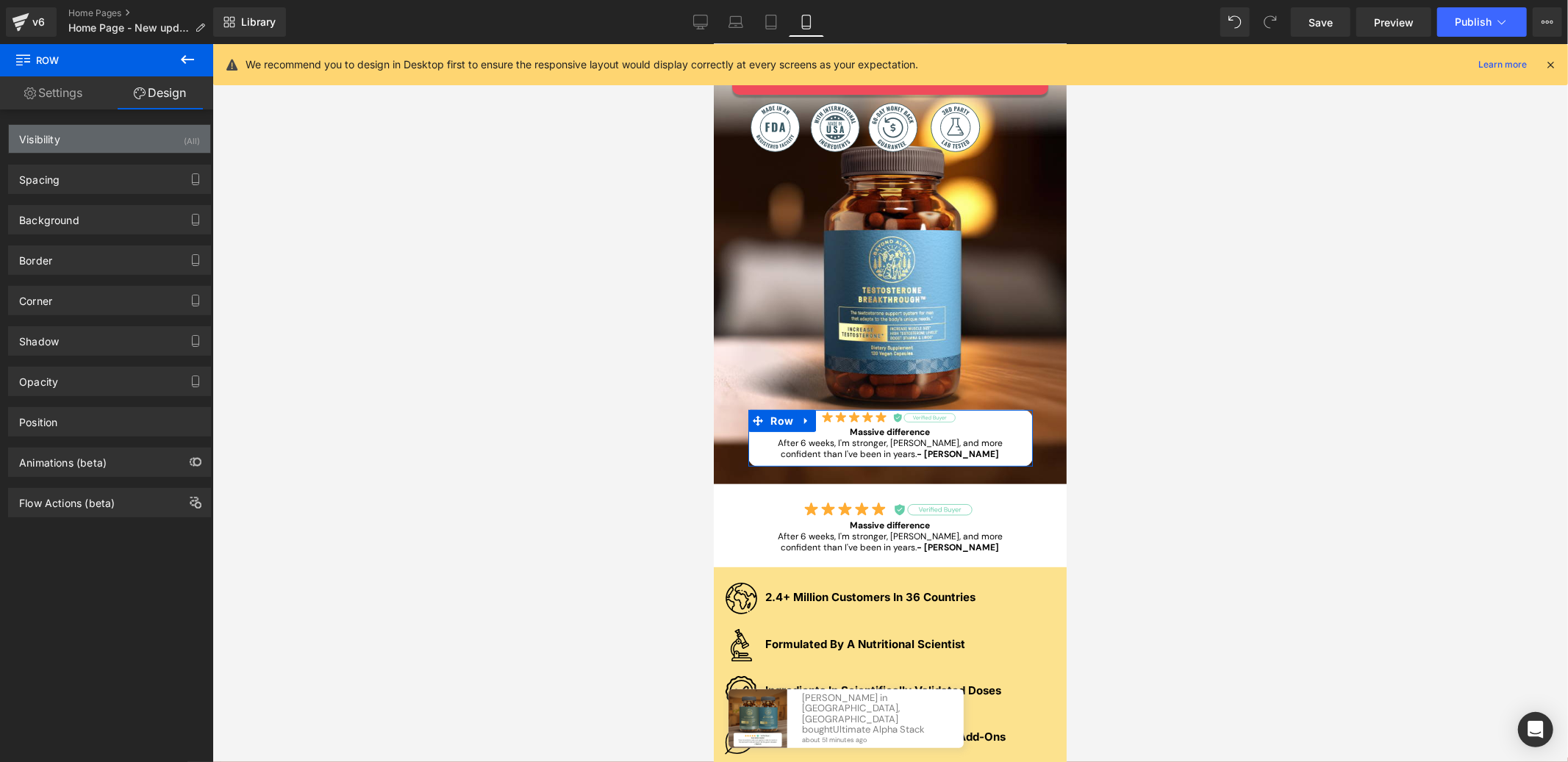
click at [100, 127] on div "Visibility (All)" at bounding box center [109, 138] width 202 height 28
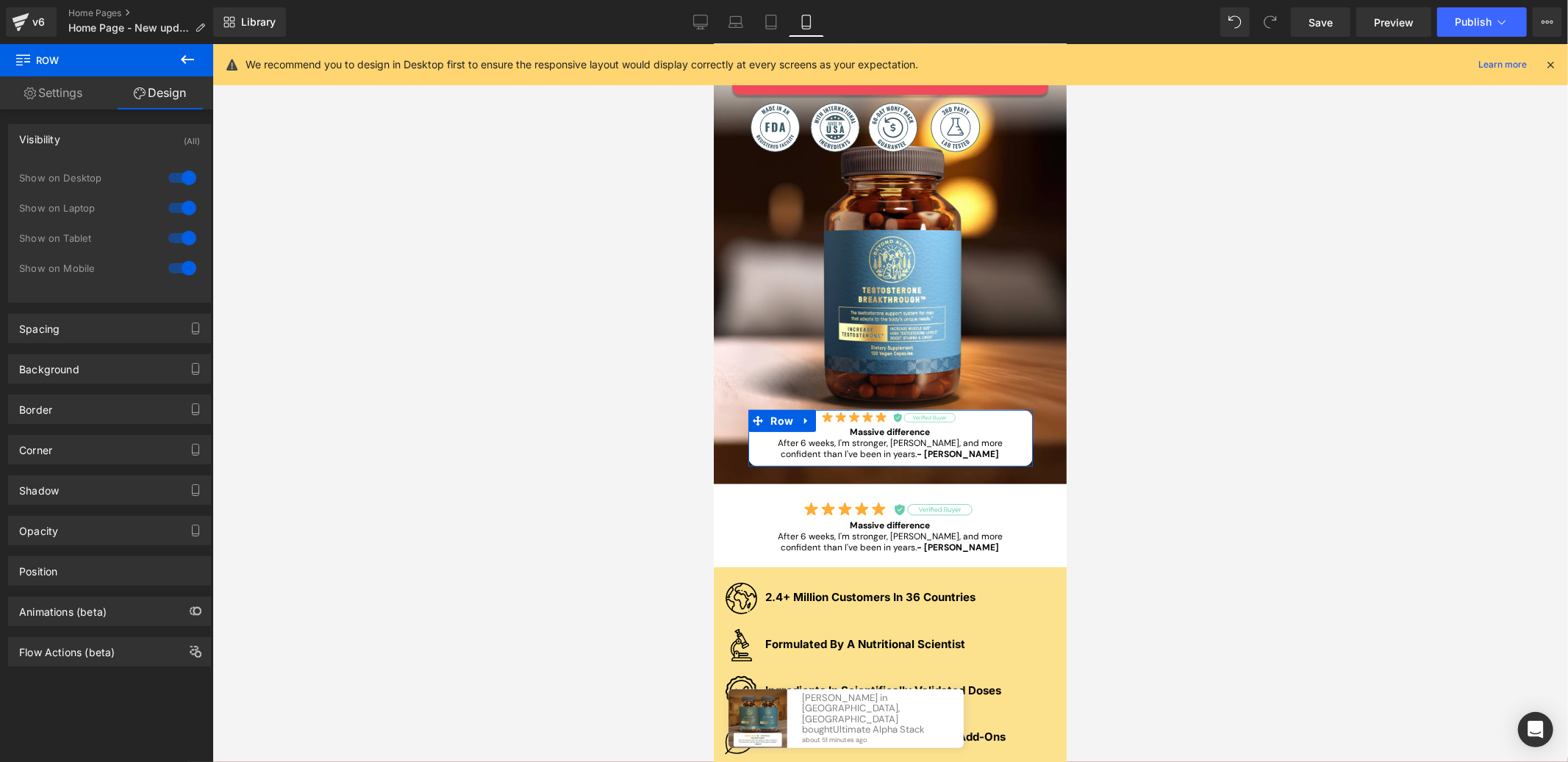
click at [187, 276] on div at bounding box center [182, 268] width 35 height 24
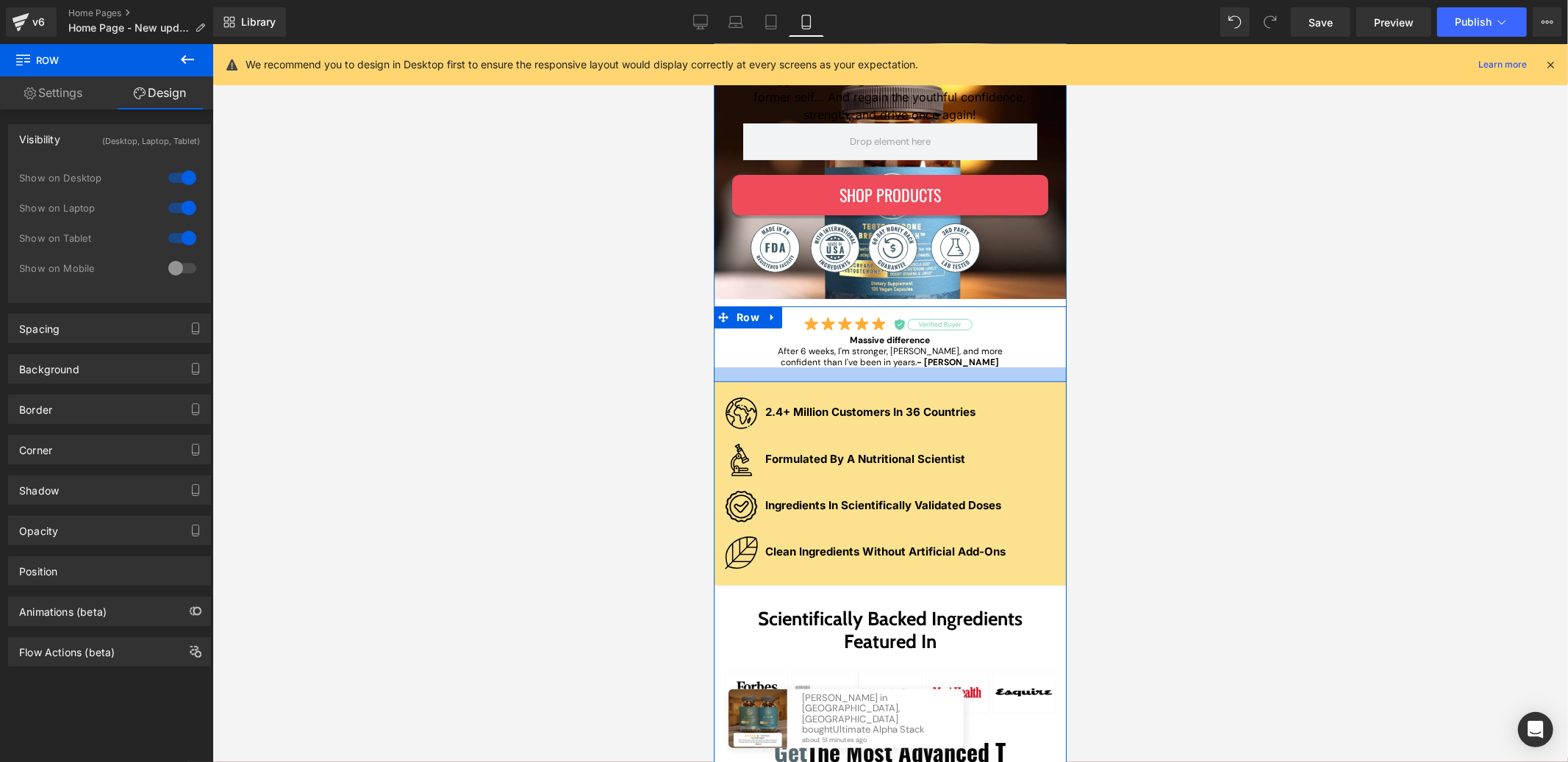
scroll to position [0, 0]
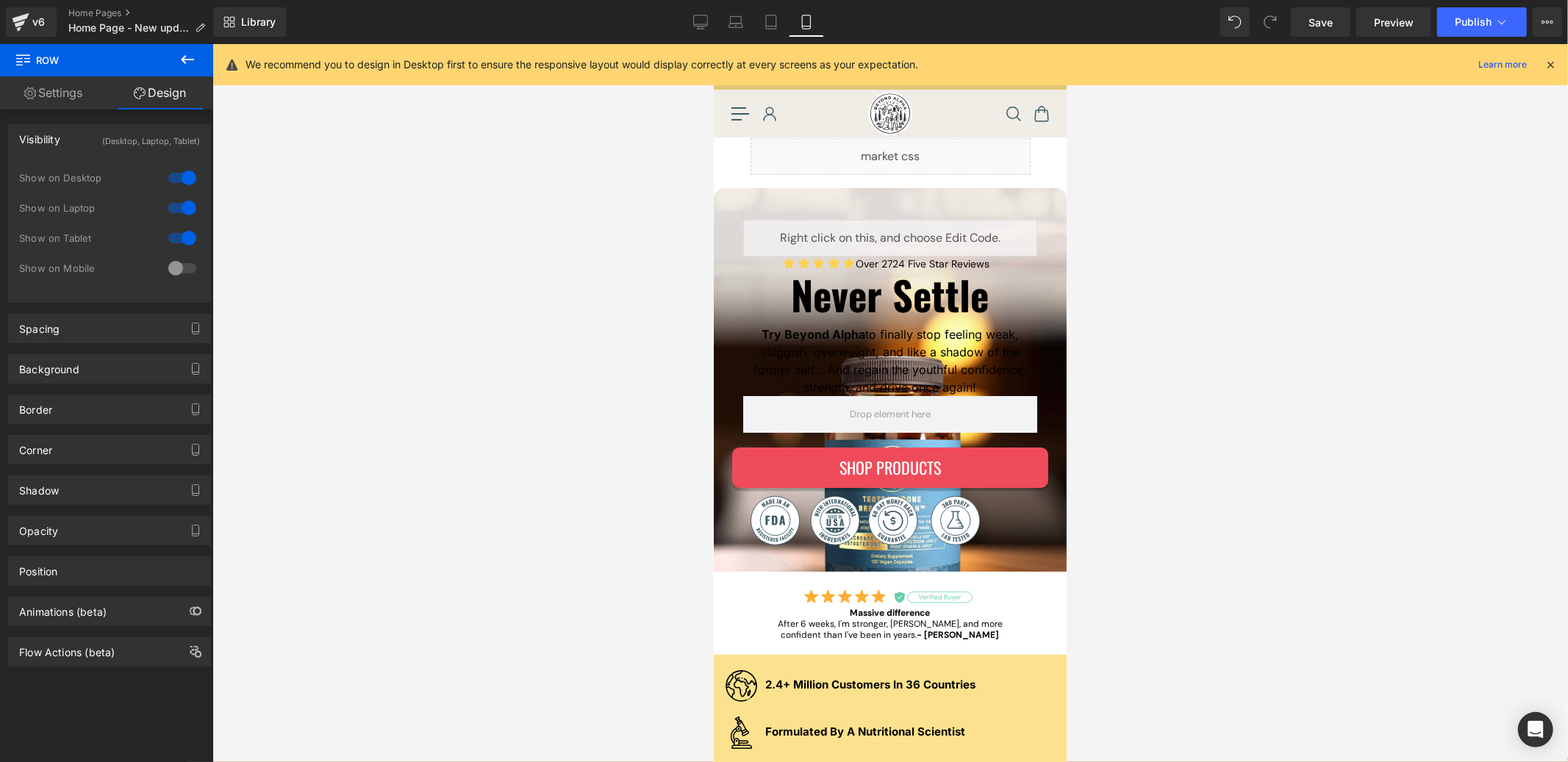
click at [172, 266] on div at bounding box center [182, 268] width 35 height 24
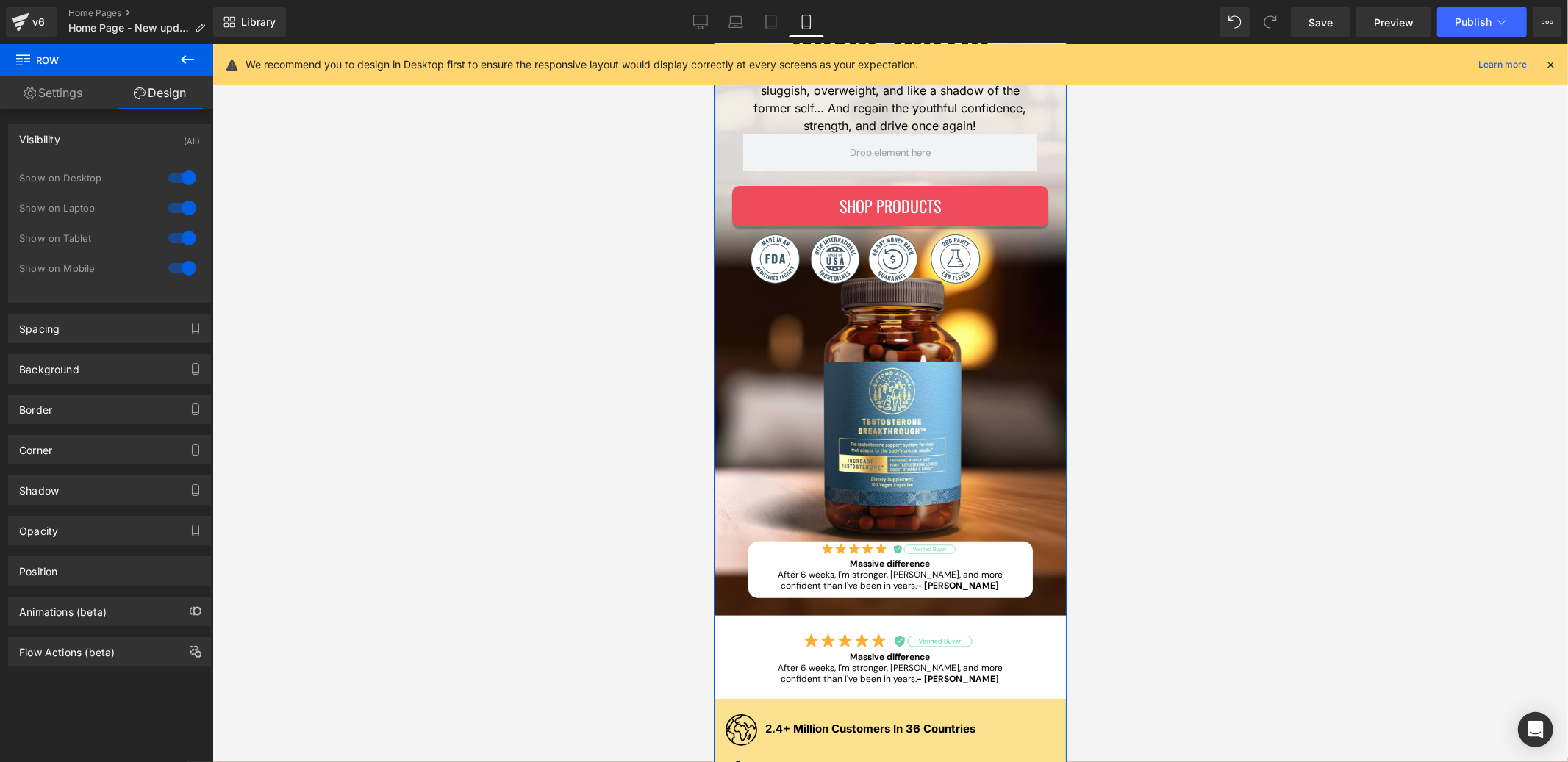
scroll to position [266, 0]
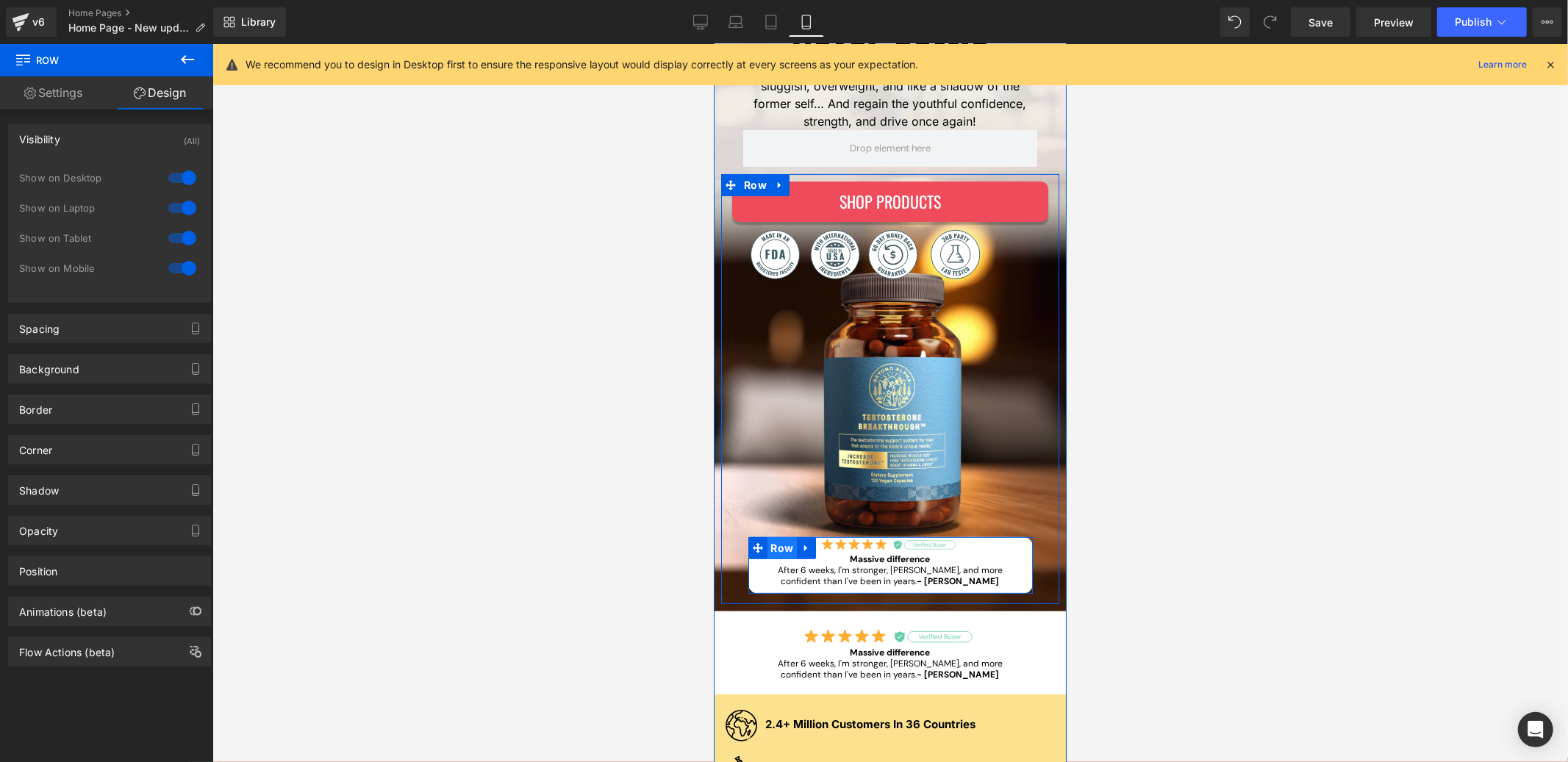
click at [782, 550] on span "Row" at bounding box center [781, 548] width 30 height 22
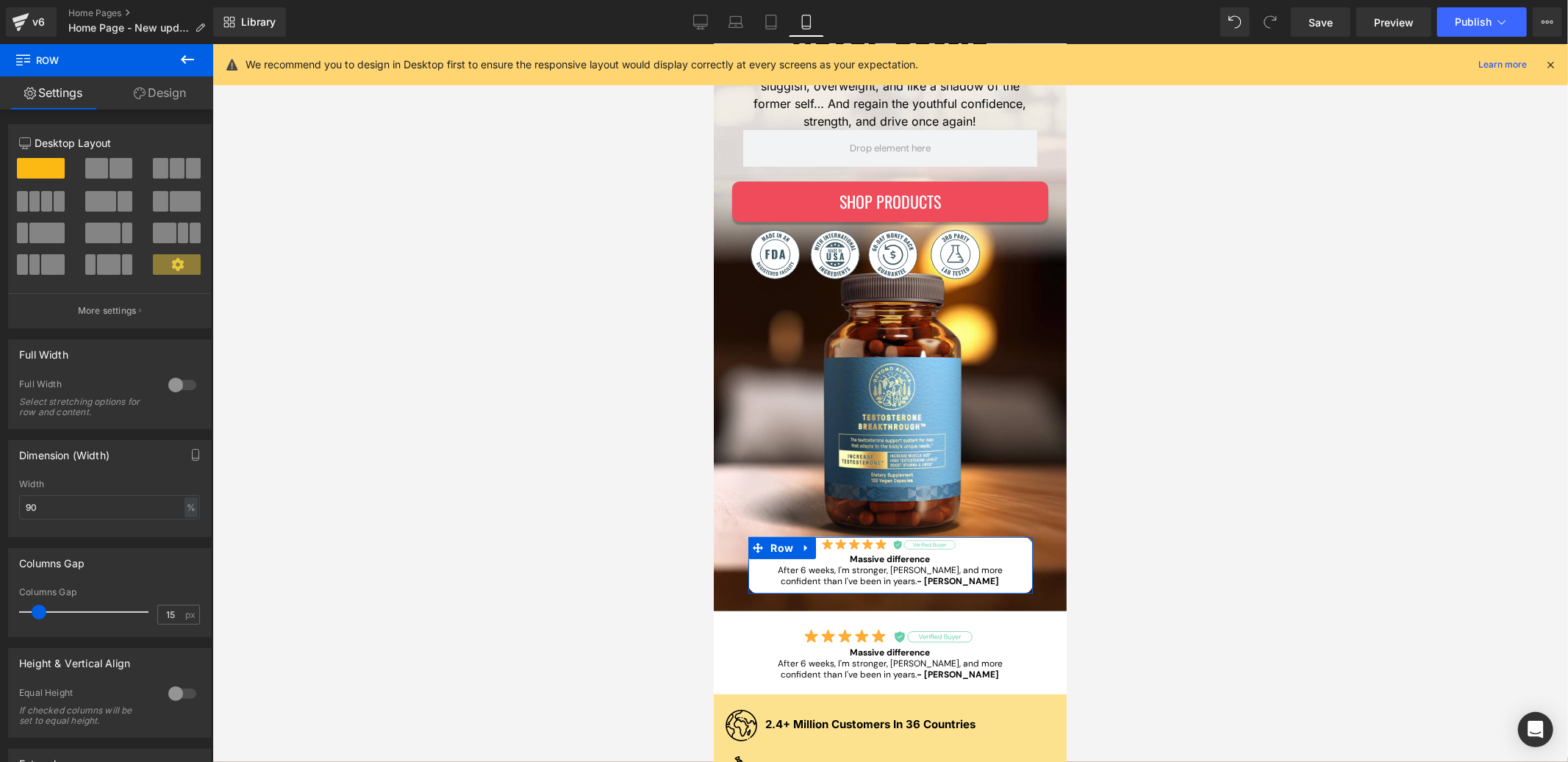
click at [149, 100] on link "Design" at bounding box center [160, 93] width 106 height 33
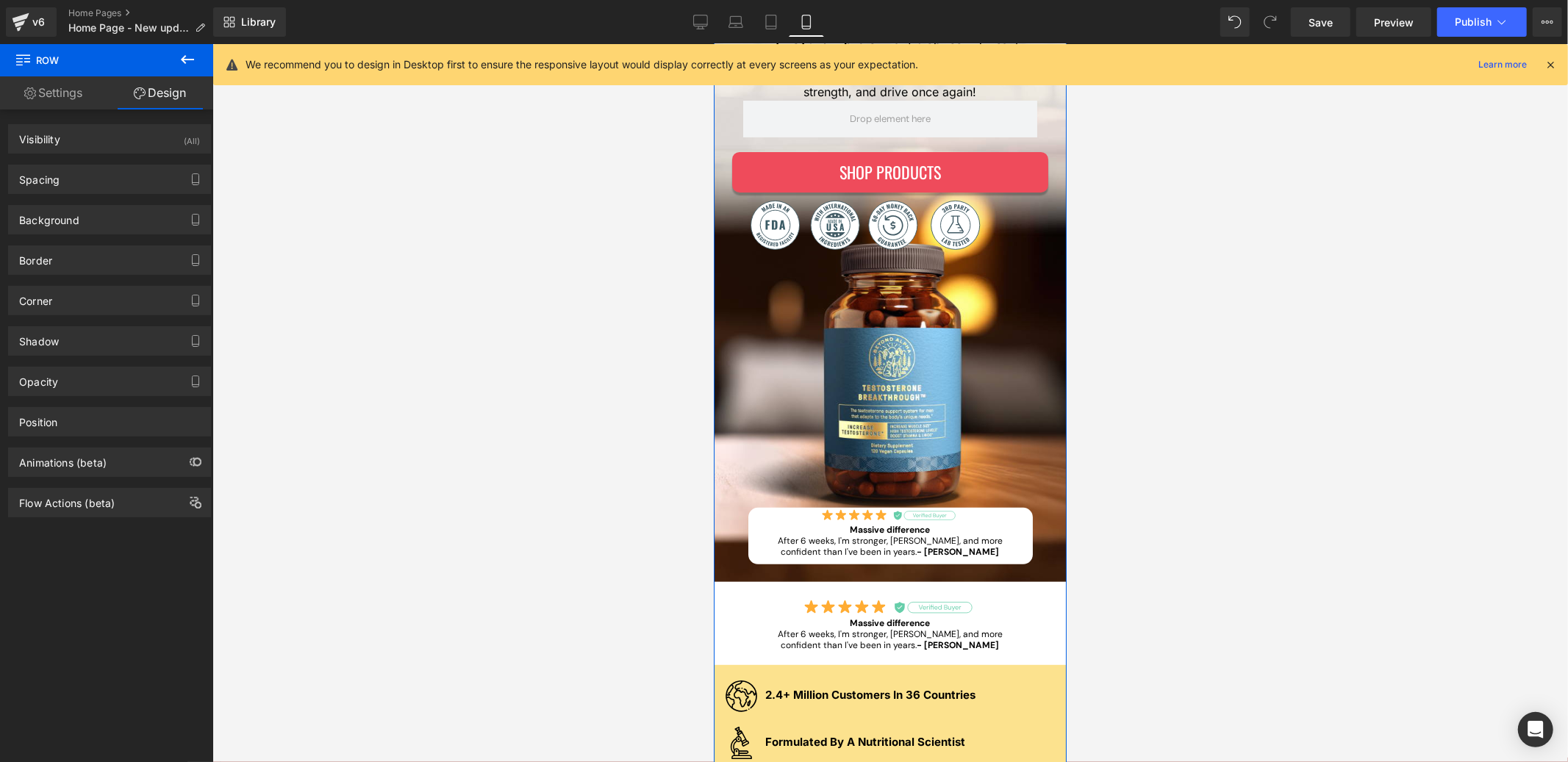
scroll to position [176, 0]
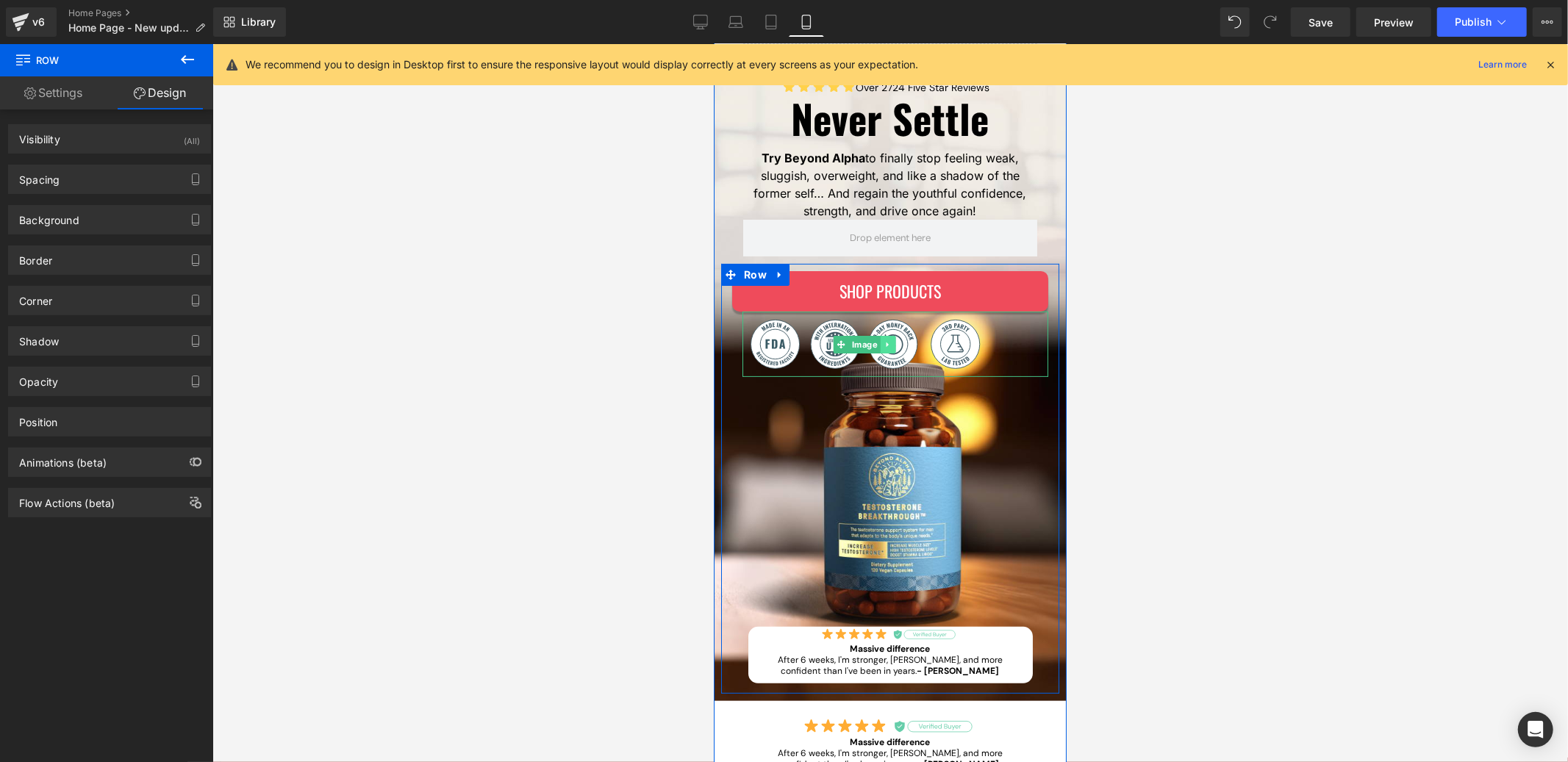
click at [880, 345] on link at bounding box center [888, 343] width 15 height 18
click at [875, 346] on icon at bounding box center [879, 343] width 8 height 8
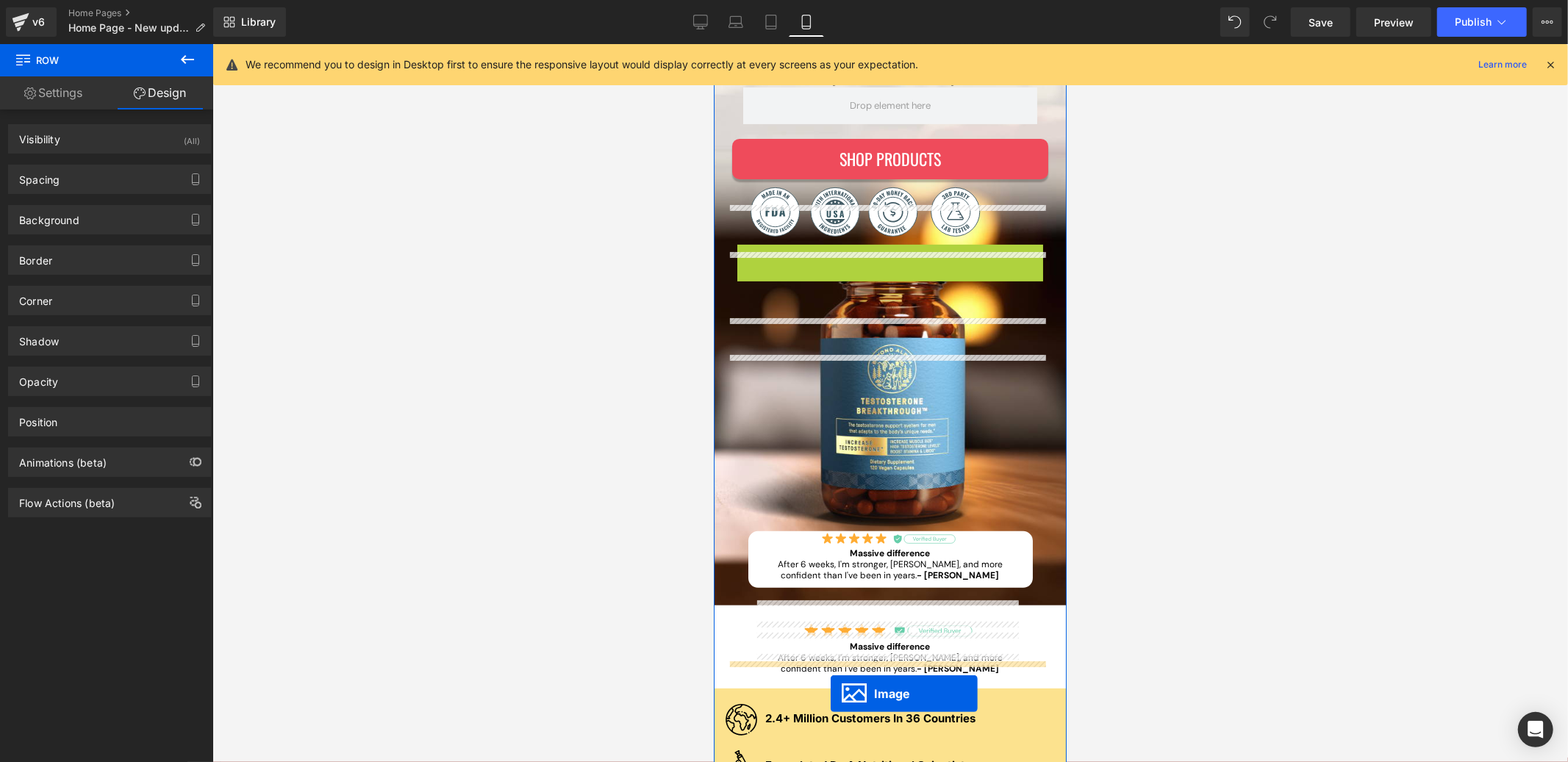
scroll to position [382, 0]
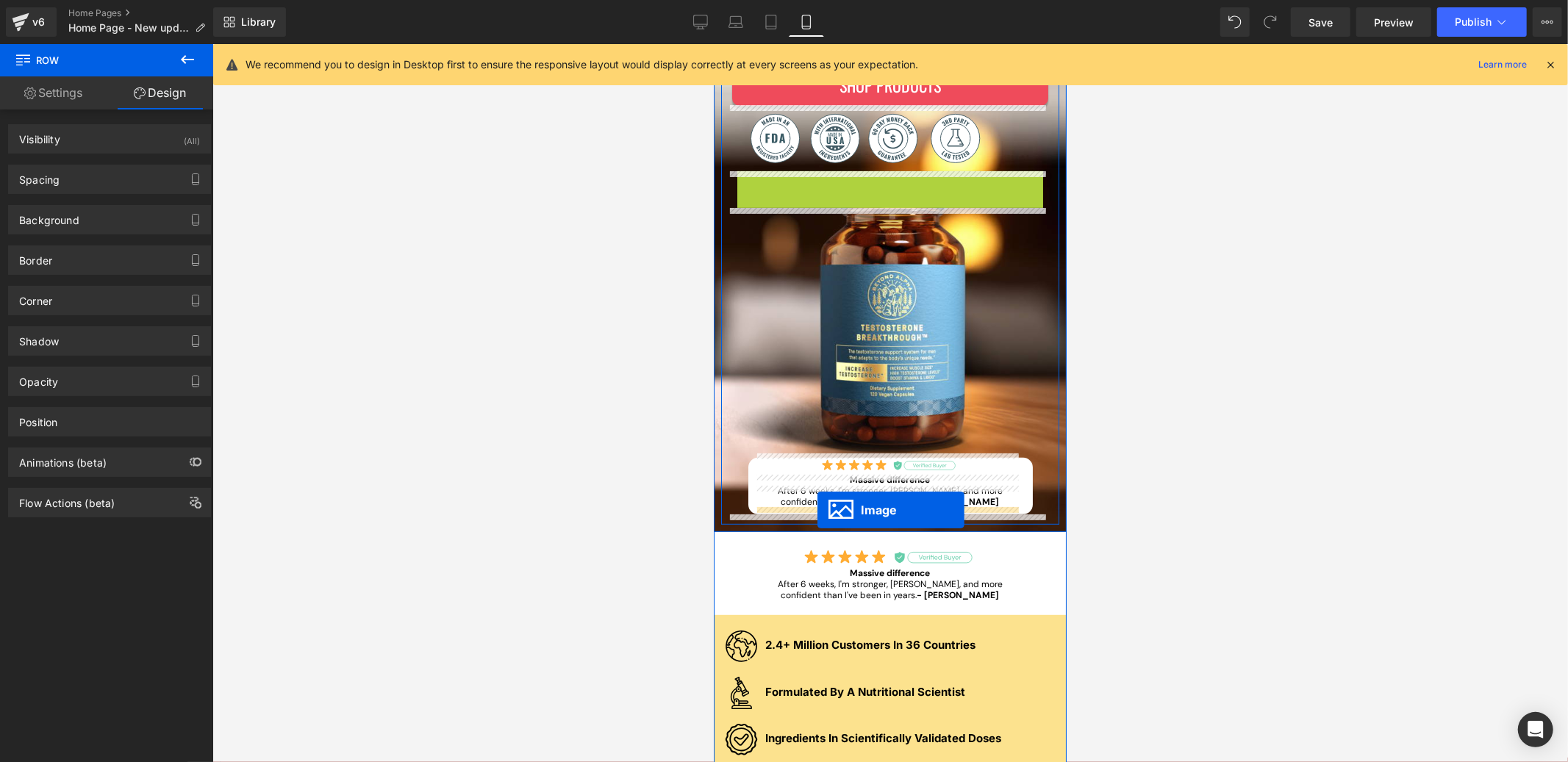
drag, startPoint x: 832, startPoint y: 408, endPoint x: 817, endPoint y: 510, distance: 103.1
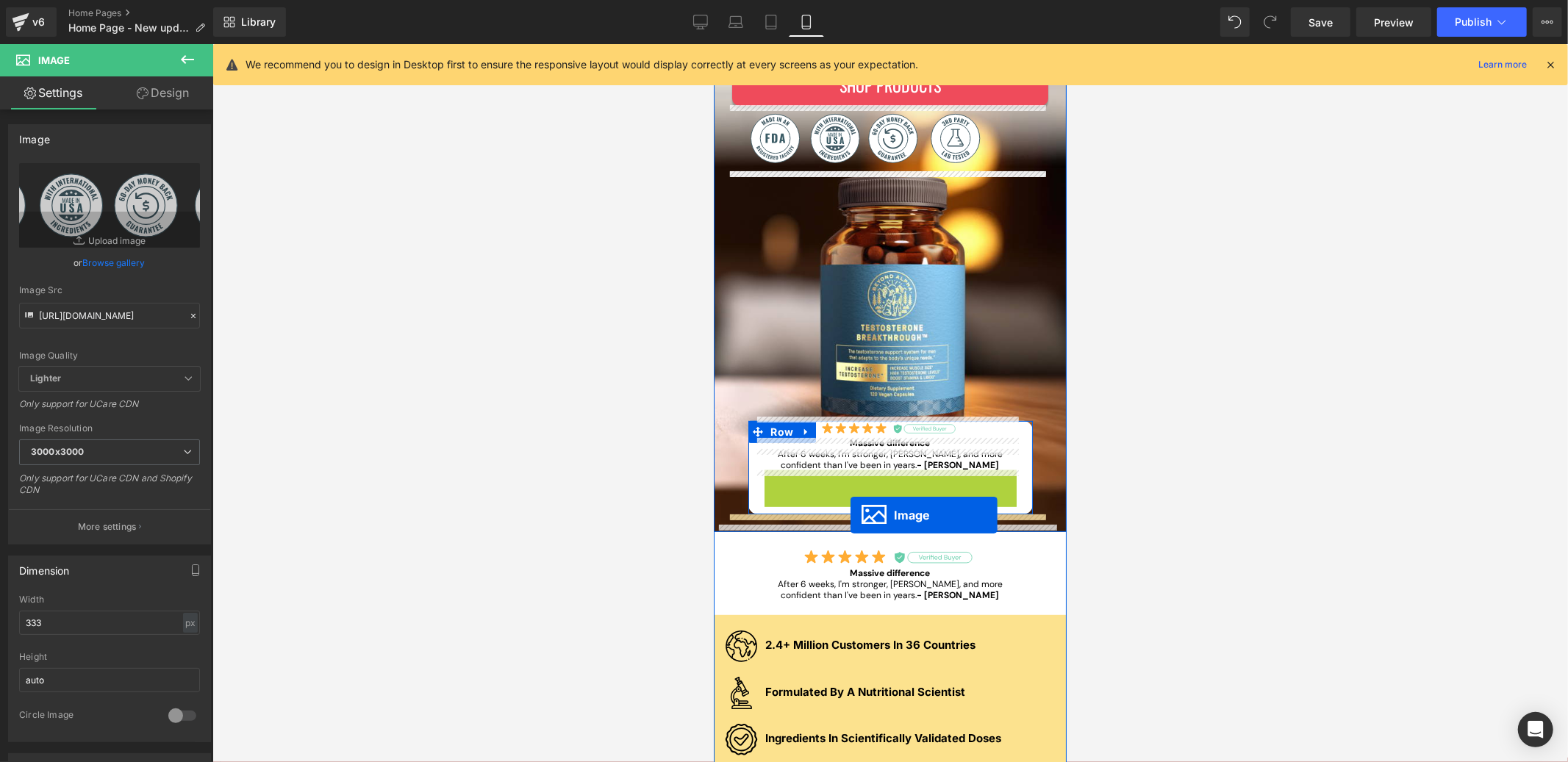
drag, startPoint x: 861, startPoint y: 502, endPoint x: 850, endPoint y: 514, distance: 16.3
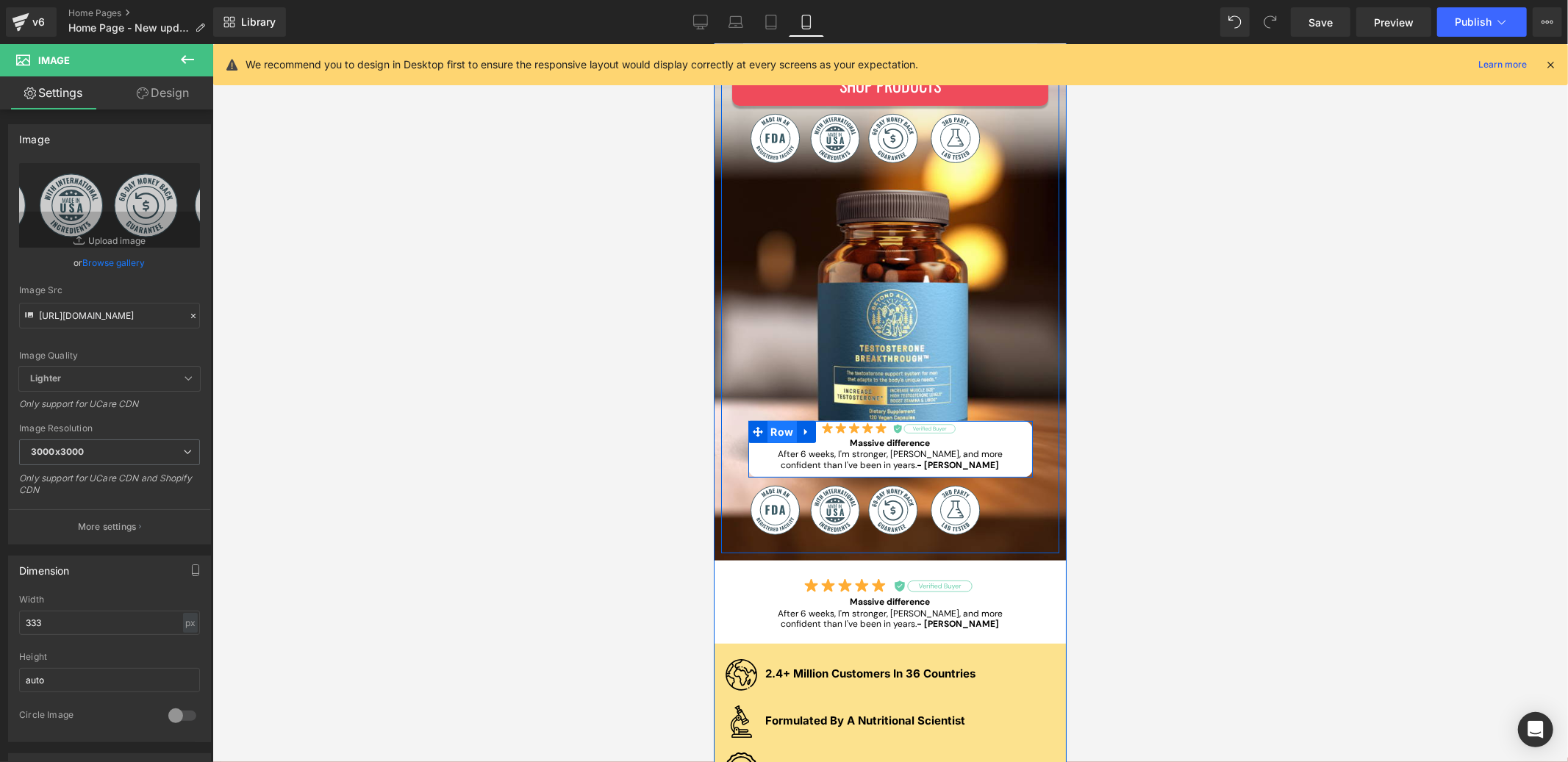
click at [777, 433] on span "Row" at bounding box center [781, 431] width 30 height 22
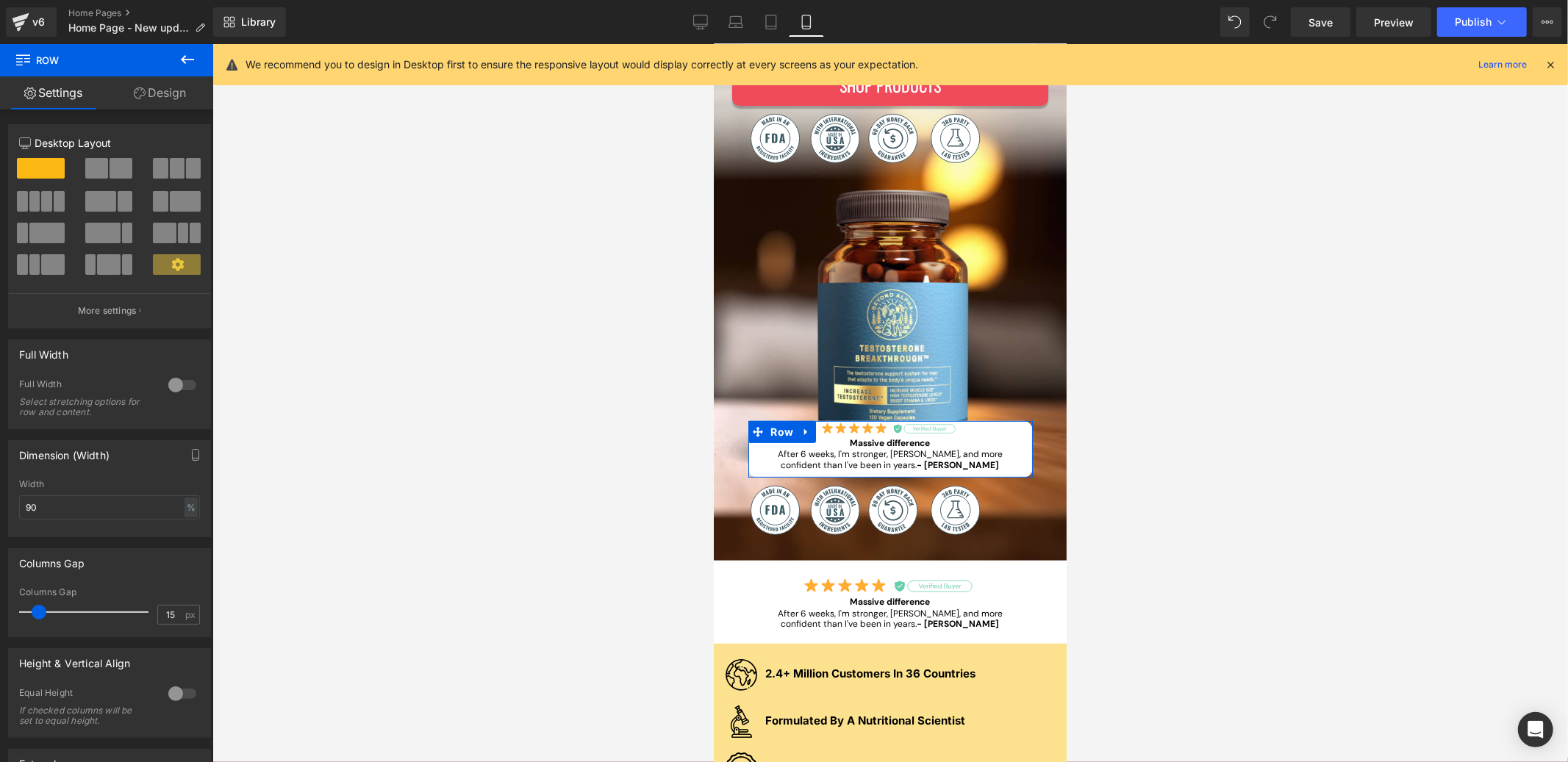
click at [151, 88] on link "Design" at bounding box center [160, 93] width 106 height 33
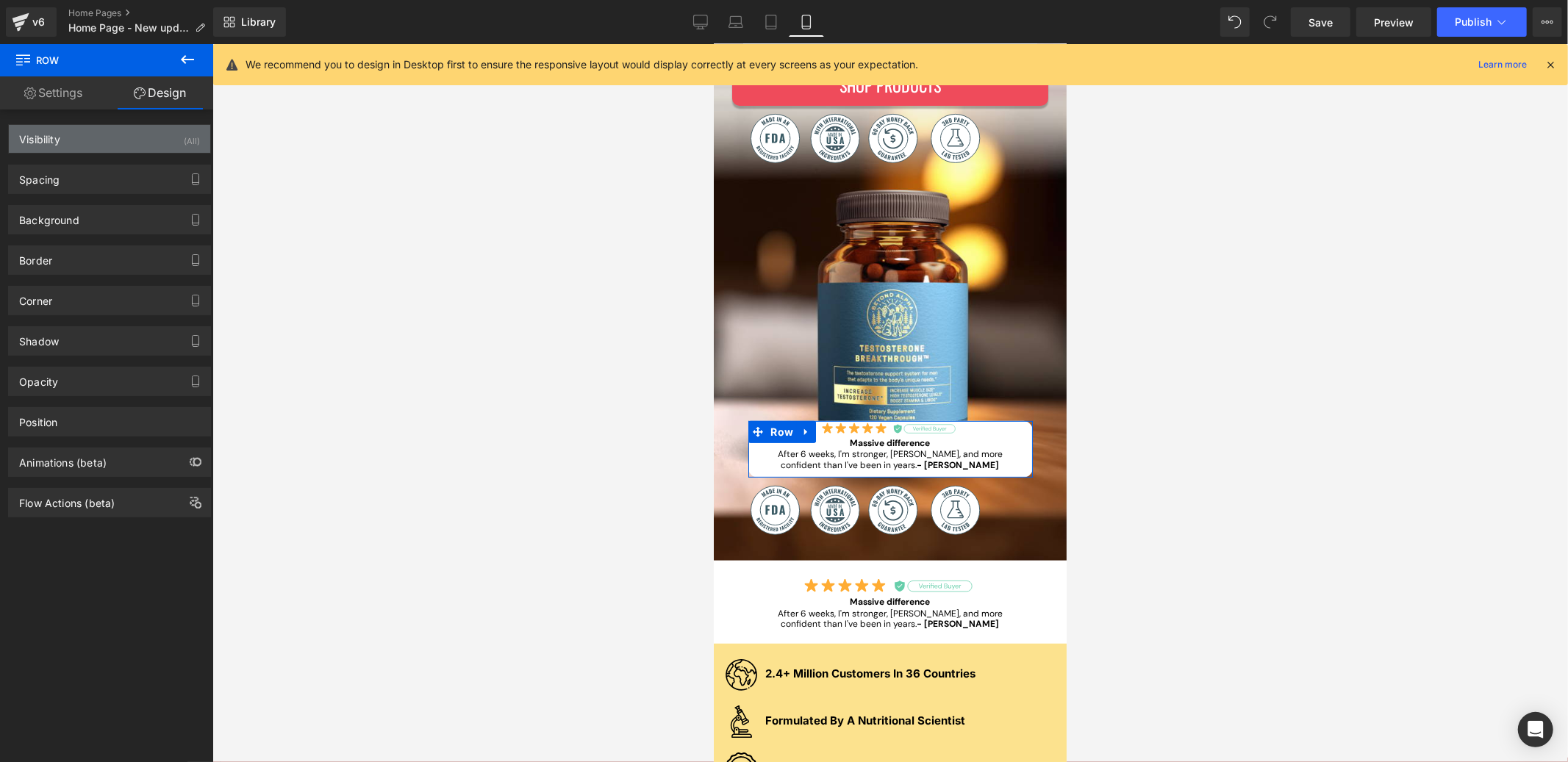
click at [85, 143] on div "Visibility (All)" at bounding box center [109, 138] width 202 height 28
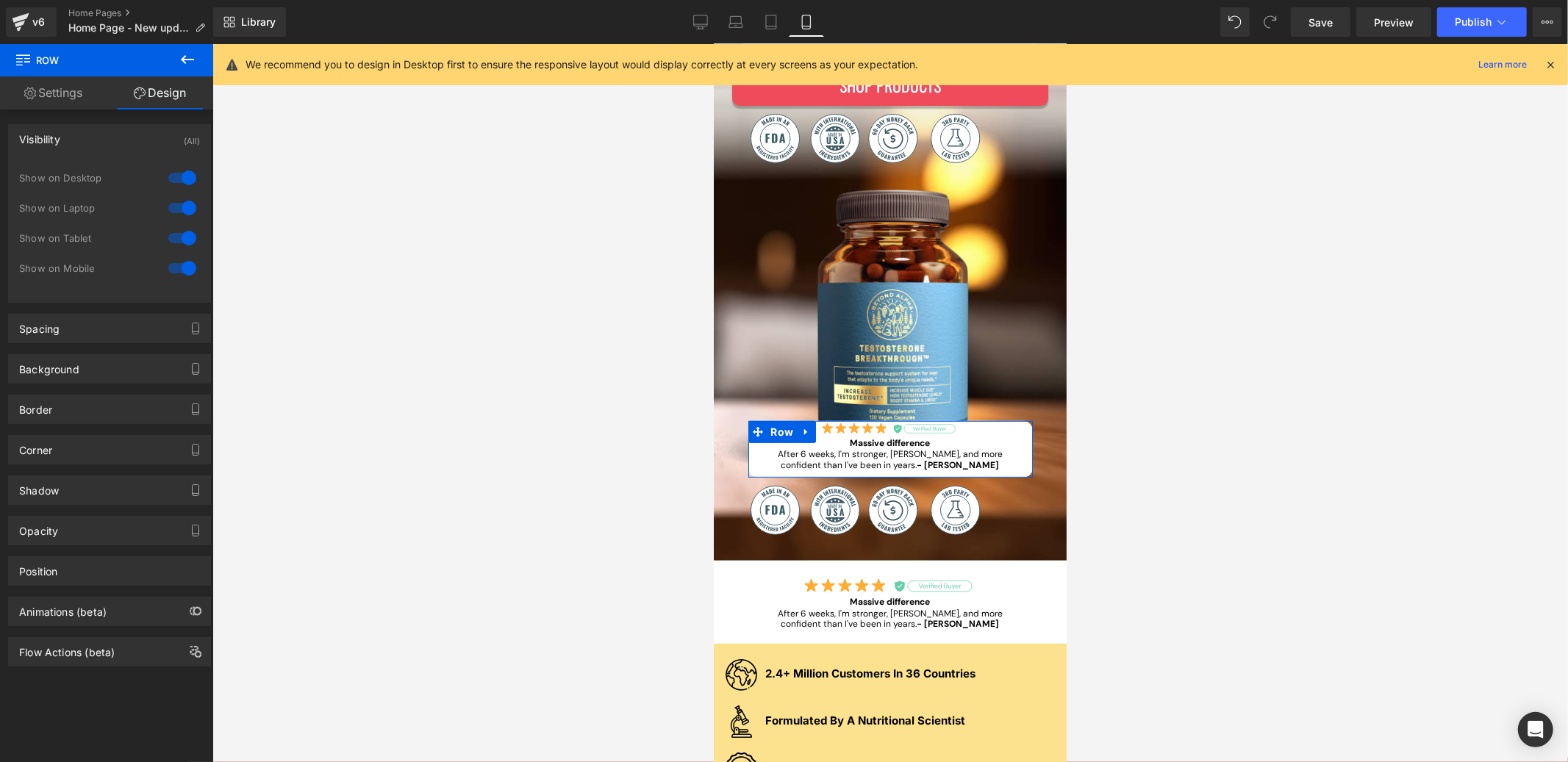
click at [184, 270] on div at bounding box center [182, 268] width 35 height 24
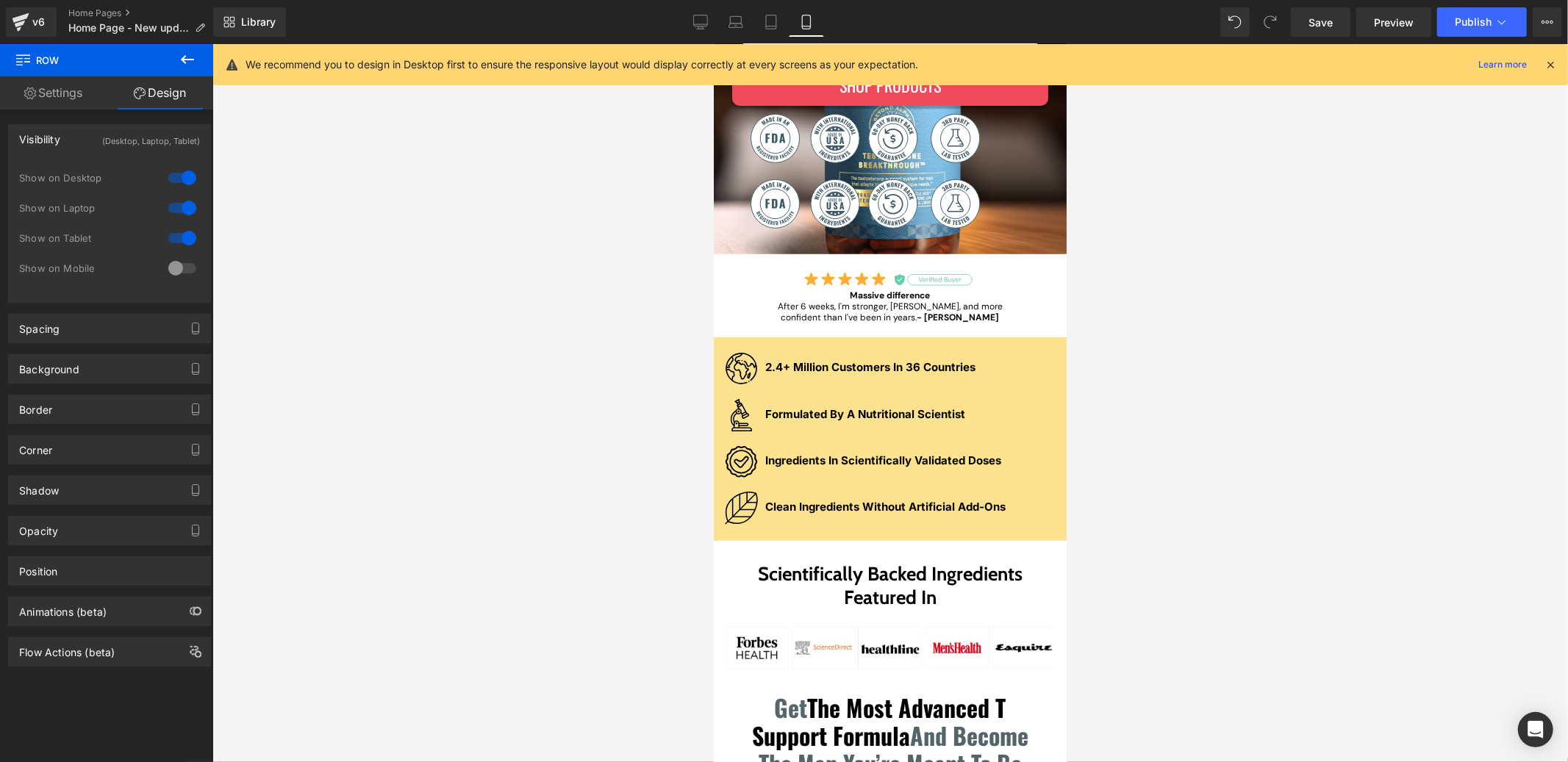
click at [177, 265] on div at bounding box center [182, 268] width 35 height 24
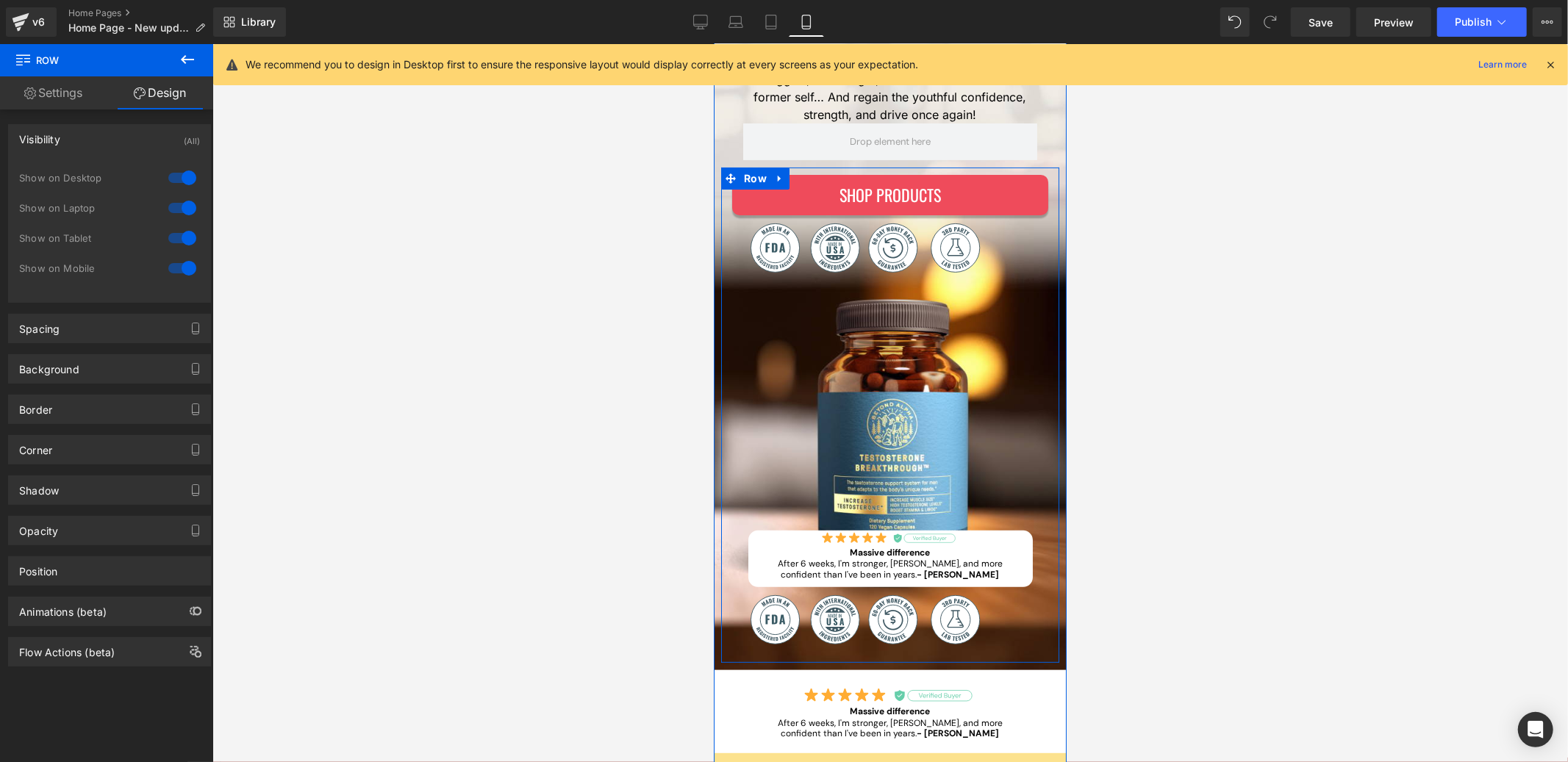
scroll to position [290, 0]
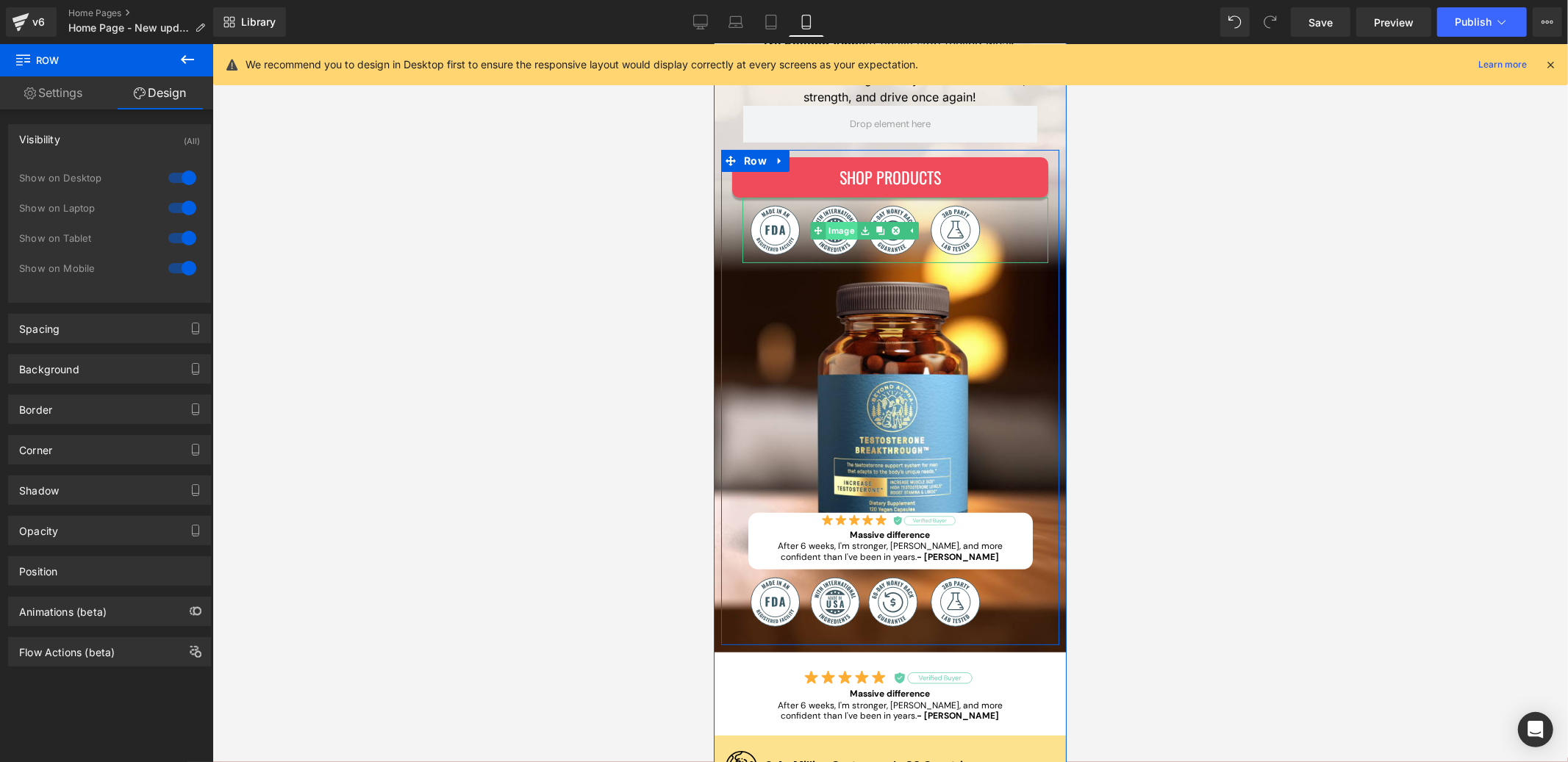
click at [825, 233] on div "Image" at bounding box center [895, 230] width 305 height 66
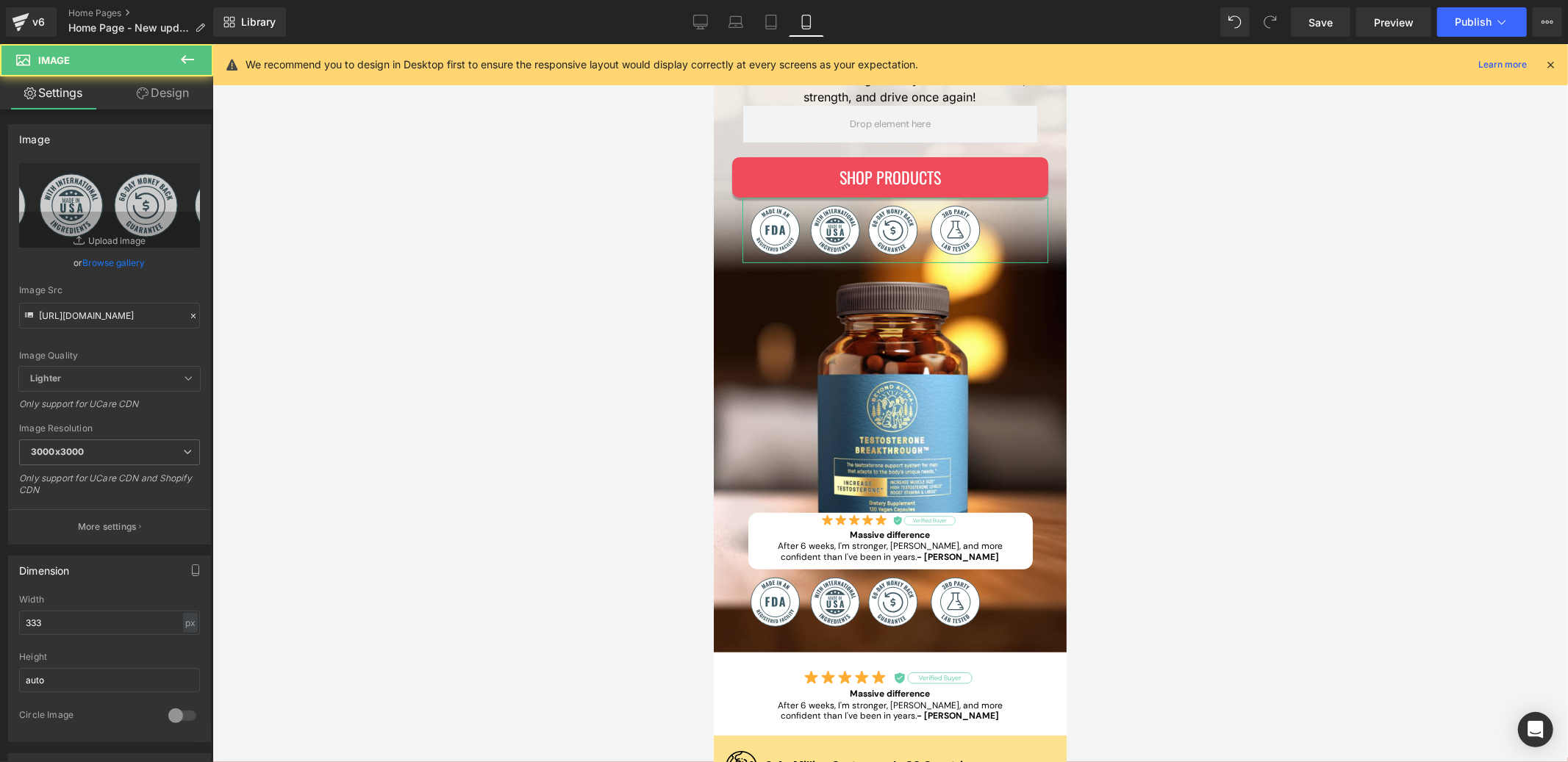
click at [148, 89] on link "Design" at bounding box center [163, 93] width 106 height 33
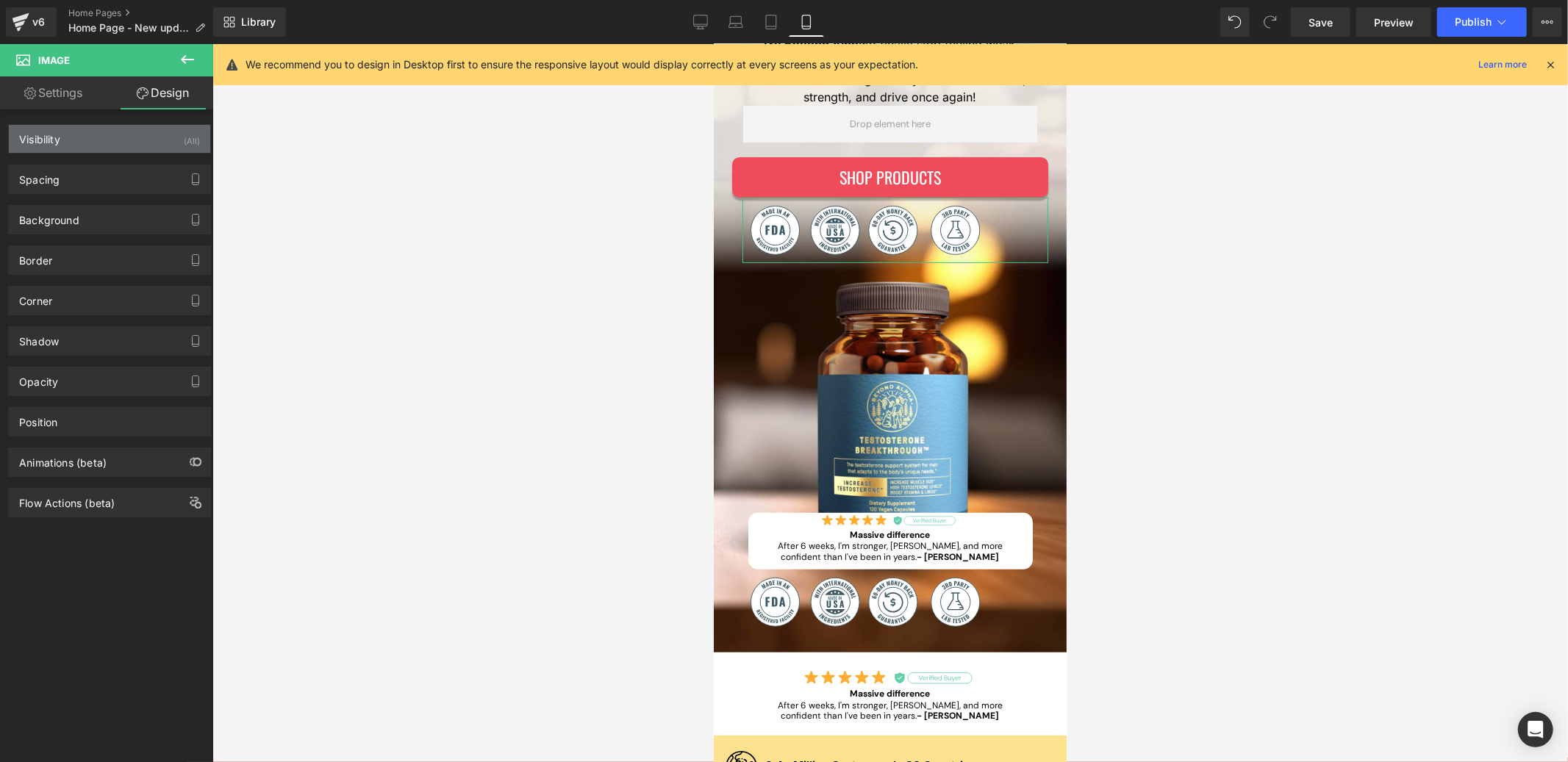
click at [100, 145] on div "Visibility (All)" at bounding box center [109, 138] width 202 height 28
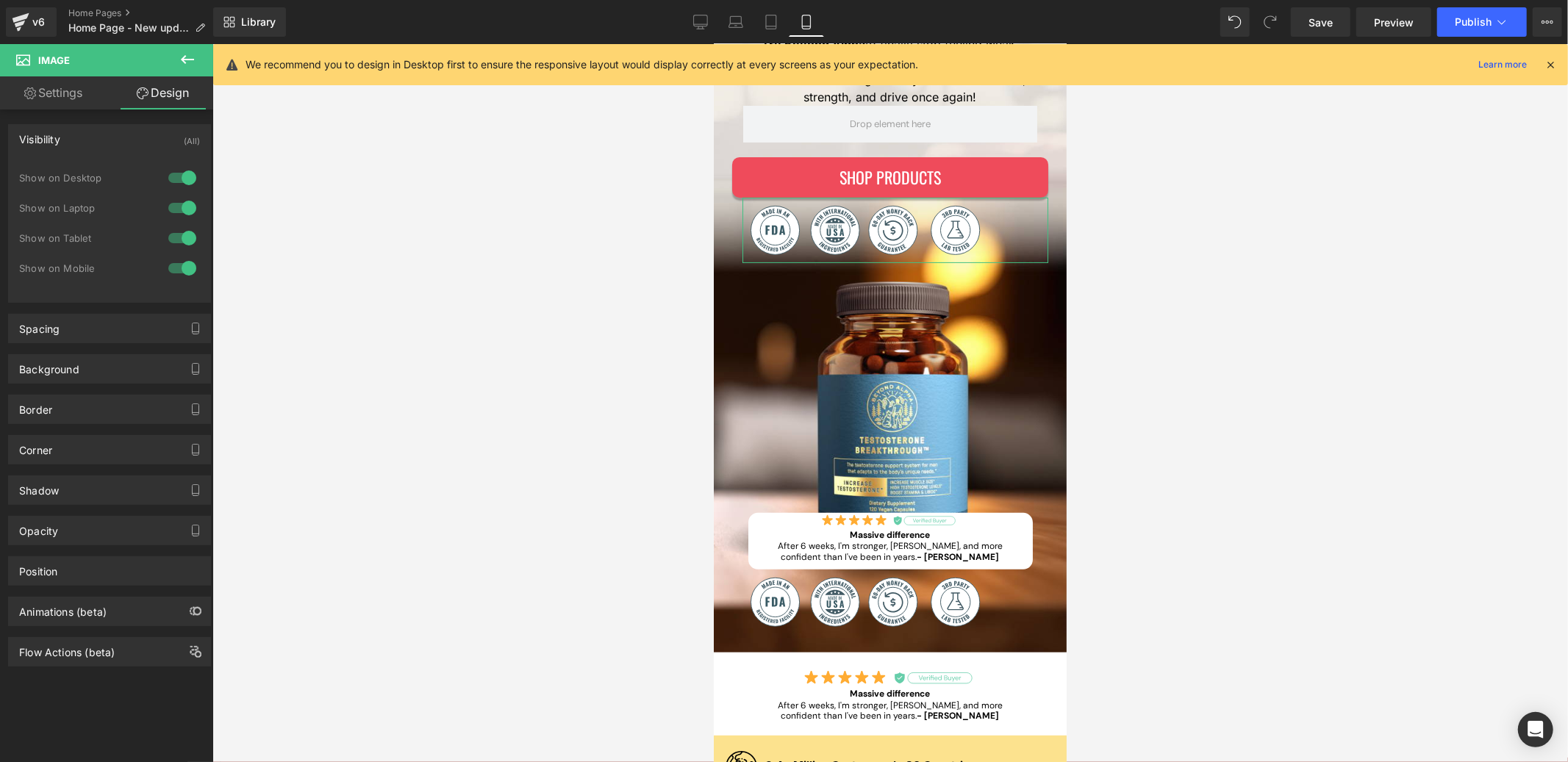
click at [171, 264] on div at bounding box center [182, 268] width 35 height 24
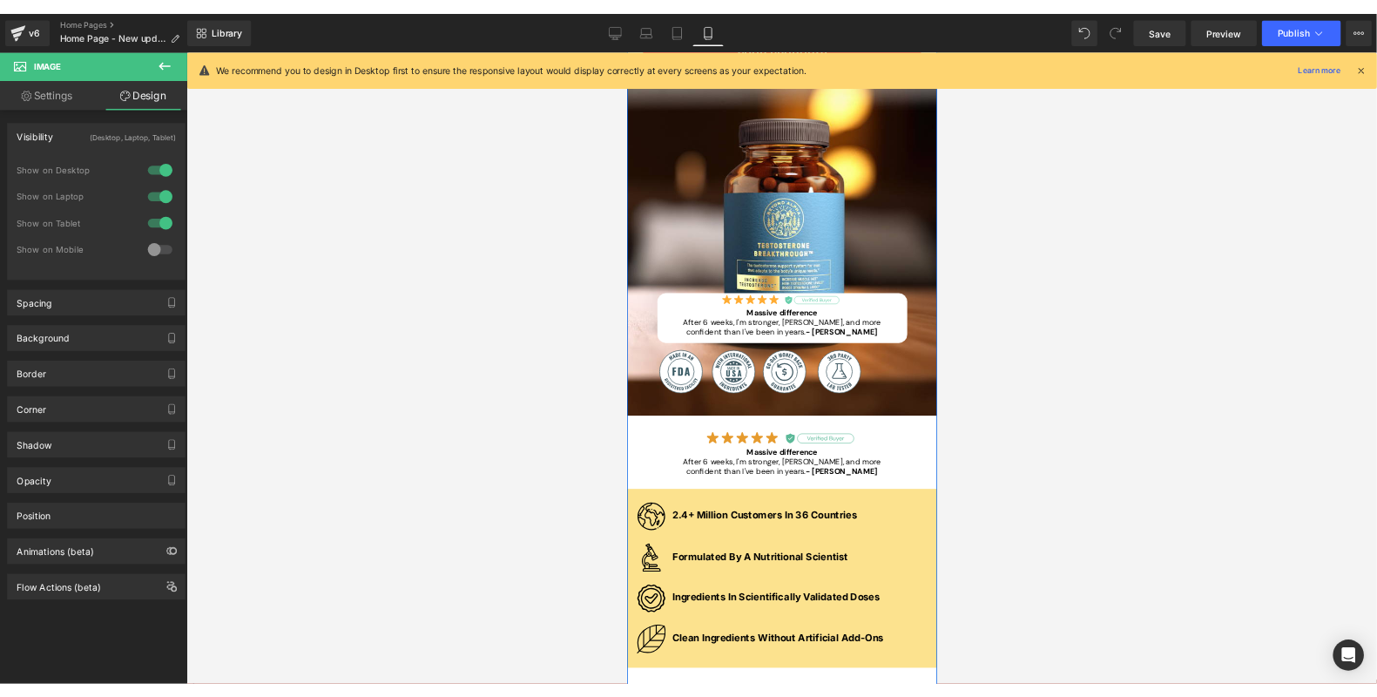
scroll to position [570, 0]
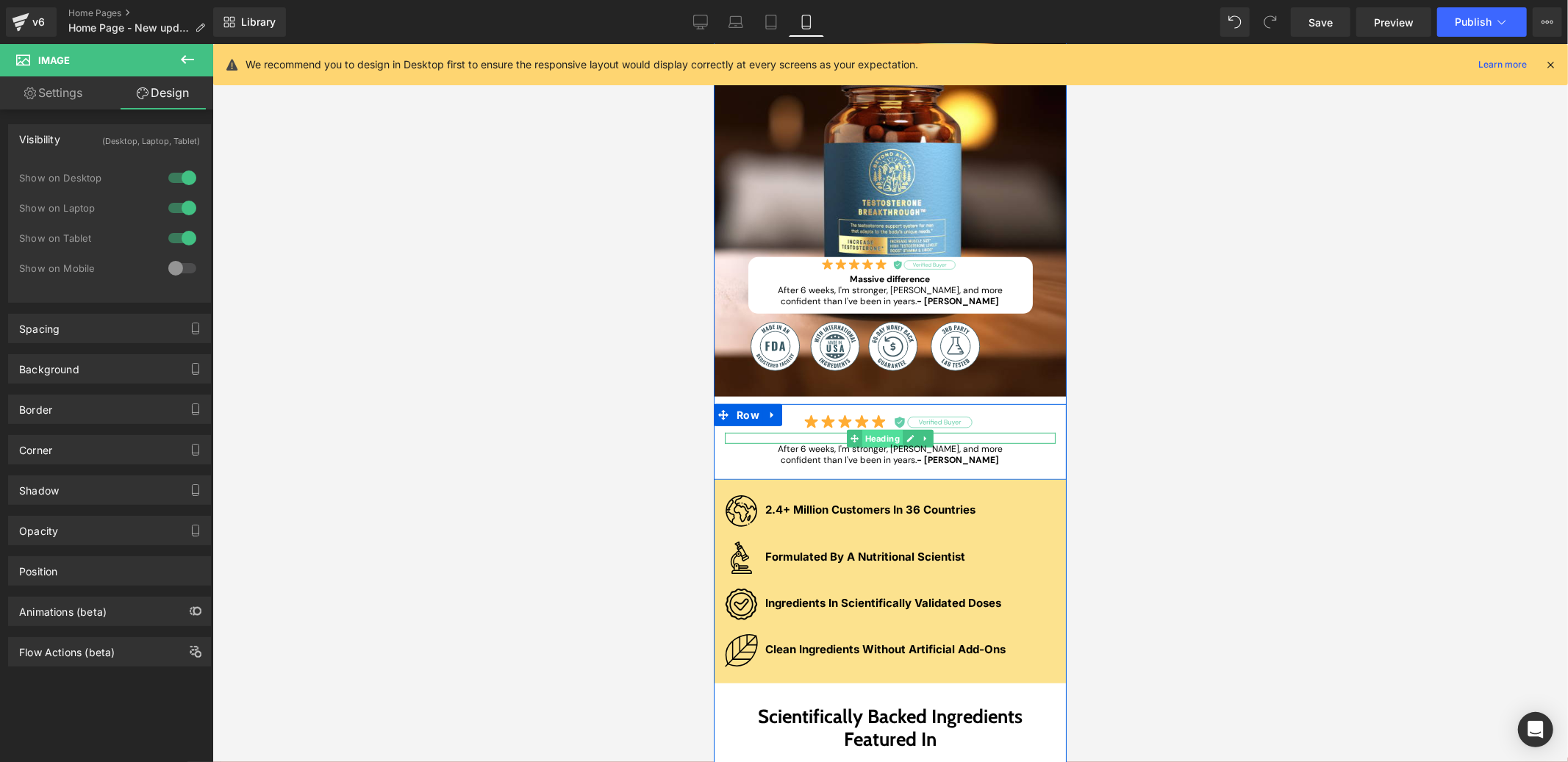
click at [879, 436] on div "Massive difference Heading" at bounding box center [889, 437] width 331 height 11
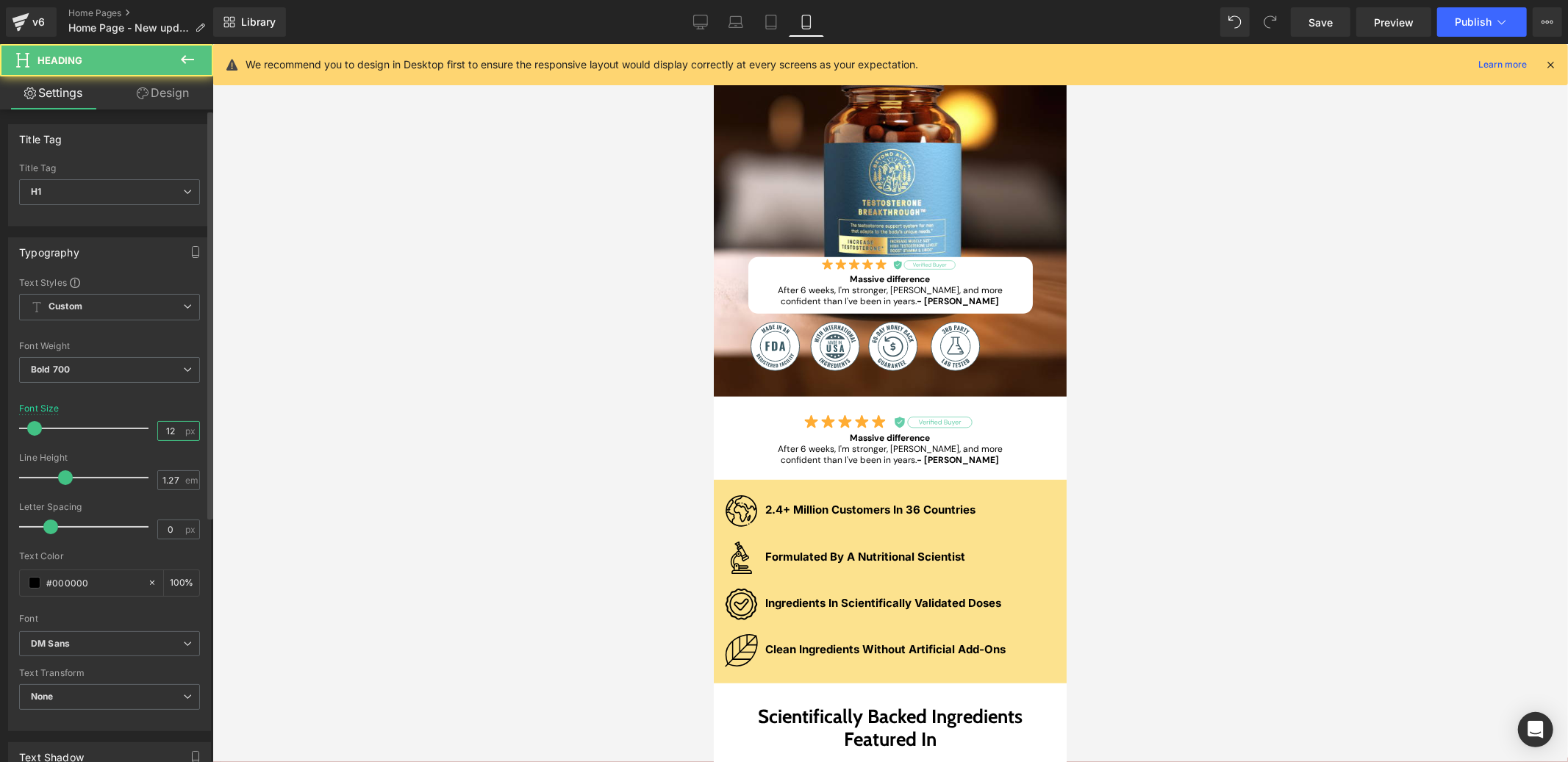
click at [170, 433] on input "12" at bounding box center [170, 431] width 25 height 19
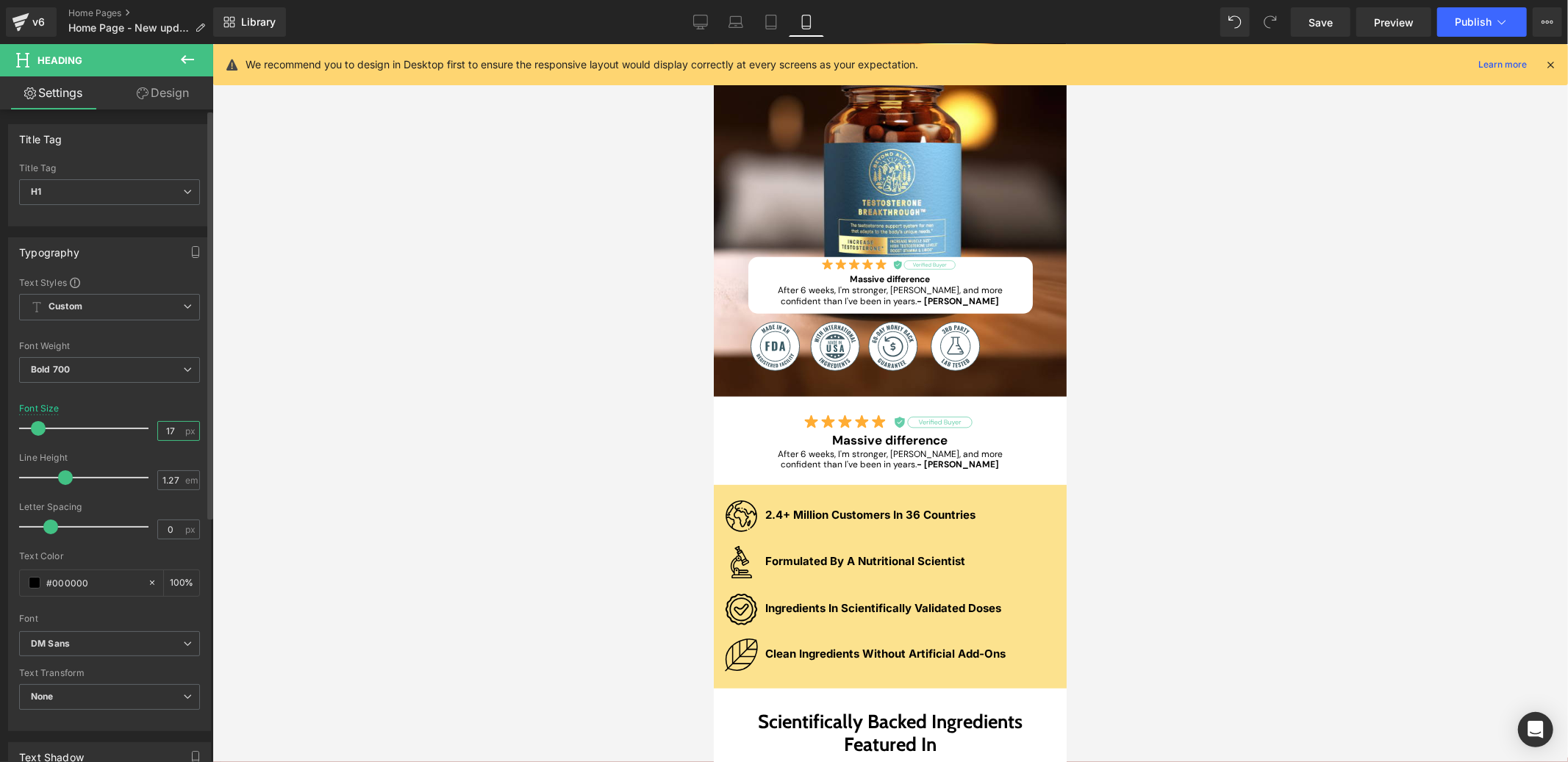
type input "18"
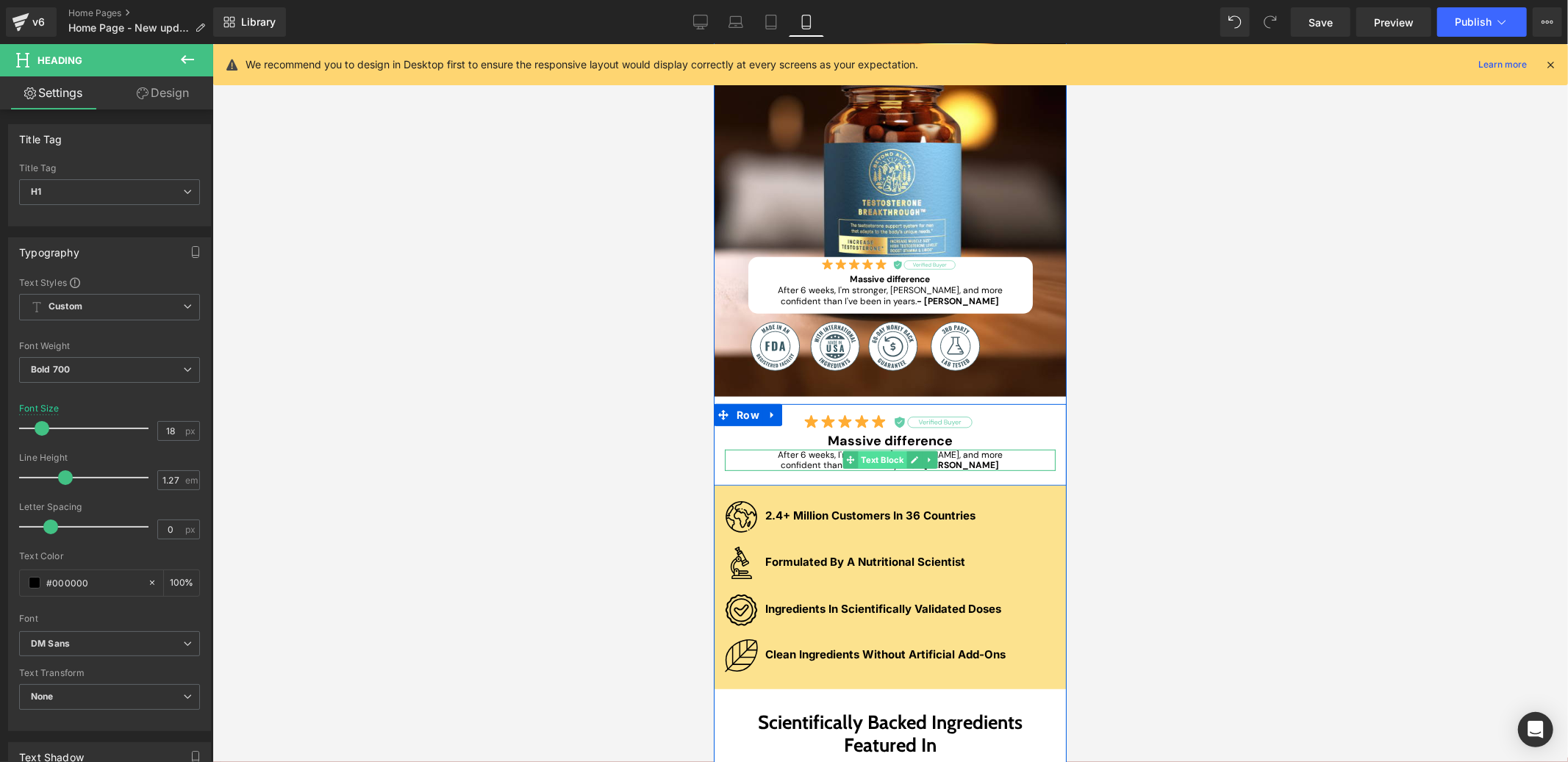
click at [893, 462] on link "Text Block" at bounding box center [874, 459] width 64 height 18
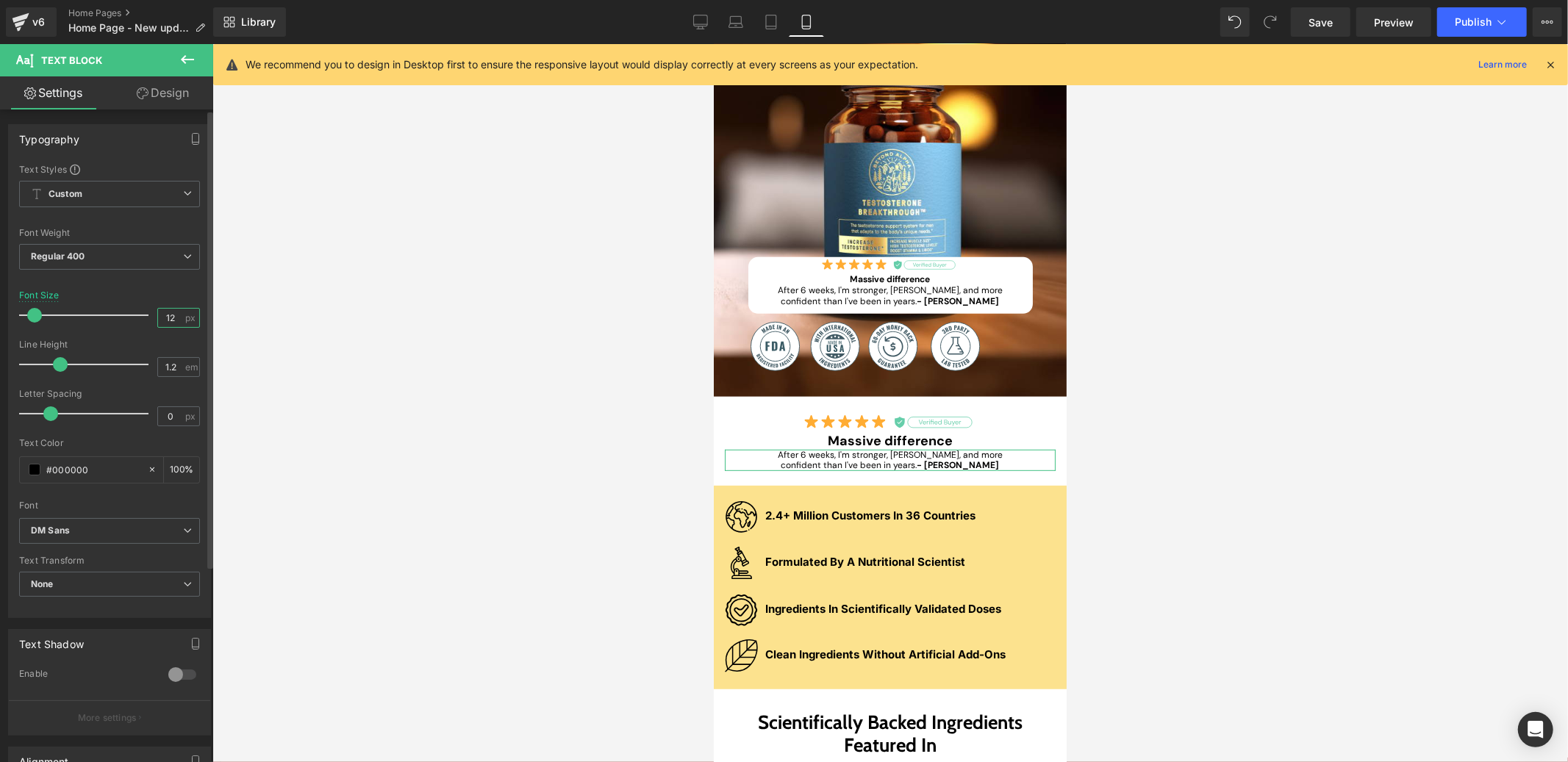
click at [171, 316] on input "12" at bounding box center [170, 318] width 25 height 19
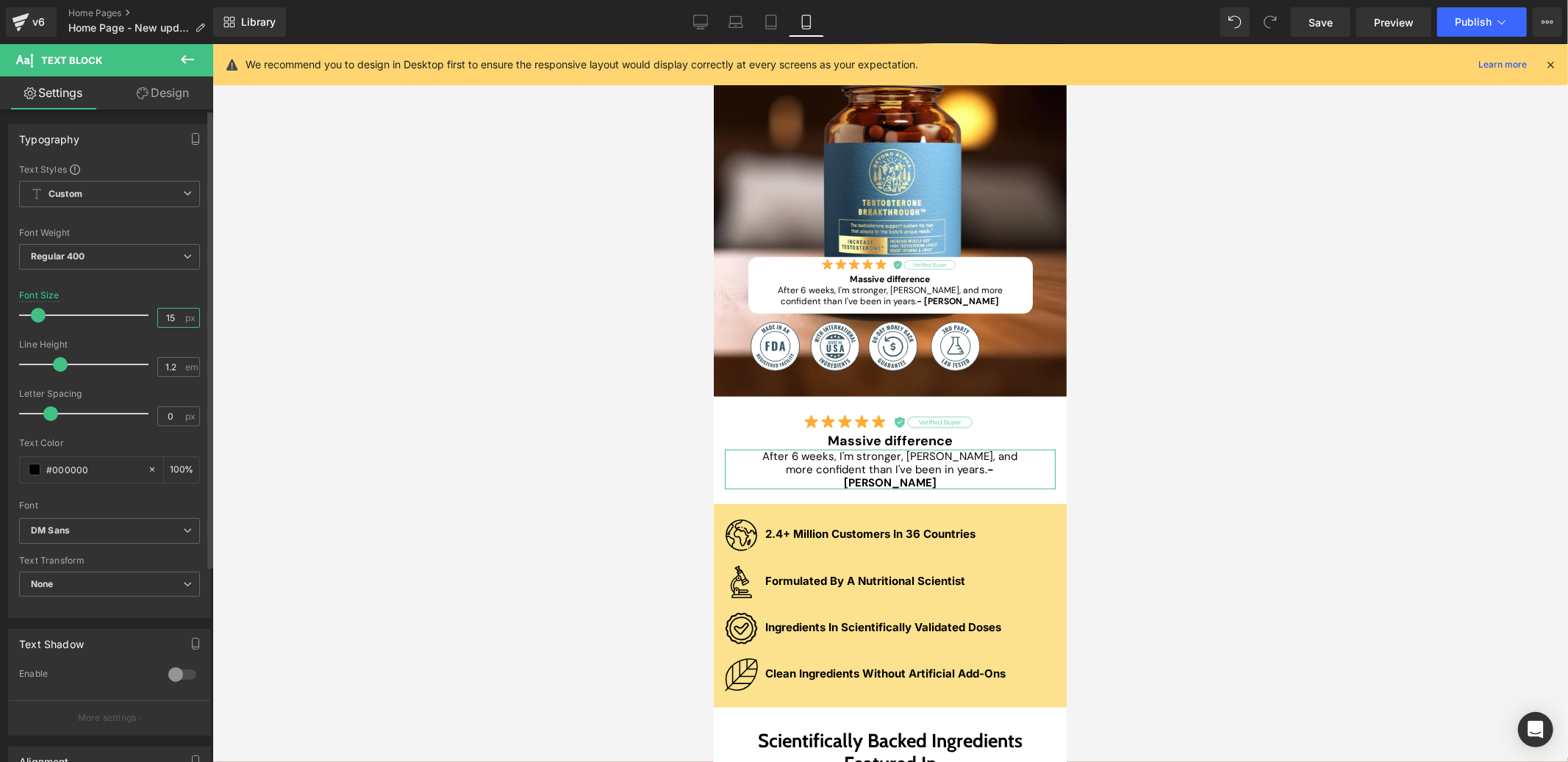
type input "14"
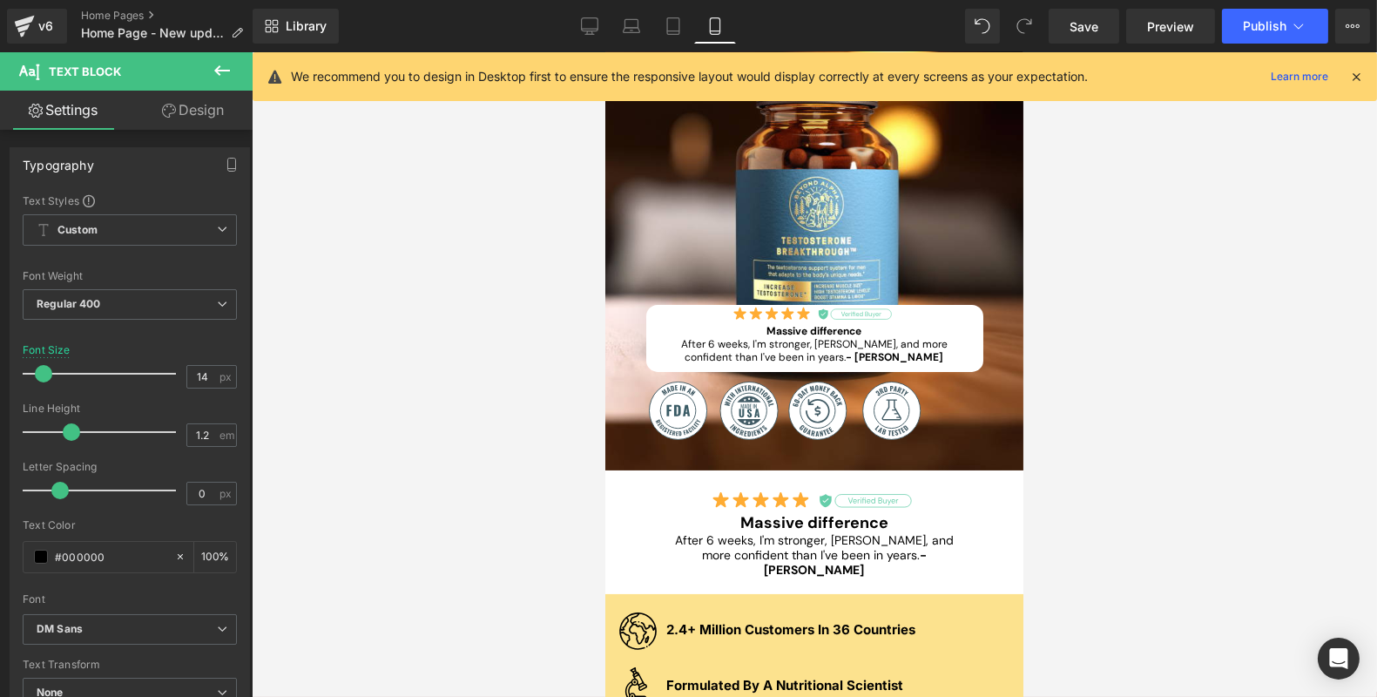
scroll to position [569, 0]
